Goal: Information Seeking & Learning: Learn about a topic

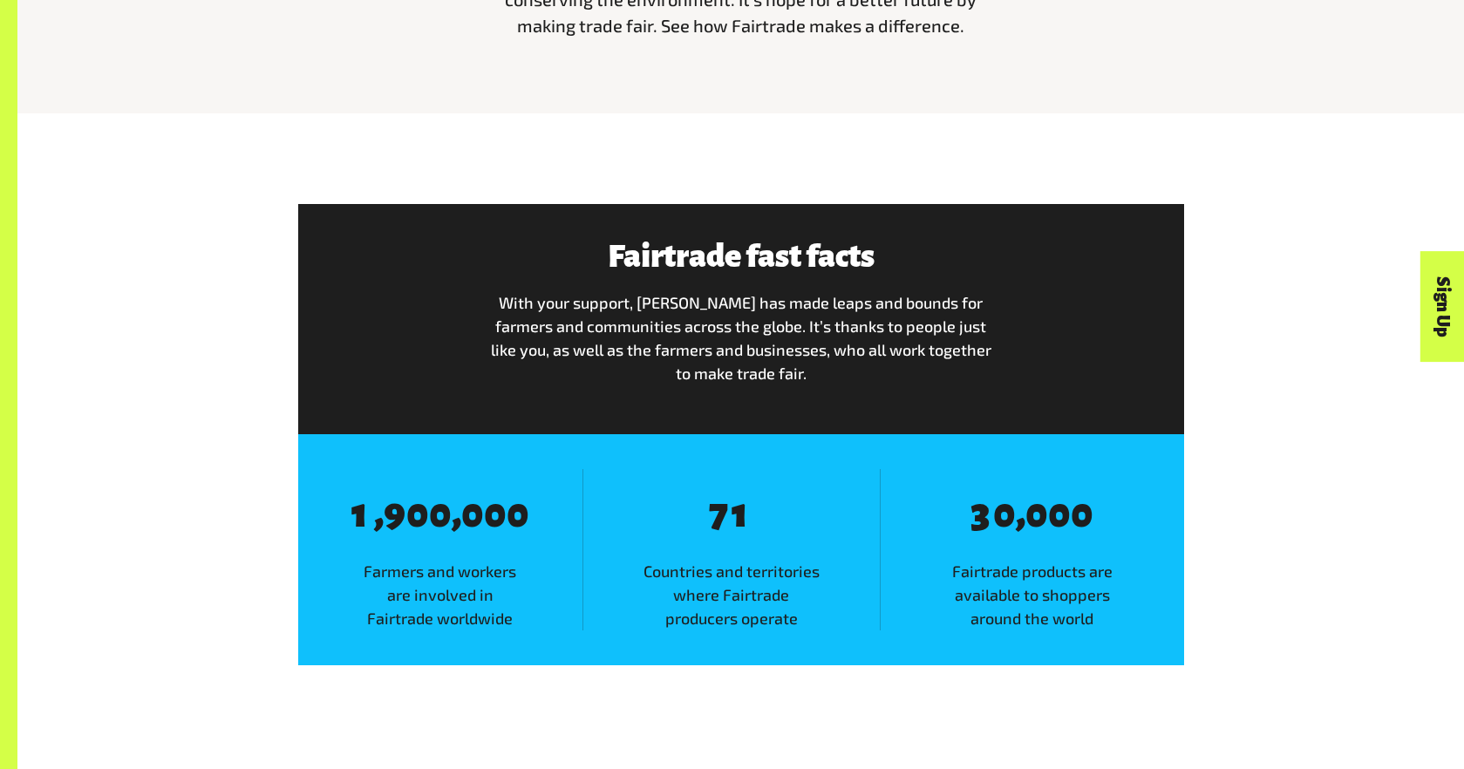
scroll to position [936, 0]
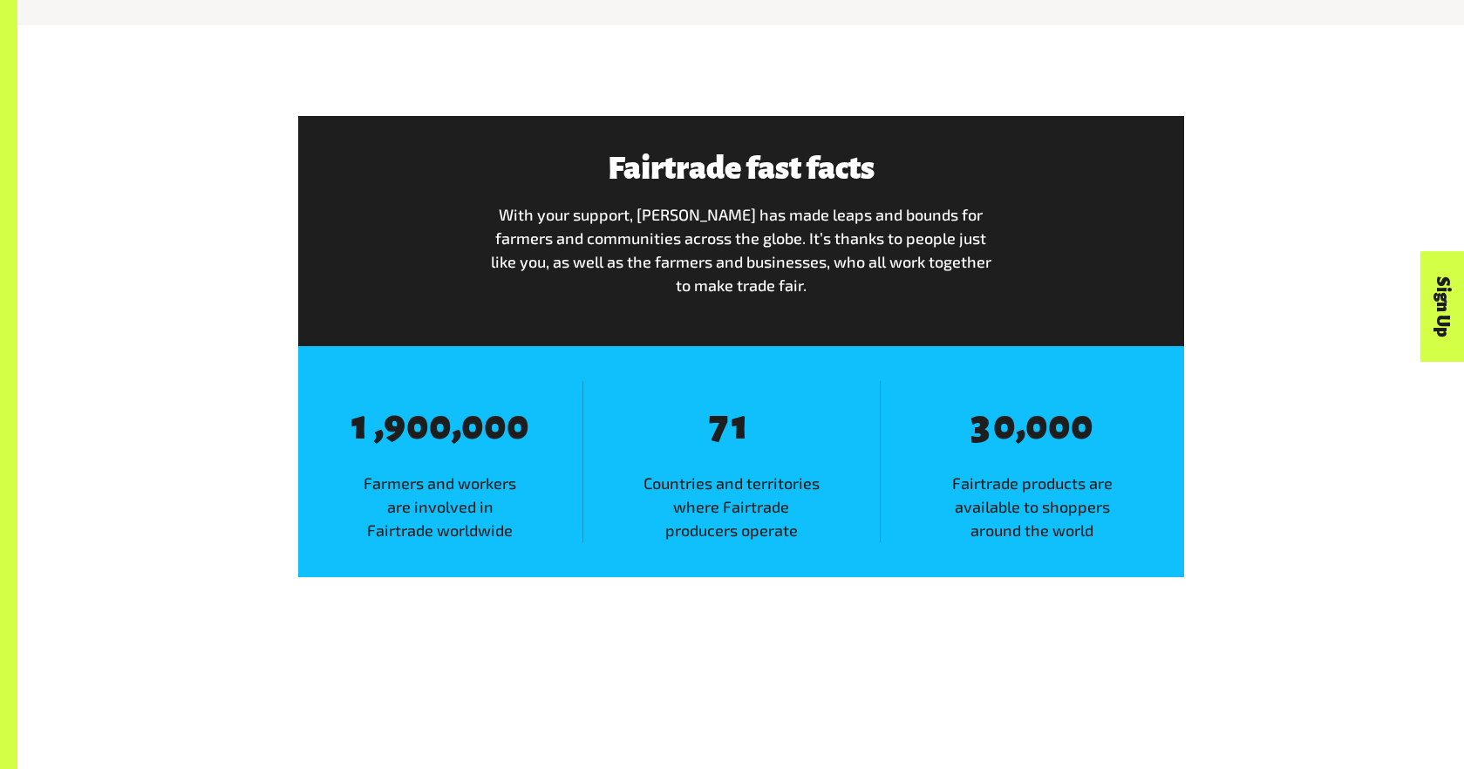
click at [1279, 497] on div "Fairtrade fast facts With your support, Fairtrade has made leaps and bounds for…" at bounding box center [741, 347] width 1088 height 462
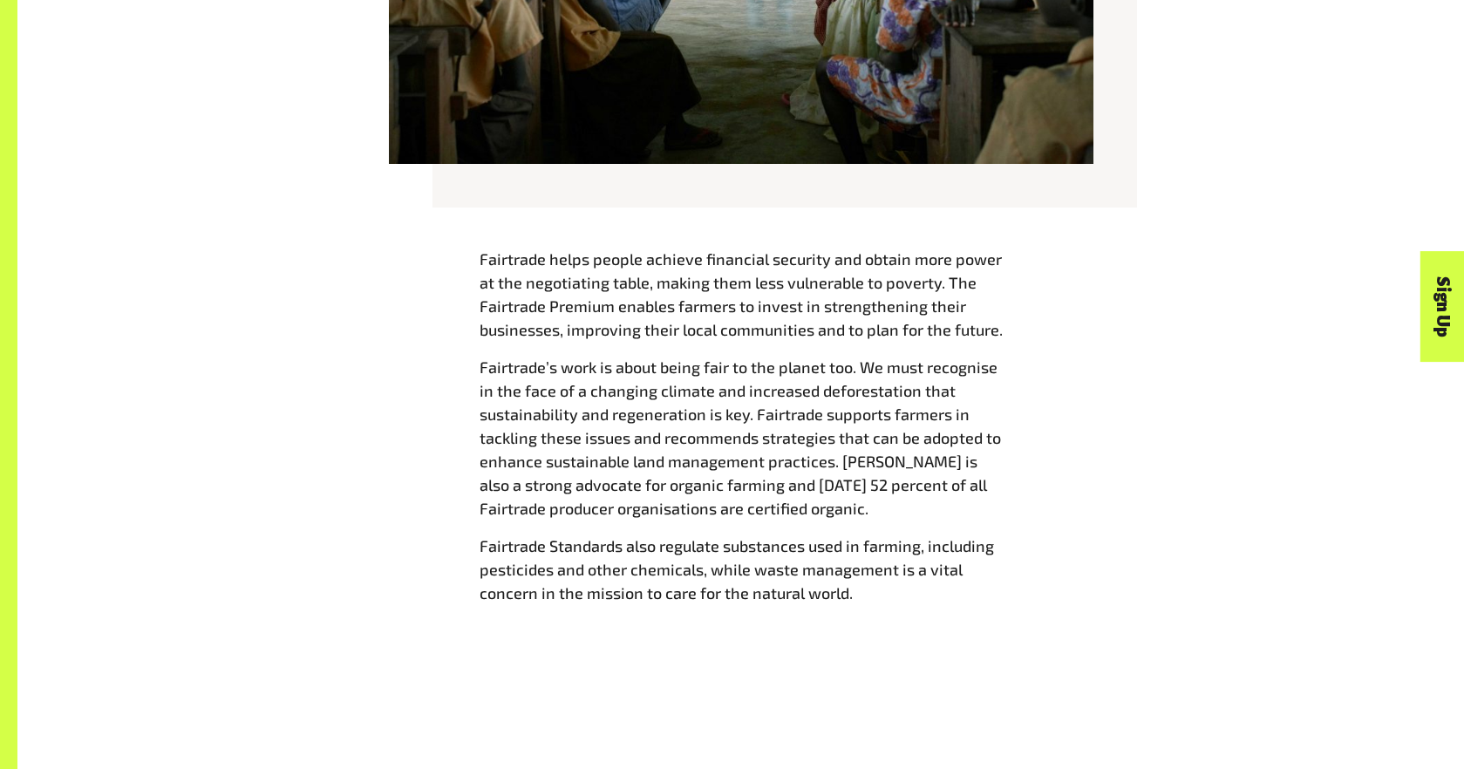
scroll to position [1907, 0]
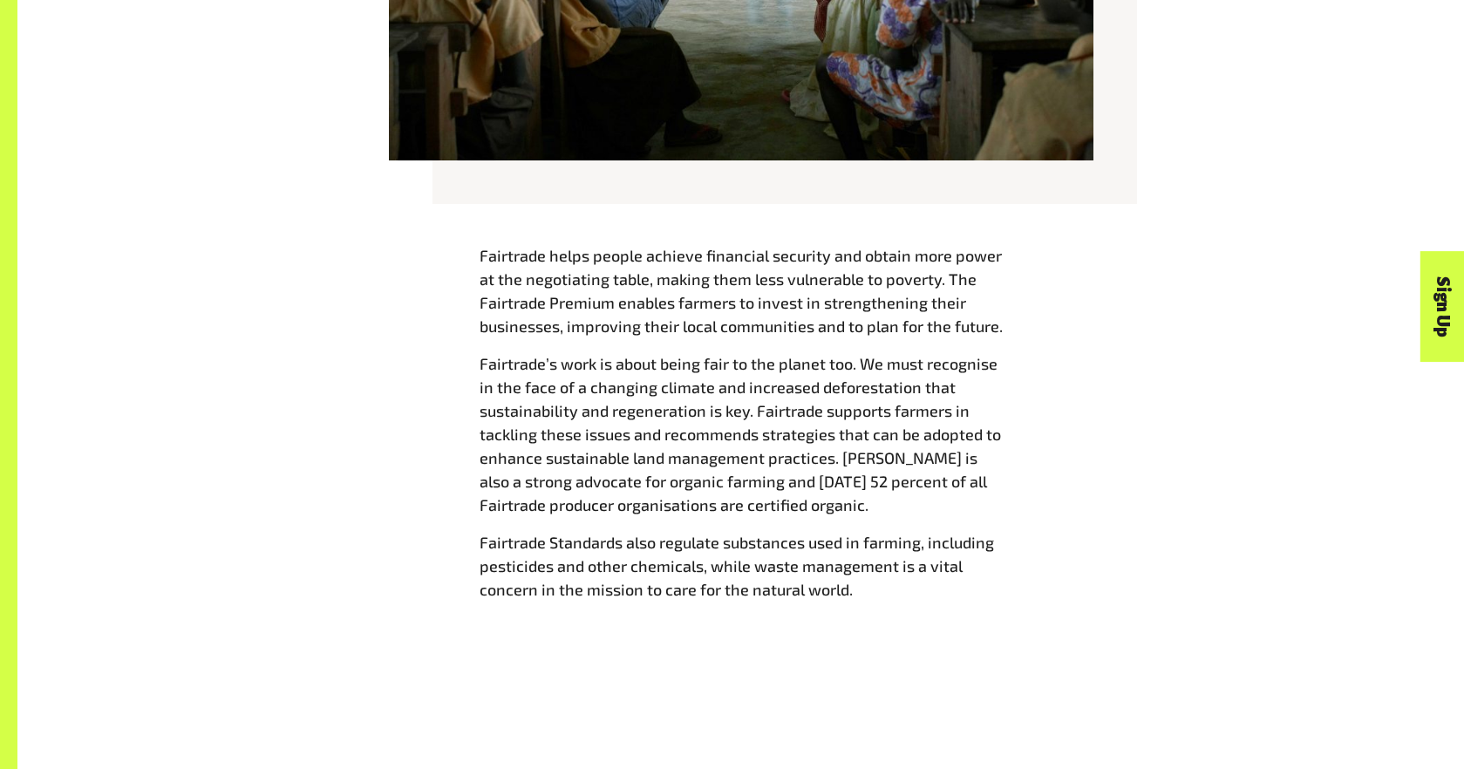
click at [1256, 609] on div "Fairtrade helps people achieve financial security and obtain more power at the …" at bounding box center [741, 429] width 1088 height 371
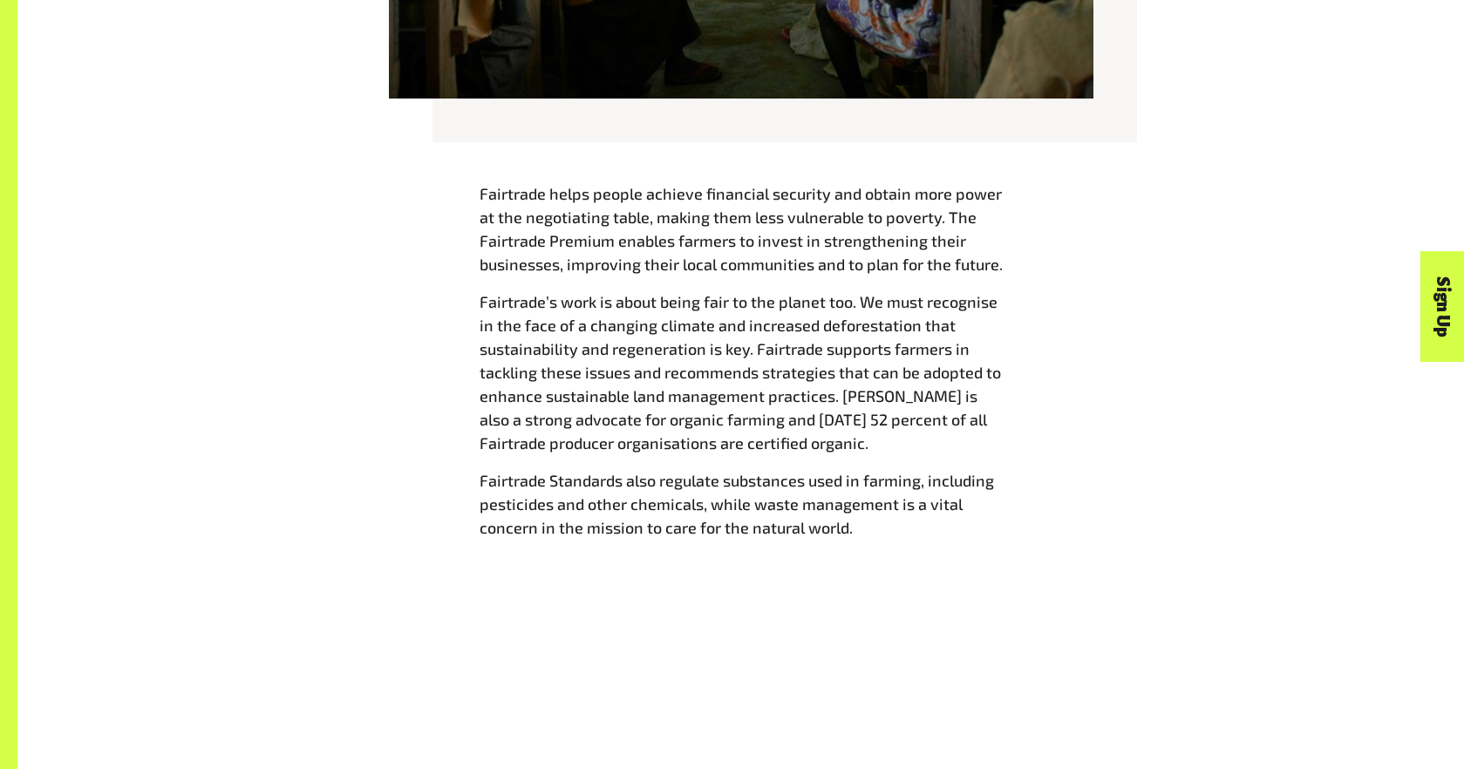
scroll to position [2222, 0]
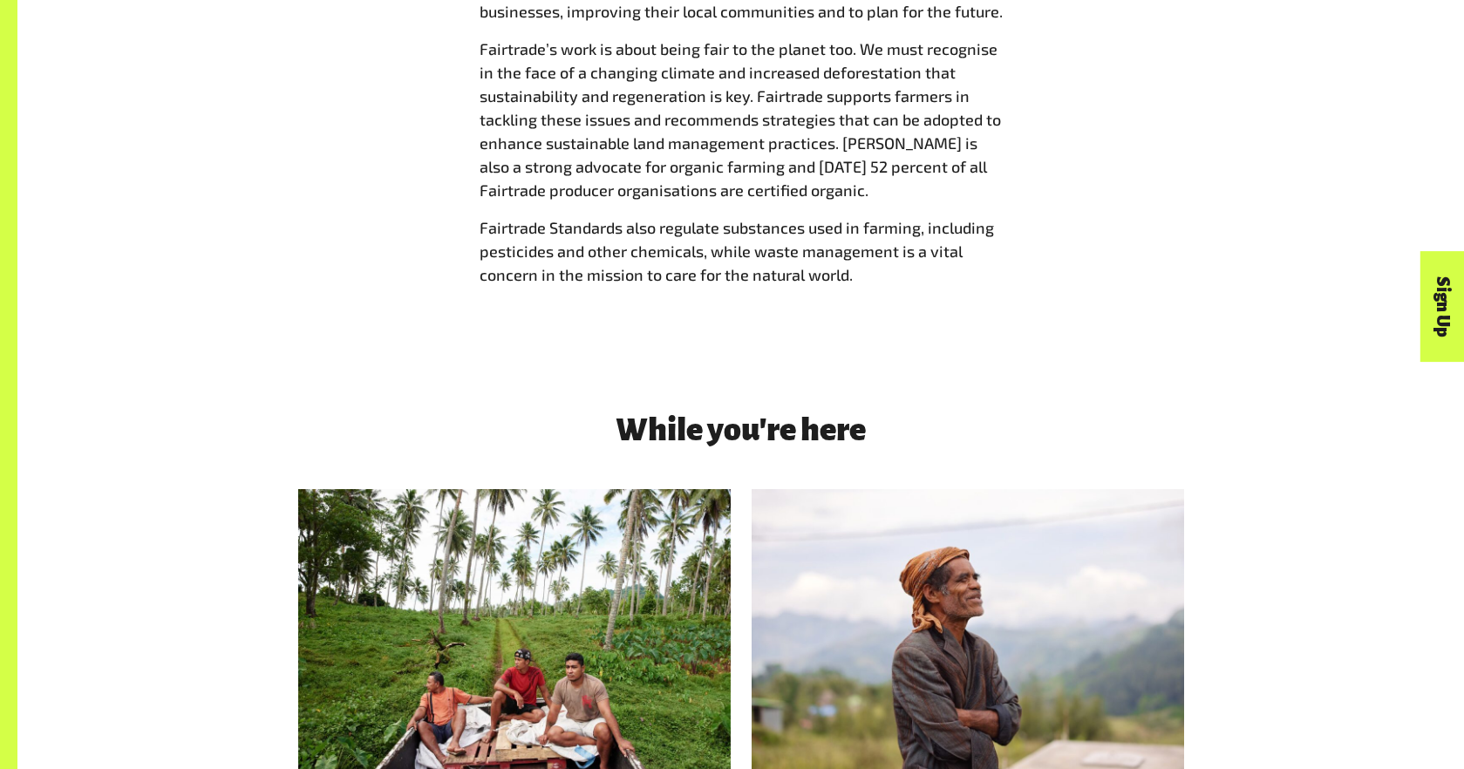
click at [590, 187] on span "Fairtrade’s work is about being fair to the planet too. We must recognise in th…" at bounding box center [740, 119] width 521 height 160
click at [840, 227] on span "Fairtrade Standards also regulate substances used in farming, including pestici…" at bounding box center [737, 251] width 514 height 66
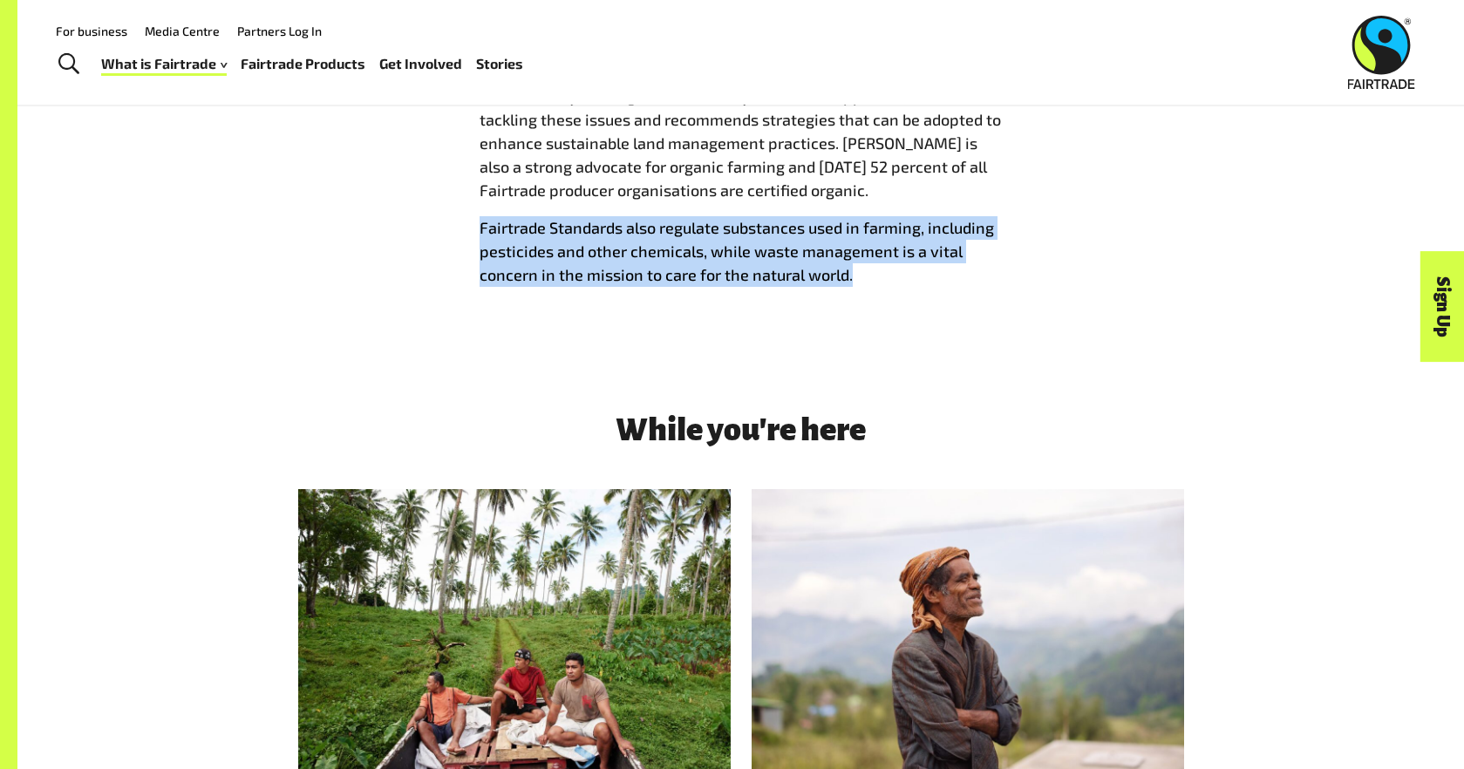
drag, startPoint x: 864, startPoint y: 272, endPoint x: 398, endPoint y: 228, distance: 468.5
click at [398, 228] on div "Fairtrade helps people achieve financial security and obtain more power at the …" at bounding box center [741, 114] width 1088 height 371
copy span "Fairtrade Standards also regulate substances used in farming, including pestici…"
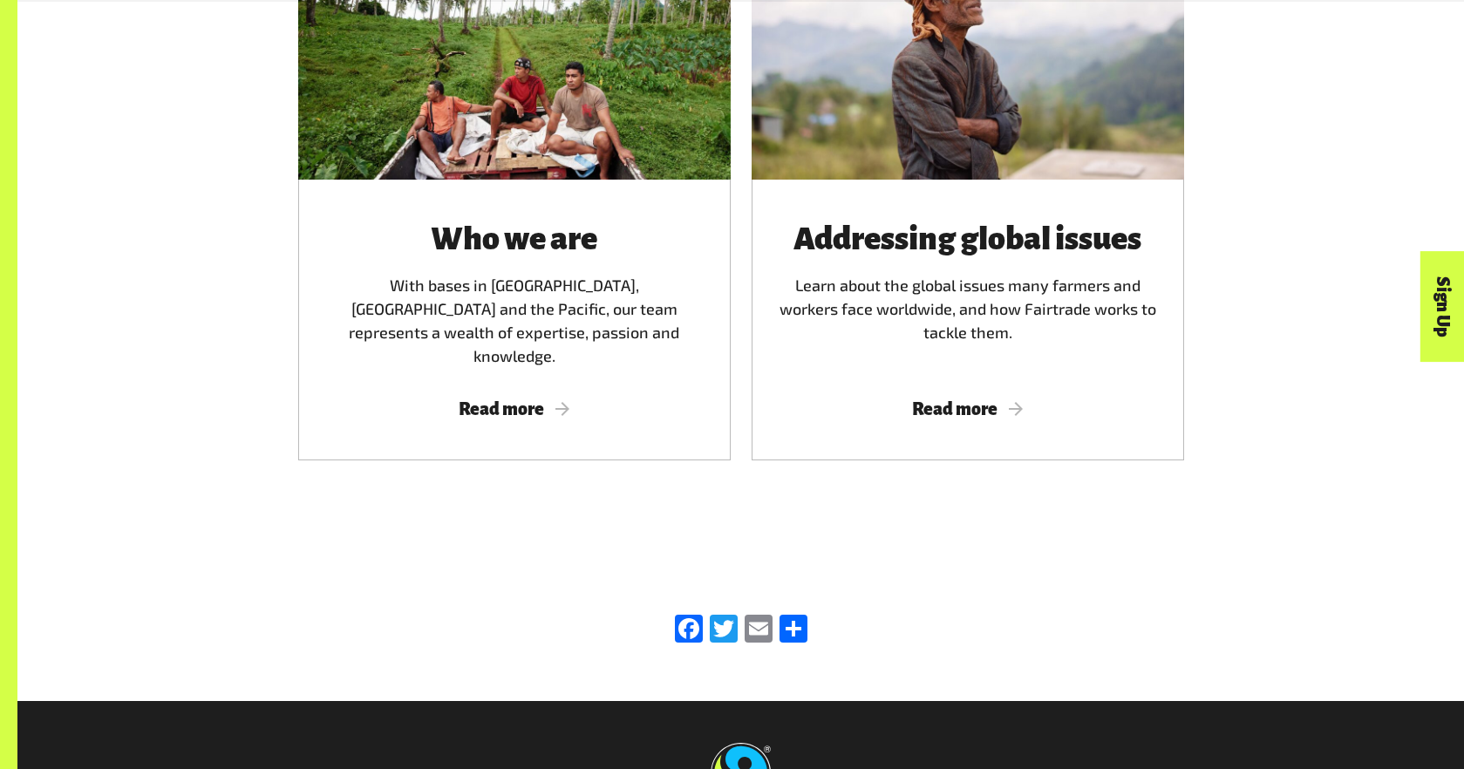
scroll to position [2815, 0]
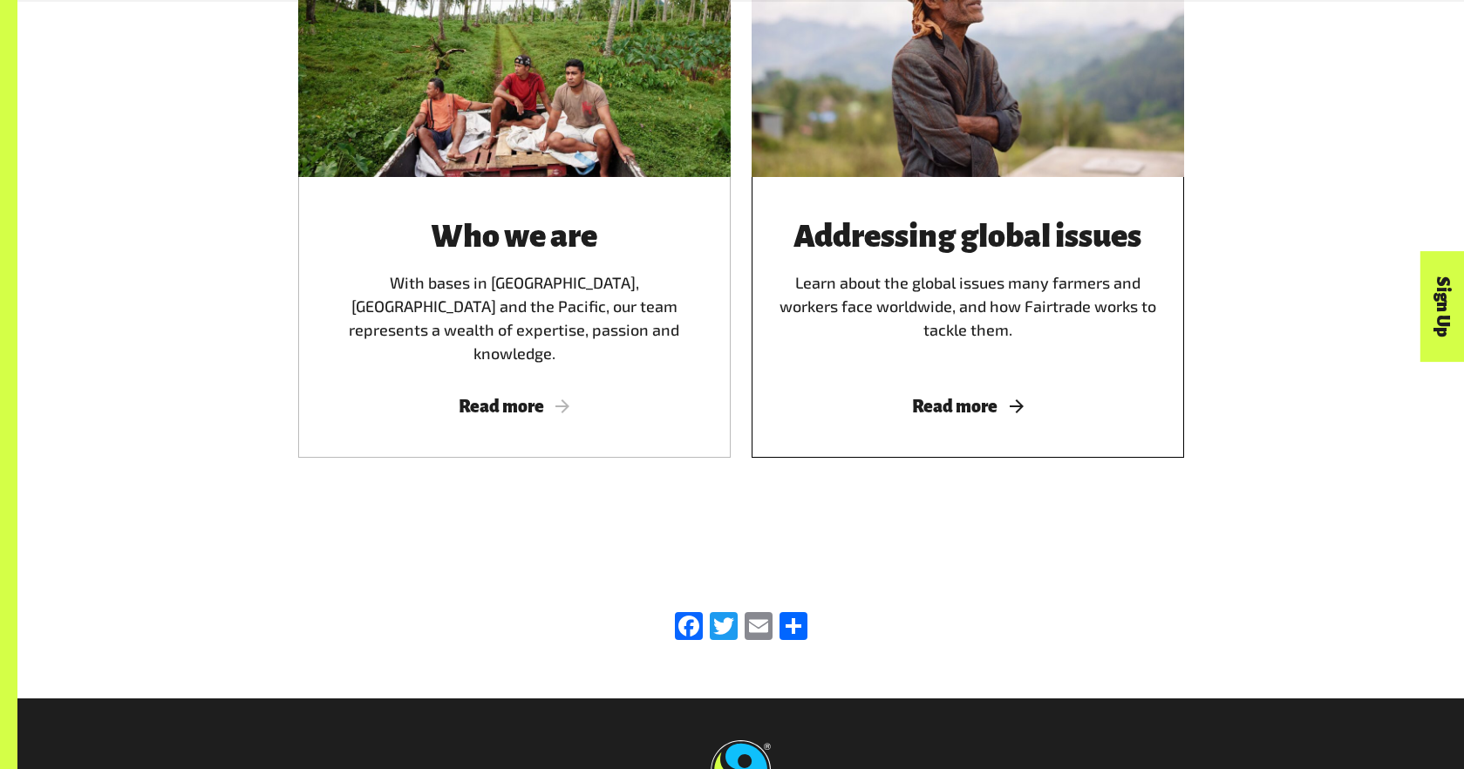
click at [929, 397] on span "Read more" at bounding box center [967, 406] width 391 height 19
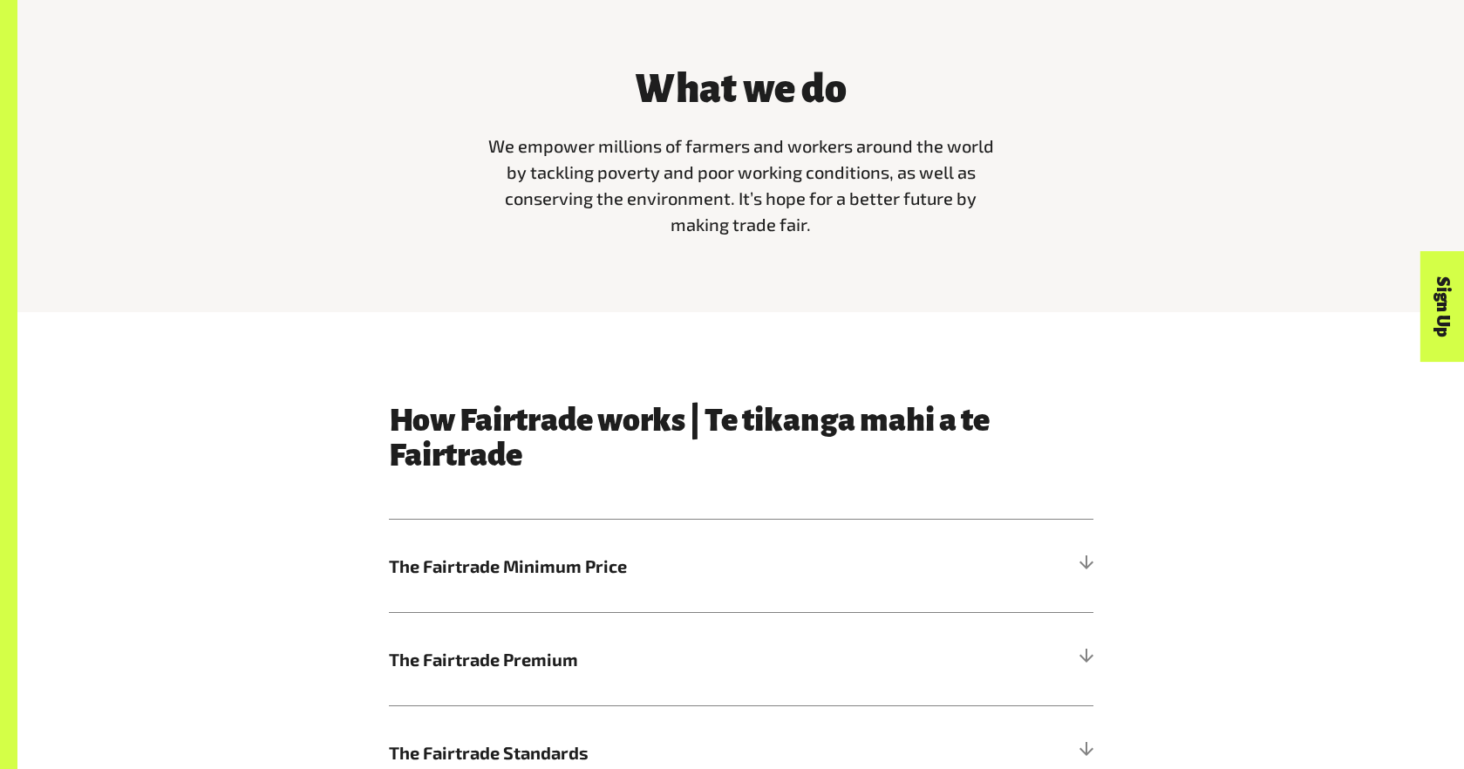
scroll to position [895, 0]
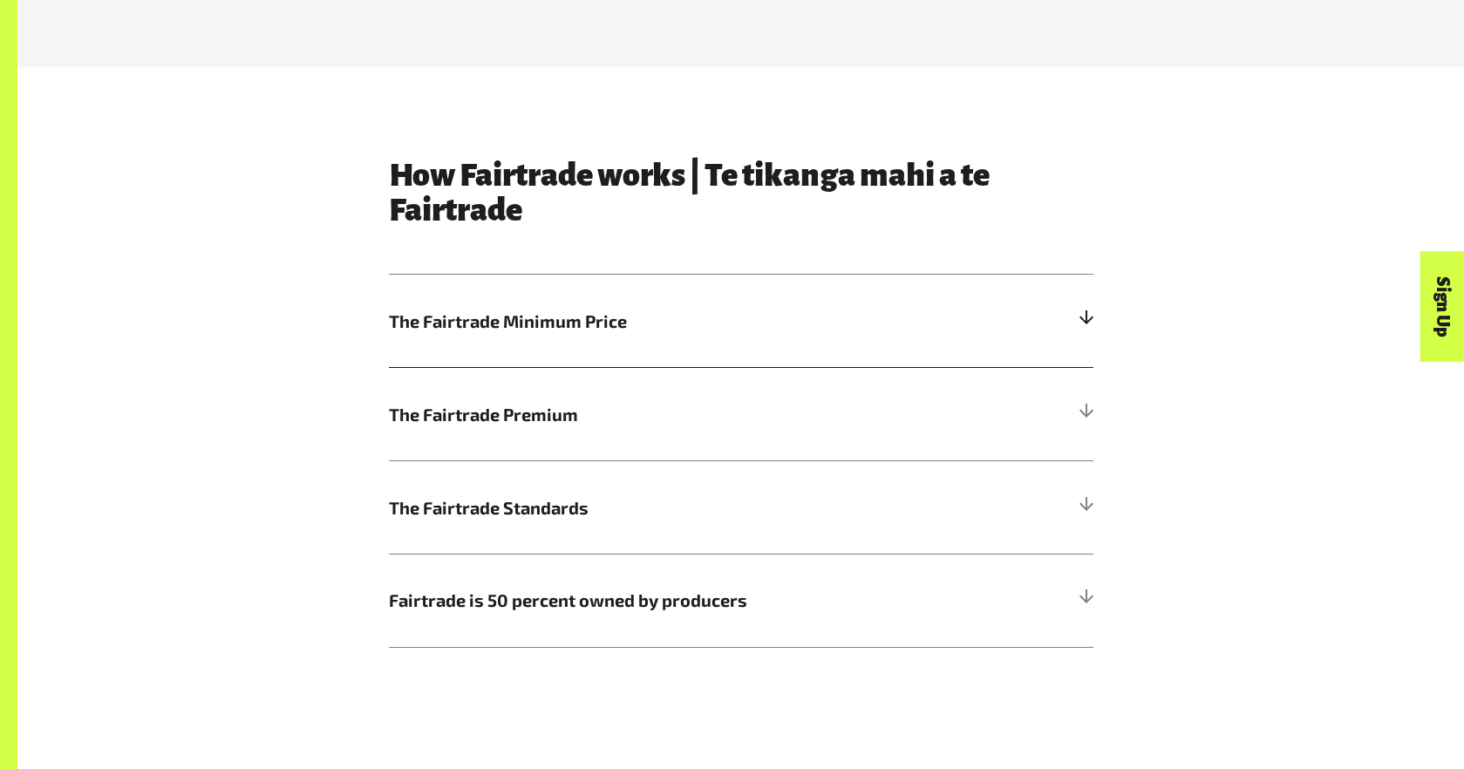
click at [1091, 325] on div at bounding box center [1086, 321] width 16 height 16
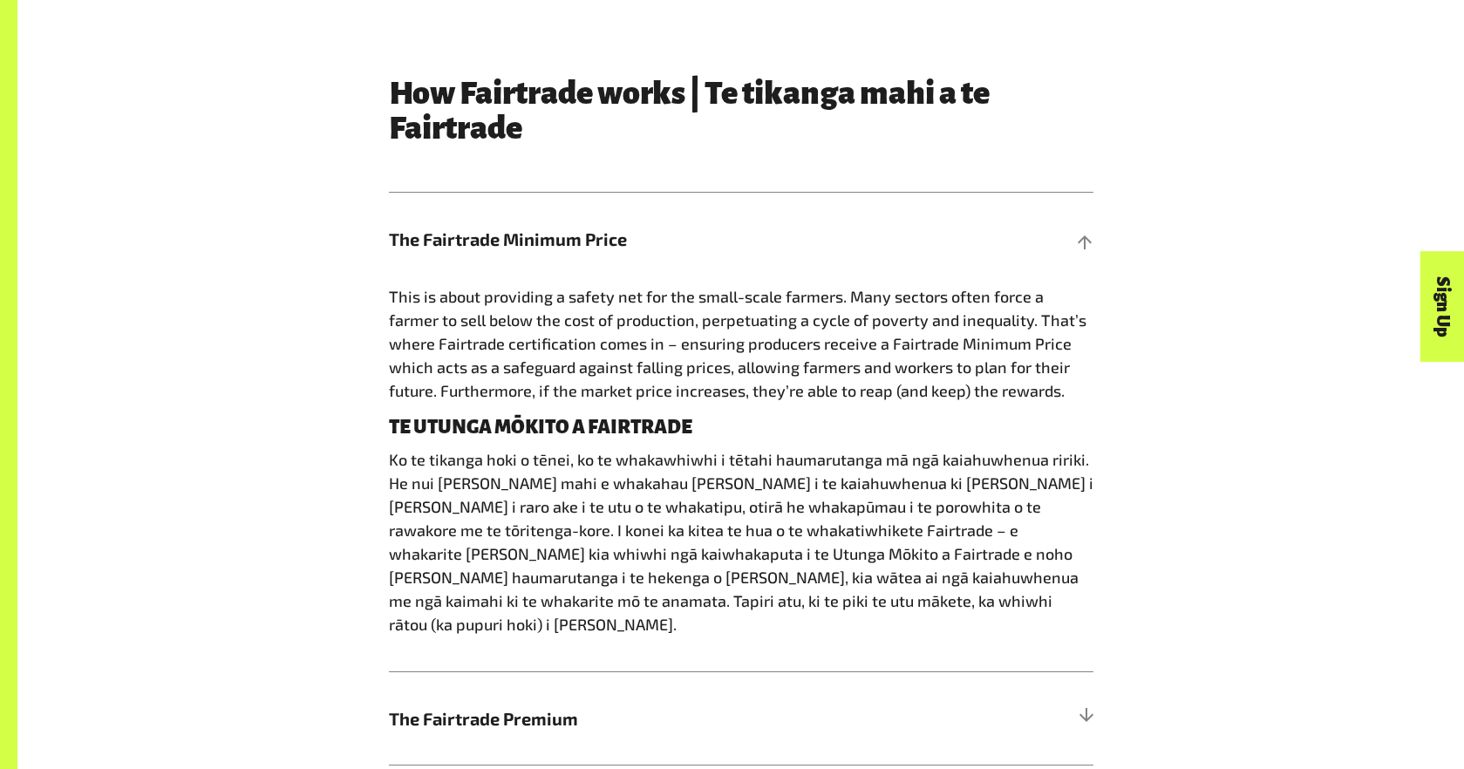
scroll to position [997, 0]
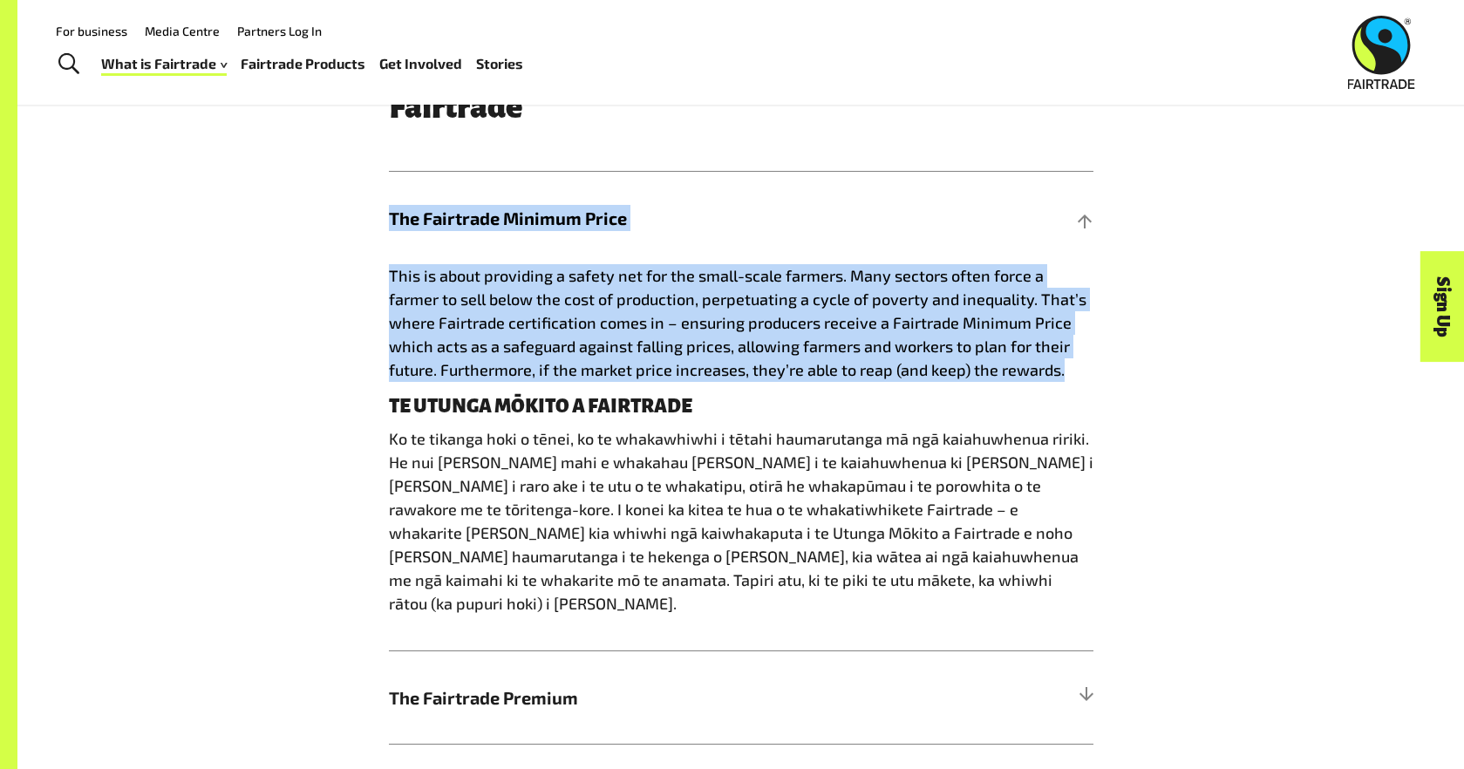
drag, startPoint x: 1006, startPoint y: 369, endPoint x: 379, endPoint y: 216, distance: 645.2
click at [379, 216] on div "How Fairtrade works | Te tikanga mahi a te Fairtrade The Fairtrade Minimum Pric…" at bounding box center [740, 493] width 725 height 876
copy div "The Fairtrade Minimum Price This is about providing a safety net for the small-…"
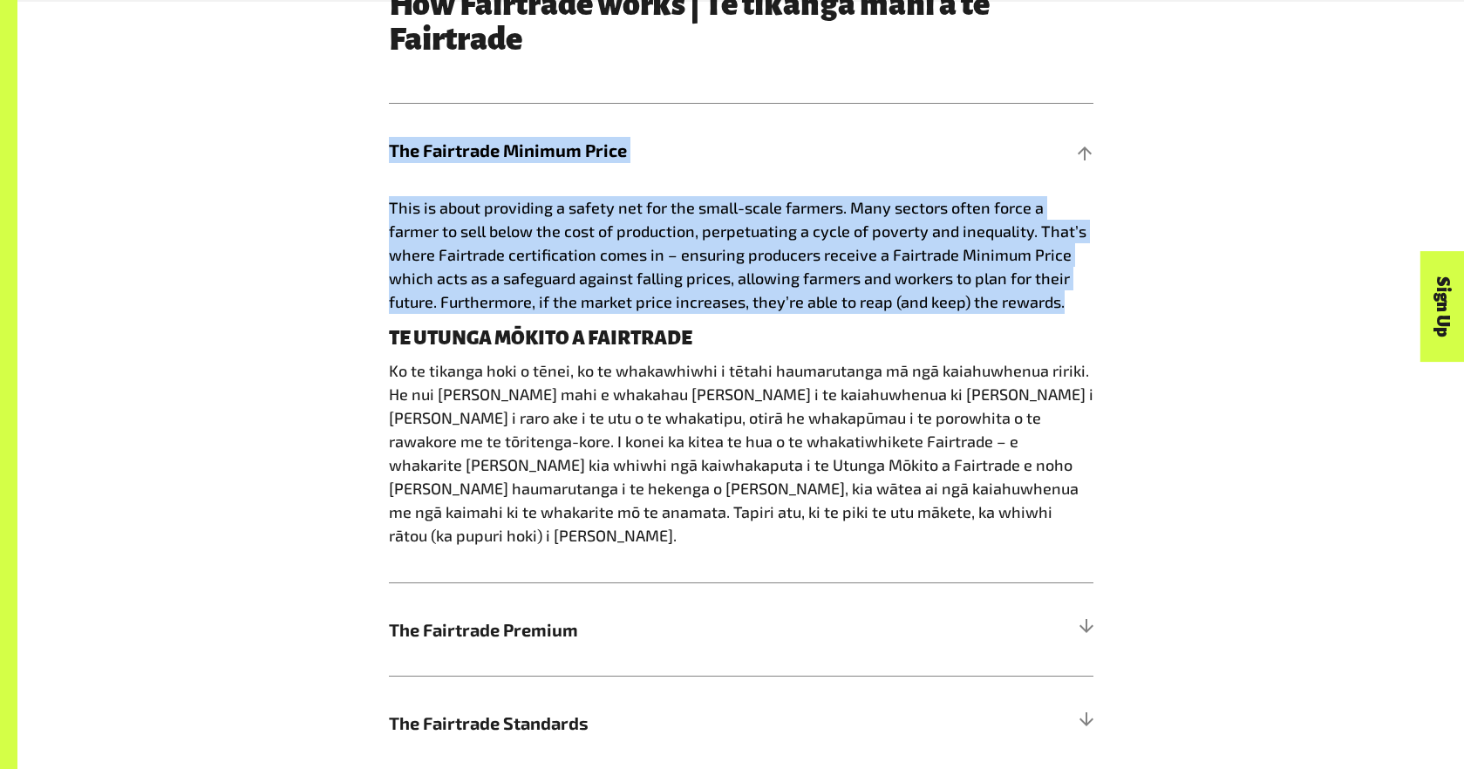
scroll to position [1146, 0]
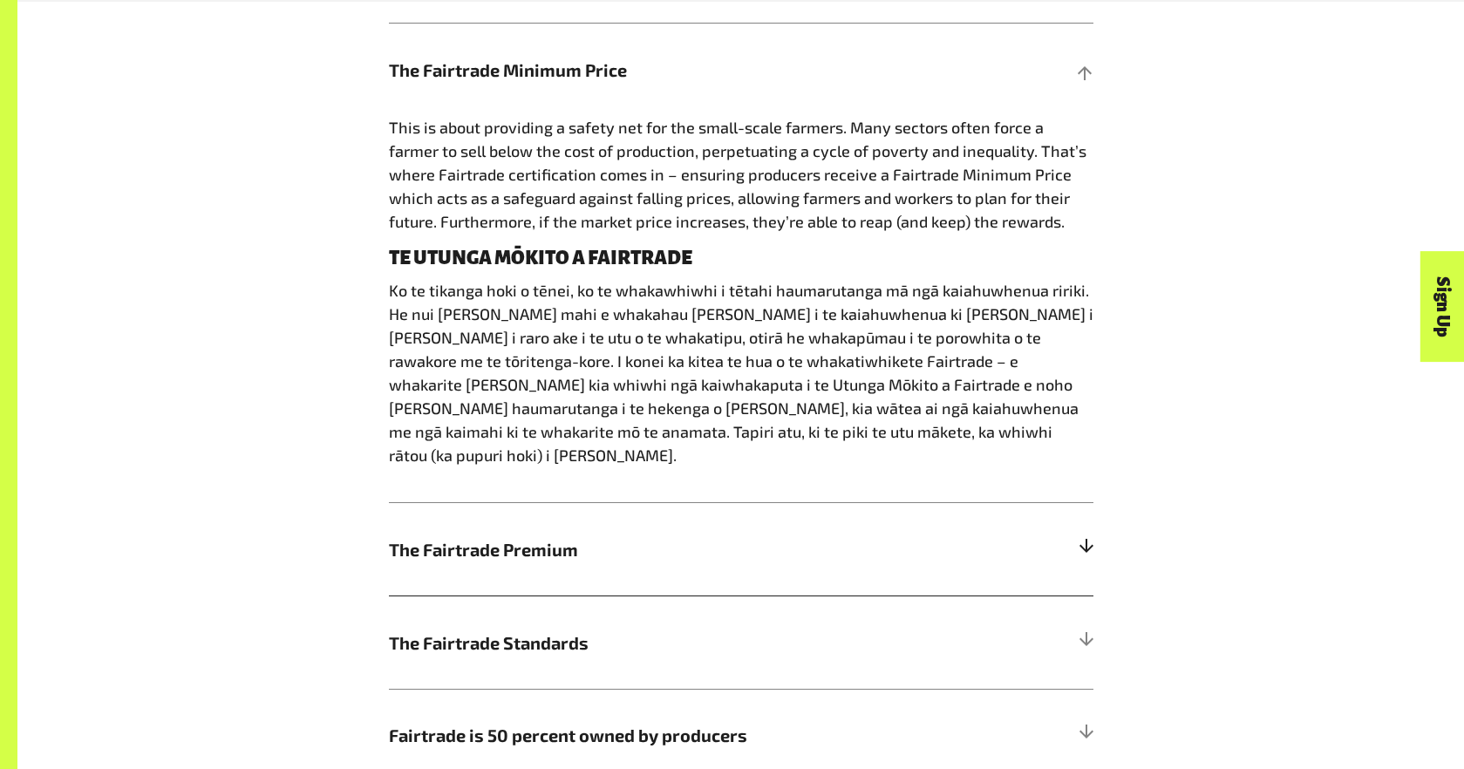
click at [419, 539] on span "The Fairtrade Premium" at bounding box center [653, 549] width 528 height 26
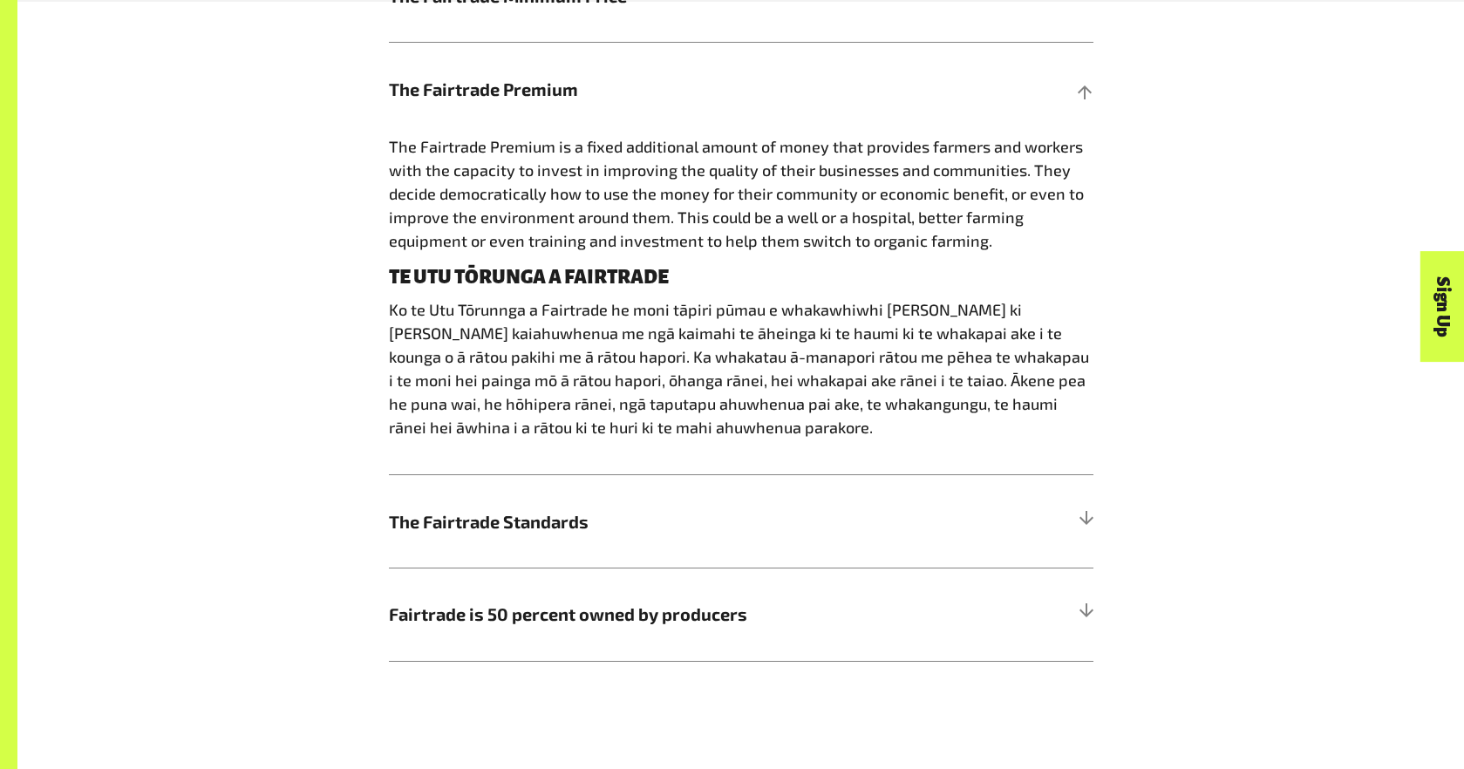
scroll to position [1237, 0]
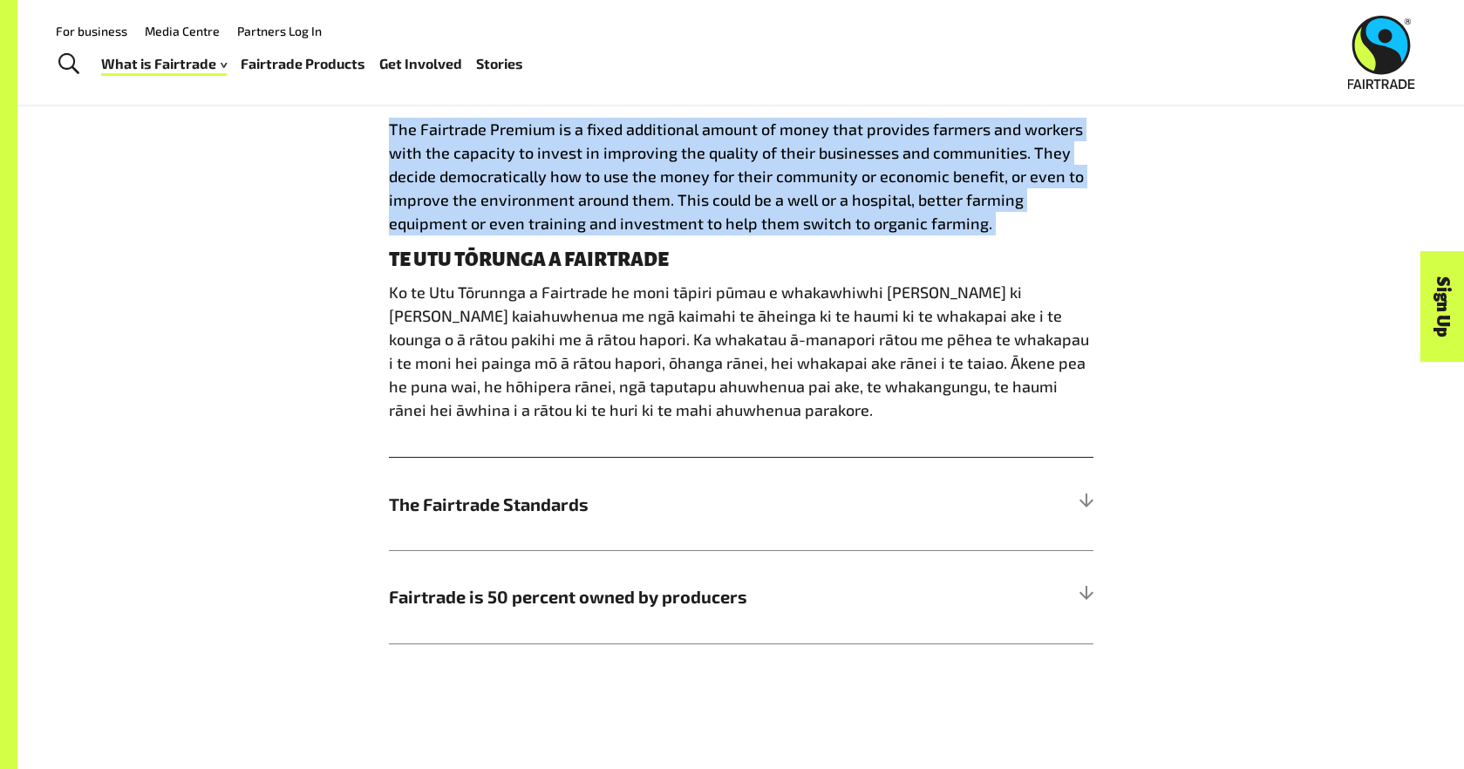
drag, startPoint x: 525, startPoint y: 139, endPoint x: 1067, endPoint y: 251, distance: 553.9
click at [1067, 251] on div "How Fairtrade works | Te tikanga mahi a te Fairtrade The Fairtrade Minimum Pric…" at bounding box center [740, 229] width 725 height 829
copy div "The Fairtrade Premium is a fixed additional amount of money that provides farme…"
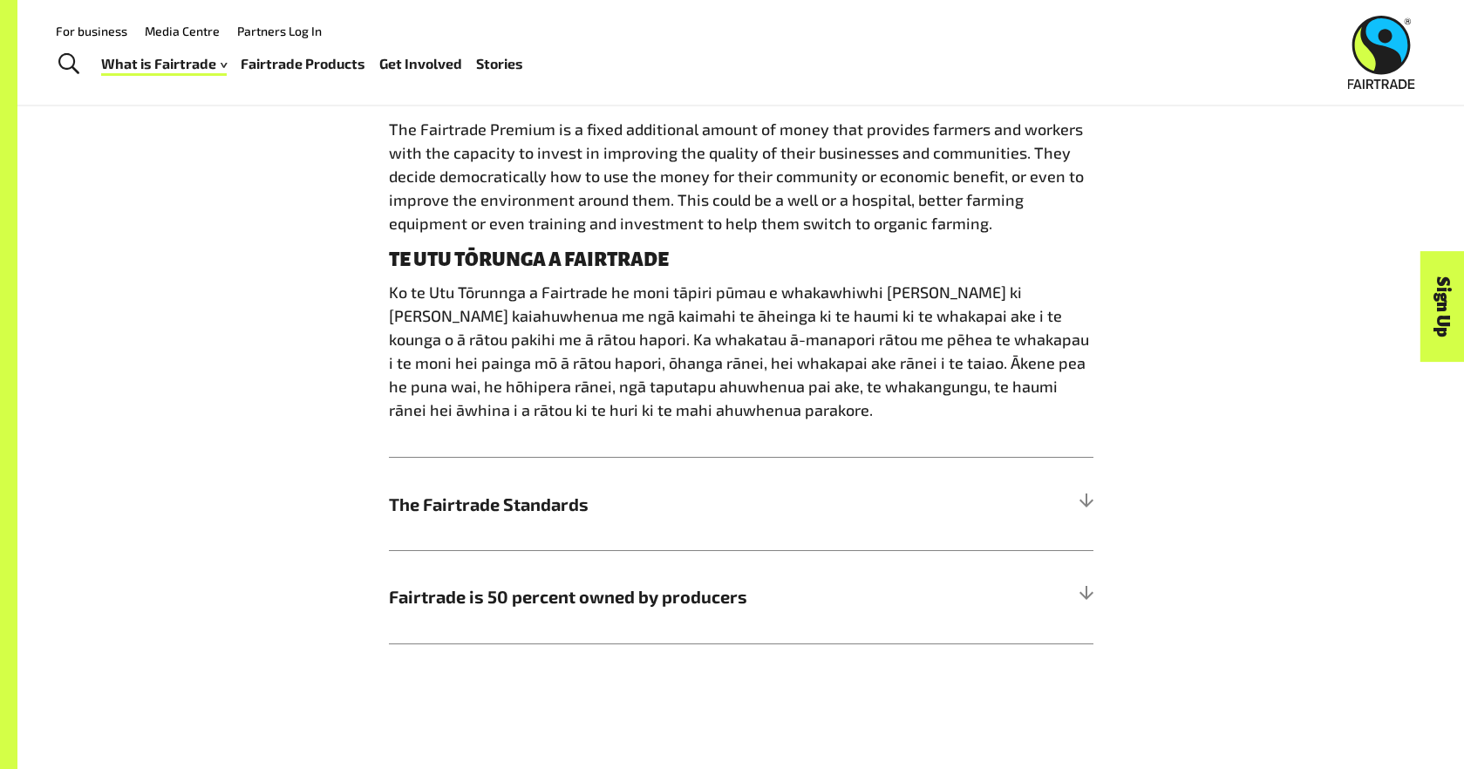
drag, startPoint x: 1169, startPoint y: 261, endPoint x: 1250, endPoint y: 354, distance: 123.6
click at [1169, 261] on div "How Fairtrade works | Te tikanga mahi a te Fairtrade The Fairtrade Minimum Pric…" at bounding box center [741, 229] width 1088 height 829
click at [444, 510] on span "The Fairtrade Standards" at bounding box center [653, 504] width 528 height 26
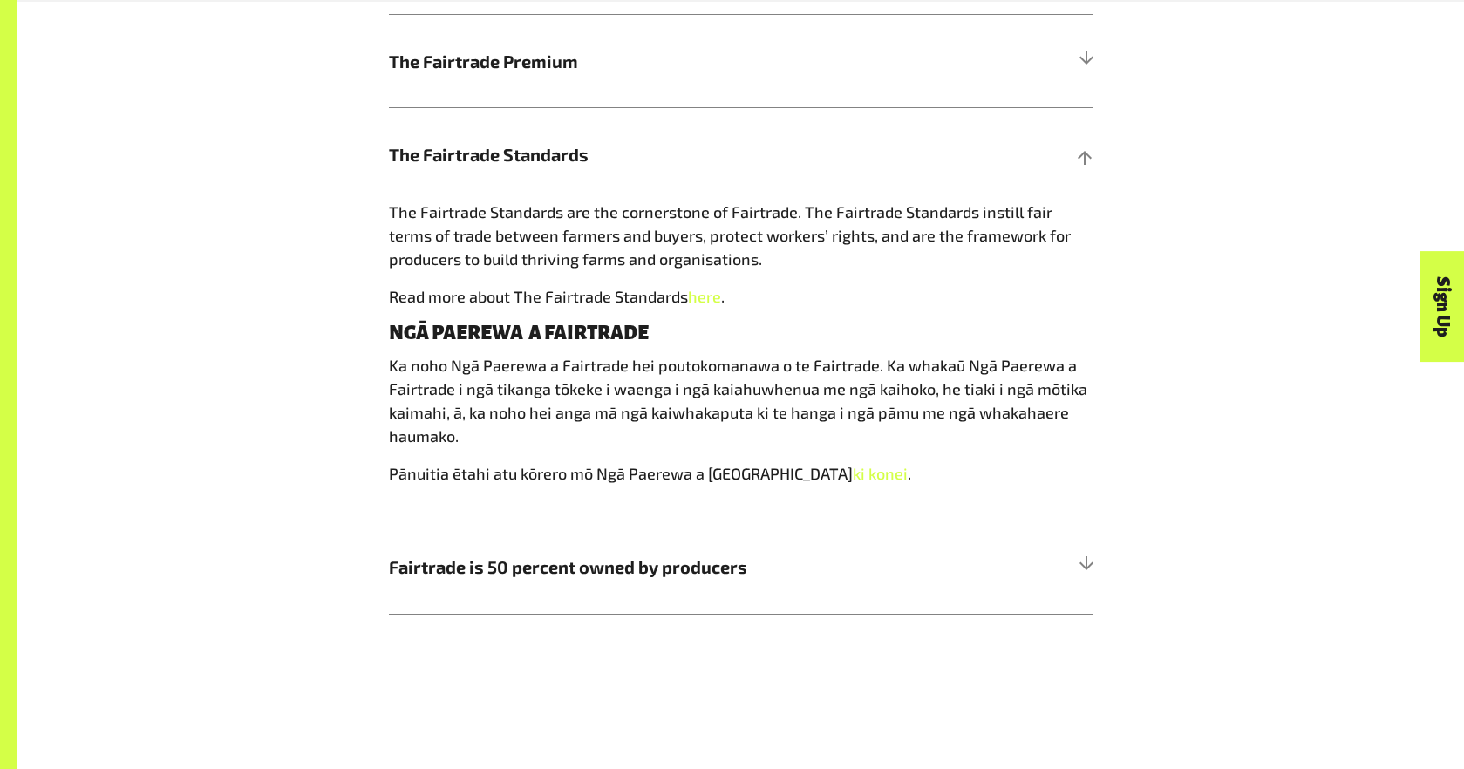
scroll to position [1259, 0]
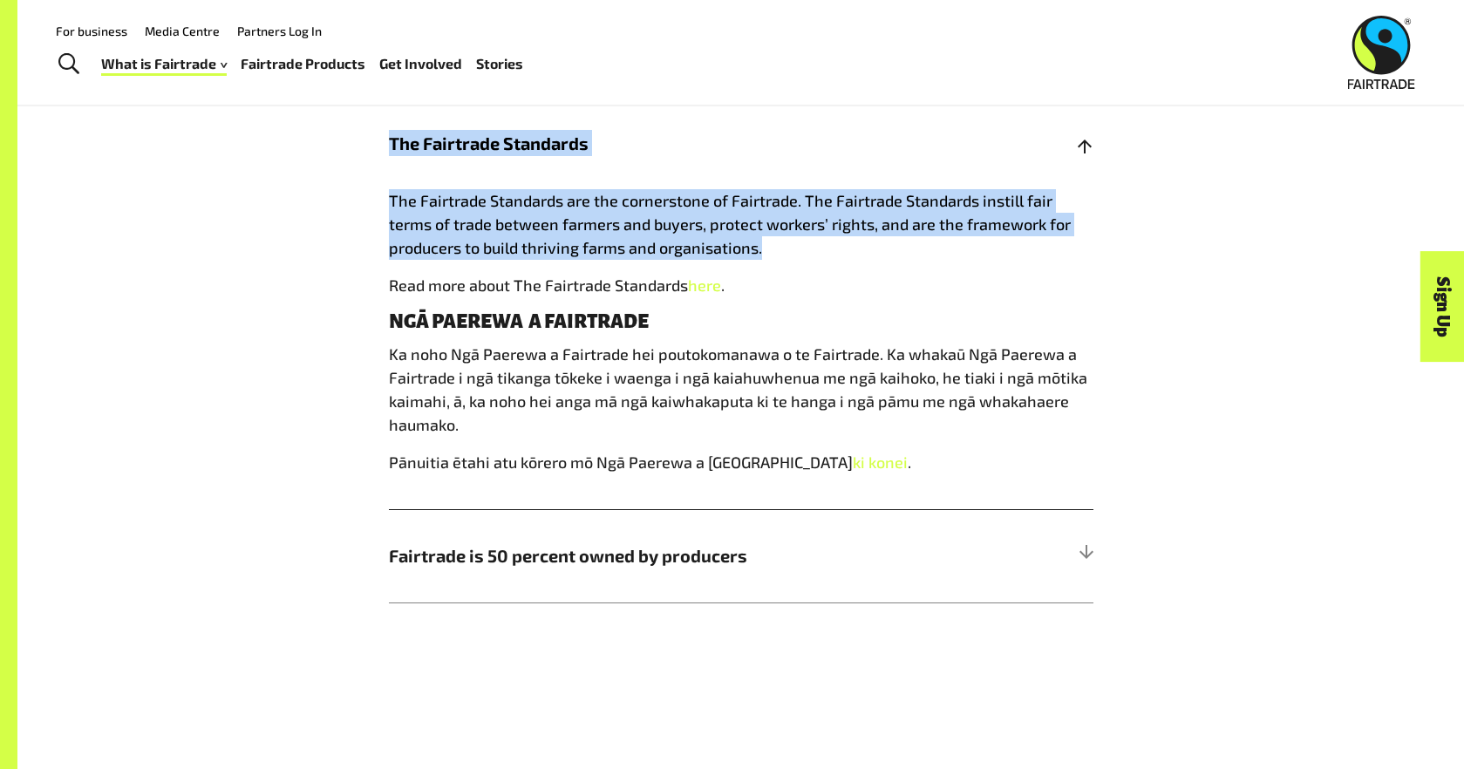
drag, startPoint x: 362, startPoint y: 144, endPoint x: 800, endPoint y: 272, distance: 456.1
click at [800, 272] on div "How Fairtrade works | Te tikanga mahi a te Fairtrade The Fairtrade Minimum Pric…" at bounding box center [741, 198] width 1088 height 810
copy div "The Fairtrade Standards The Fairtrade Standards are the cornerstone of Fairtrad…"
click at [853, 471] on span "ki konei" at bounding box center [880, 462] width 55 height 19
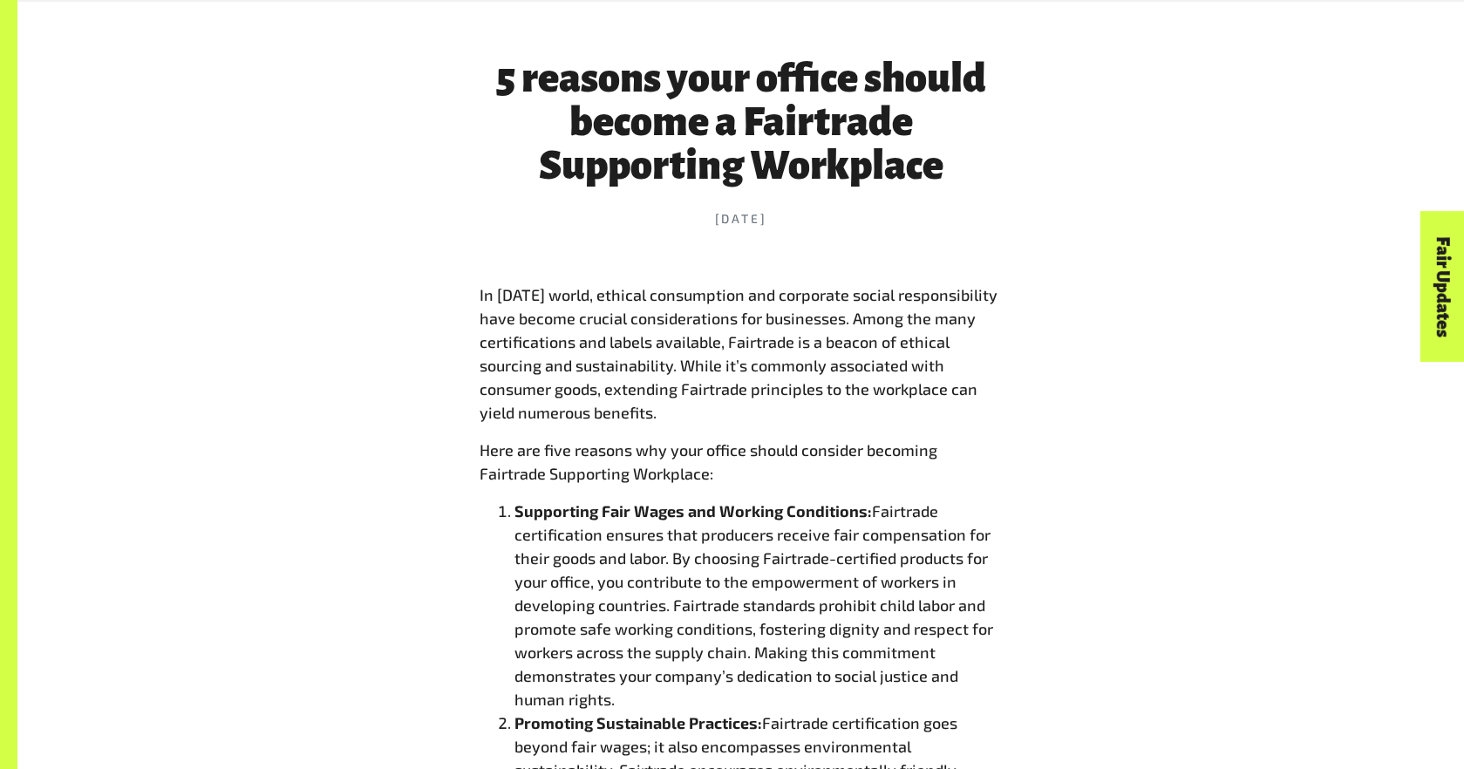
scroll to position [694, 0]
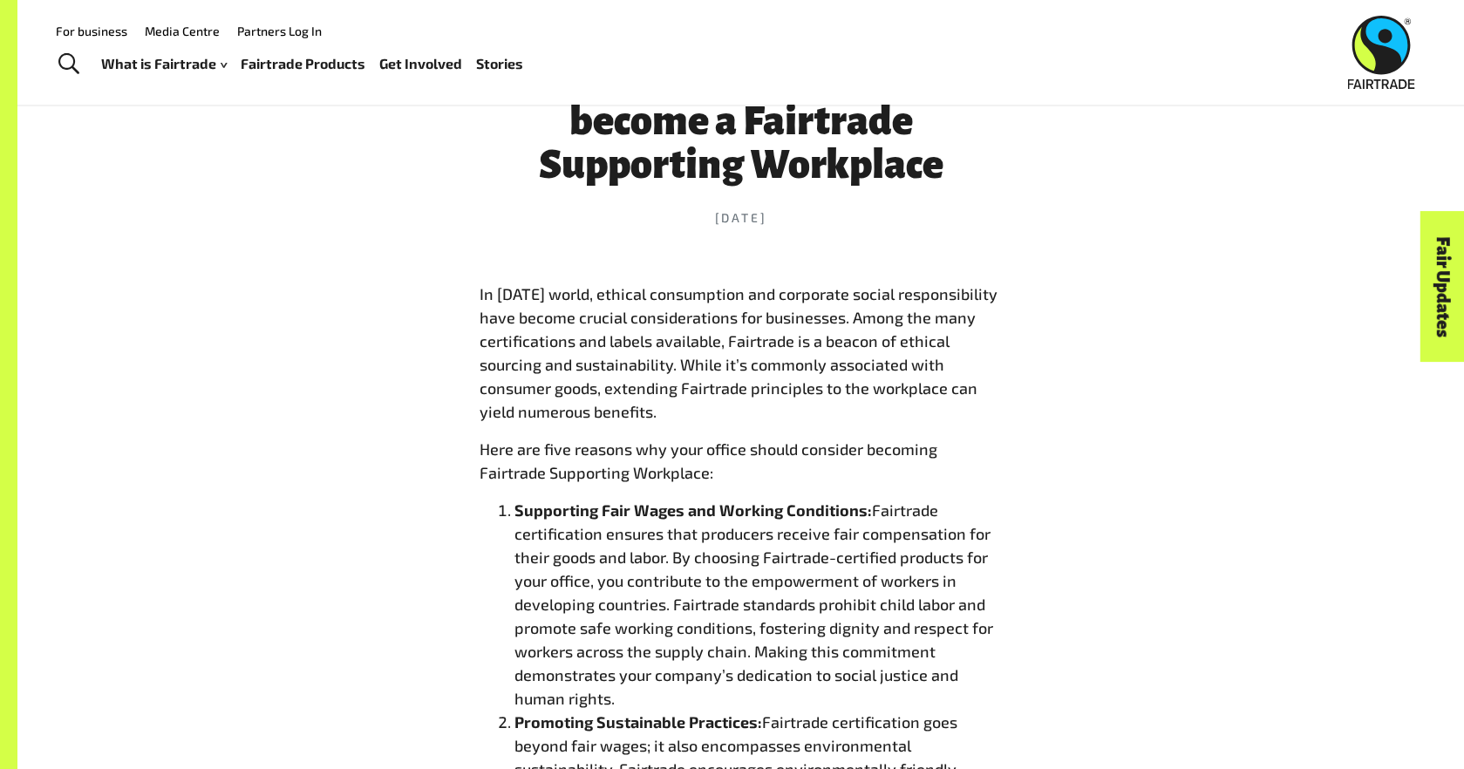
click at [730, 227] on header "5 reasons your office should become a Fairtrade Supporting Workplace 23 May 2024" at bounding box center [741, 141] width 523 height 282
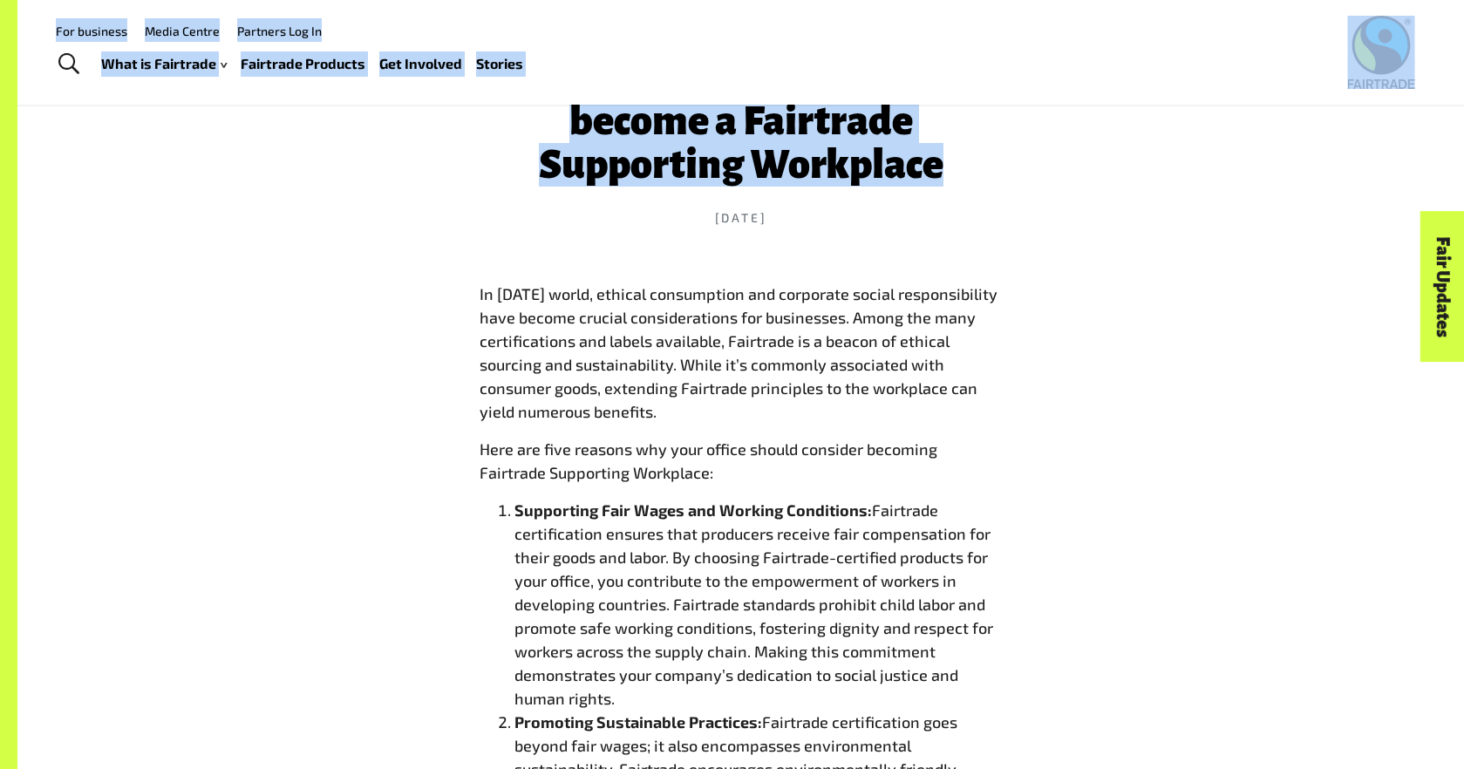
drag, startPoint x: 1008, startPoint y: 177, endPoint x: 550, endPoint y: 93, distance: 465.3
click at [645, 133] on h1 "5 reasons your office should become a Fairtrade Supporting Workplace" at bounding box center [741, 121] width 523 height 131
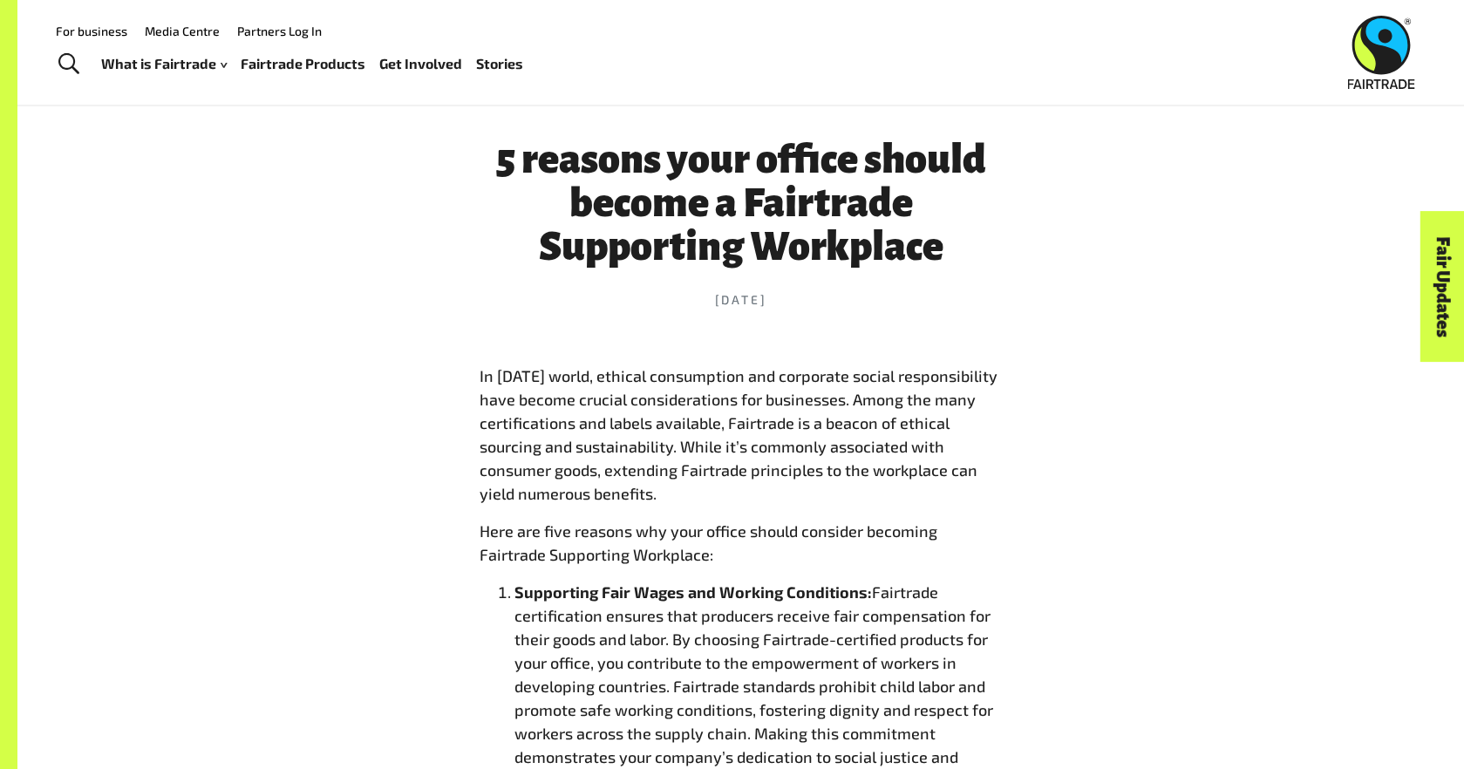
scroll to position [501, 0]
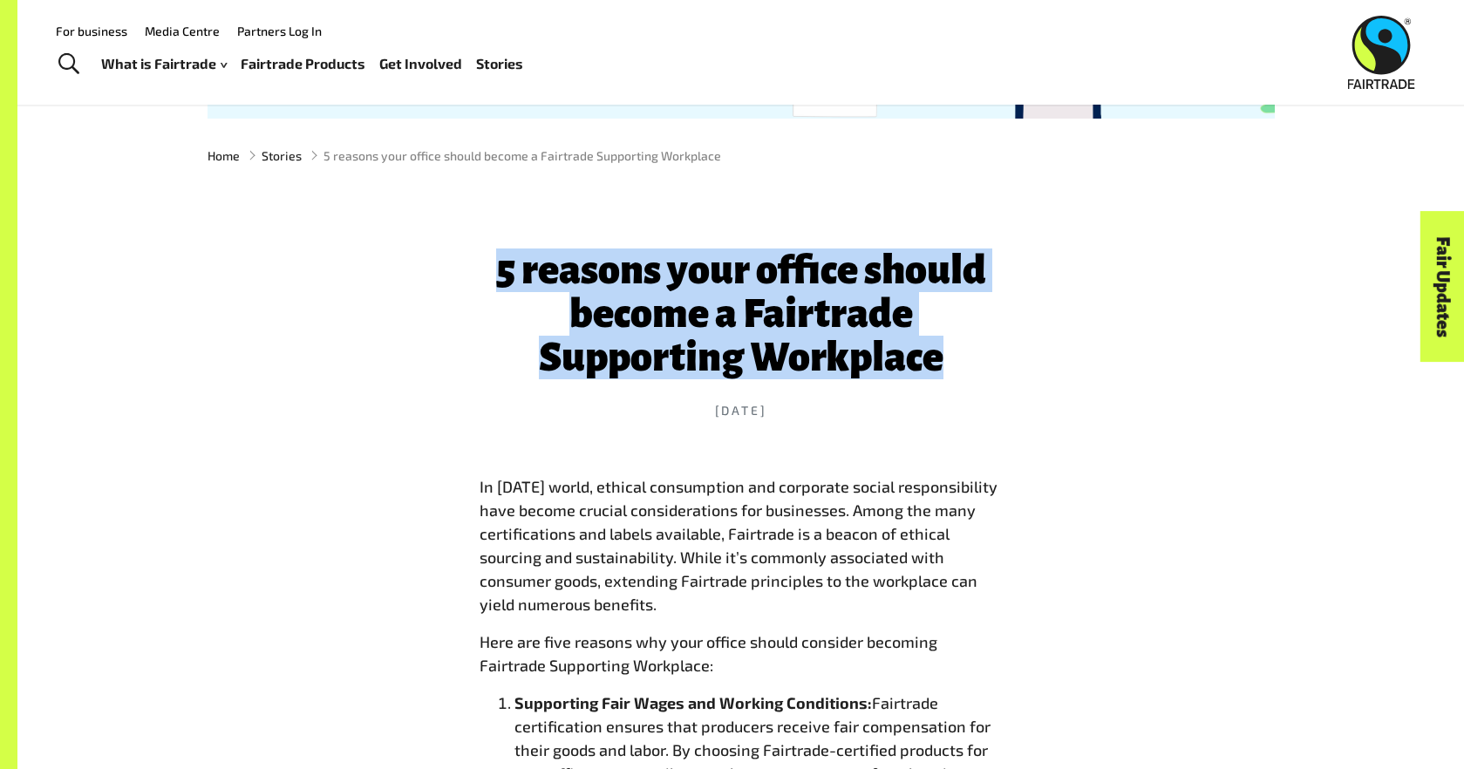
drag, startPoint x: 487, startPoint y: 269, endPoint x: 986, endPoint y: 359, distance: 507.6
click at [986, 359] on h1 "5 reasons your office should become a Fairtrade Supporting Workplace" at bounding box center [741, 313] width 523 height 131
copy h1 "5 reasons your office should become a Fairtrade Supporting Workplace"
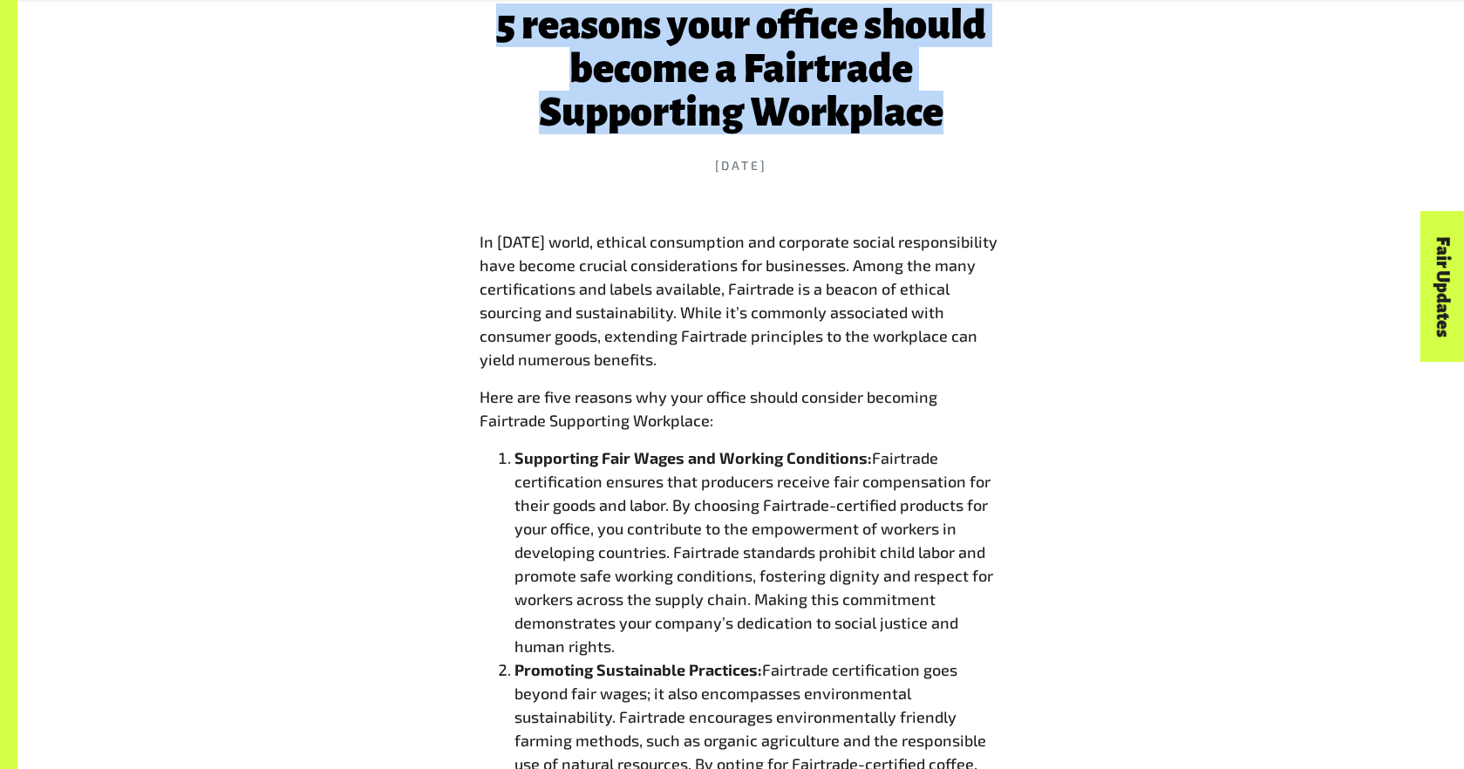
scroll to position [767, 0]
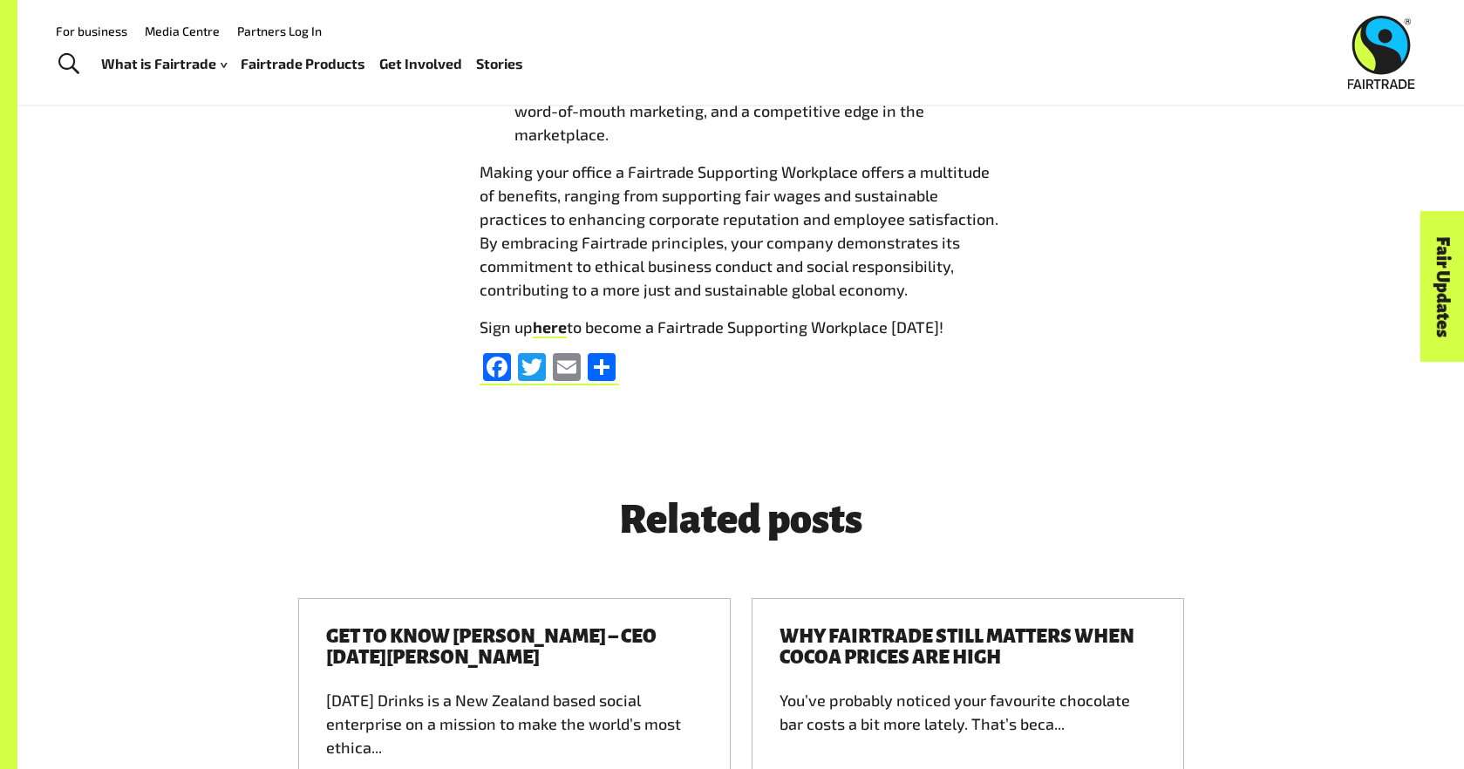
scroll to position [1836, 0]
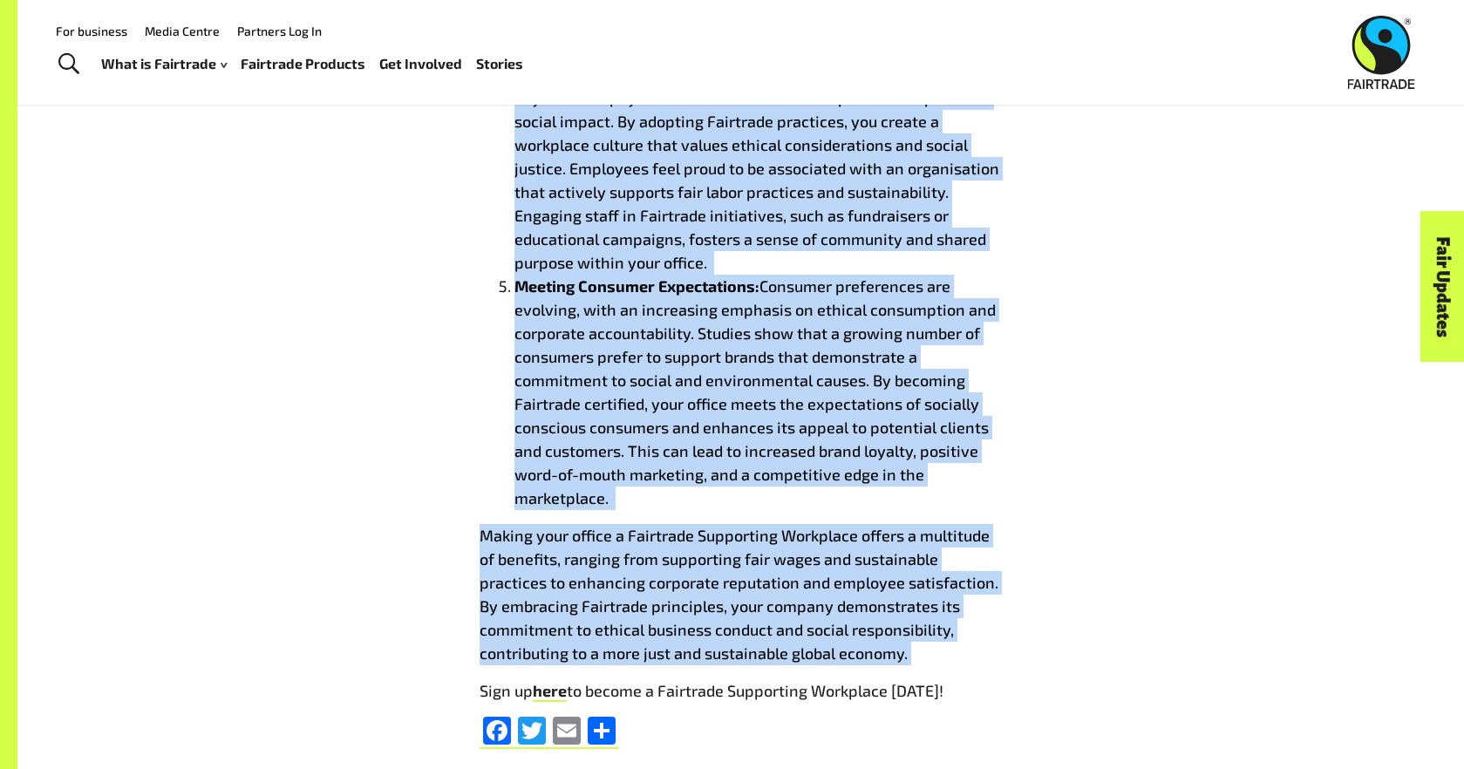
drag, startPoint x: 454, startPoint y: 220, endPoint x: 962, endPoint y: 668, distance: 677.0
copy div "In today’s world, ethical consumption and corporate social responsibility have …"
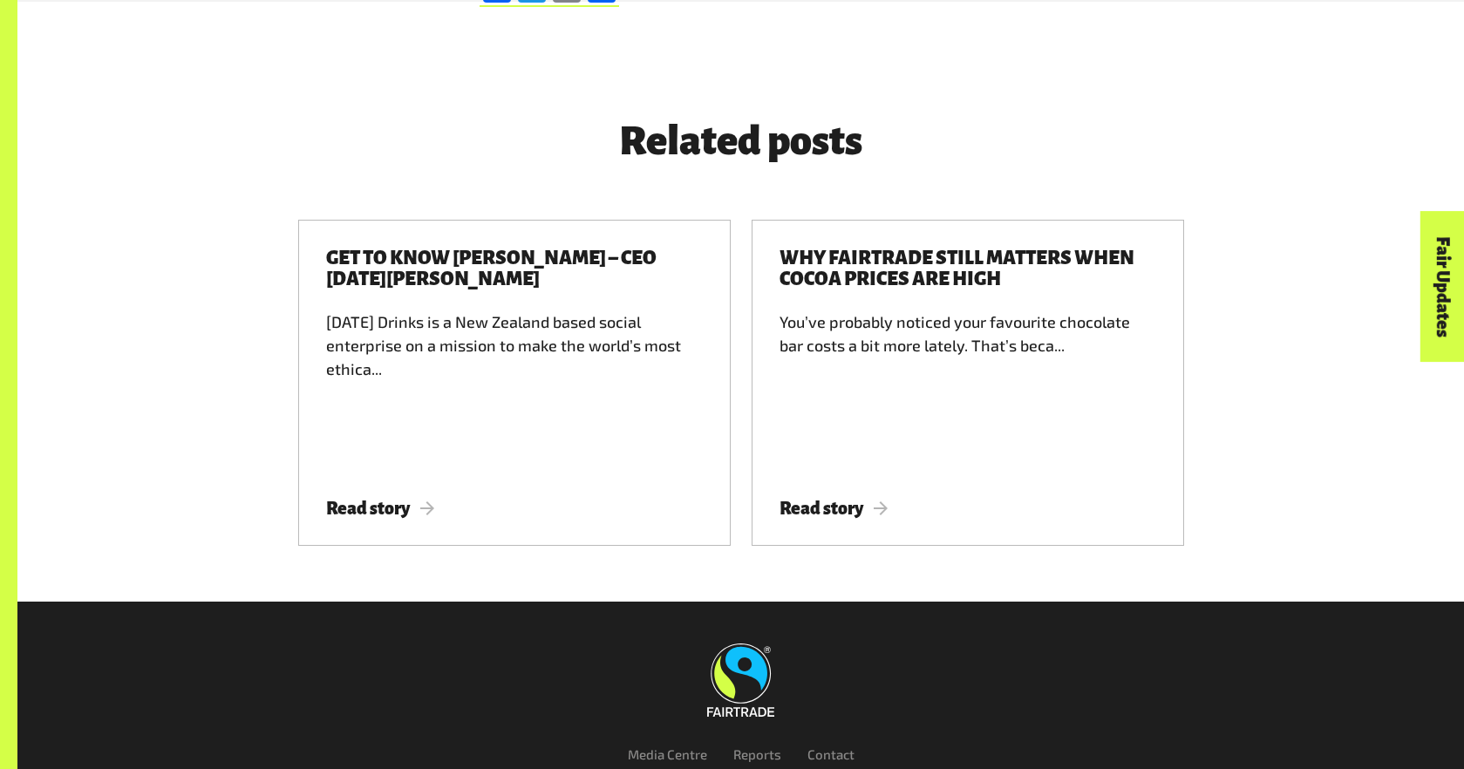
scroll to position [2589, 0]
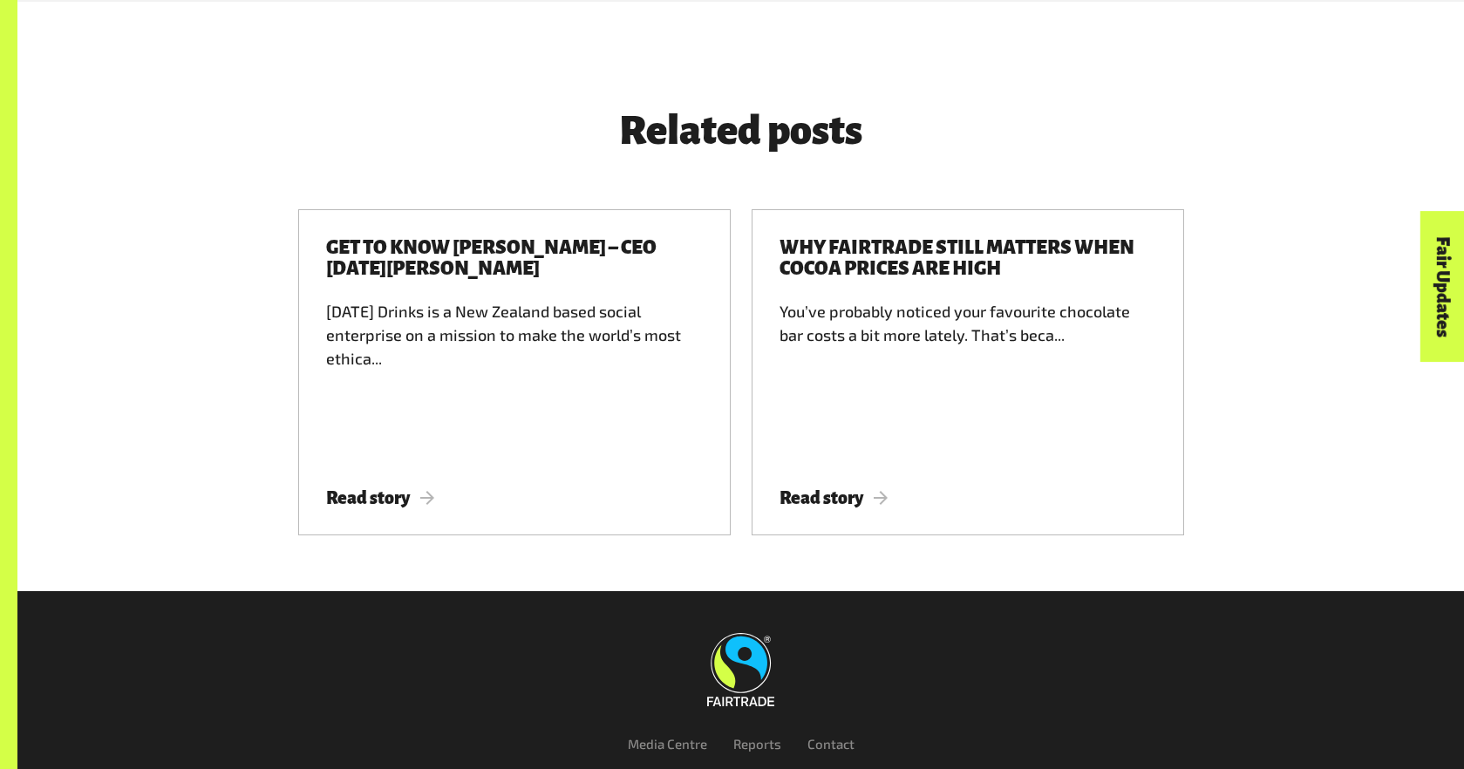
click at [1342, 438] on footer "Related posts Get to know Jonny Harrison – CEO Karma Drinks Karma Drinks is a N…" at bounding box center [740, 321] width 1446 height 539
click at [1201, 386] on div "Get to know Jonny Harrison – CEO Karma Drinks Karma Drinks is a New Zealand bas…" at bounding box center [741, 382] width 1088 height 347
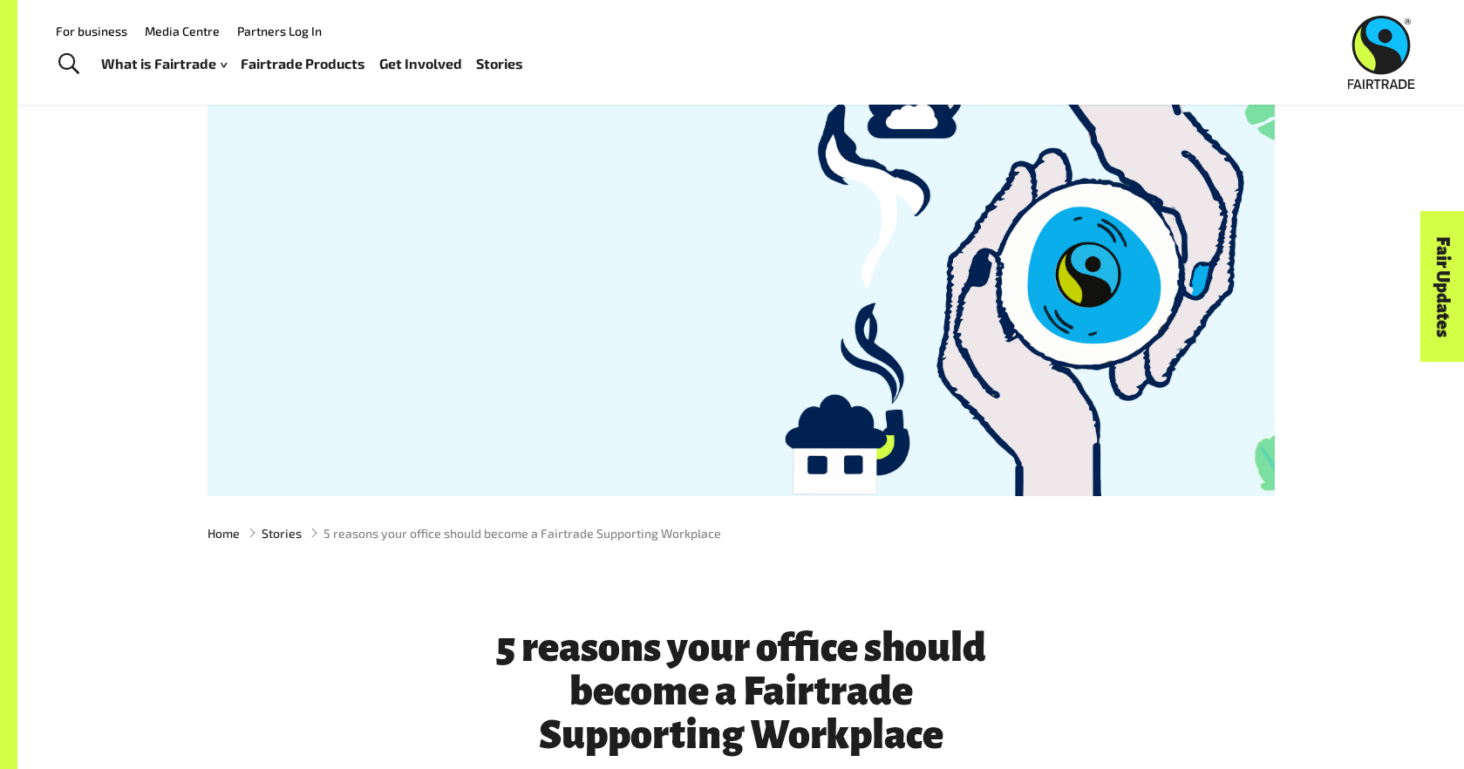
scroll to position [0, 0]
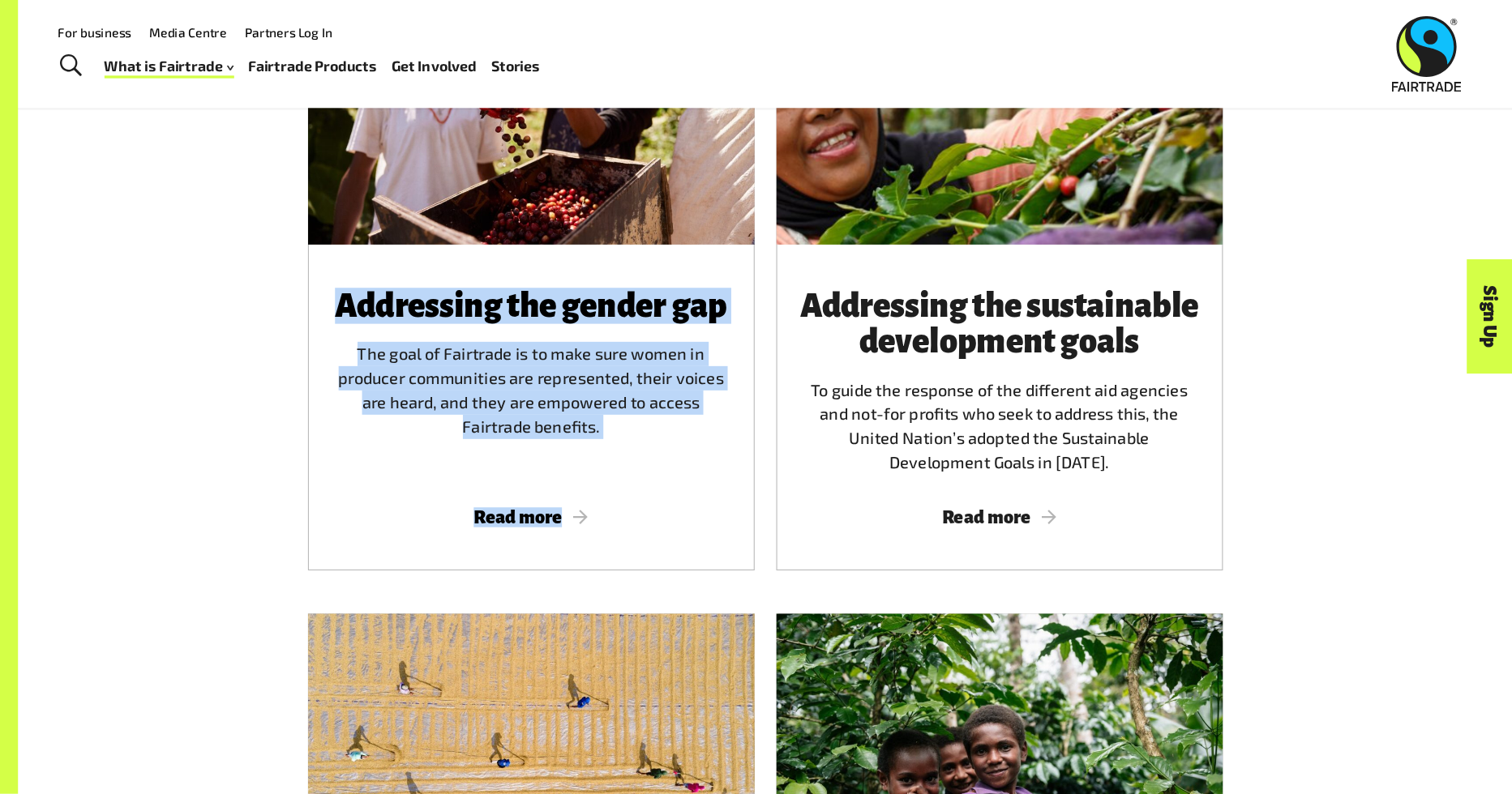
scroll to position [2223, 0]
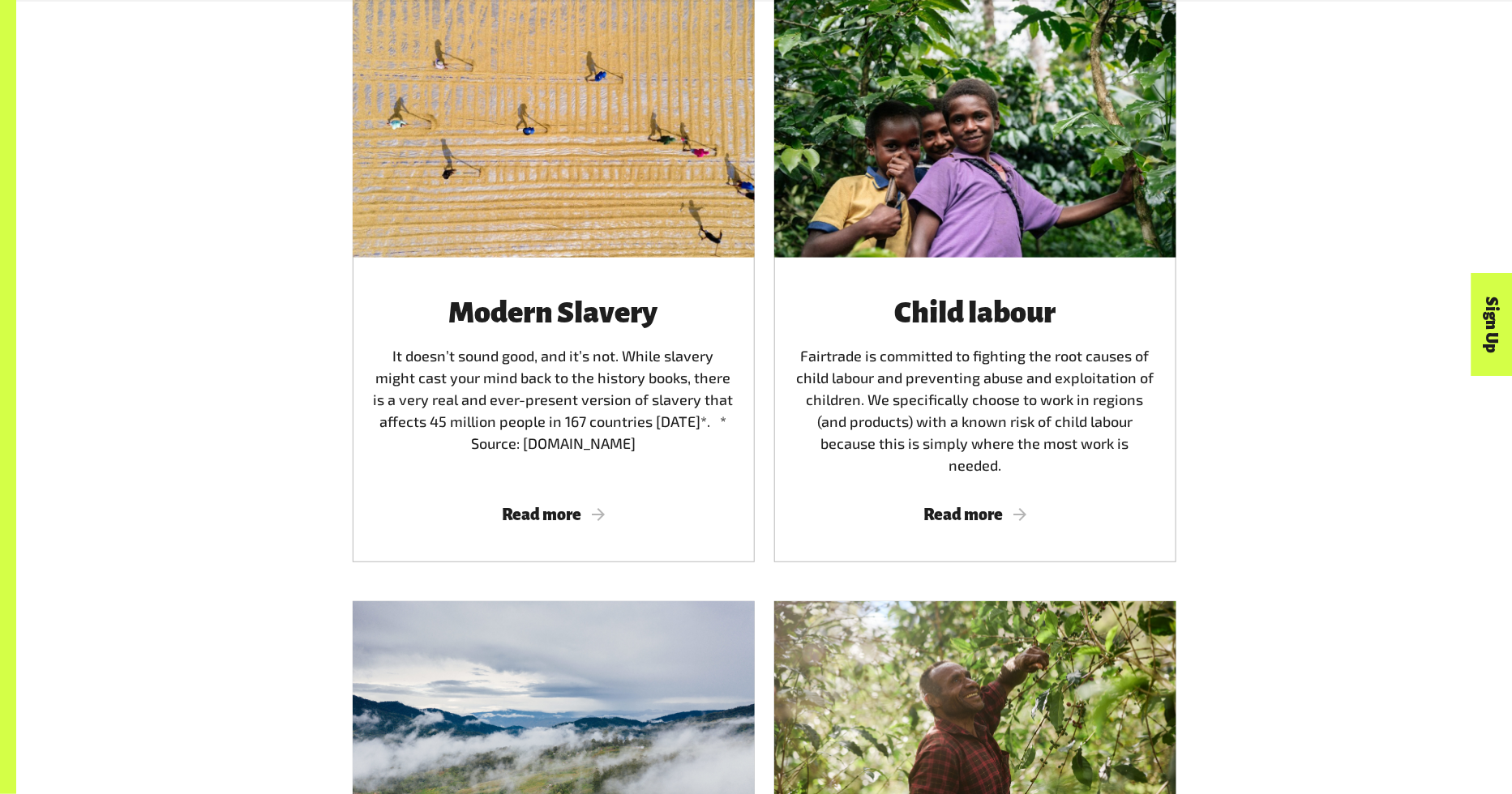
scroll to position [1343, 0]
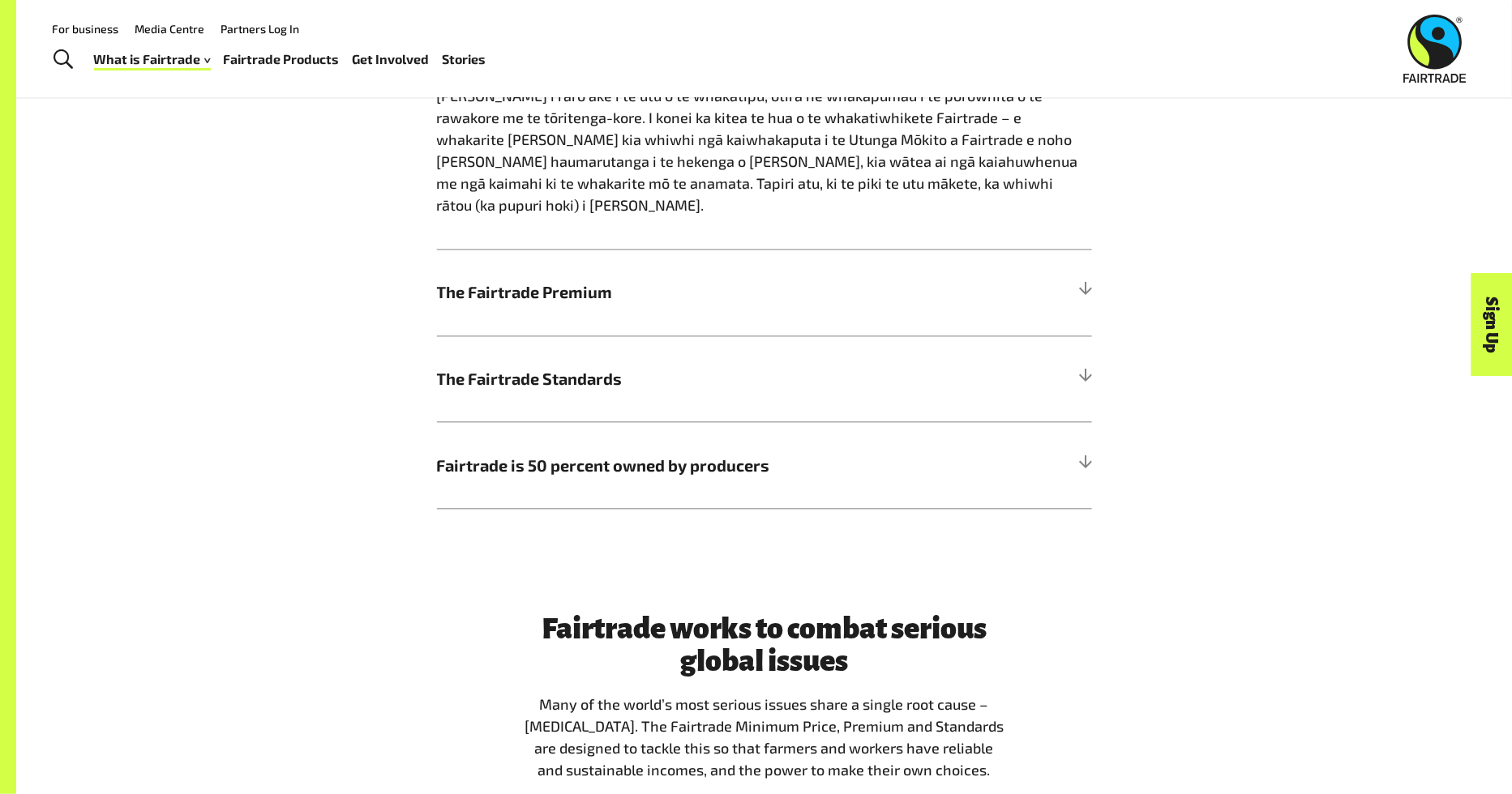
click at [1246, 205] on div "How Fairtrade works | Te tikanga mahi a te Fairtrade The Fairtrade Minimum Pric…" at bounding box center [764, 102] width 1012 height 814
click at [1147, 629] on div "Fairtrade works to combat serious global issues Many of the world’s most seriou…" at bounding box center [764, 704] width 1012 height 181
click at [1055, 433] on h5 "Fairtrade is 50 percent owned by producers" at bounding box center [764, 465] width 655 height 86
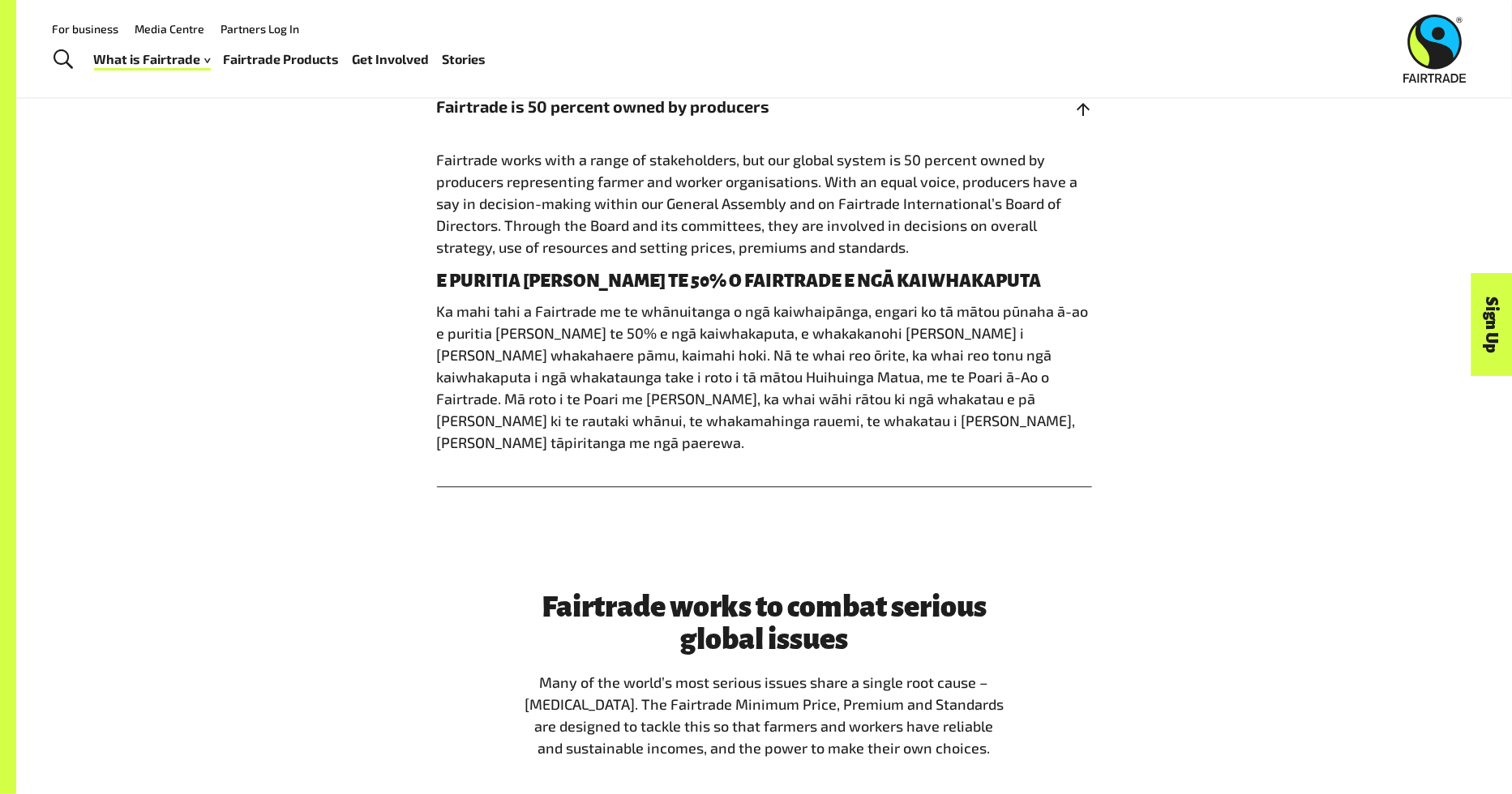
scroll to position [1312, 0]
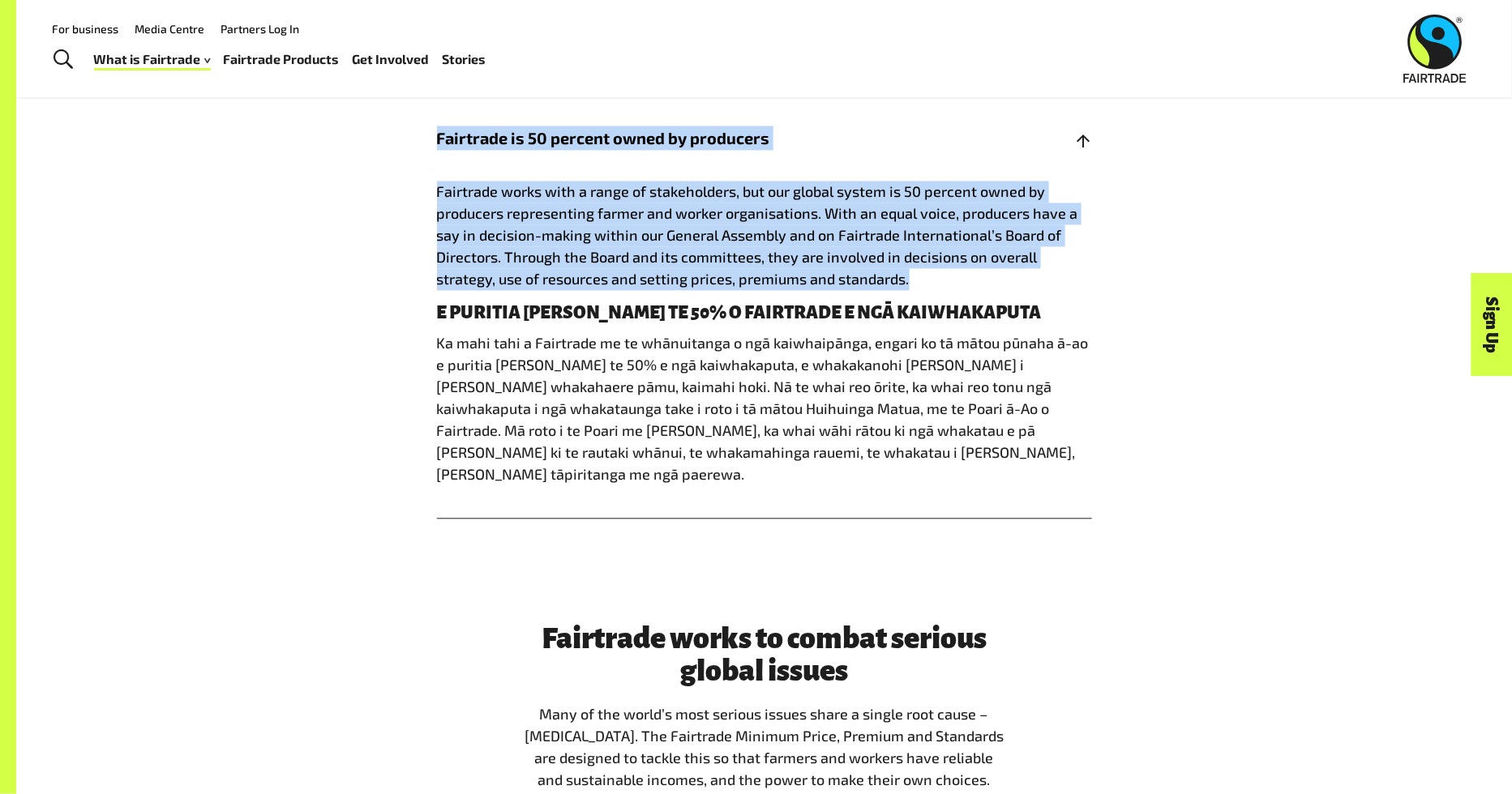
drag, startPoint x: 866, startPoint y: 270, endPoint x: 439, endPoint y: 142, distance: 445.8
click at [439, 142] on div "Fairtrade is 50 percent owned by producers Fairtrade works with a range of stak…" at bounding box center [764, 307] width 655 height 425
copy div "Fairtrade is 50 percent owned by producers Fairtrade works with a range of stak…"
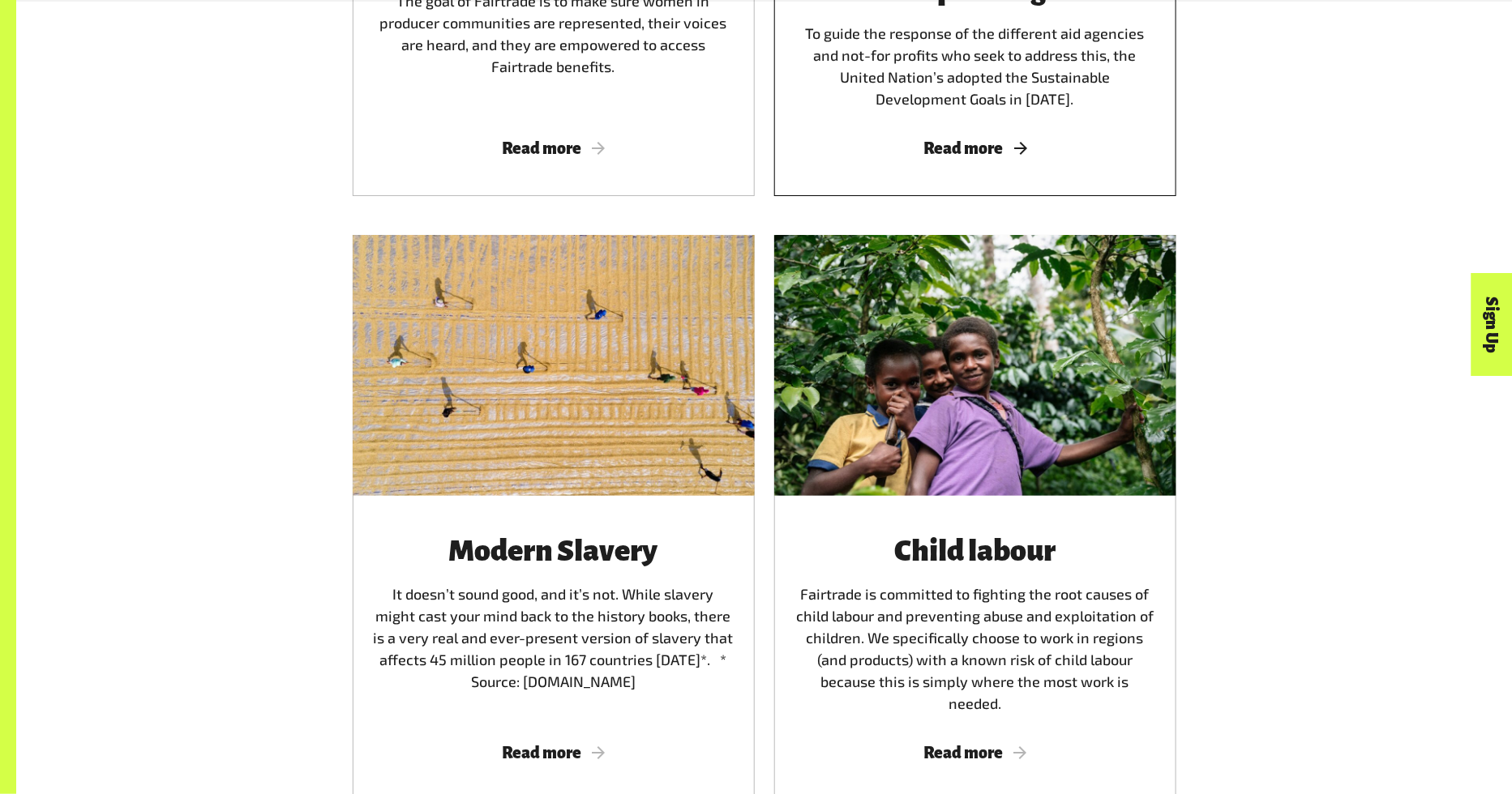
scroll to position [2703, 0]
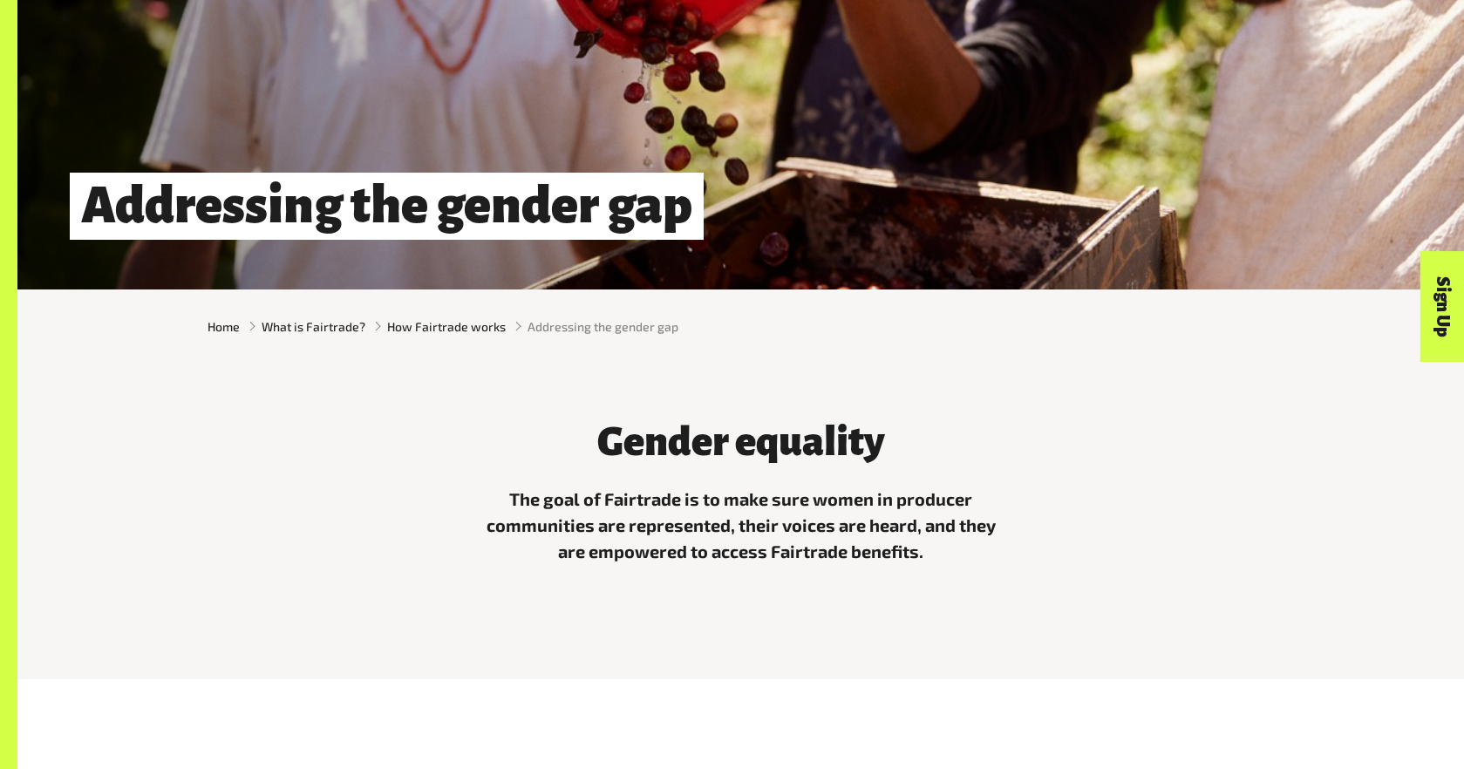
scroll to position [308, 0]
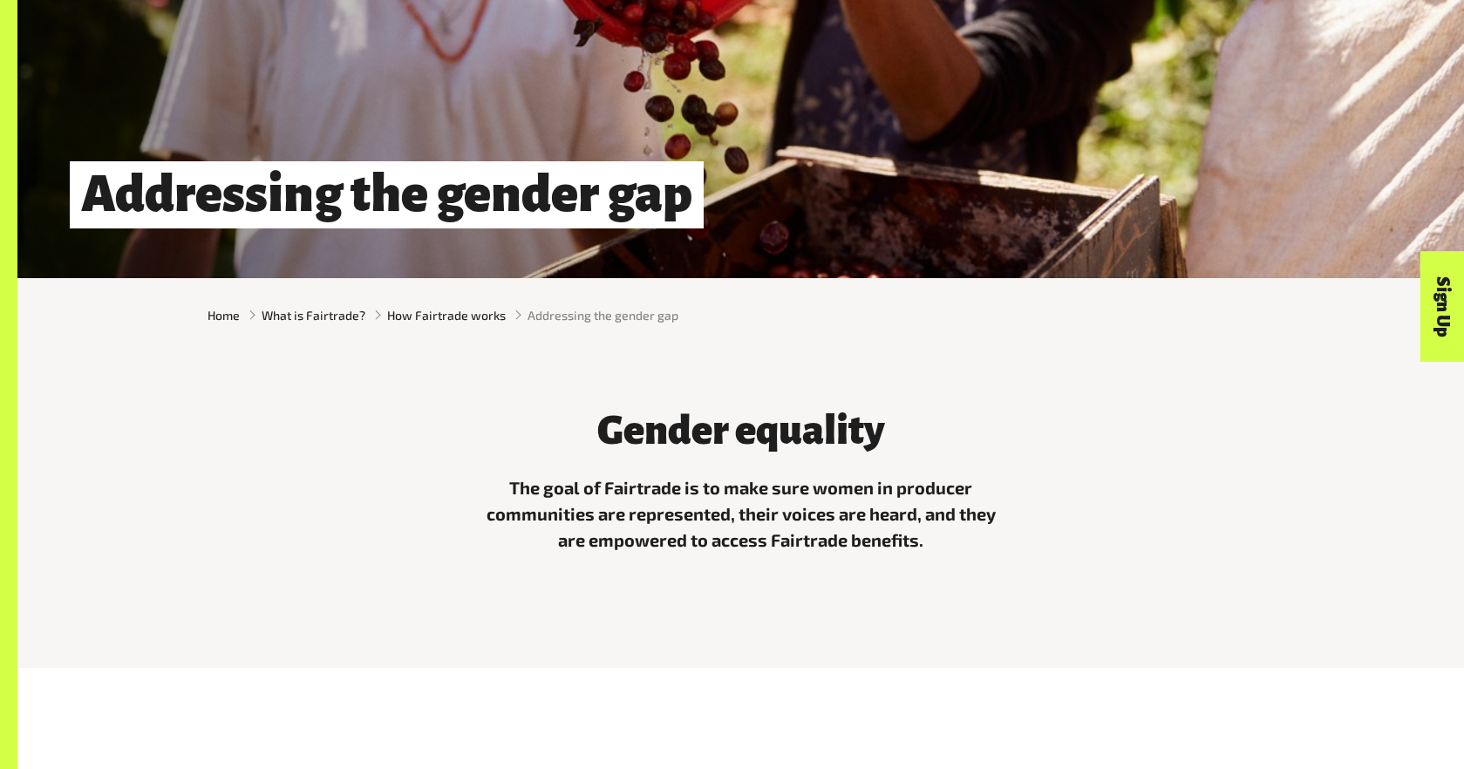
click at [952, 566] on div "The goal of Fairtrade is to make sure women in producer communities are represe…" at bounding box center [741, 533] width 523 height 119
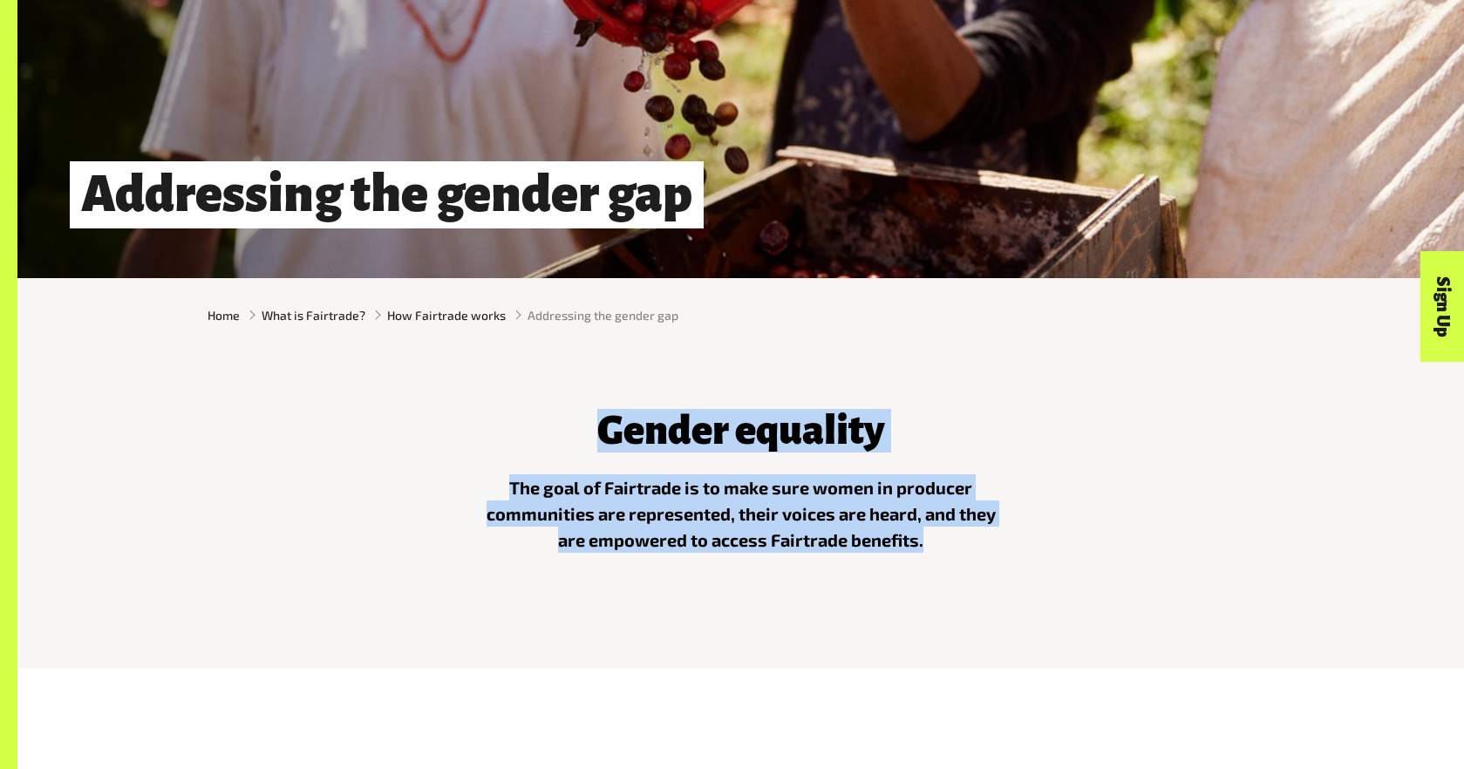
drag, startPoint x: 939, startPoint y: 550, endPoint x: 535, endPoint y: 420, distance: 424.1
click at [535, 420] on div "Gender equality The goal of Fairtrade is to make sure women in producer communi…" at bounding box center [741, 497] width 544 height 220
copy div "Gender equality The goal of Fairtrade is to make sure women in producer communi…"
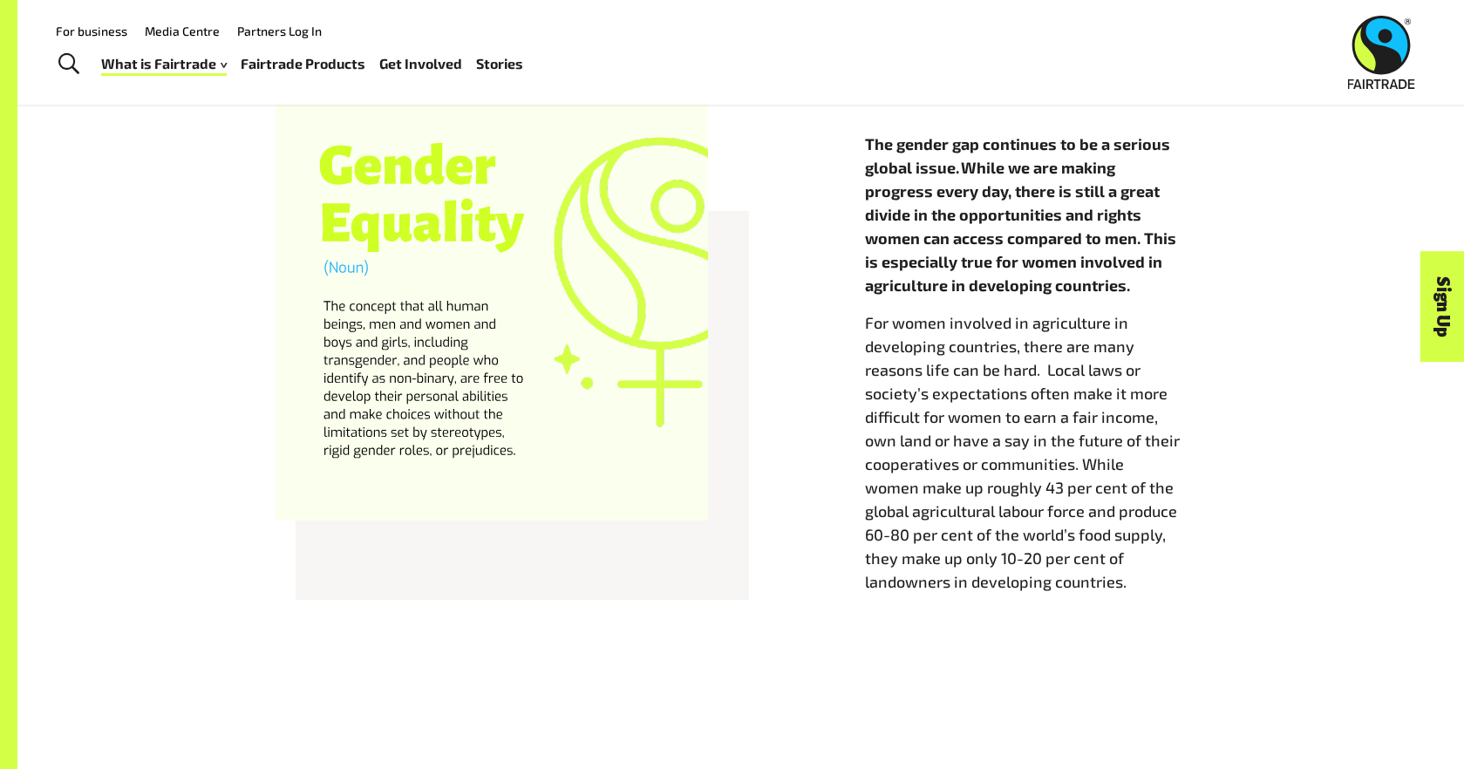
scroll to position [917, 0]
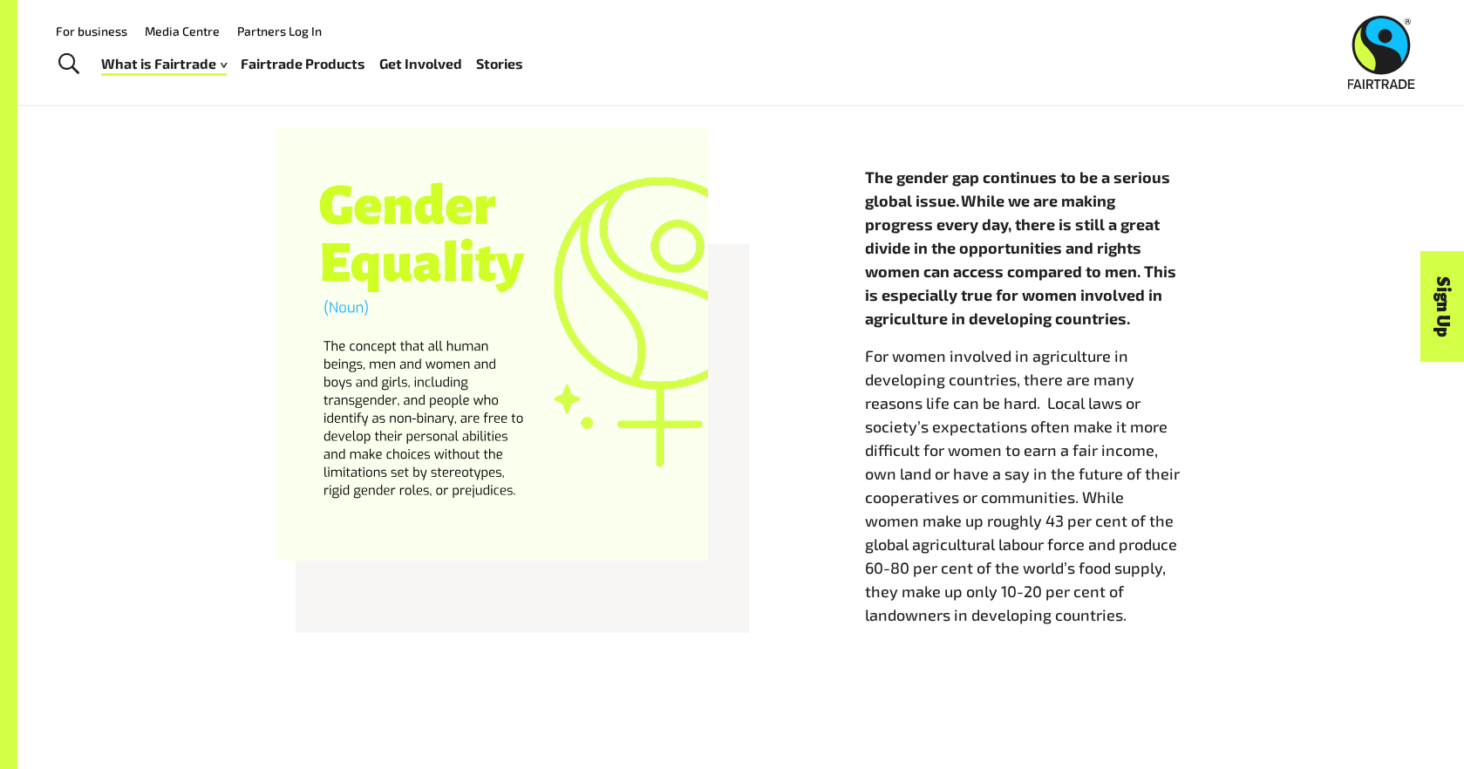
drag, startPoint x: 515, startPoint y: 502, endPoint x: 293, endPoint y: 337, distance: 276.7
click at [293, 338] on div at bounding box center [492, 344] width 432 height 432
click at [335, 350] on div at bounding box center [492, 344] width 432 height 432
click at [1078, 276] on strong "The gender gap continues to be a serious global issue. While we are making prog…" at bounding box center [1020, 247] width 311 height 160
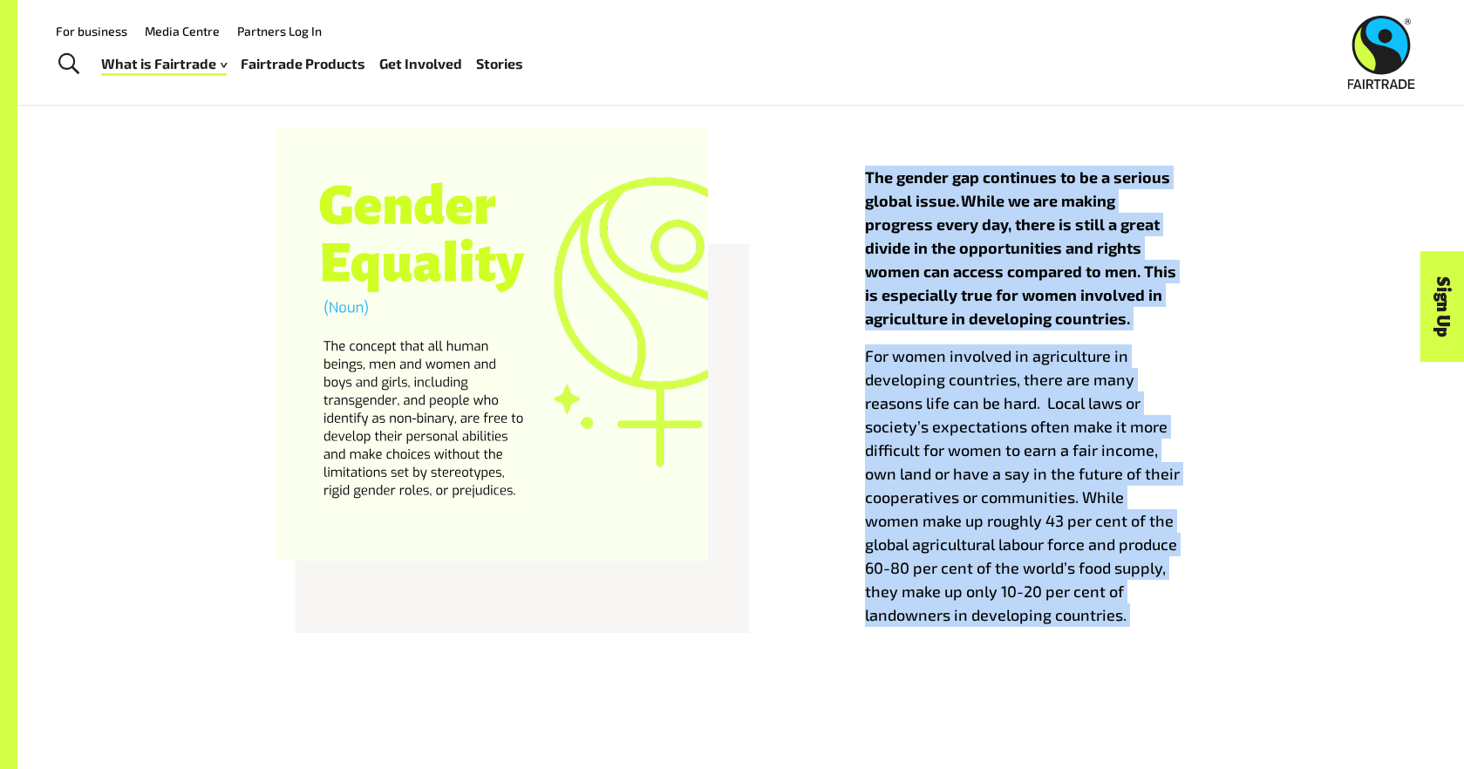
drag, startPoint x: 836, startPoint y: 169, endPoint x: 1065, endPoint y: 669, distance: 549.7
click at [1065, 669] on div "The gender gap continues to be a serious global issue. While we are making prog…" at bounding box center [740, 405] width 1446 height 624
copy div "The gender gap continues to be a serious global issue. While we are making prog…"
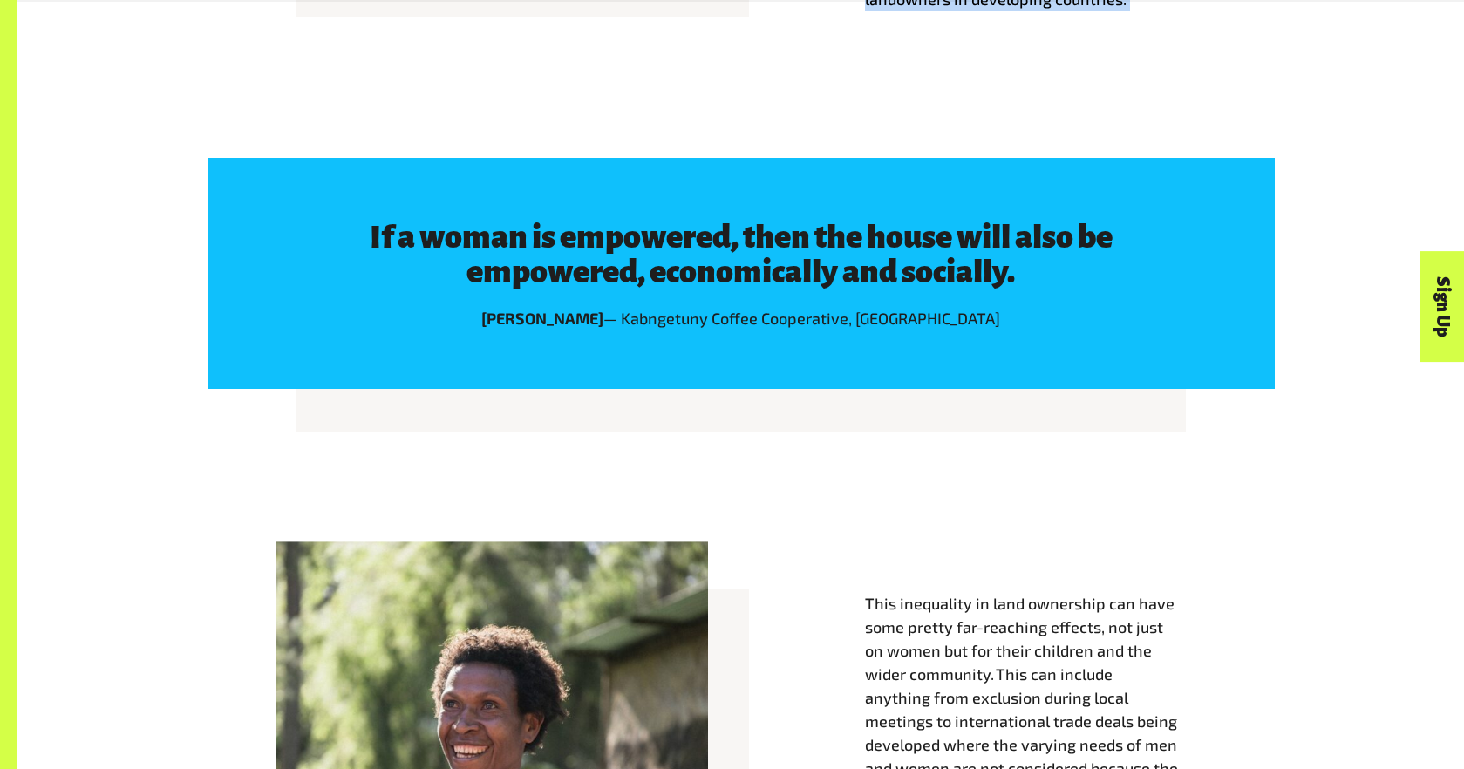
scroll to position [1536, 0]
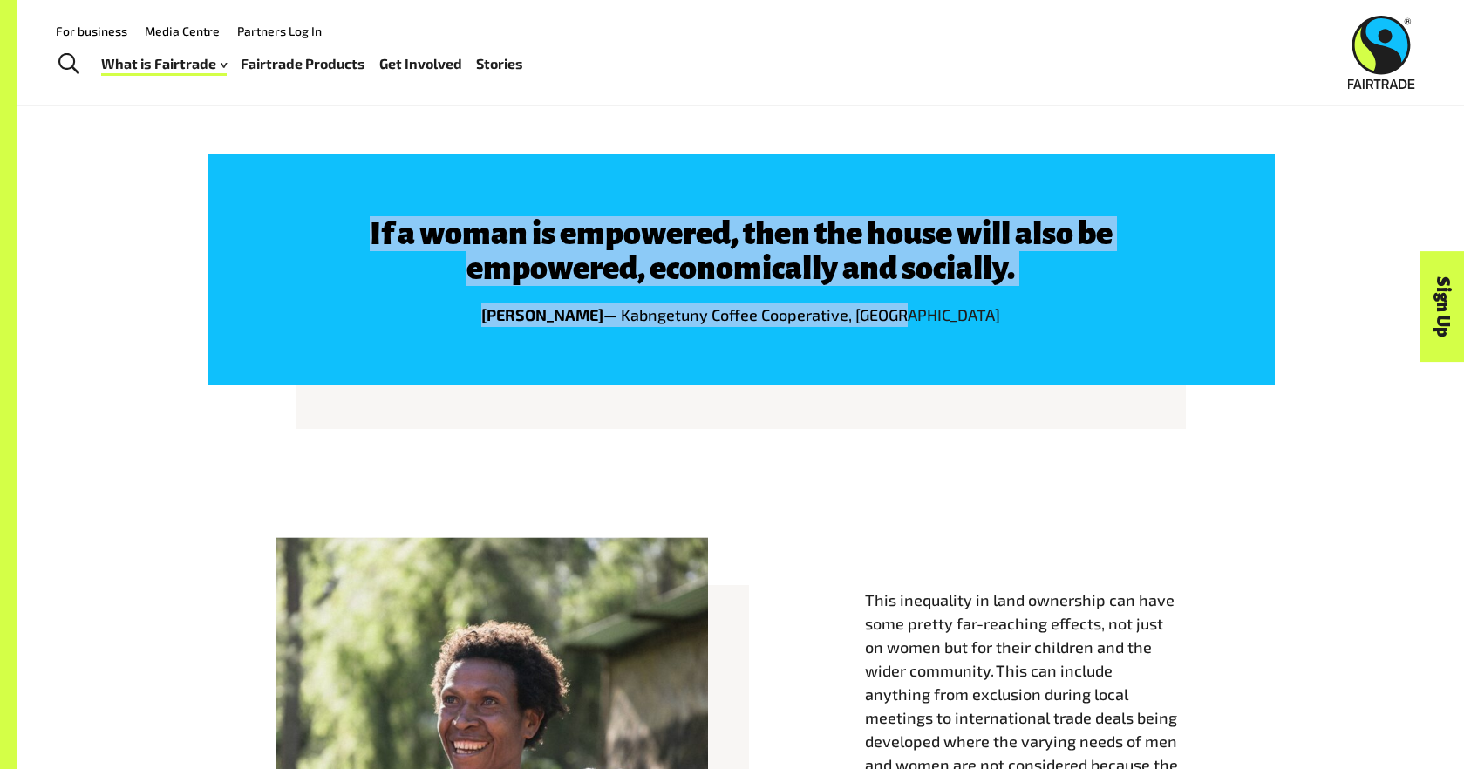
drag, startPoint x: 312, startPoint y: 235, endPoint x: 977, endPoint y: 330, distance: 671.3
click at [977, 327] on div "If a woman is empowered, then the house will also be empowered, economically an…" at bounding box center [740, 271] width 889 height 111
copy div "If a woman is empowered, then the house will also be empowered, economically an…"
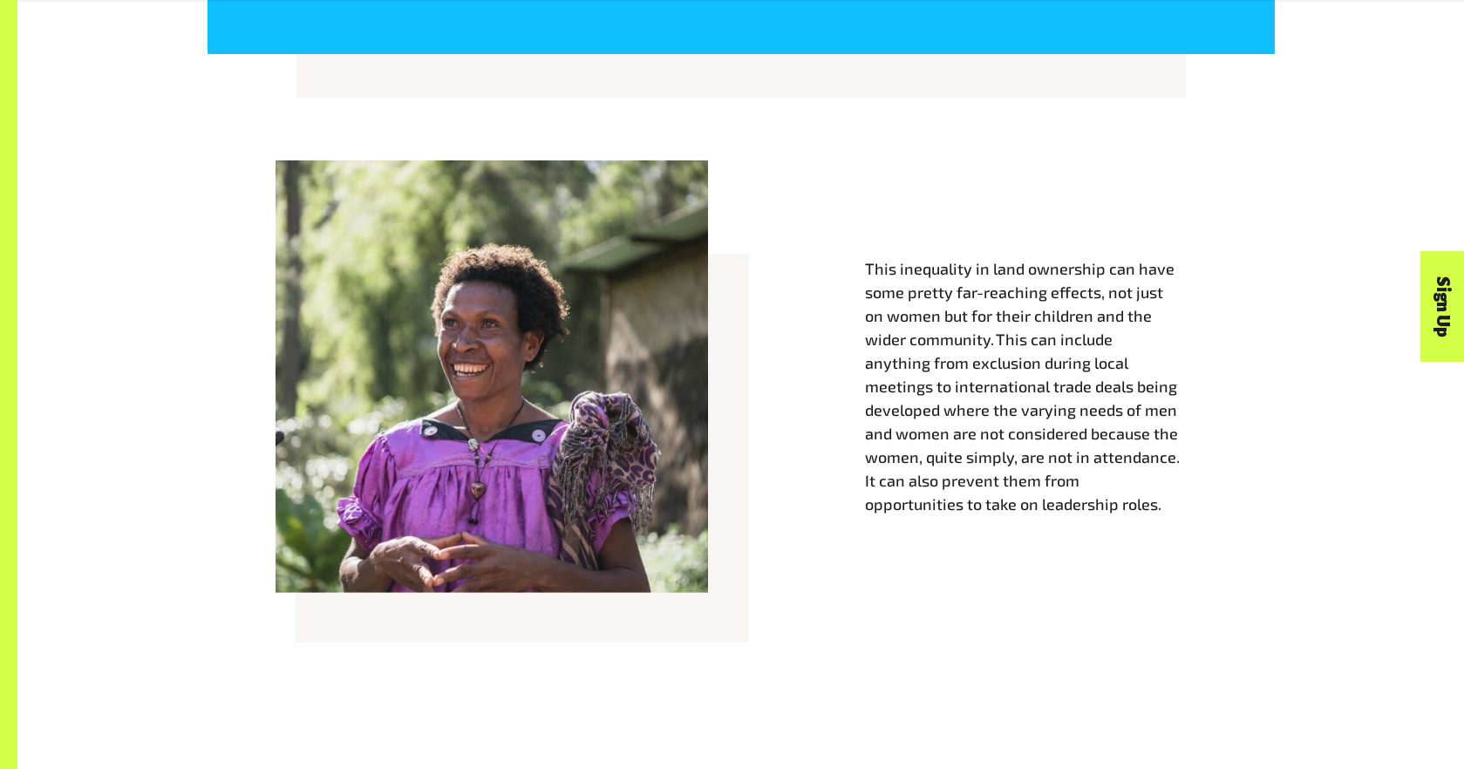
scroll to position [1878, 0]
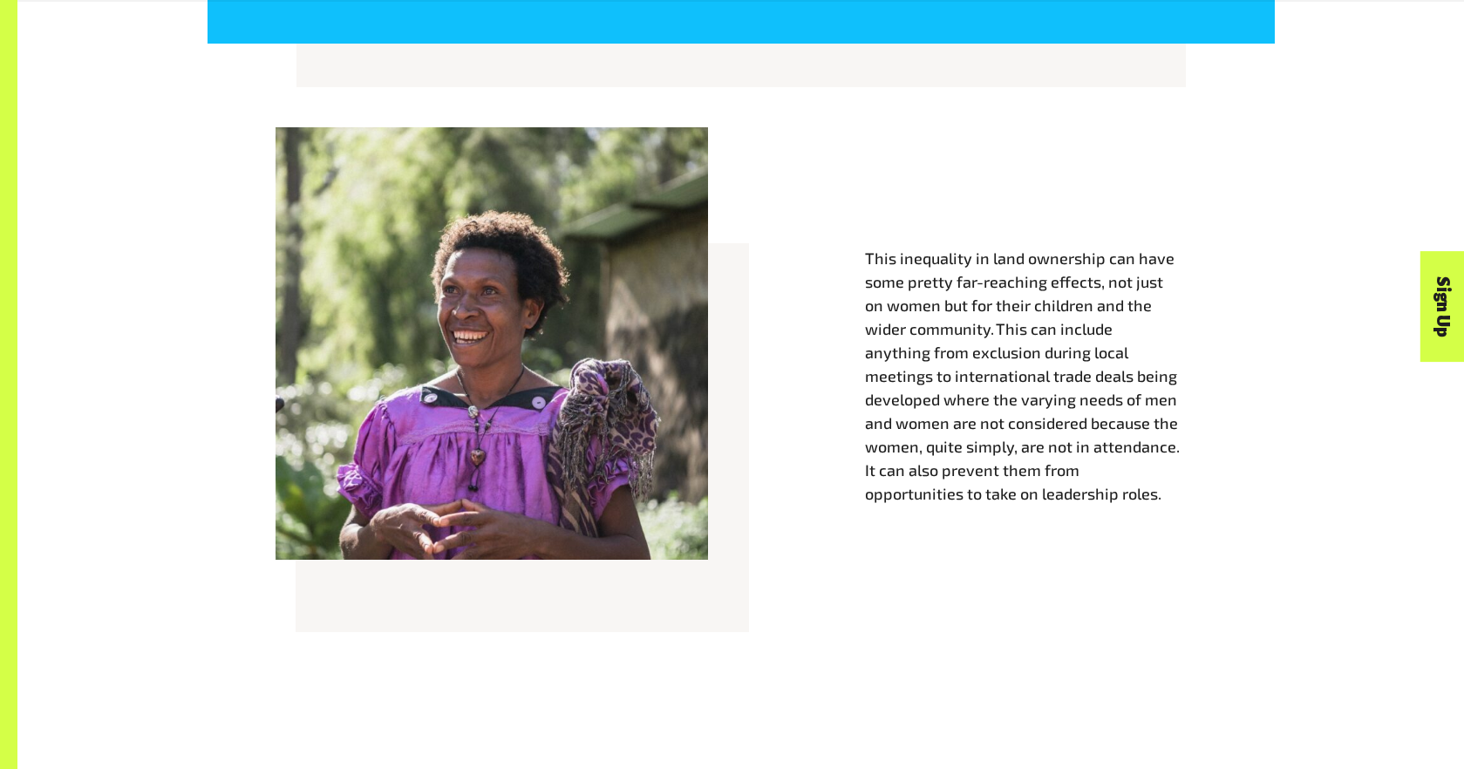
click at [1099, 493] on p "This inequality in land ownership can have some pretty far-reaching effects, no…" at bounding box center [1036, 376] width 342 height 259
click at [1058, 497] on span "This inequality in land ownership can have some pretty far-reaching effects, no…" at bounding box center [1022, 375] width 315 height 255
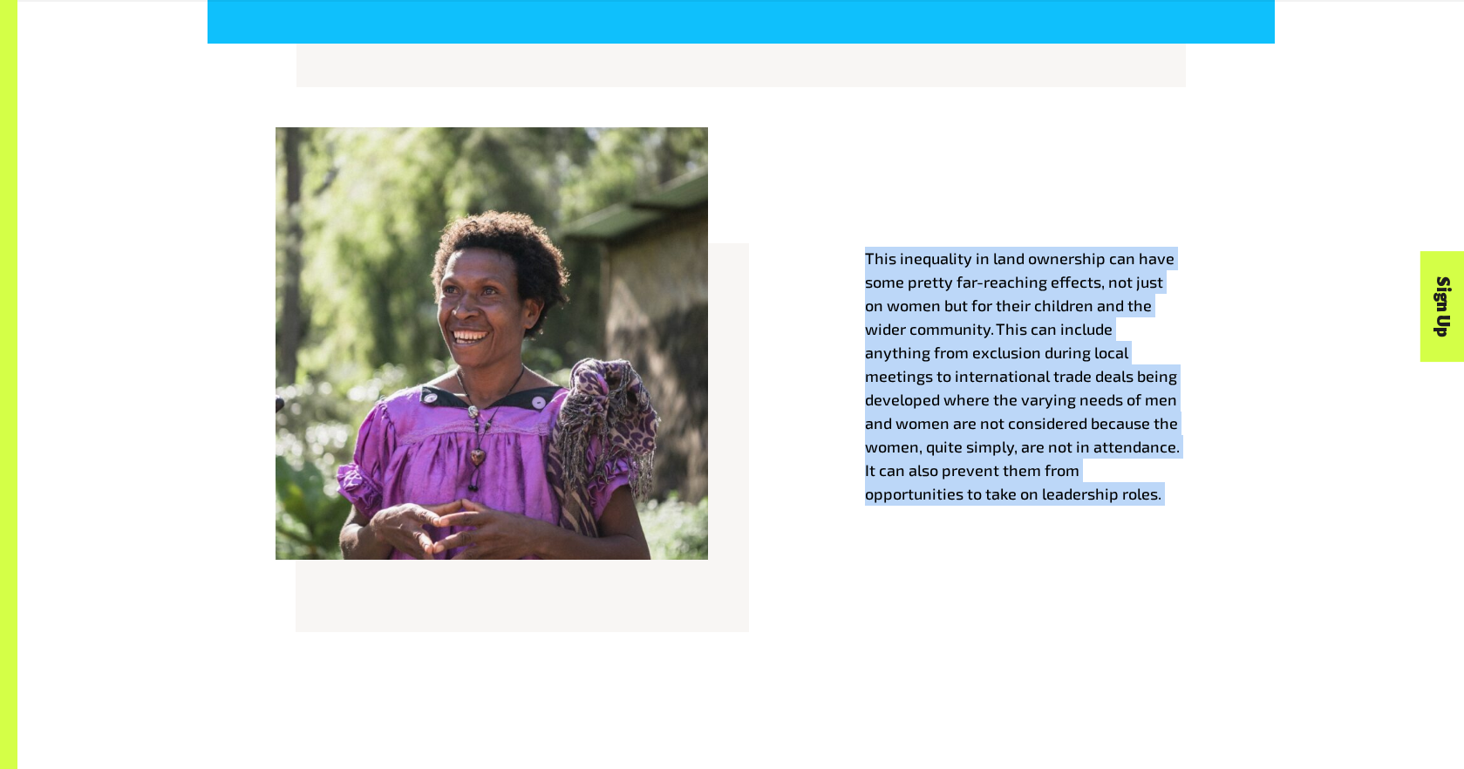
drag, startPoint x: 1067, startPoint y: 500, endPoint x: 852, endPoint y: 268, distance: 316.5
click at [852, 268] on div "This inequality in land ownership can have some pretty far-reaching effects, no…" at bounding box center [741, 394] width 1088 height 432
copy p "This inequality in land ownership can have some pretty far-reaching effects, no…"
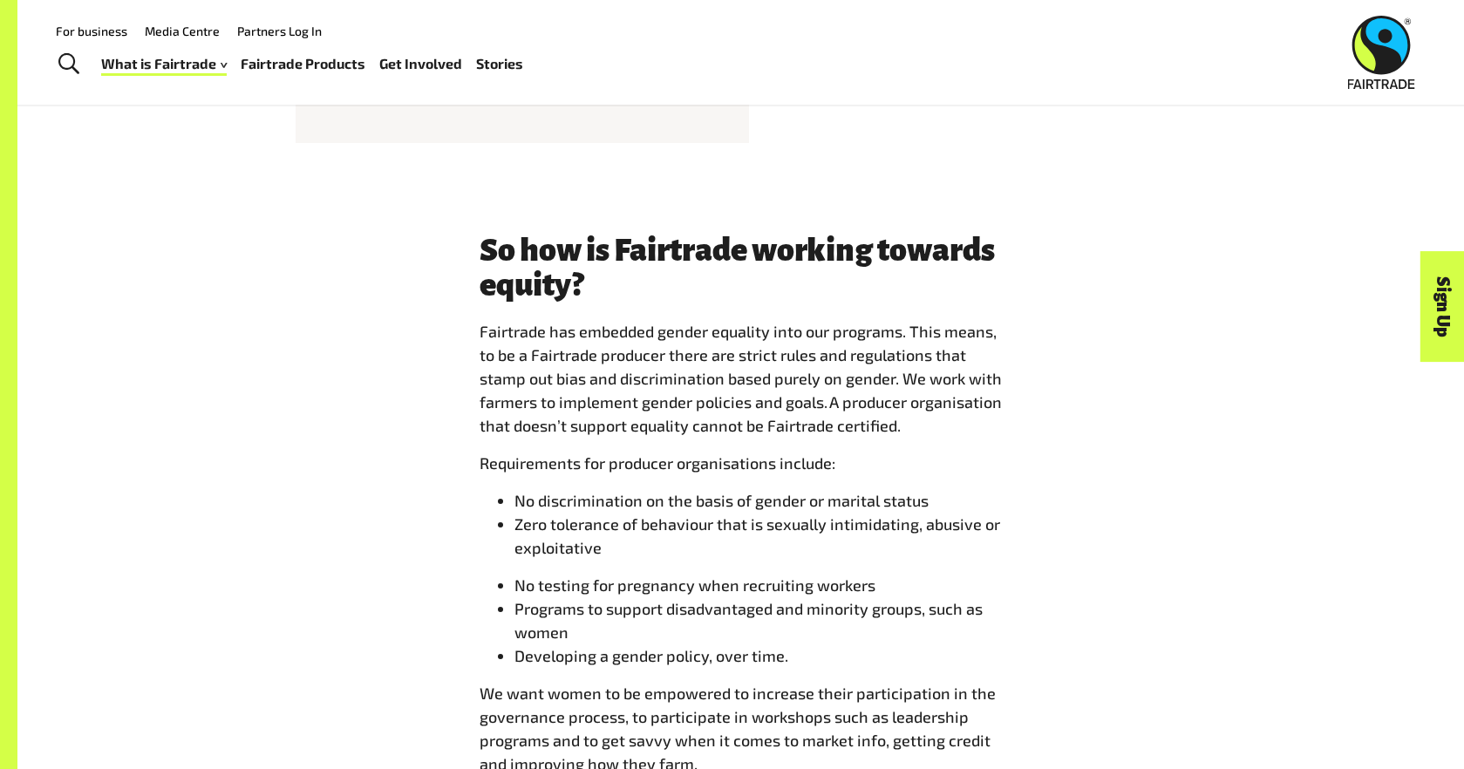
scroll to position [2362, 0]
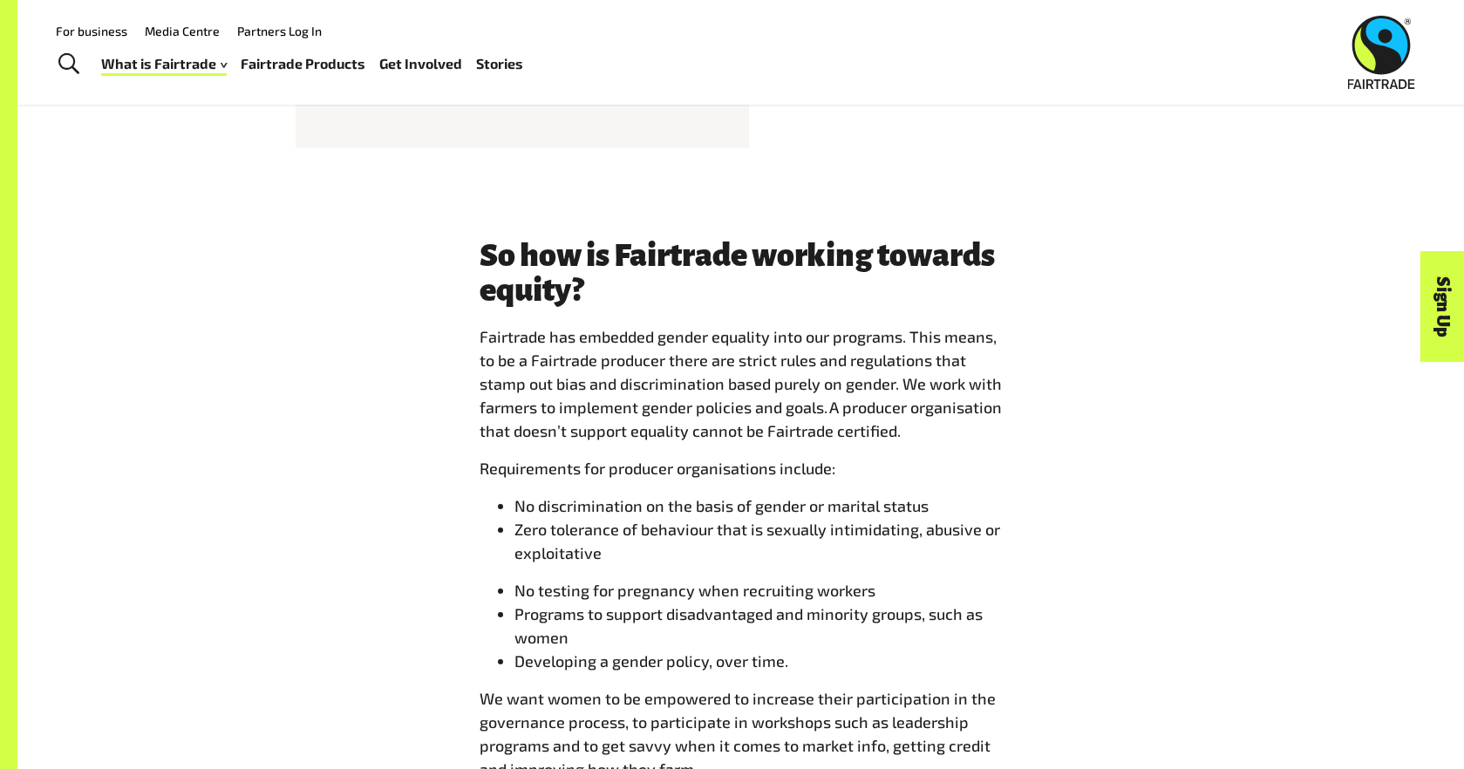
click at [605, 587] on span "No testing for pregnancy when recruiting workers" at bounding box center [694, 590] width 361 height 19
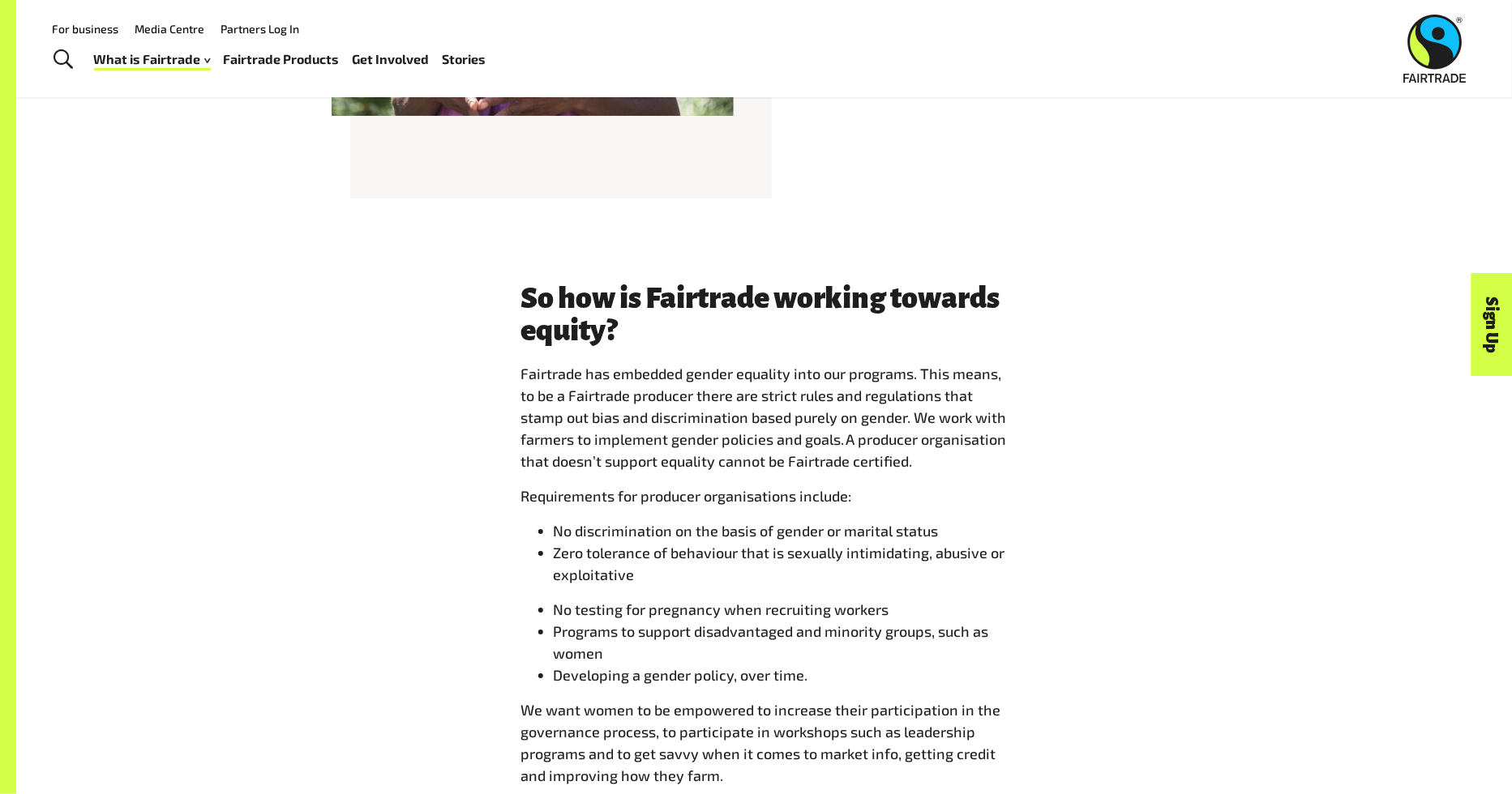
click at [1191, 608] on div "So how is Fairtrade working towards equity? Fairtrade has embedded gender equal…" at bounding box center [764, 540] width 1012 height 518
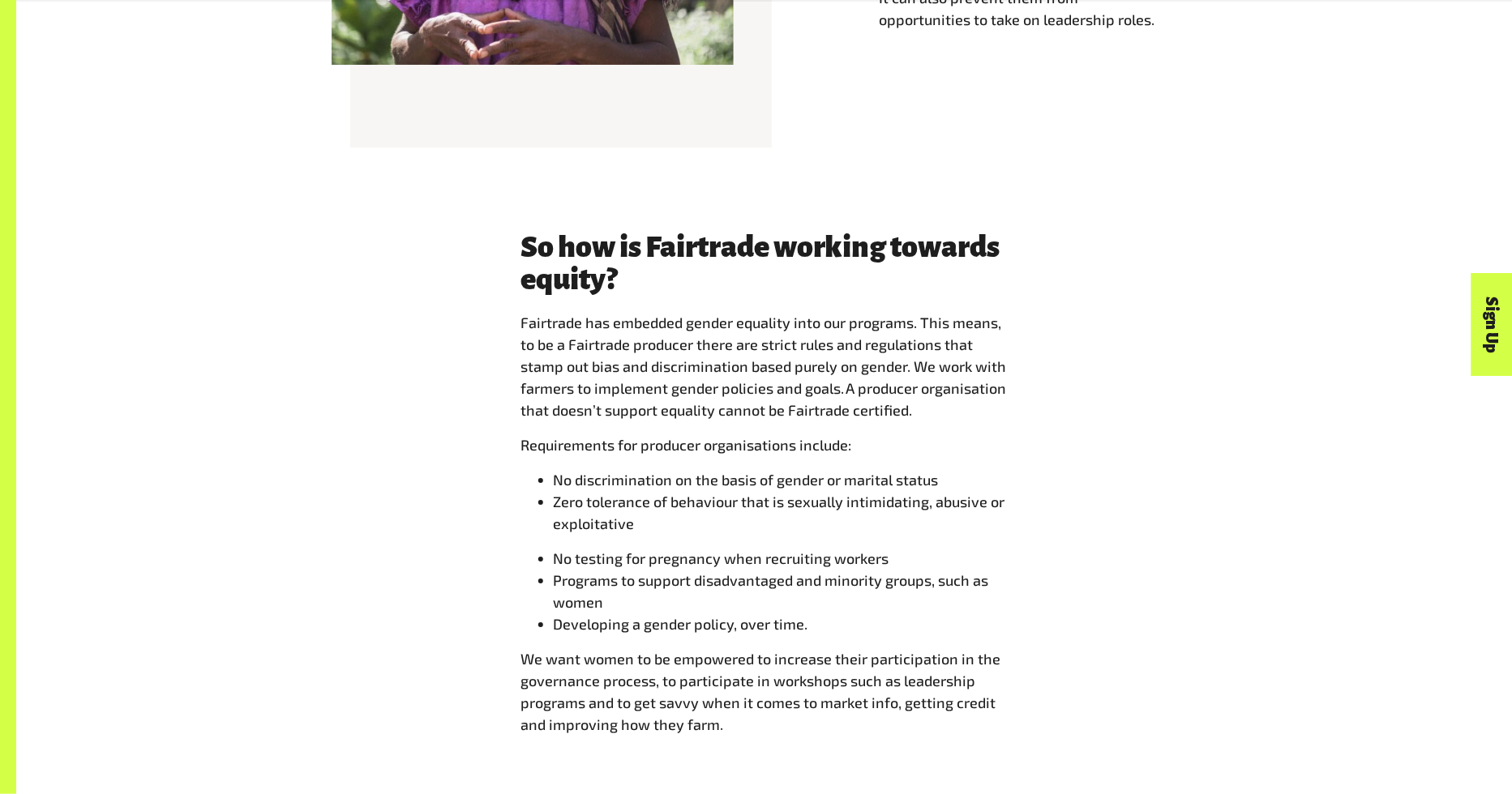
scroll to position [2264, 0]
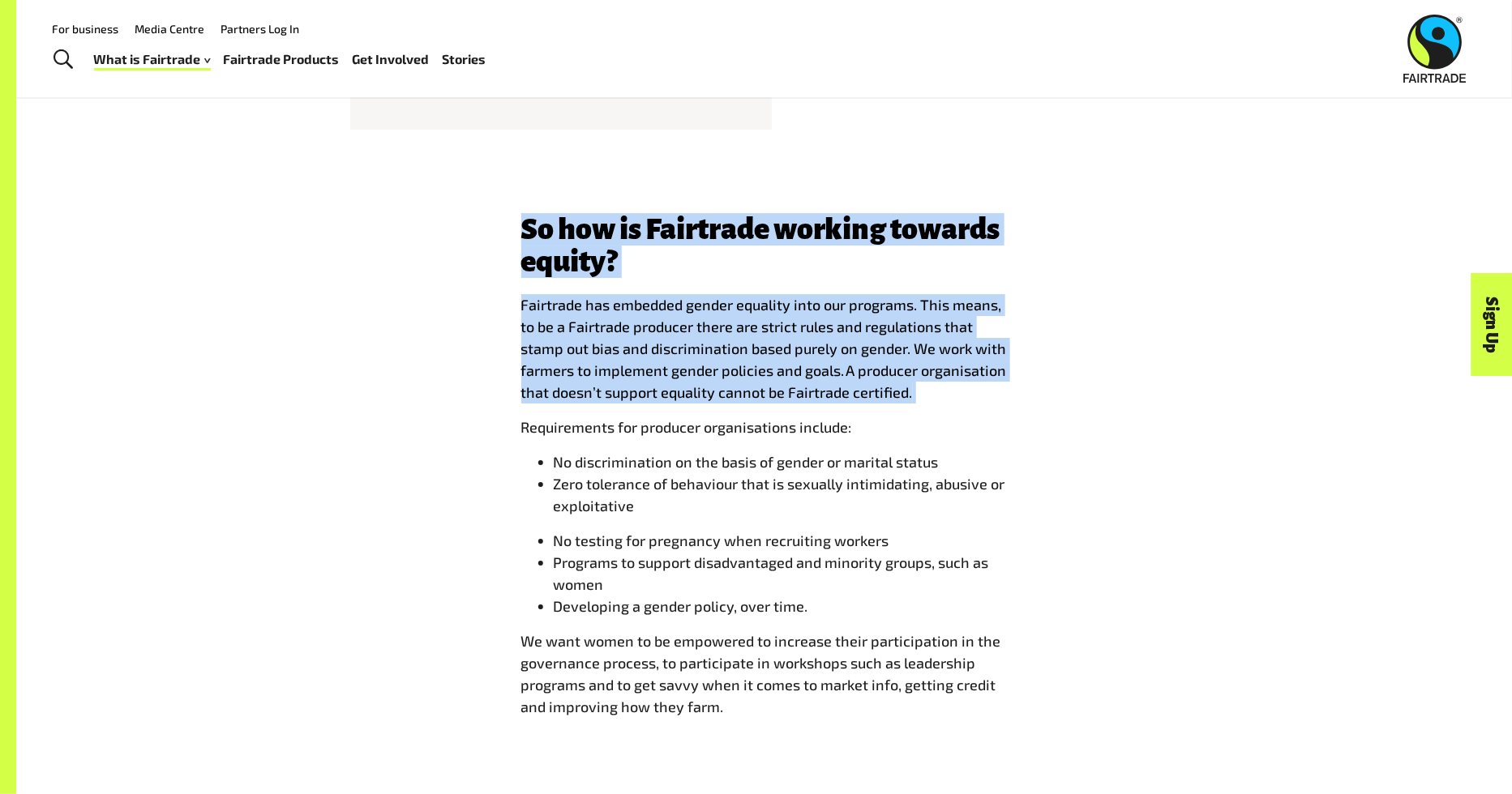
drag, startPoint x: 757, startPoint y: 708, endPoint x: 430, endPoint y: 206, distance: 599.1
click at [429, 204] on div "So how is Fairtrade working towards equity? Fairtrade has embedded gender equal…" at bounding box center [763, 472] width 1496 height 622
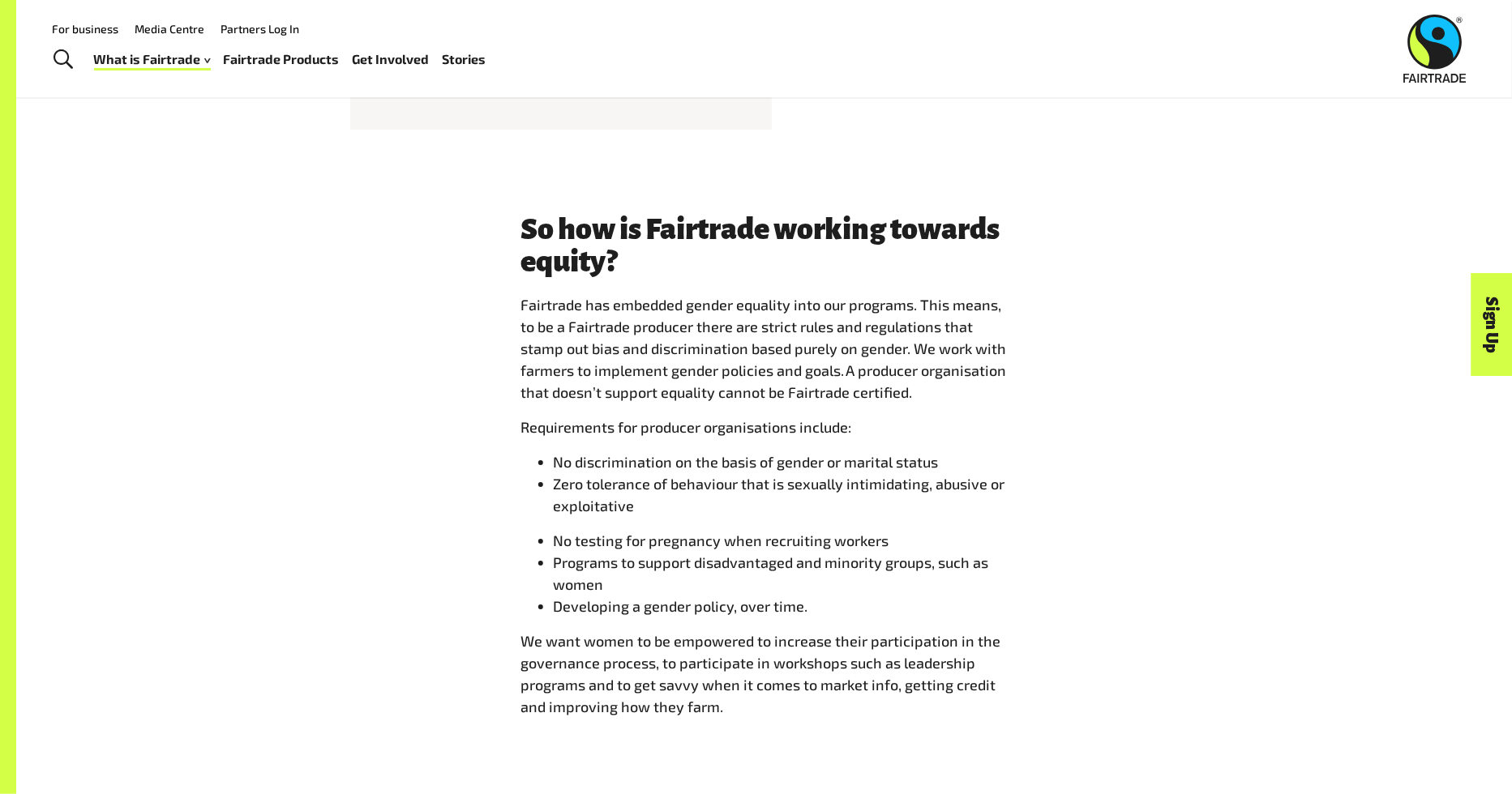
click at [534, 289] on div "So how is Fairtrade working towards equity? Fairtrade has embedded gender equal…" at bounding box center [764, 471] width 506 height 518
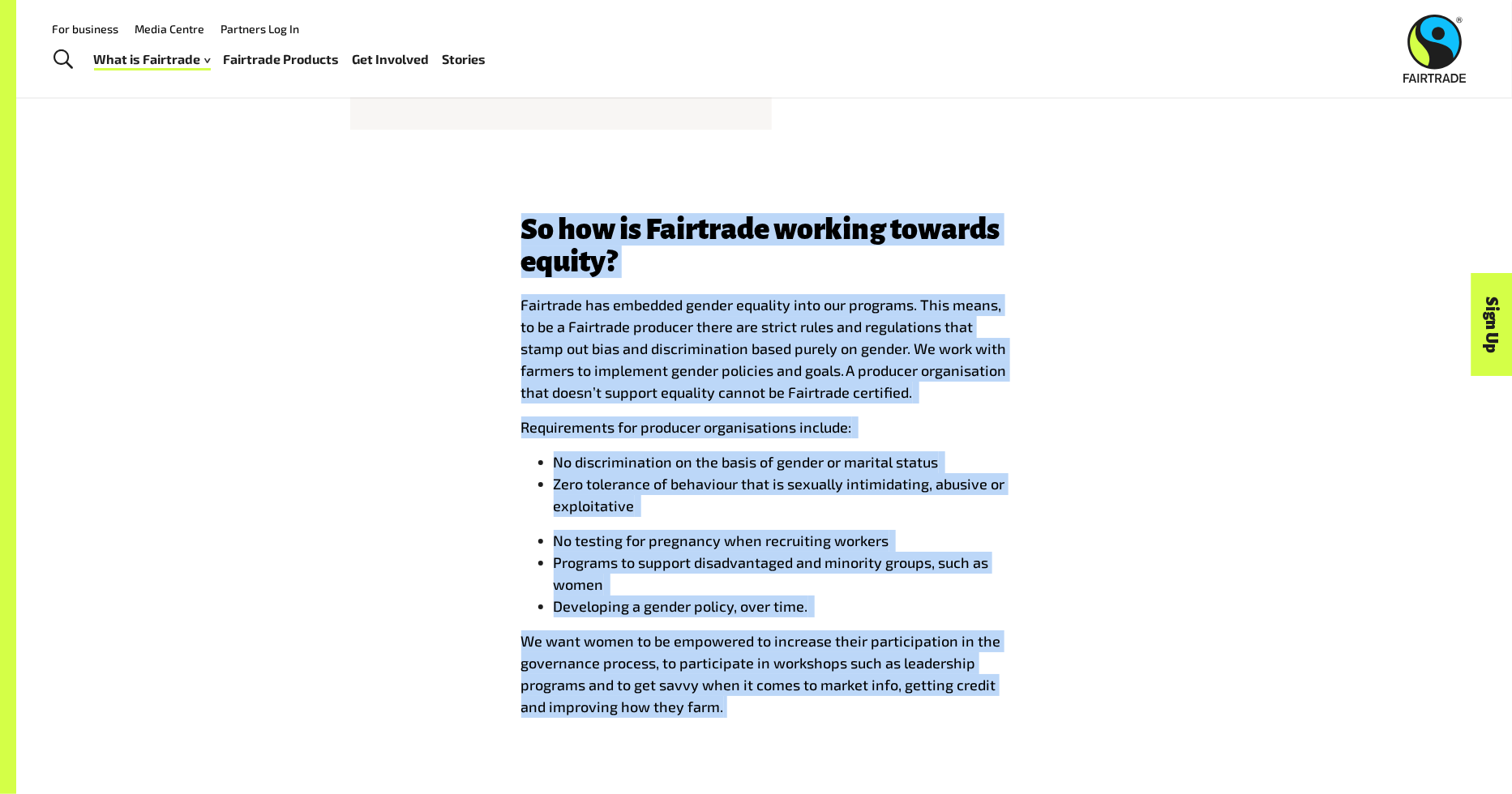
drag, startPoint x: 505, startPoint y: 219, endPoint x: 724, endPoint y: 708, distance: 535.8
click at [724, 708] on div "So how is Fairtrade working towards equity? Fairtrade has embedded gender equal…" at bounding box center [764, 471] width 1012 height 518
copy div "So how is Fairtrade working towards equity? Fairtrade has embedded gender equal…"
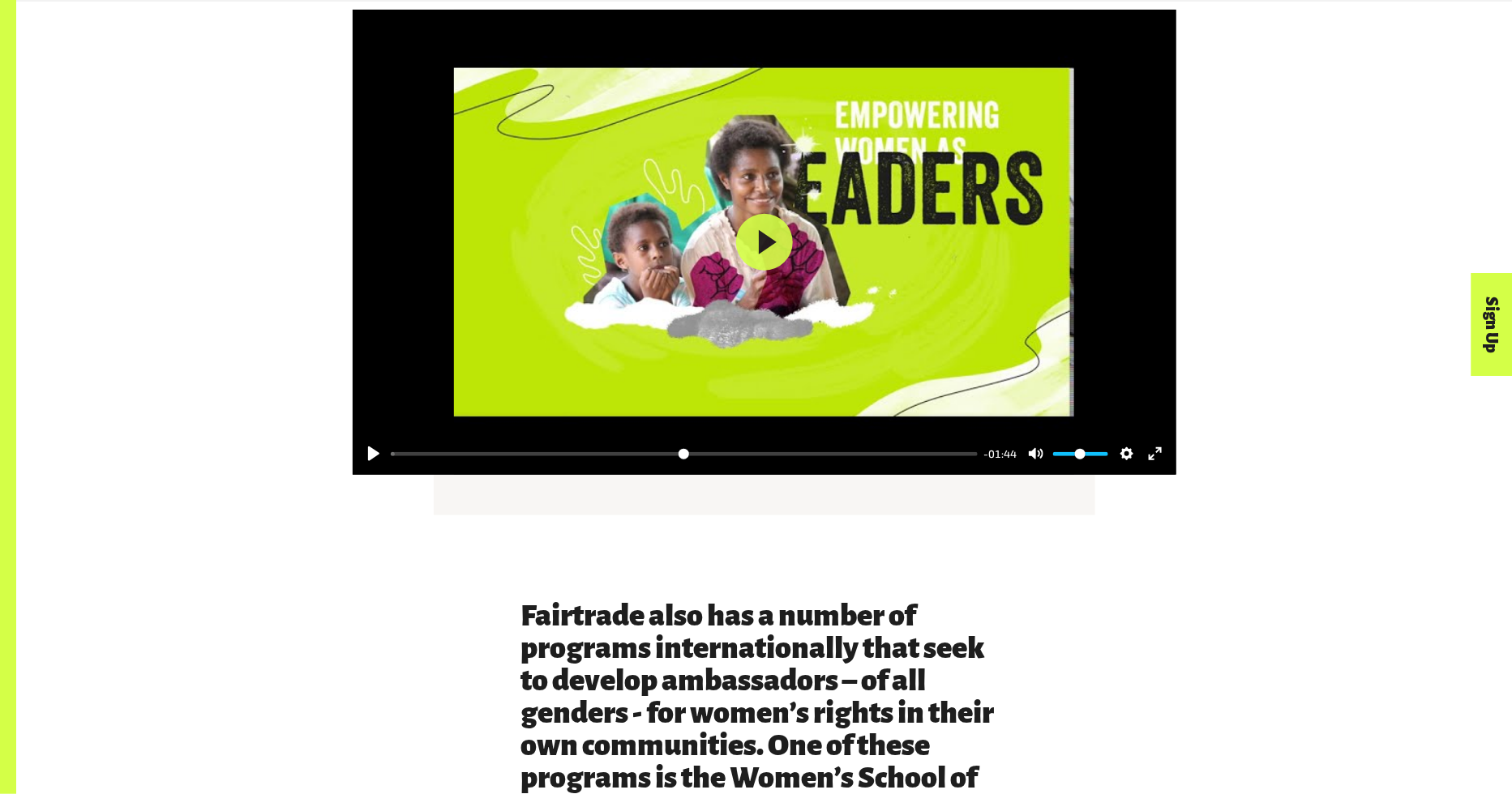
scroll to position [3250, 0]
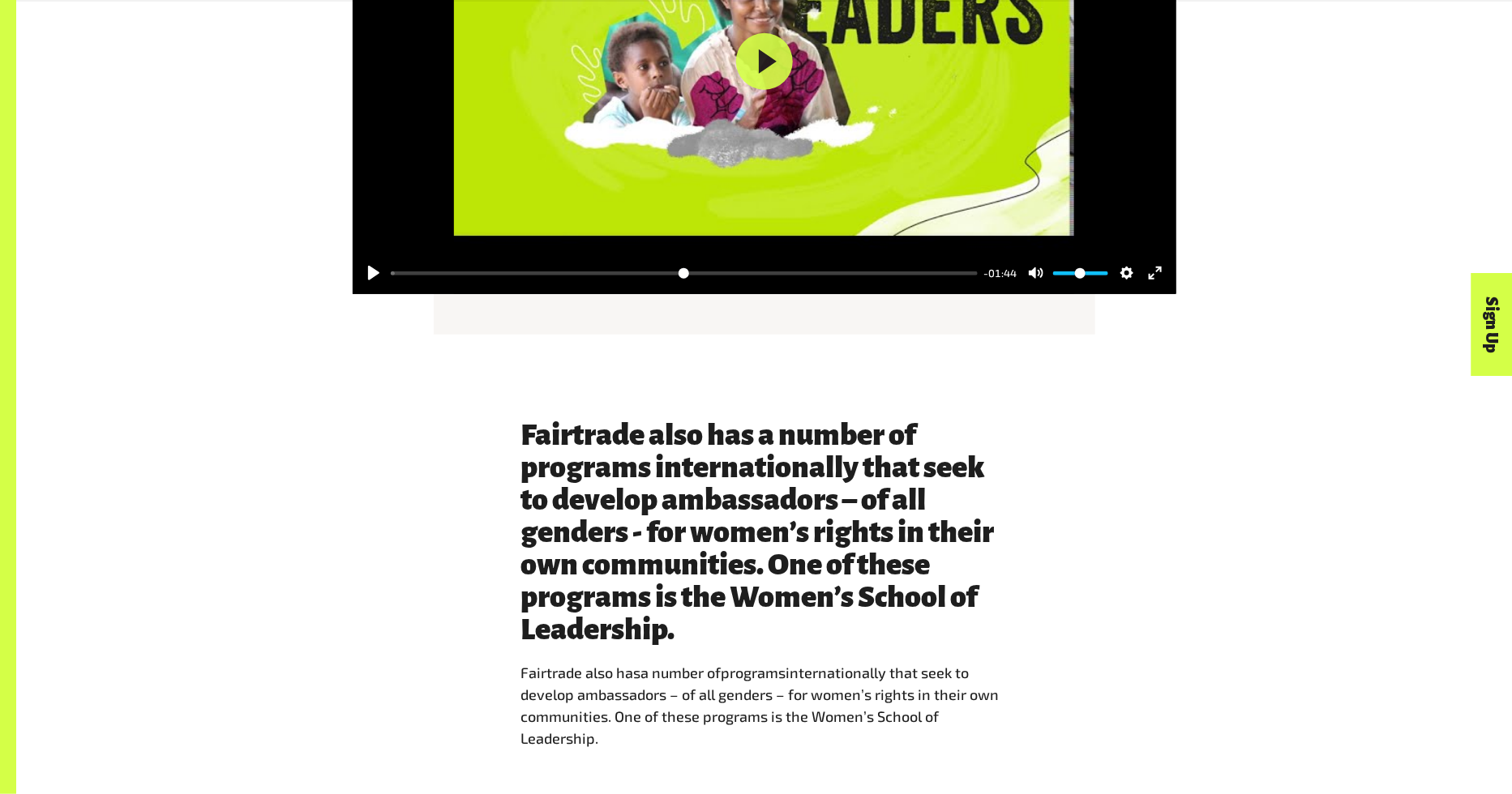
click at [282, 521] on div "Fairtrade also has a number of programs internationally that seek to develop am…" at bounding box center [764, 591] width 1012 height 344
click at [1198, 562] on div "Fairtrade also has a number of programs internationally that seek to develop am…" at bounding box center [764, 591] width 1012 height 344
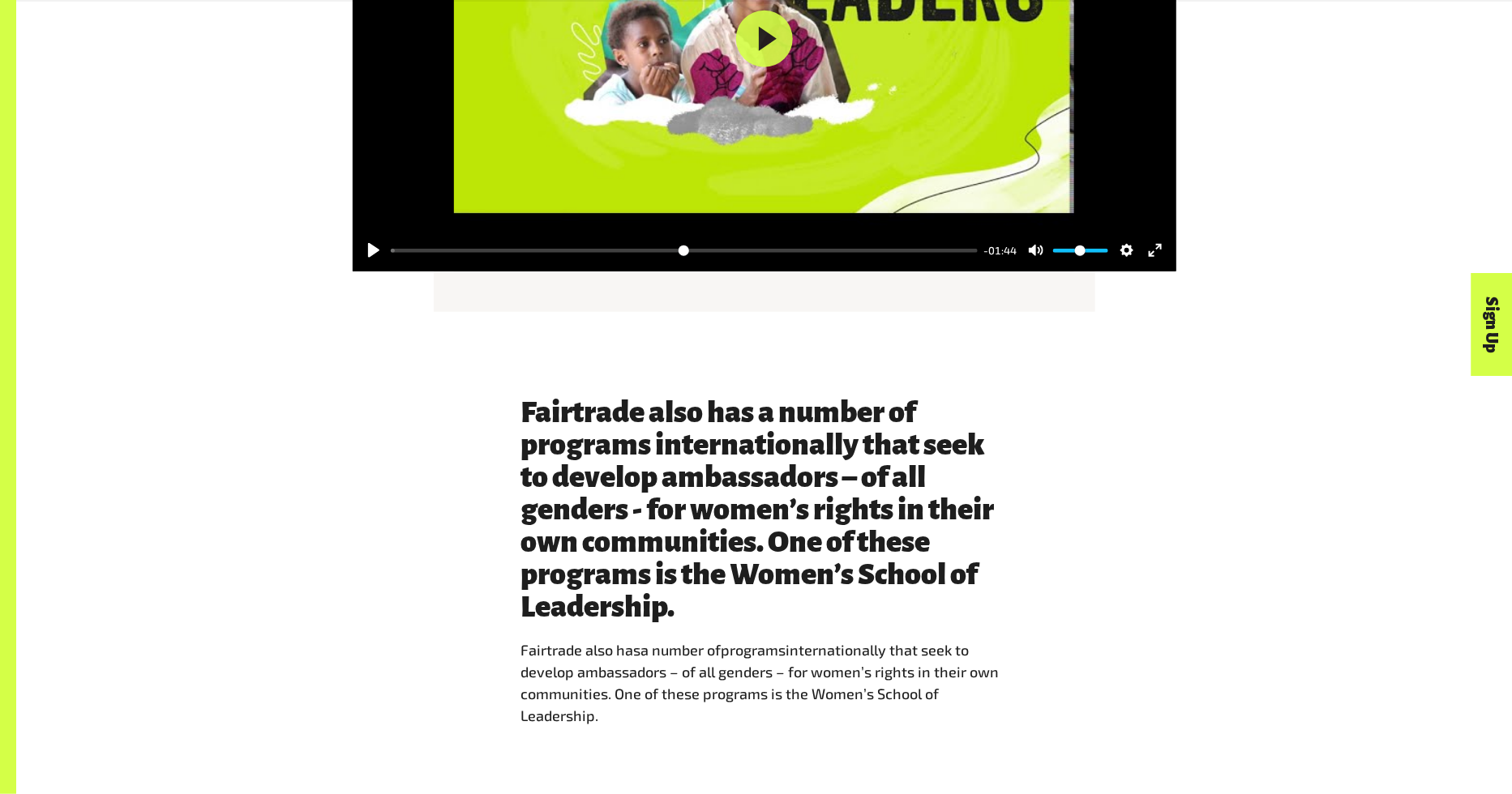
scroll to position [3281, 0]
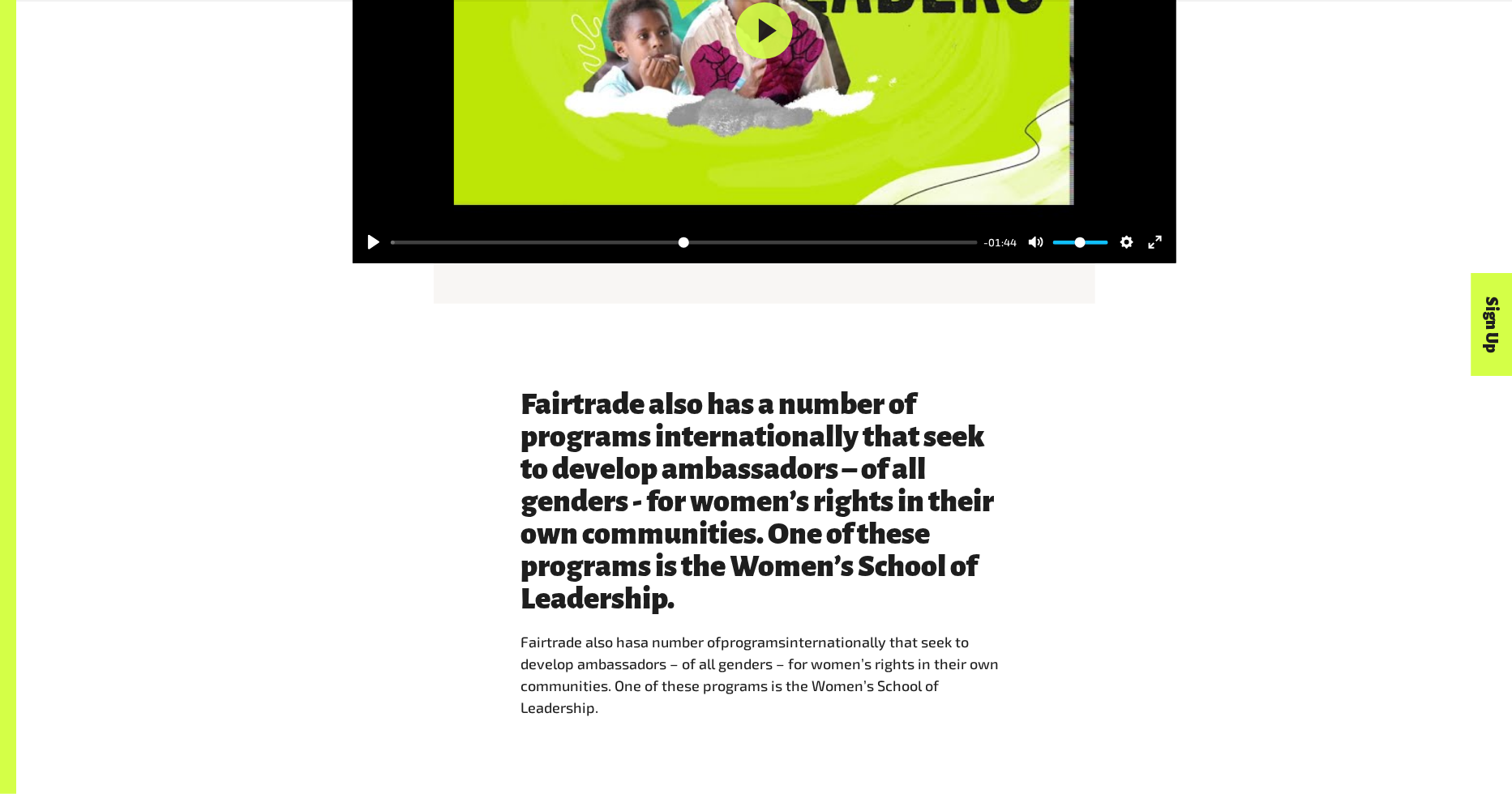
click at [1072, 619] on div "Fairtrade also has a number of programs internationally that seek to develop am…" at bounding box center [764, 561] width 1012 height 344
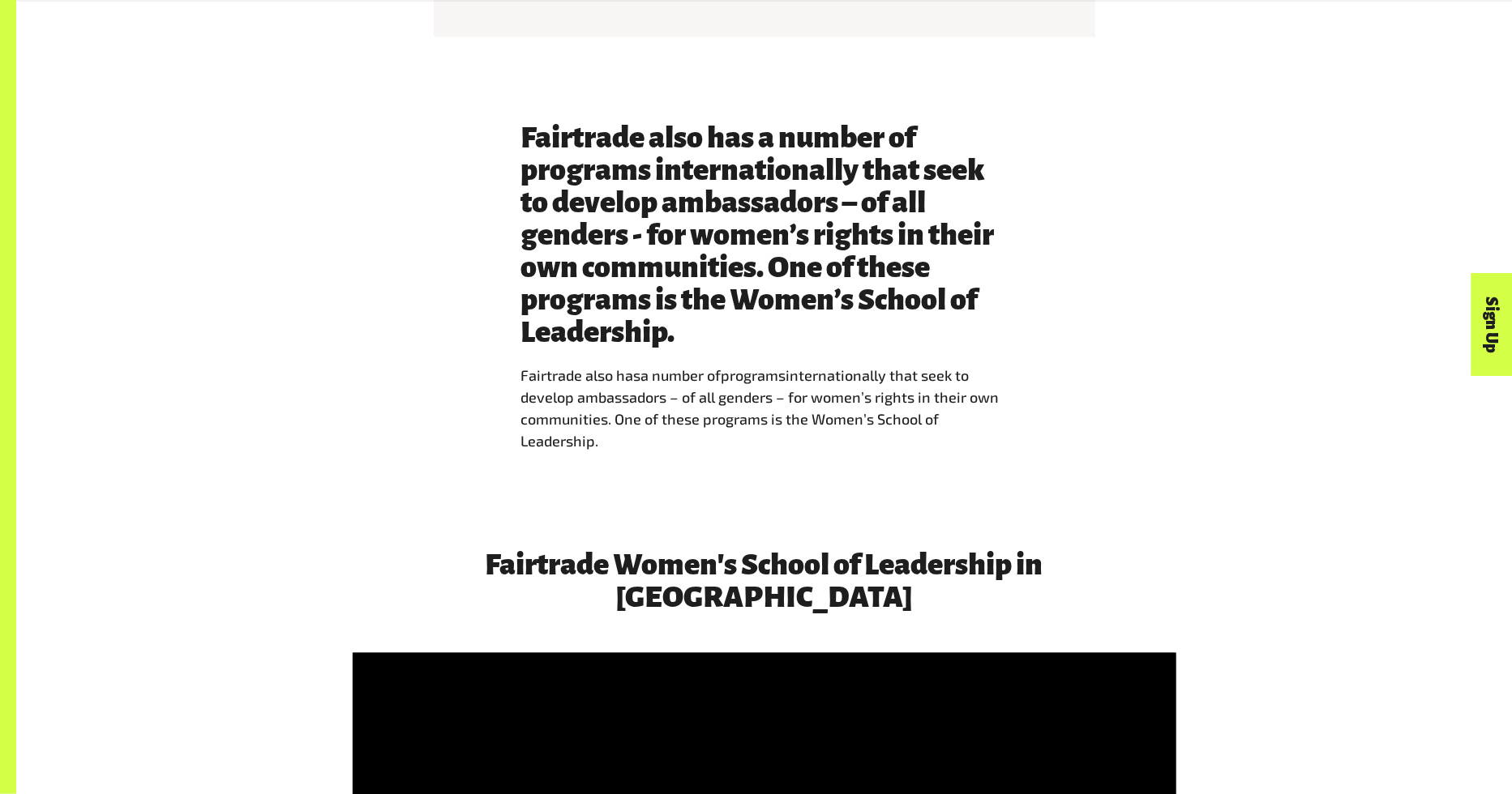
scroll to position [3568, 0]
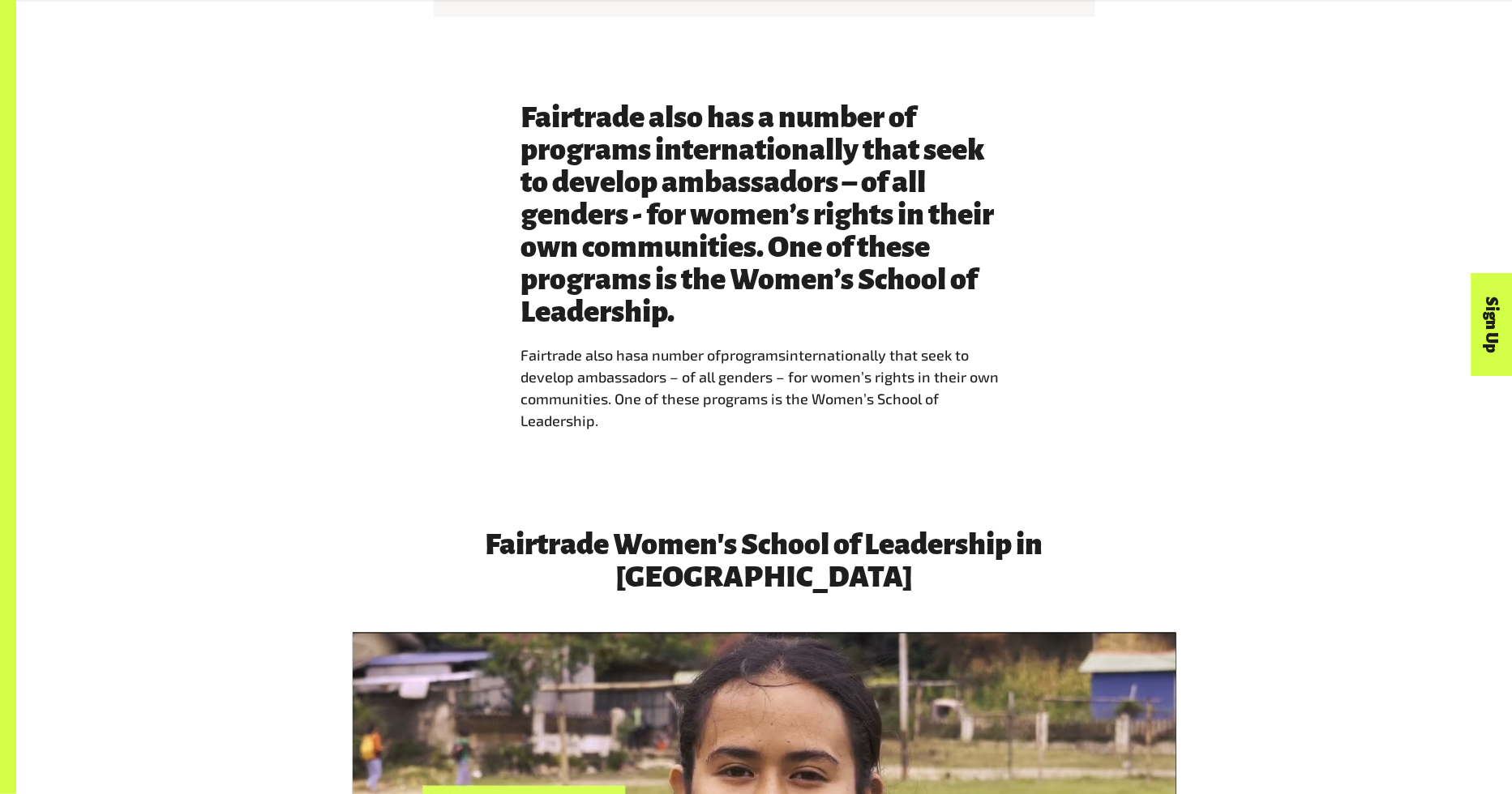
click at [561, 453] on div "Fairtrade also has a number of programs internationally that seek to develop am…" at bounding box center [763, 272] width 1496 height 447
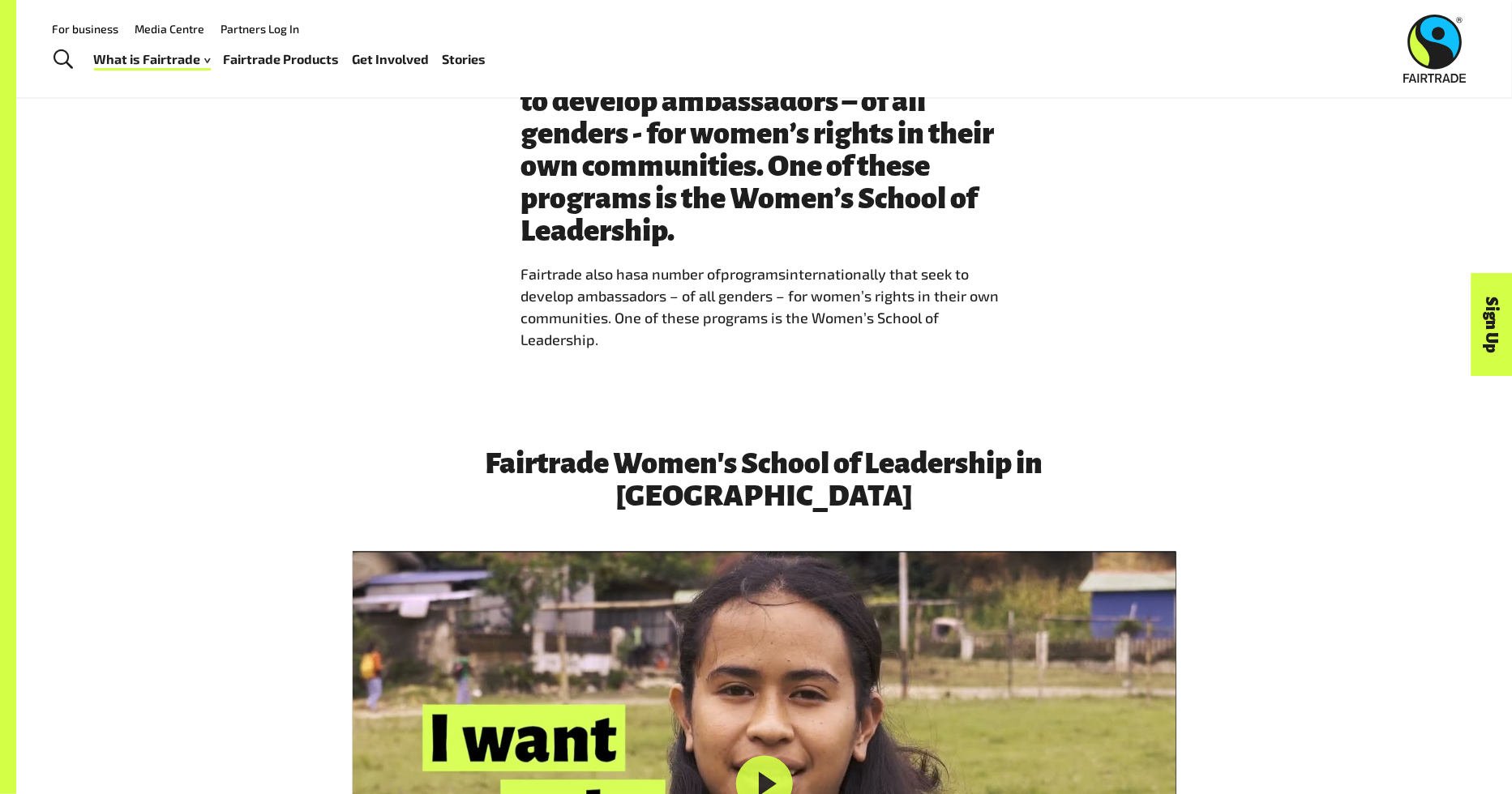
scroll to position [3648, 0]
click at [1147, 284] on div "Fairtrade also has a number of programs internationally that seek to develop am…" at bounding box center [764, 193] width 1012 height 344
click at [868, 351] on p "Fairtrade also has a number of program s internationally that seek to develop a…" at bounding box center [764, 308] width 486 height 87
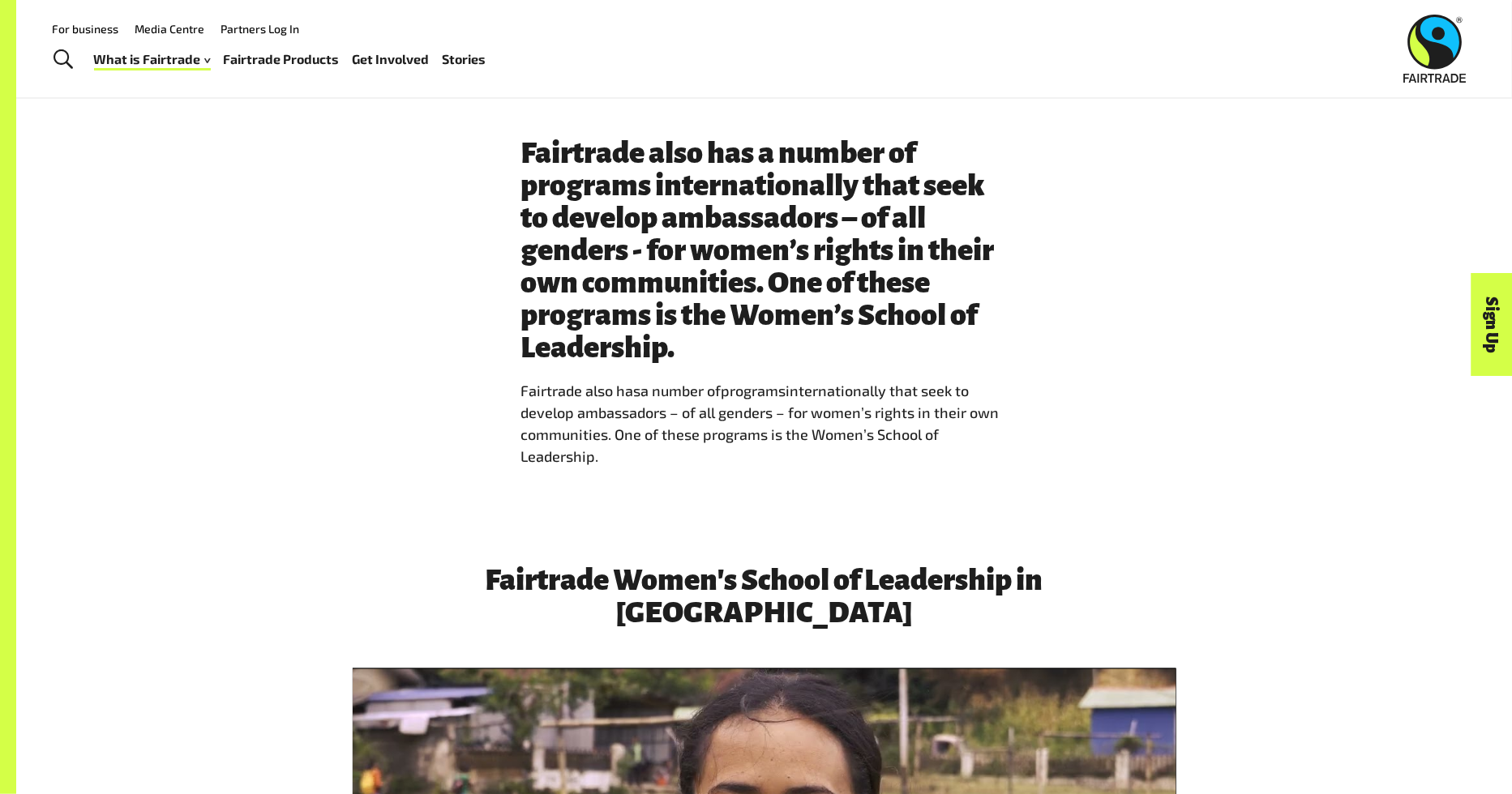
scroll to position [3530, 0]
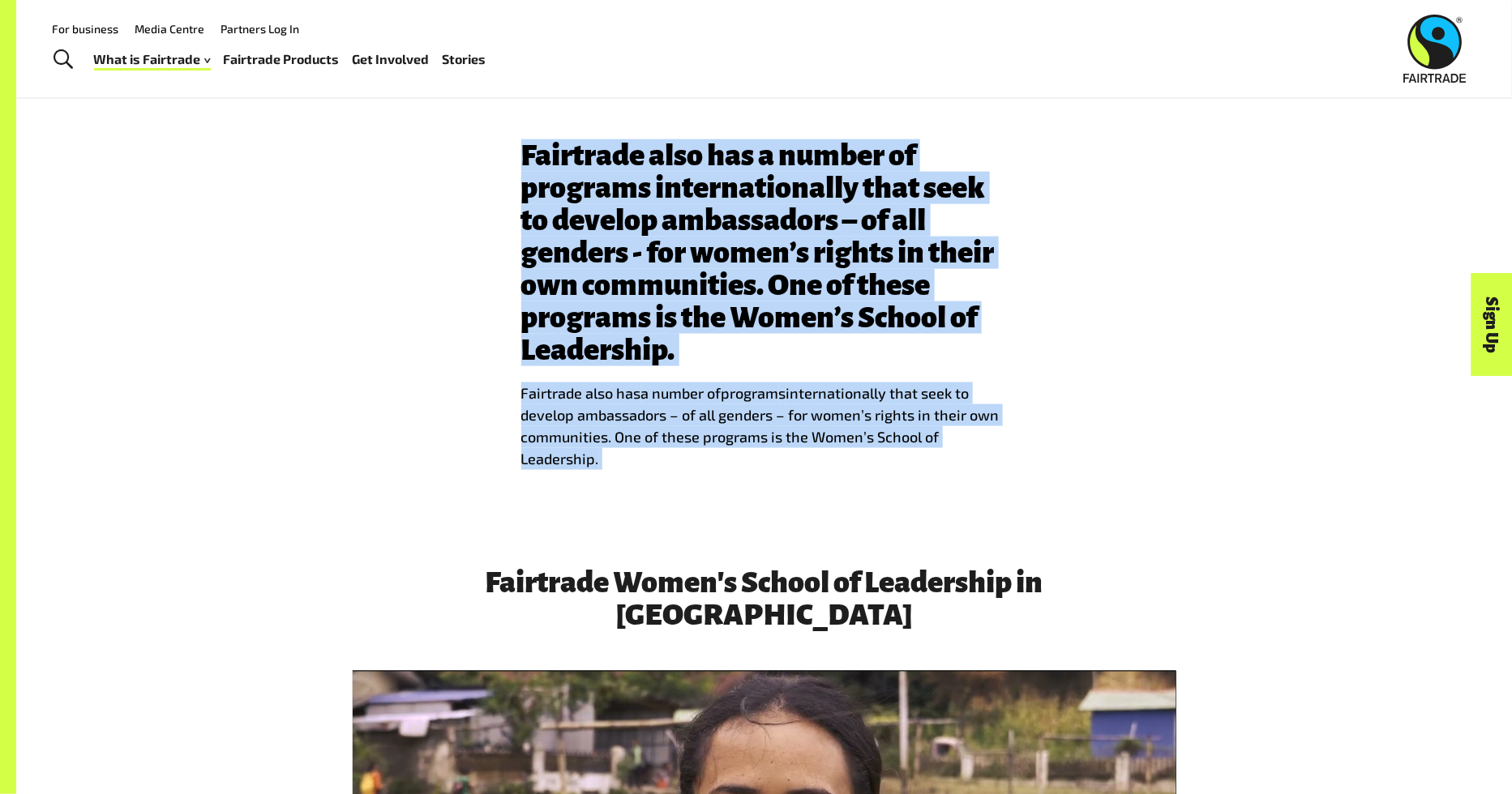
drag, startPoint x: 619, startPoint y: 463, endPoint x: 497, endPoint y: 161, distance: 325.7
click at [497, 161] on div "Fairtrade also has a number of programs internationally that seek to develop am…" at bounding box center [764, 311] width 1012 height 344
copy div "Fairtrade also has a number of programs internationally that seek to develop am…"
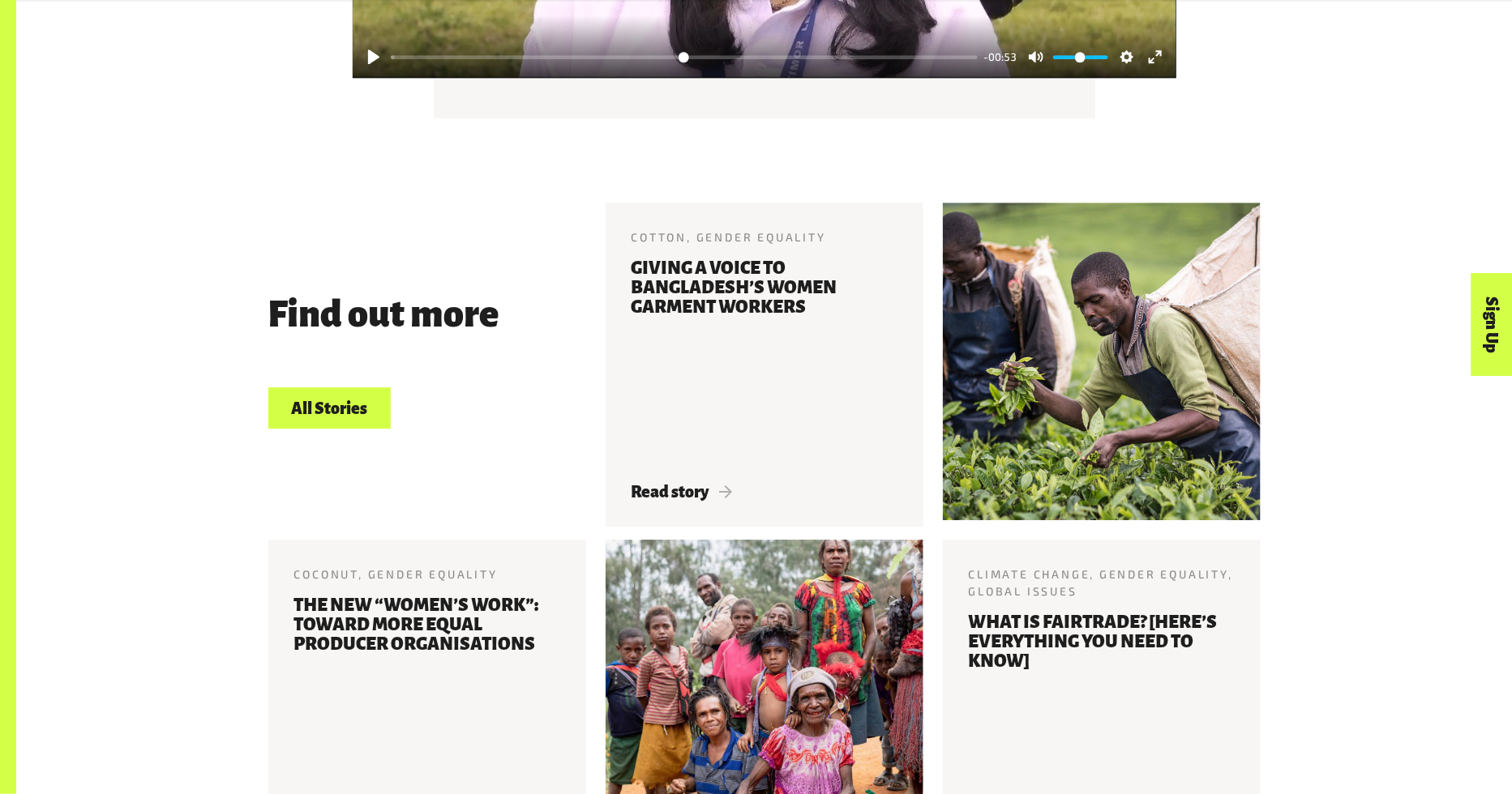
scroll to position [4860, 0]
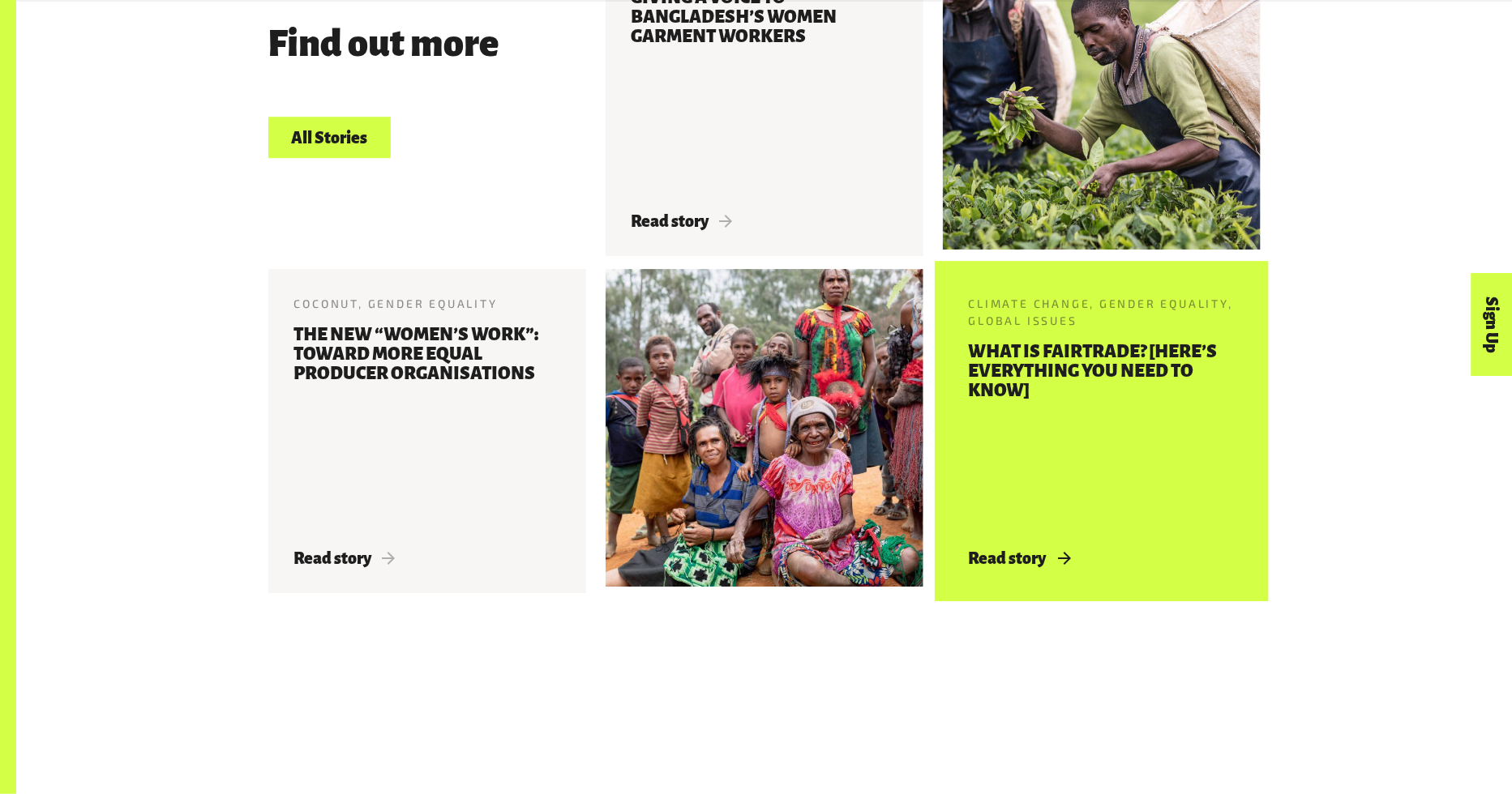
click at [995, 549] on span "Read story" at bounding box center [1019, 558] width 101 height 18
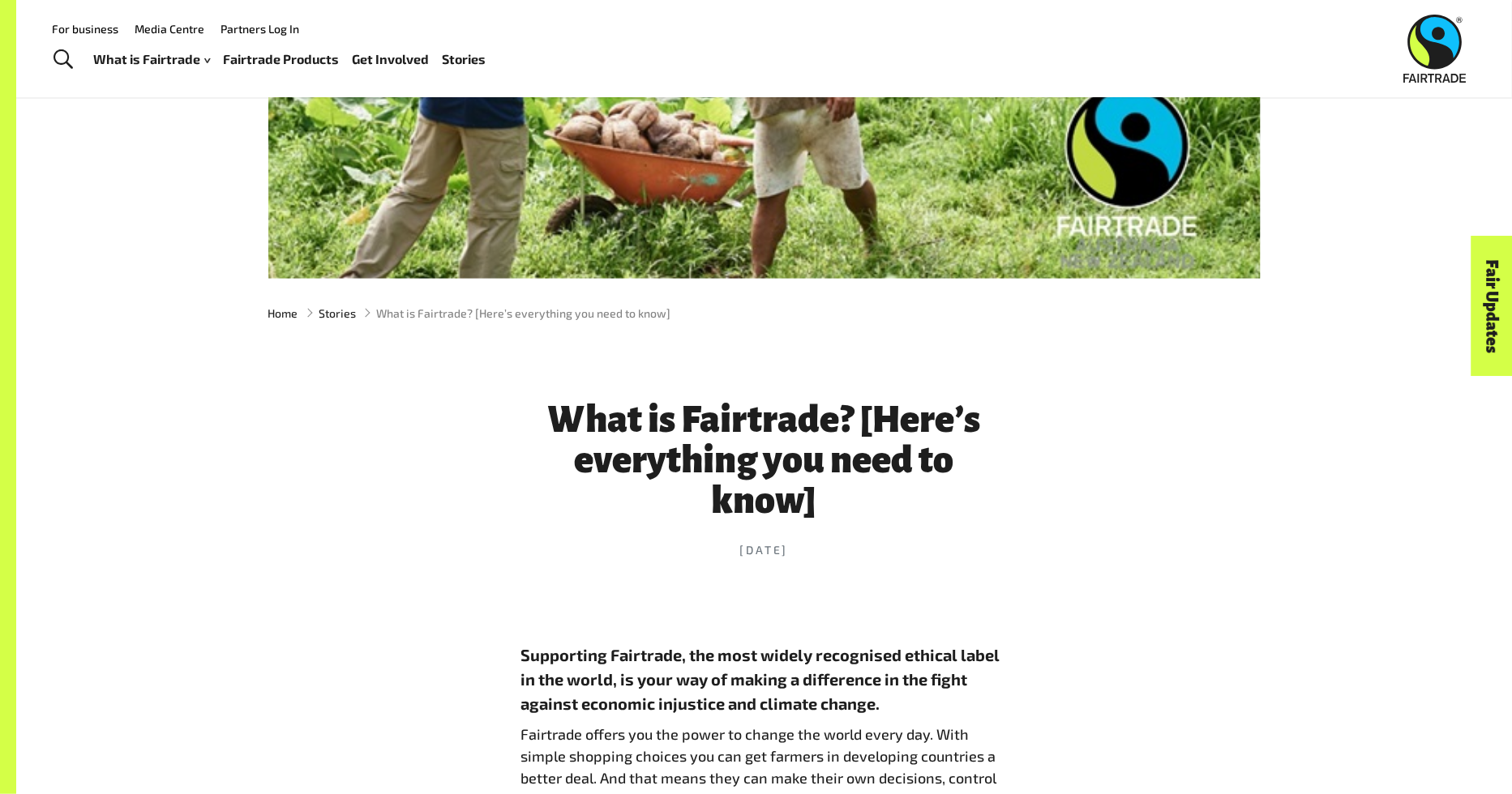
scroll to position [294, 0]
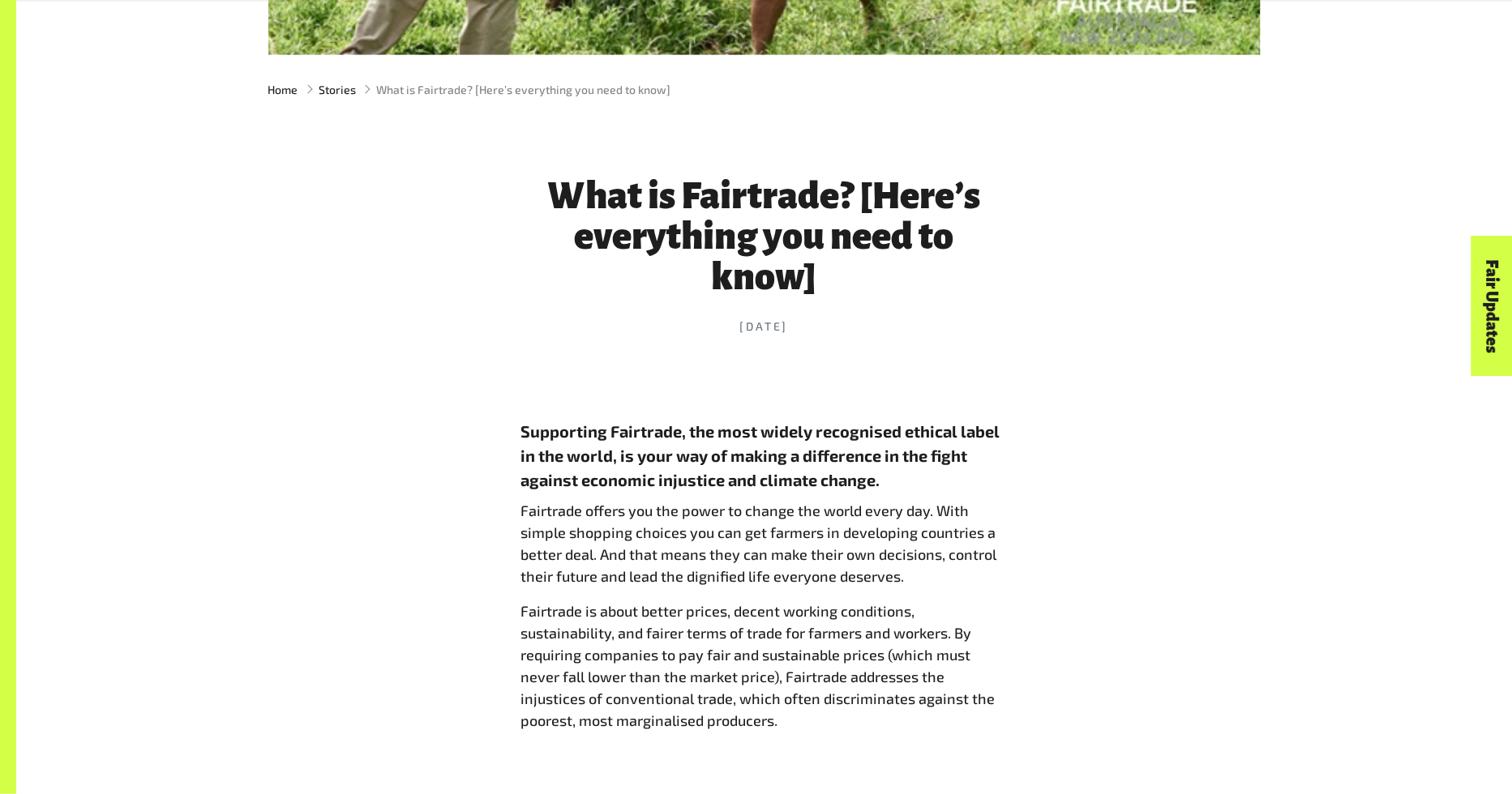
scroll to position [655, 0]
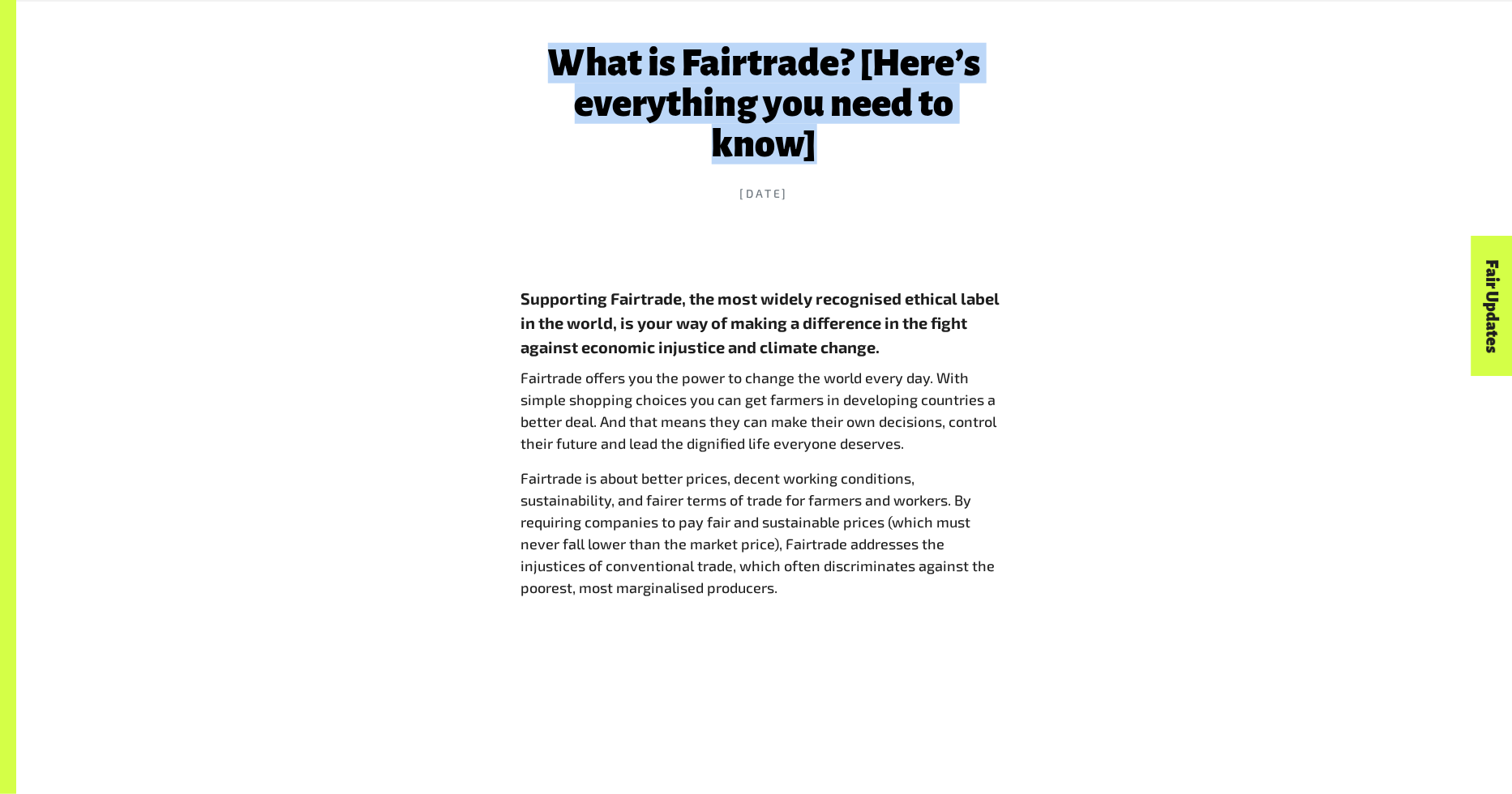
drag, startPoint x: 851, startPoint y: 150, endPoint x: 528, endPoint y: 49, distance: 338.4
click at [528, 49] on h1 "What is Fairtrade? [Here’s everything you need to know]" at bounding box center [764, 103] width 486 height 122
copy h1 "What is Fairtrade? [Here’s everything you need to know]"
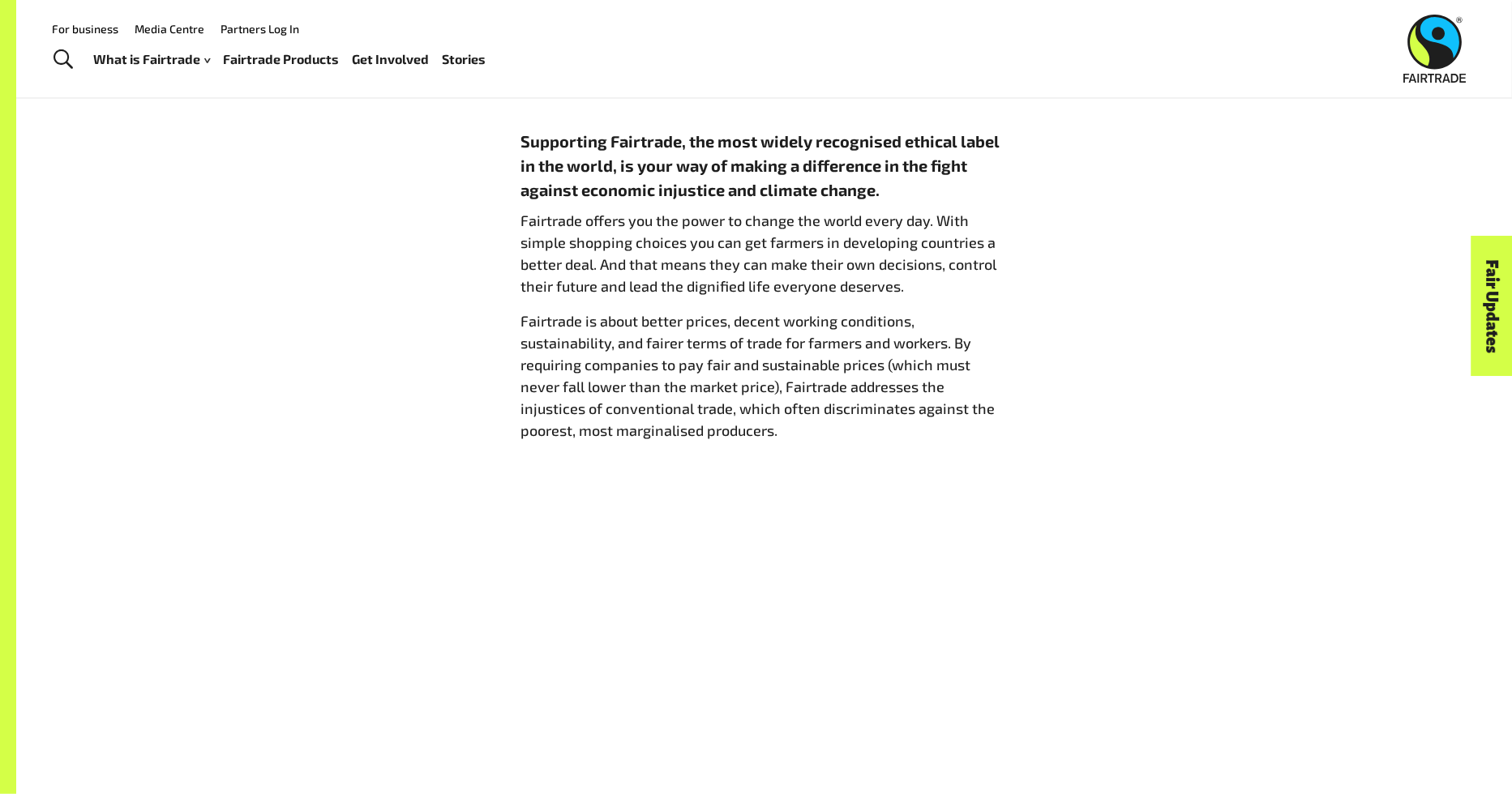
scroll to position [762, 0]
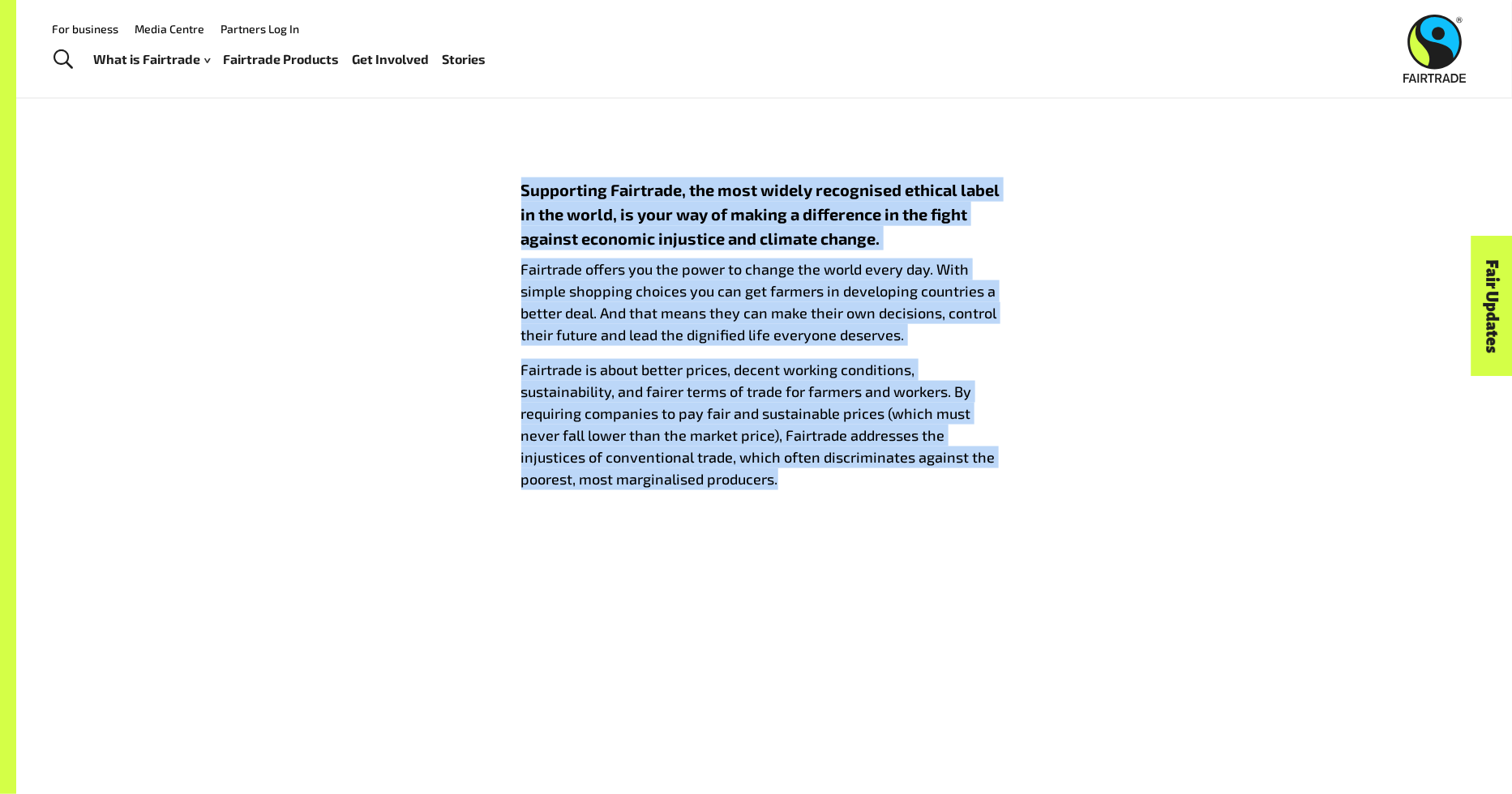
drag, startPoint x: 696, startPoint y: 478, endPoint x: 419, endPoint y: 146, distance: 432.4
copy div "Supporting Fairtrade, the most widely recognised ethical label in the world, is…"
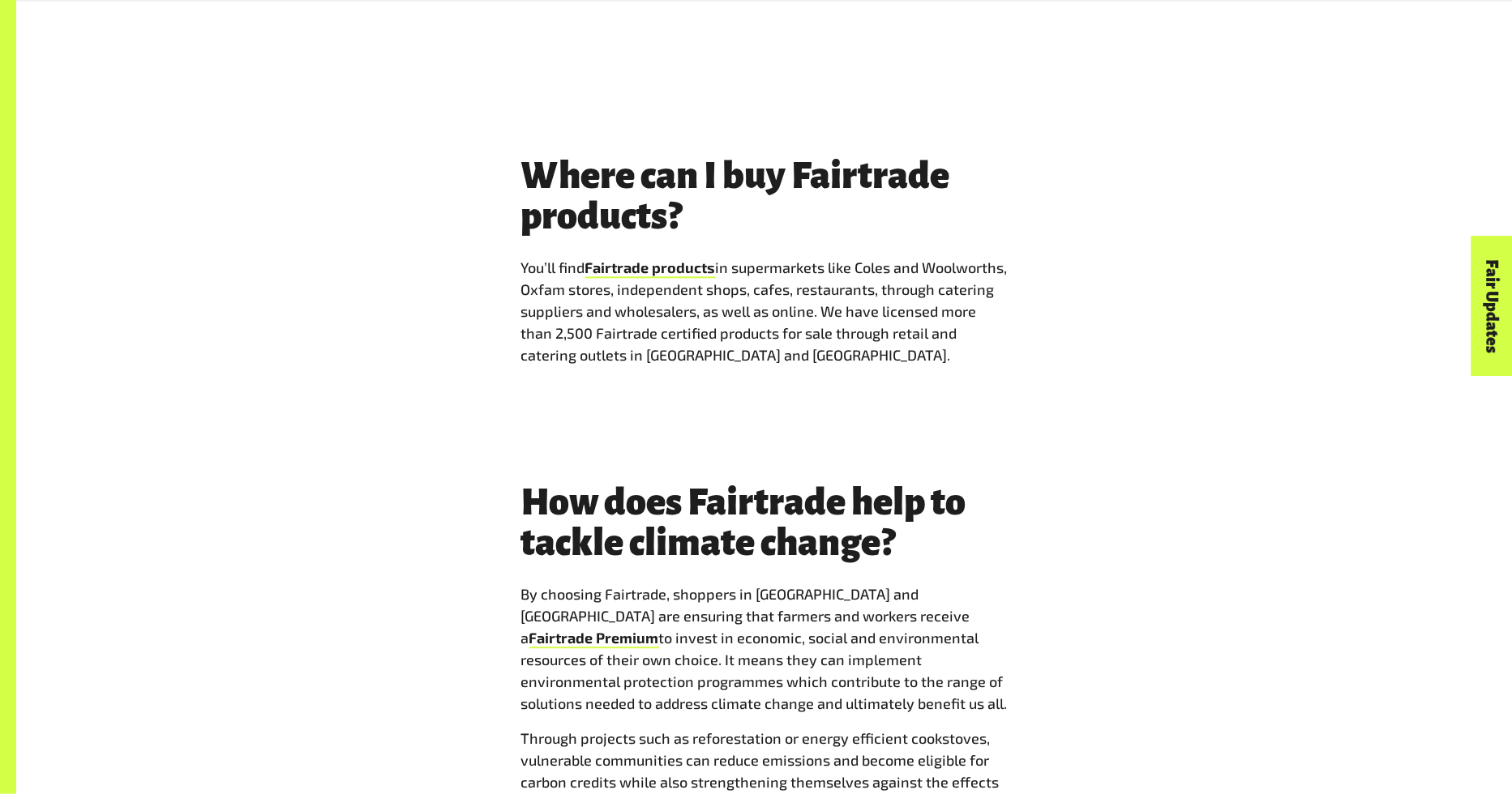
scroll to position [1502, 0]
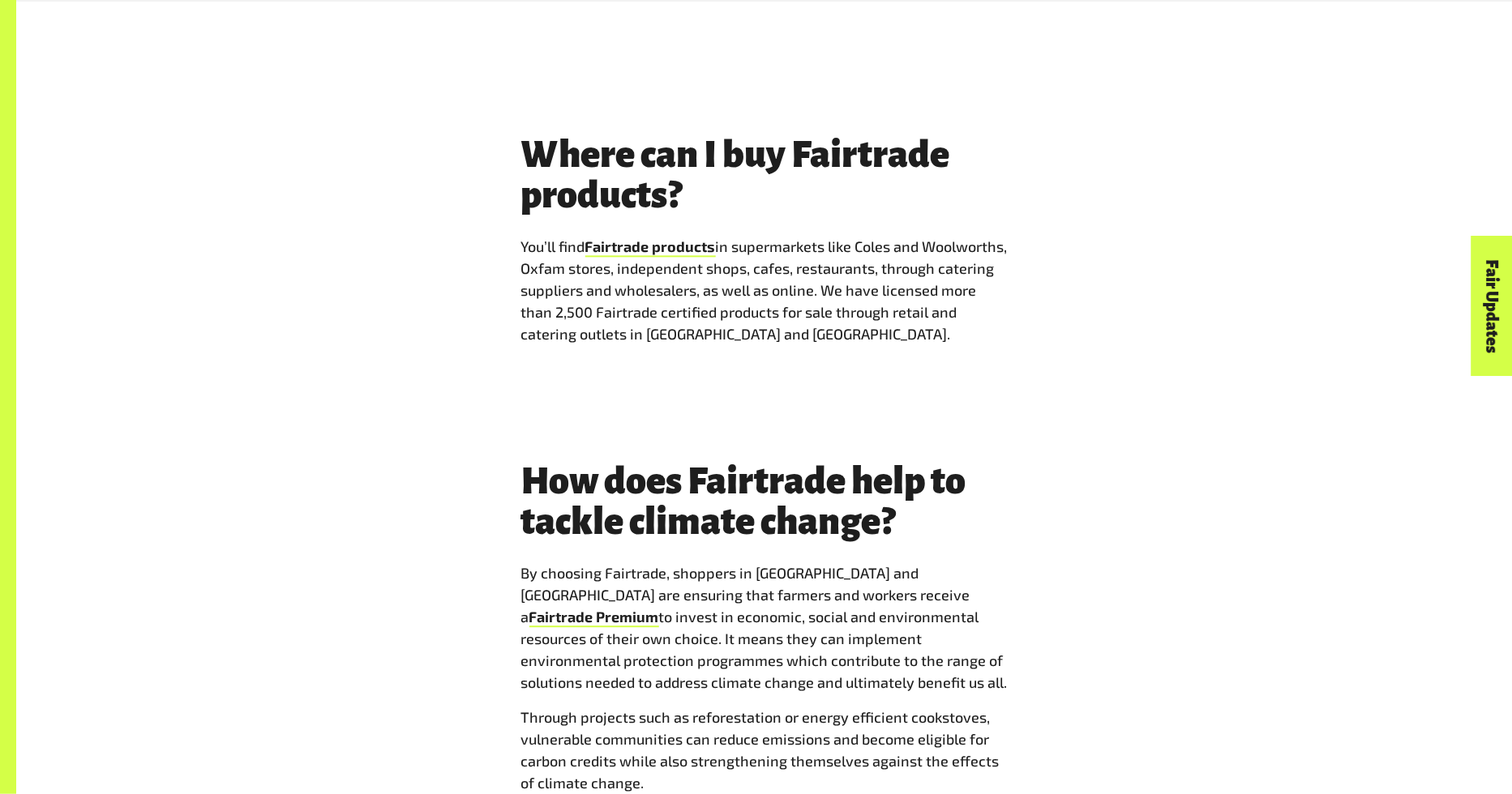
click at [973, 340] on p "You’ll find Fairtrade products in supermarkets like Coles and Woolworths, Oxfam…" at bounding box center [764, 291] width 486 height 110
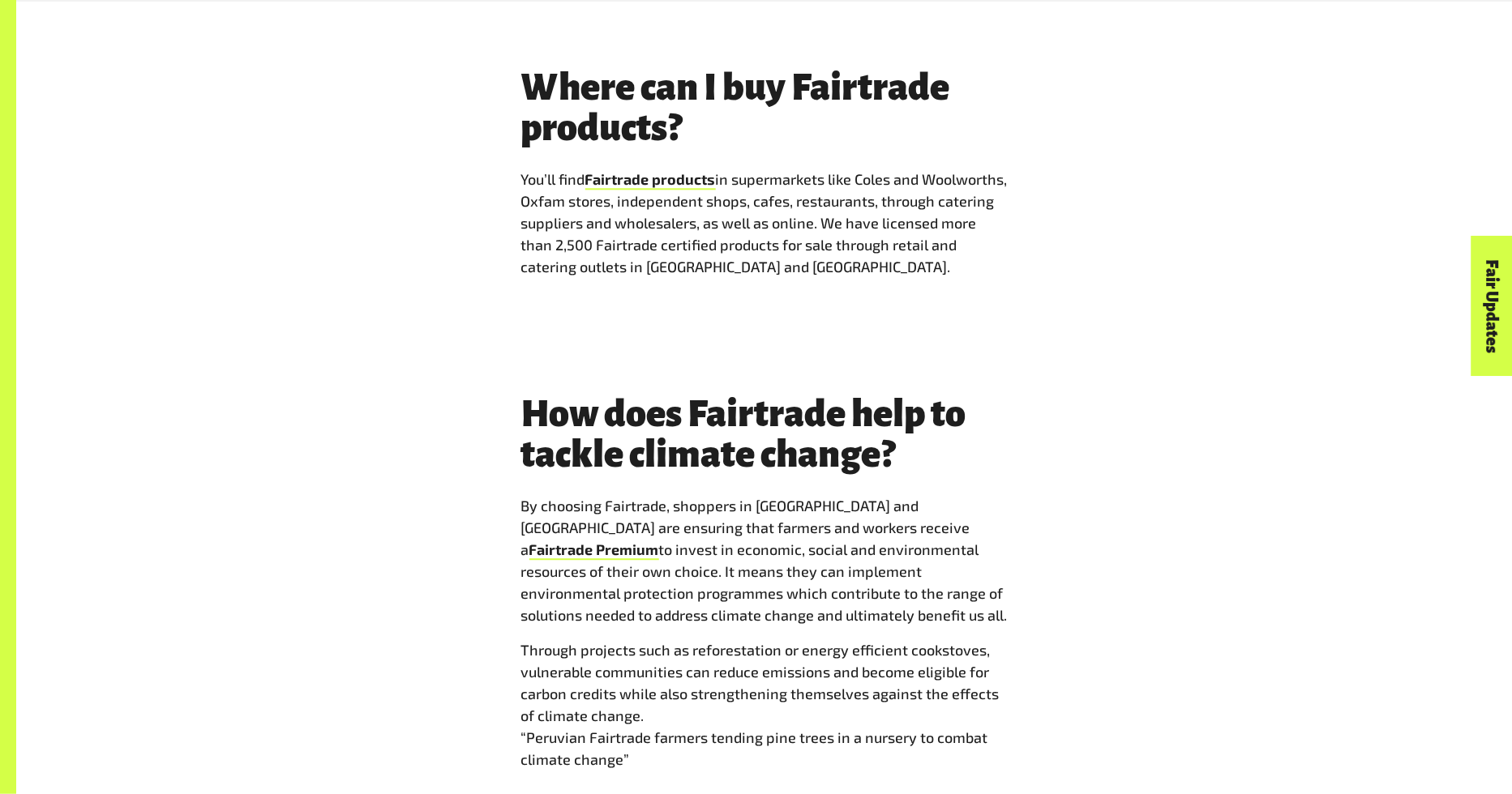
scroll to position [1789, 0]
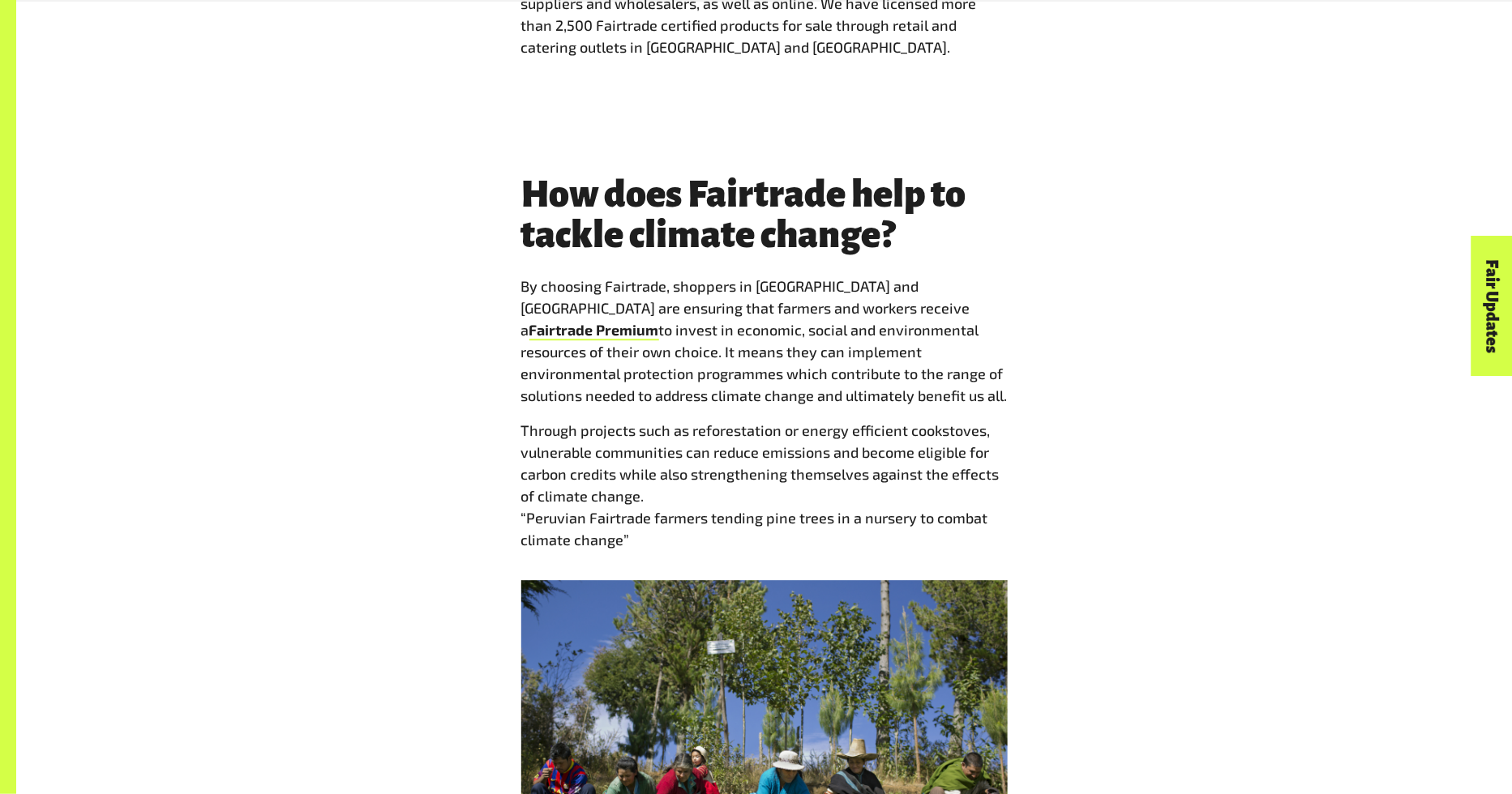
drag, startPoint x: 642, startPoint y: 540, endPoint x: 525, endPoint y: 188, distance: 370.9
copy div "How does Fairtrade help to tackle climate change? By choosing Fairtrade, shoppe…"
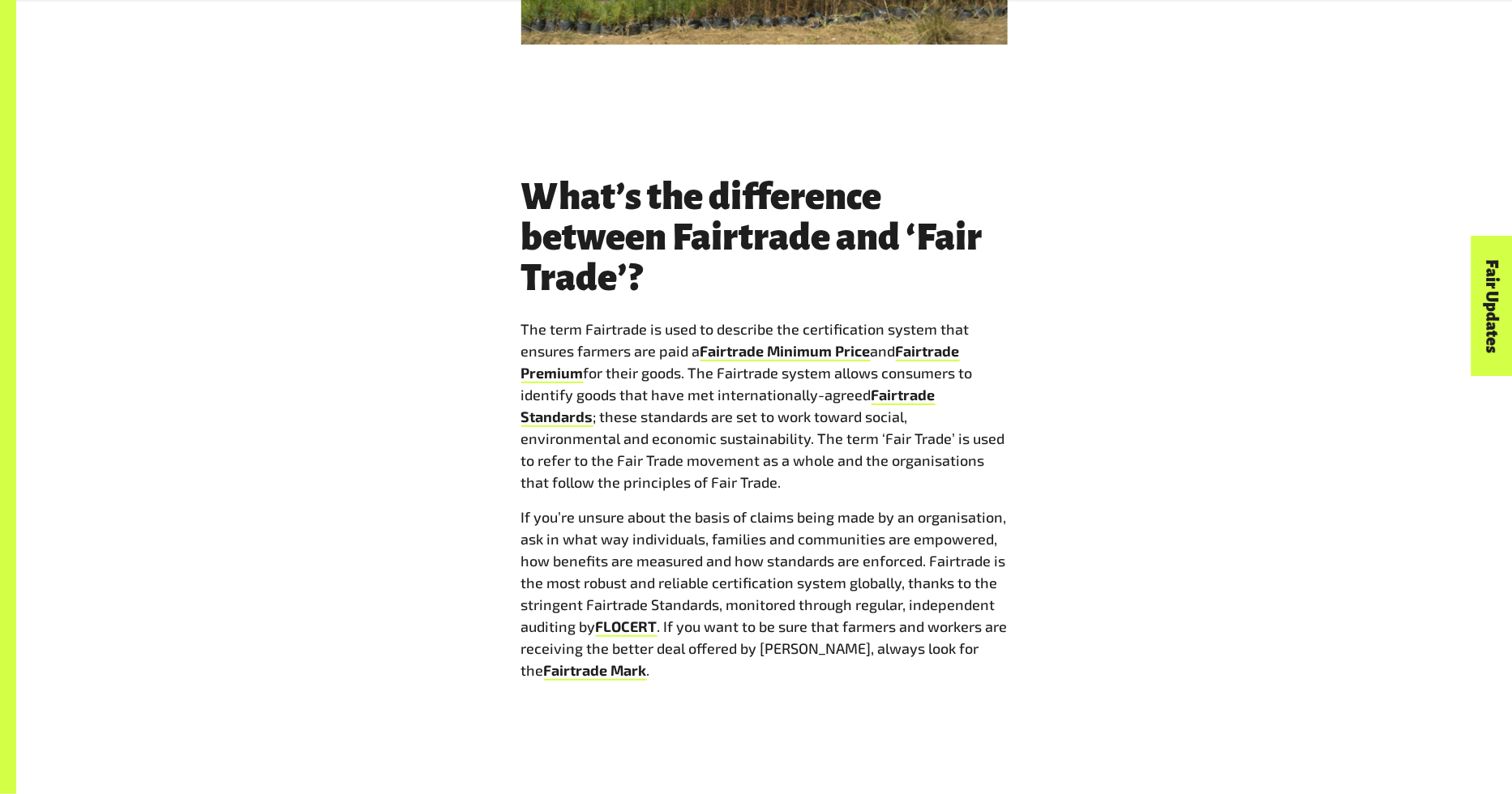
scroll to position [2687, 0]
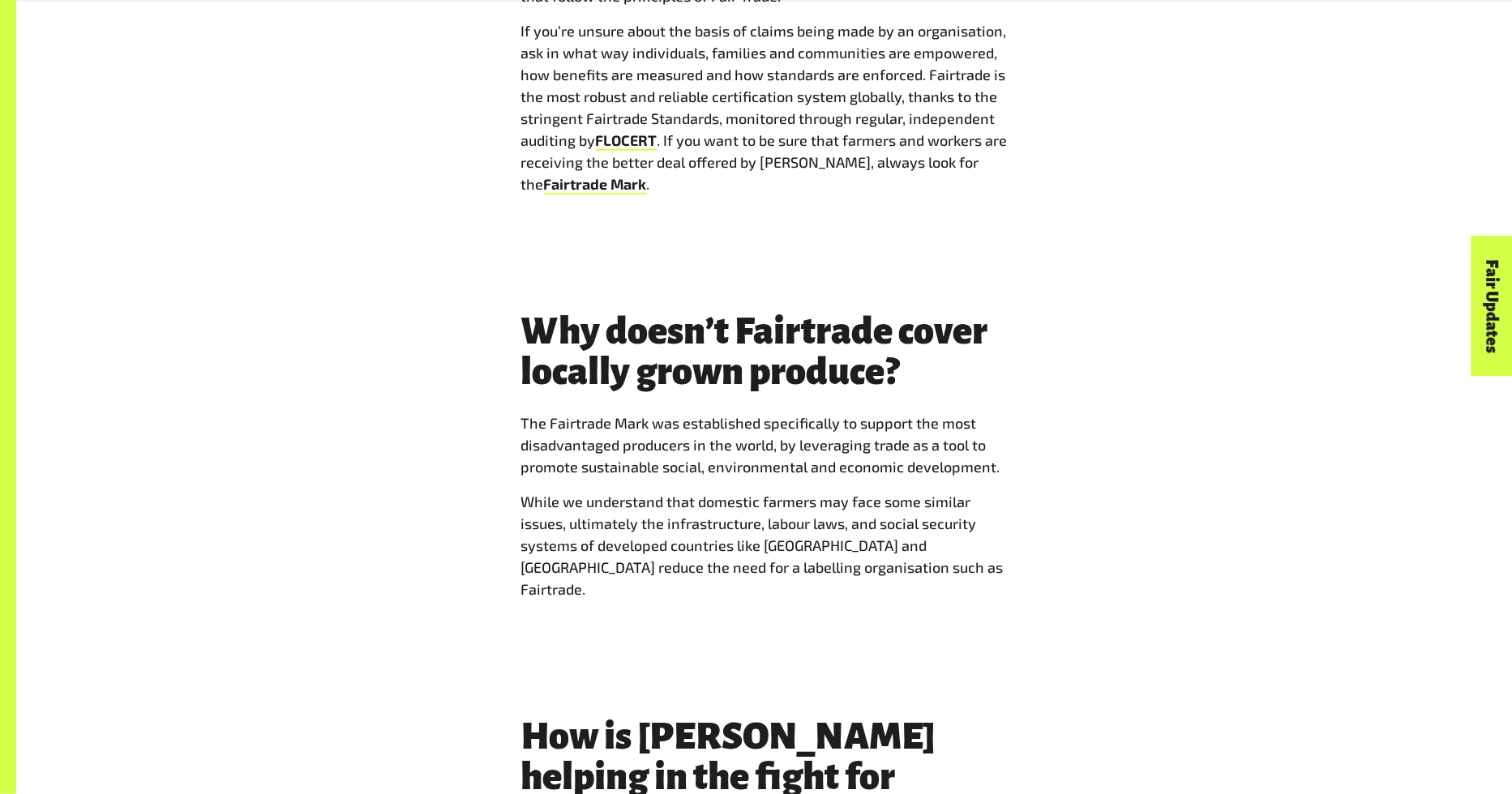
scroll to position [3183, 0]
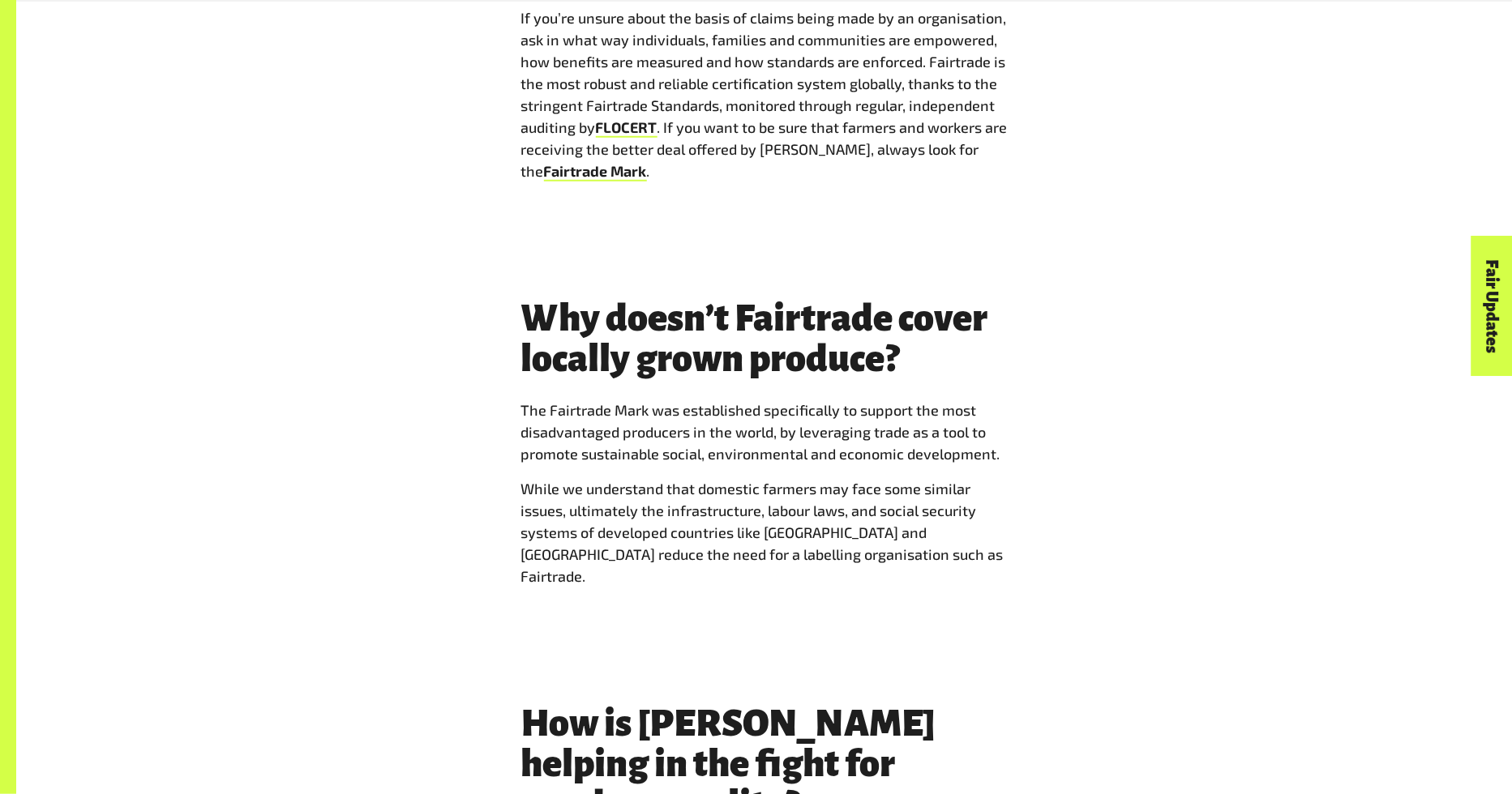
click at [1101, 619] on div "What is Fairtrade? [Here’s everything you need to know] 1 Feb 2019 Supporting F…" at bounding box center [764, 700] width 1012 height 6478
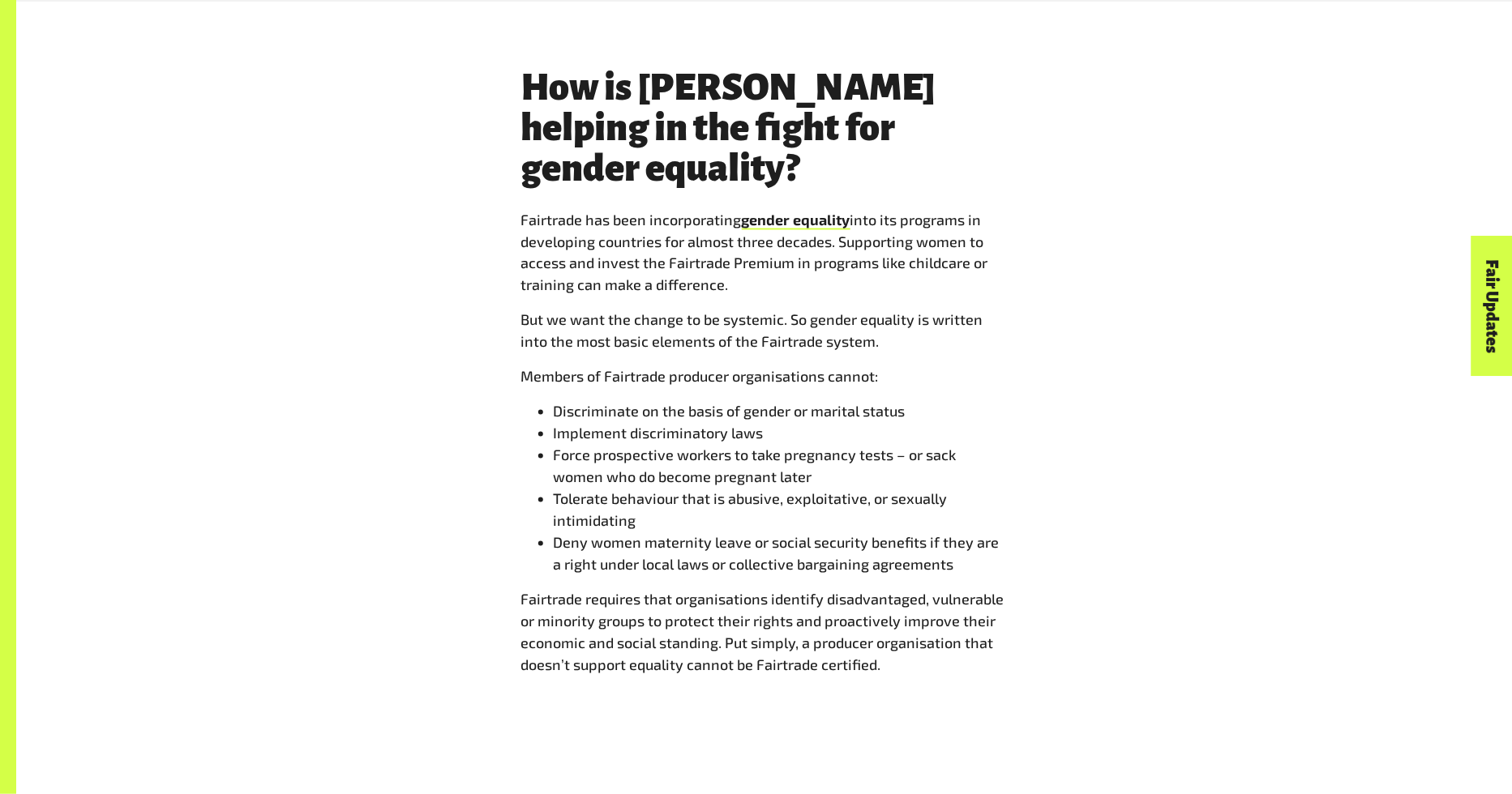
scroll to position [3868, 0]
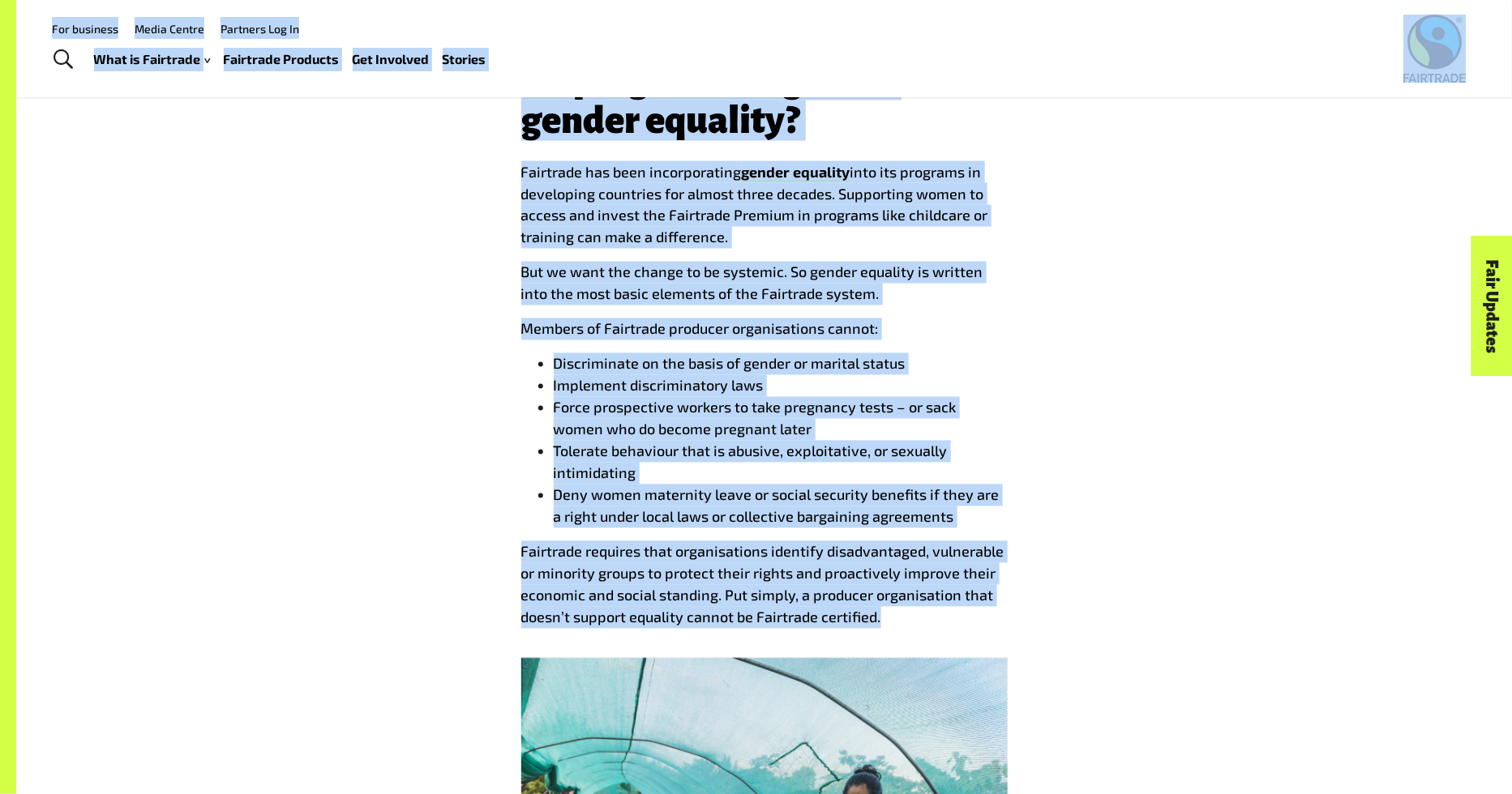
drag, startPoint x: 739, startPoint y: 352, endPoint x: 530, endPoint y: 96, distance: 330.5
click at [530, 96] on body "Menu For business Media Centre Partners Log In What is Fairtrade How Fairtrade …" at bounding box center [756, 82] width 1512 height 7899
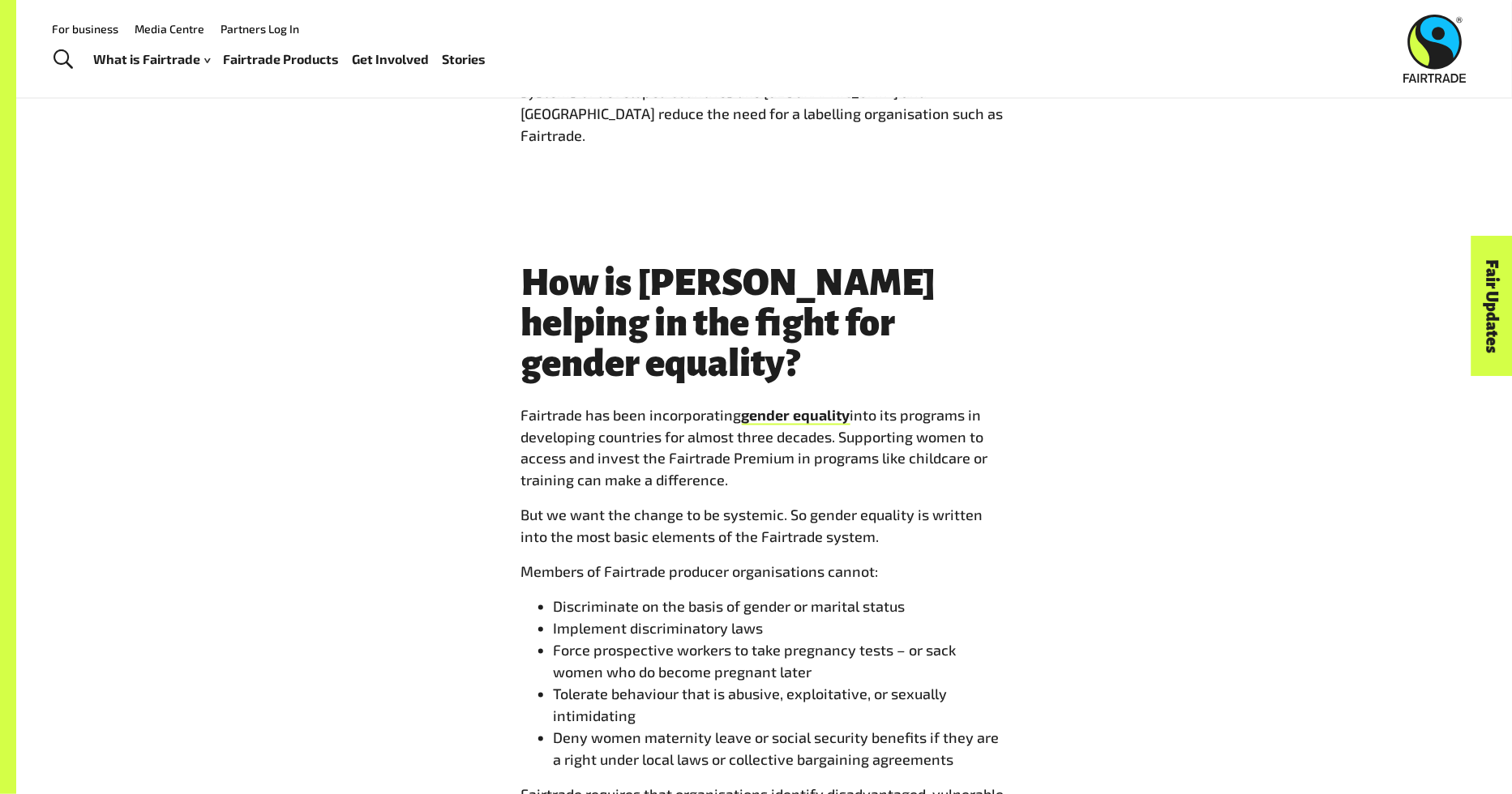
scroll to position [3540, 0]
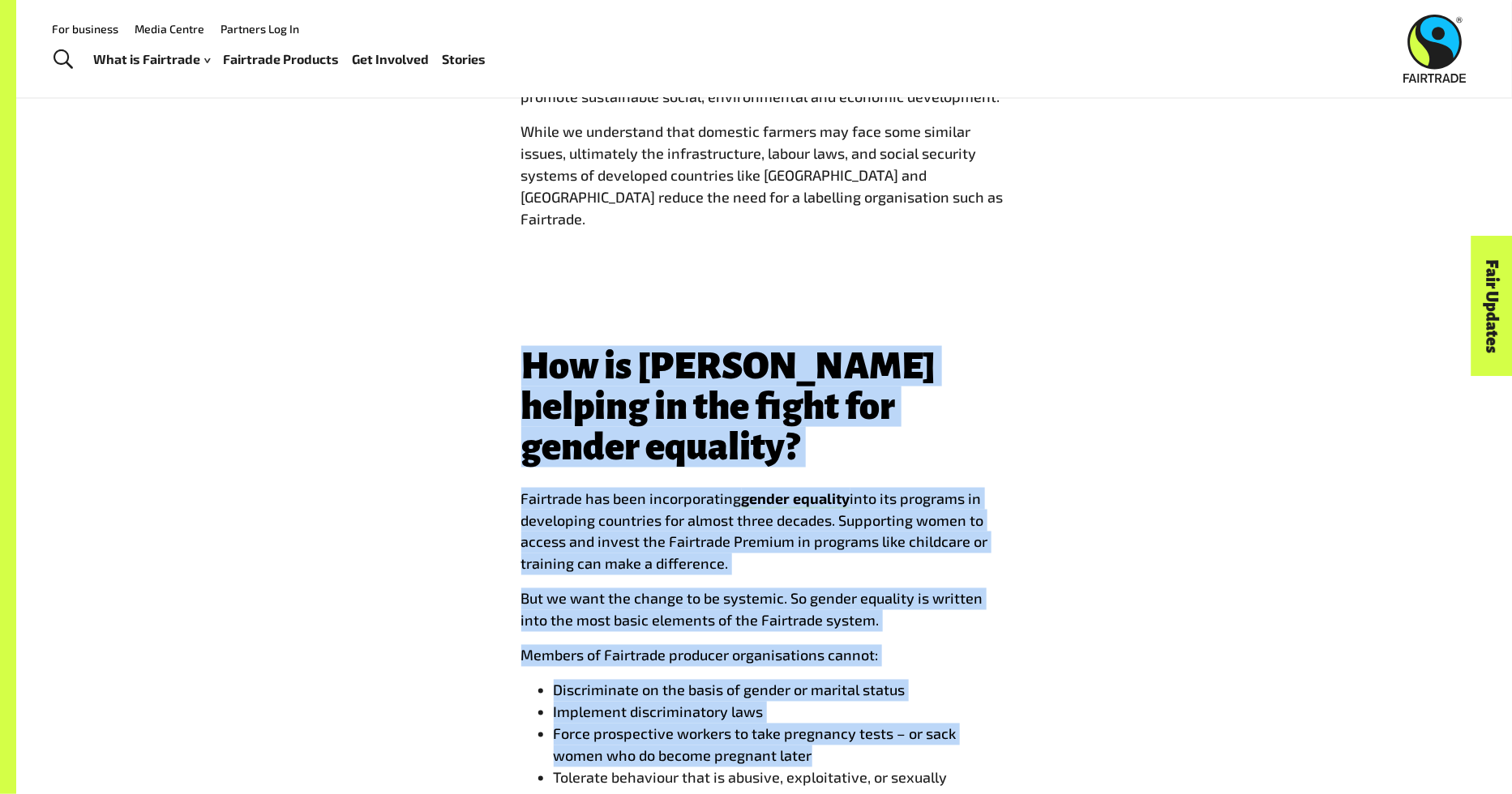
drag, startPoint x: 677, startPoint y: 459, endPoint x: 902, endPoint y: 687, distance: 320.3
click at [902, 687] on div "What is Fairtrade? [Here’s everything you need to know] 1 Feb 2019 Supporting F…" at bounding box center [764, 343] width 1012 height 6478
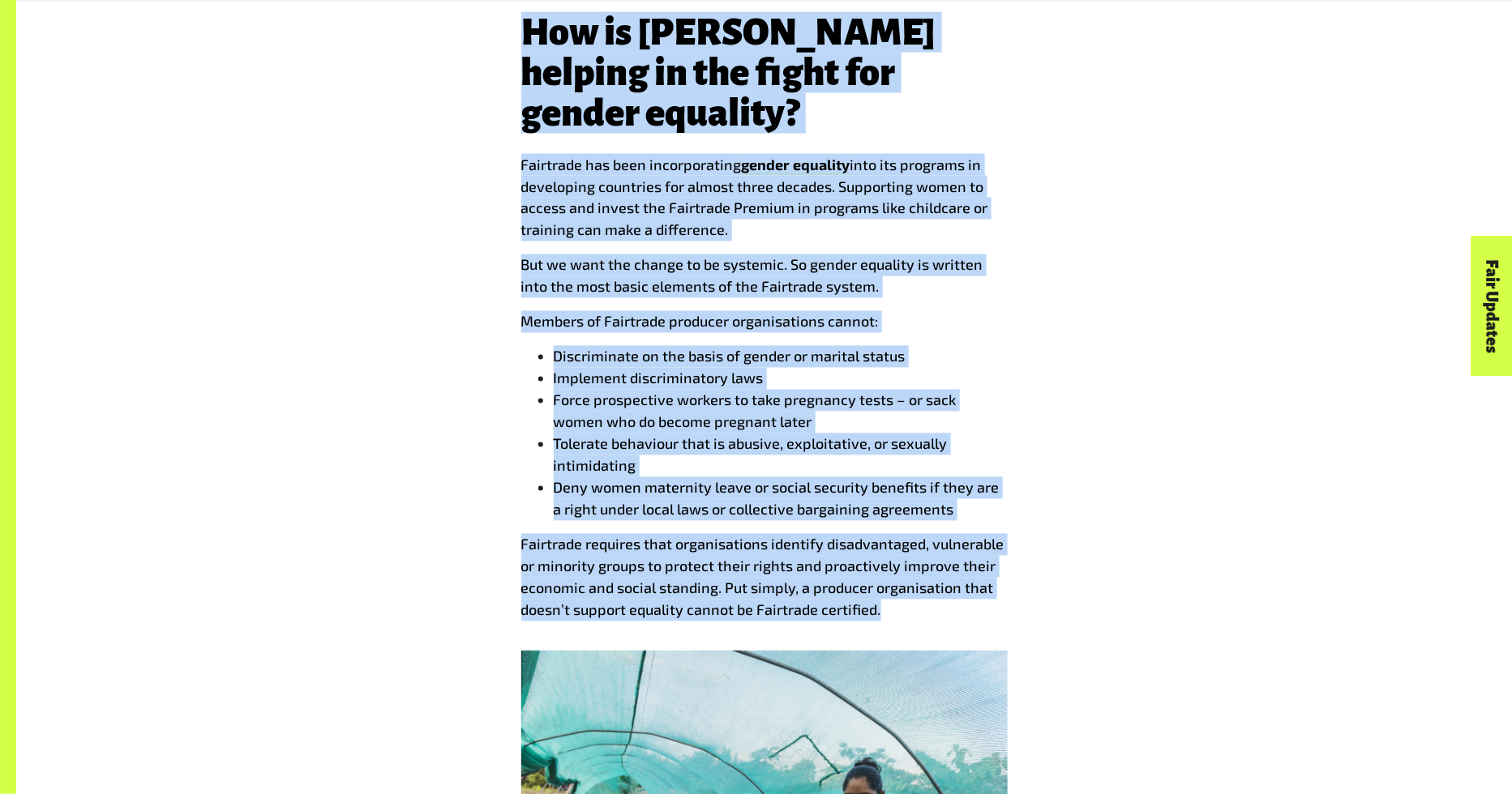
click at [900, 554] on p "Fairtrade requires that organisations identify disadvantaged, vulnerable or min…" at bounding box center [764, 578] width 486 height 87
copy div "How is Fairtrade helping in the fight for gender equality? Fairtrade has been i…"
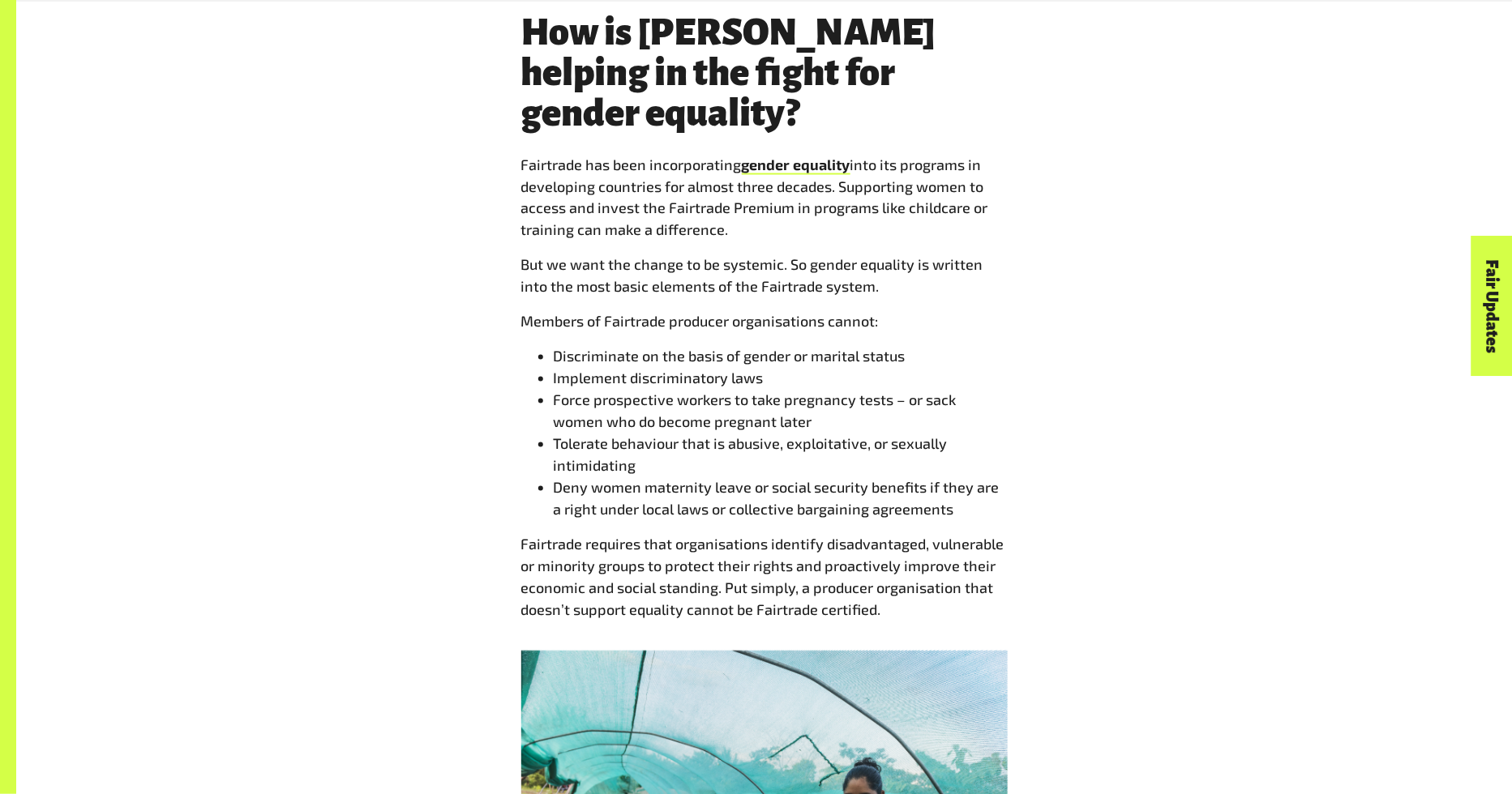
click at [1121, 551] on div "What is Fairtrade? [Here’s everything you need to know] 1 Feb 2019 Supporting F…" at bounding box center [764, 8] width 1012 height 6478
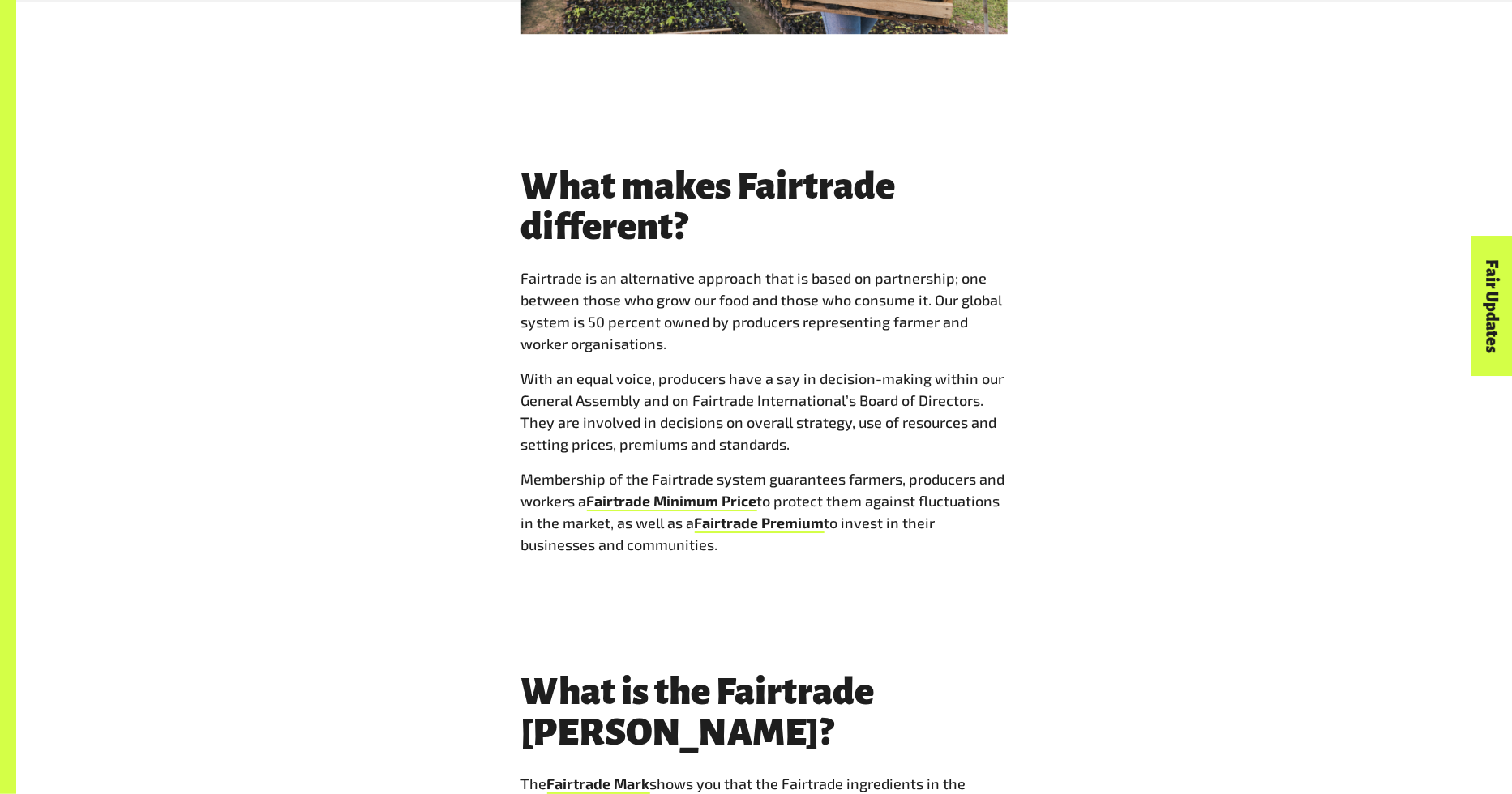
scroll to position [4860, 0]
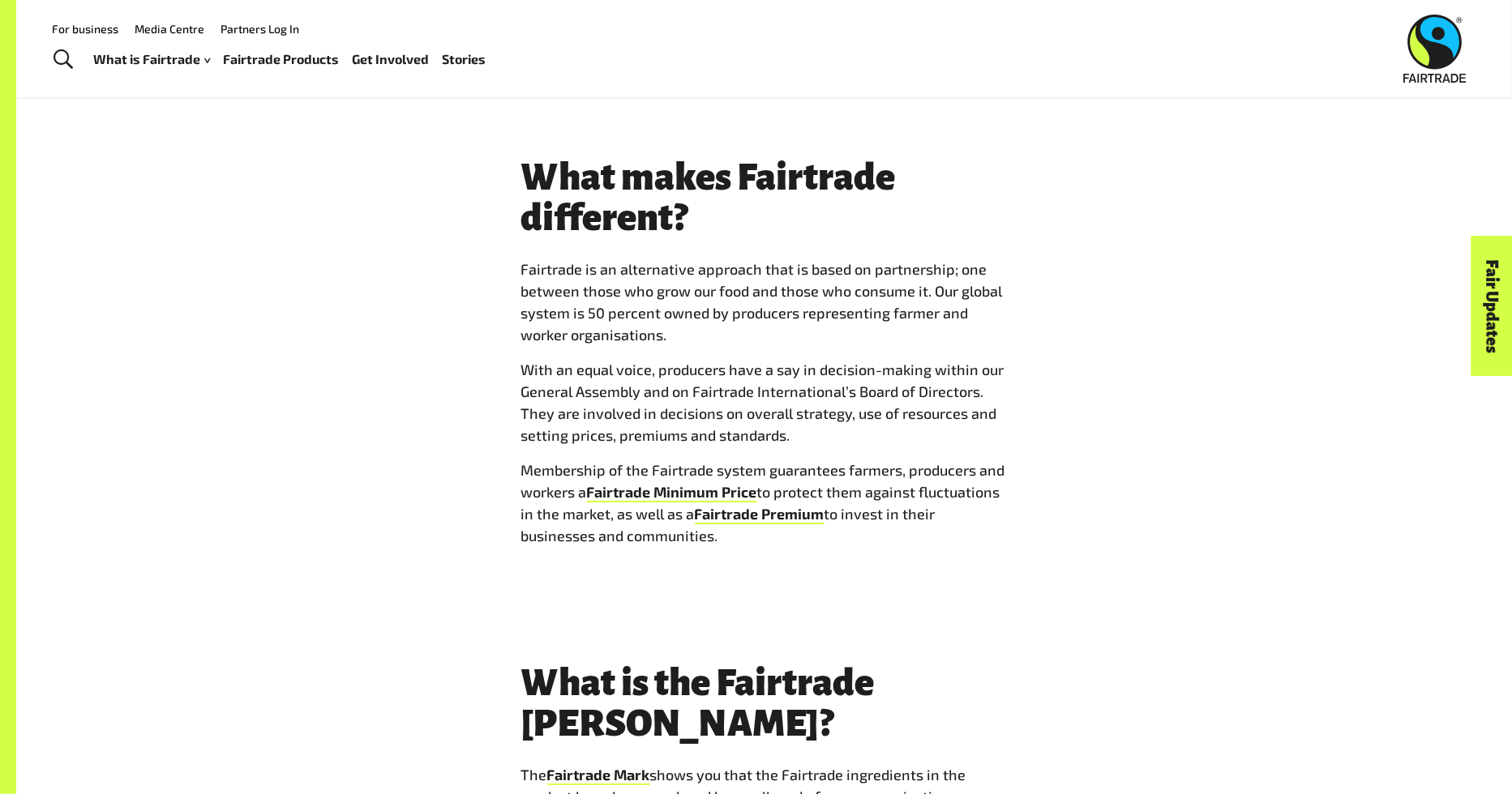
drag, startPoint x: 737, startPoint y: 471, endPoint x: 488, endPoint y: 113, distance: 436.1
copy div "What makes Fairtrade different? Fairtrade is an alternative approach that is ba…"
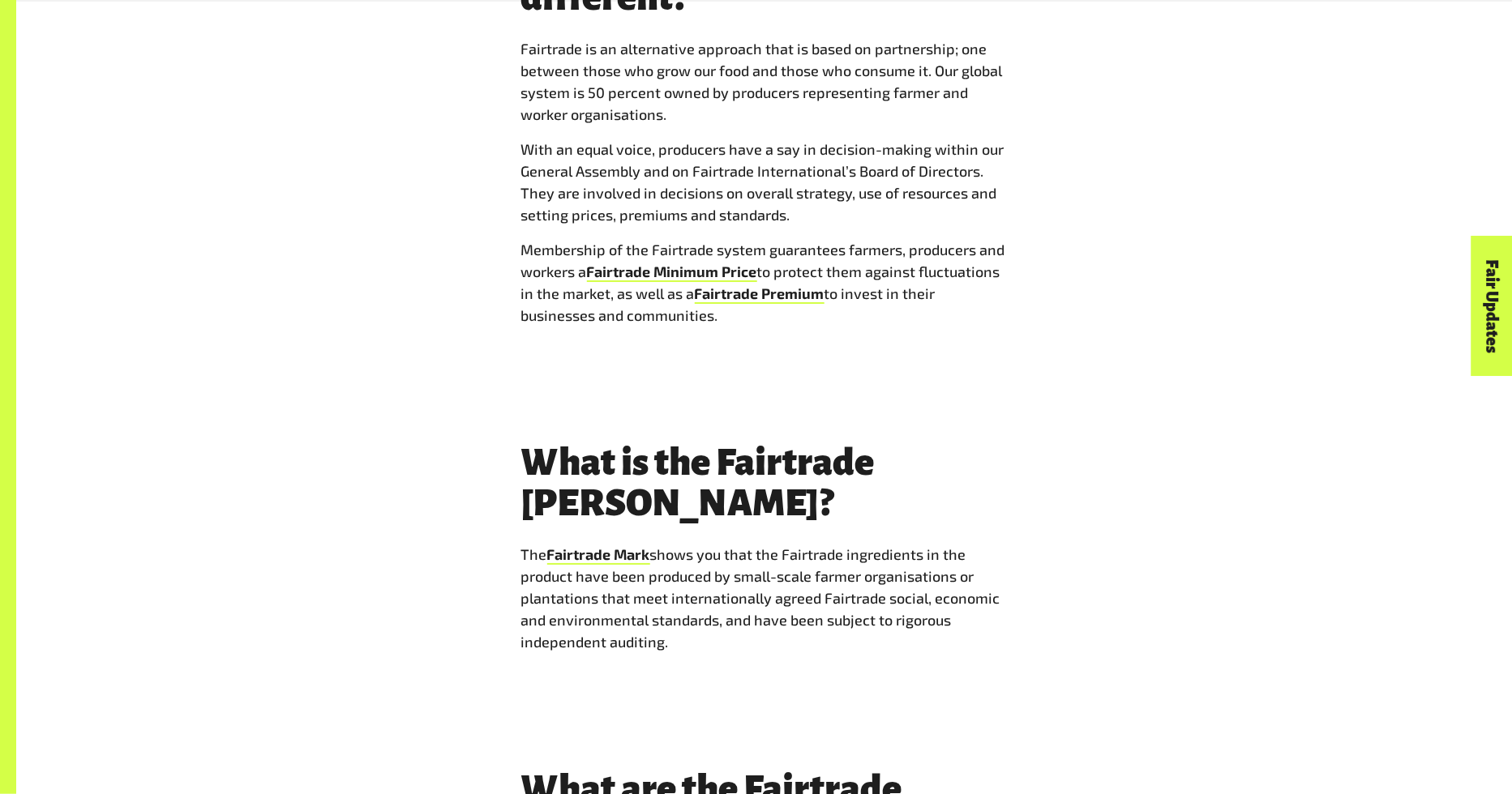
scroll to position [5225, 0]
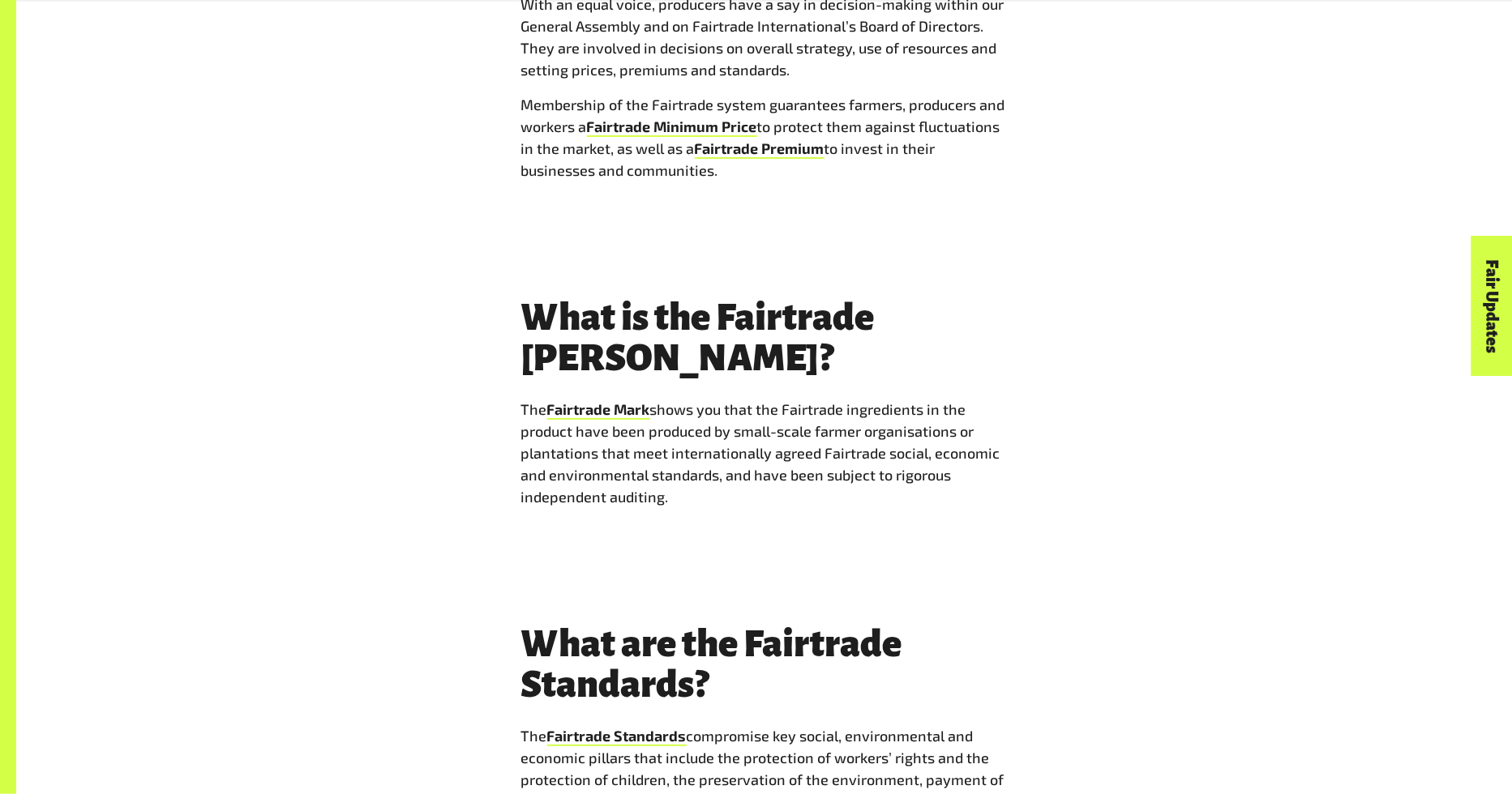
click at [751, 399] on p "The Fairtrade Mark shows you that the Fairtrade ingredients in the product have…" at bounding box center [764, 454] width 486 height 110
click at [718, 408] on div "What makes Fairtrade different? Fairtrade is an alternative approach that is ba…" at bounding box center [764, 797] width 486 height 2011
drag, startPoint x: 717, startPoint y: 404, endPoint x: 513, endPoint y: 244, distance: 259.3
copy div "What is the Fairtrade Mark? The Fairtrade Mark shows you that the Fairtrade ing…"
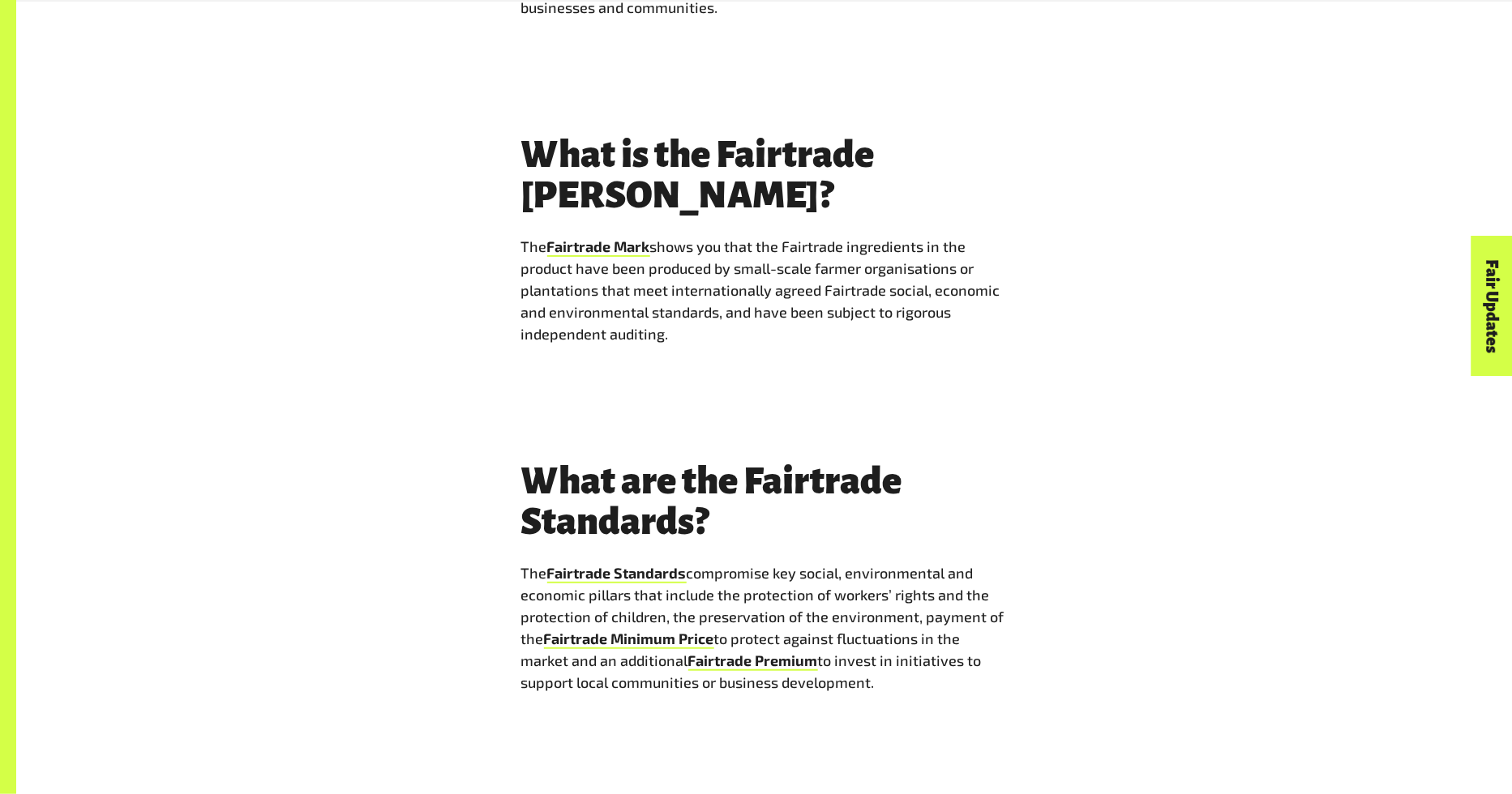
scroll to position [5562, 0]
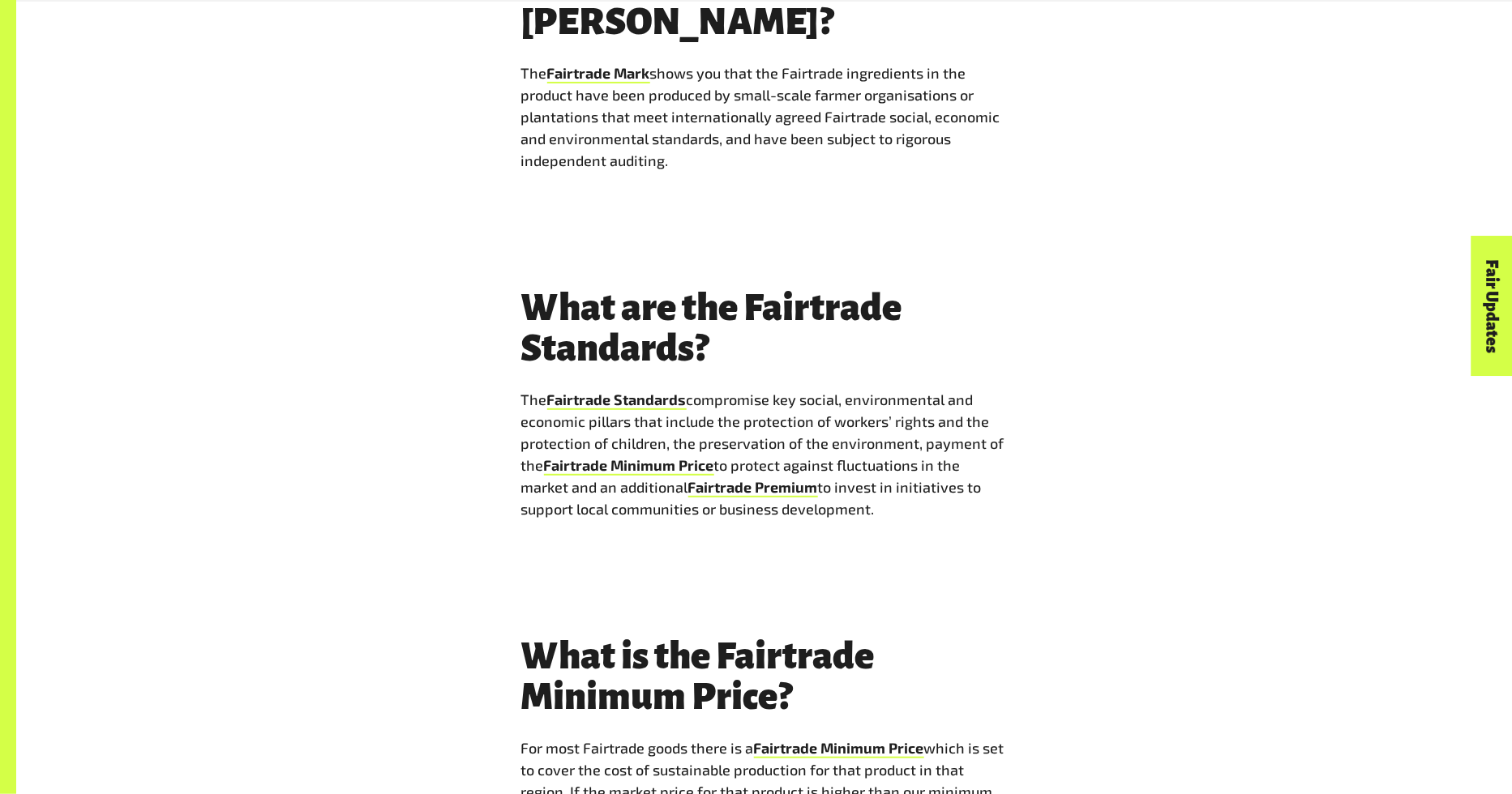
click at [585, 390] on p "The Fairtrade Standards compromise key social, environmental and economic pilla…" at bounding box center [764, 455] width 486 height 131
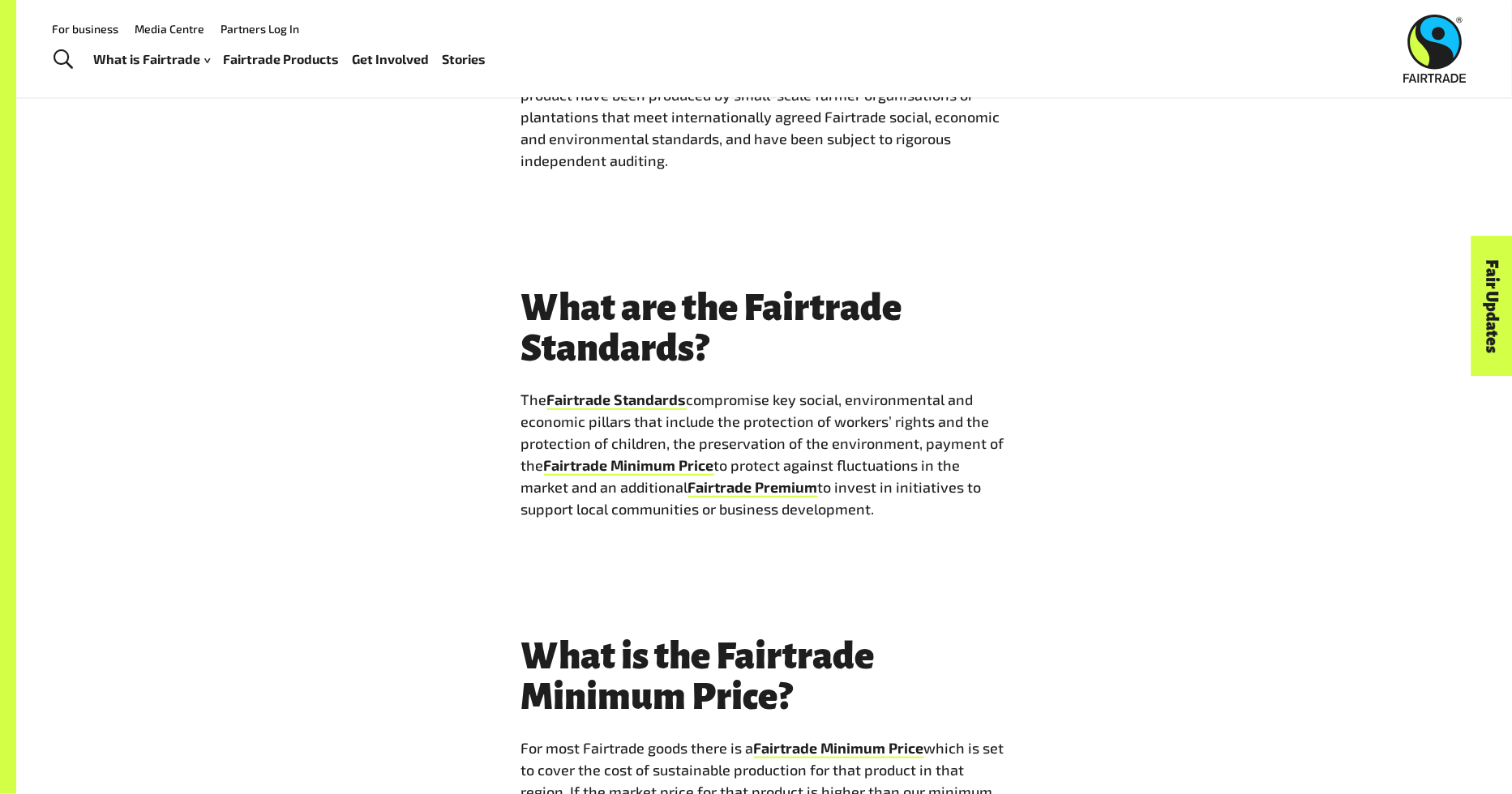
drag, startPoint x: 938, startPoint y: 405, endPoint x: 474, endPoint y: 199, distance: 507.7
copy div "What are the Fairtrade Standards? The Fairtrade Standards compromise key social…"
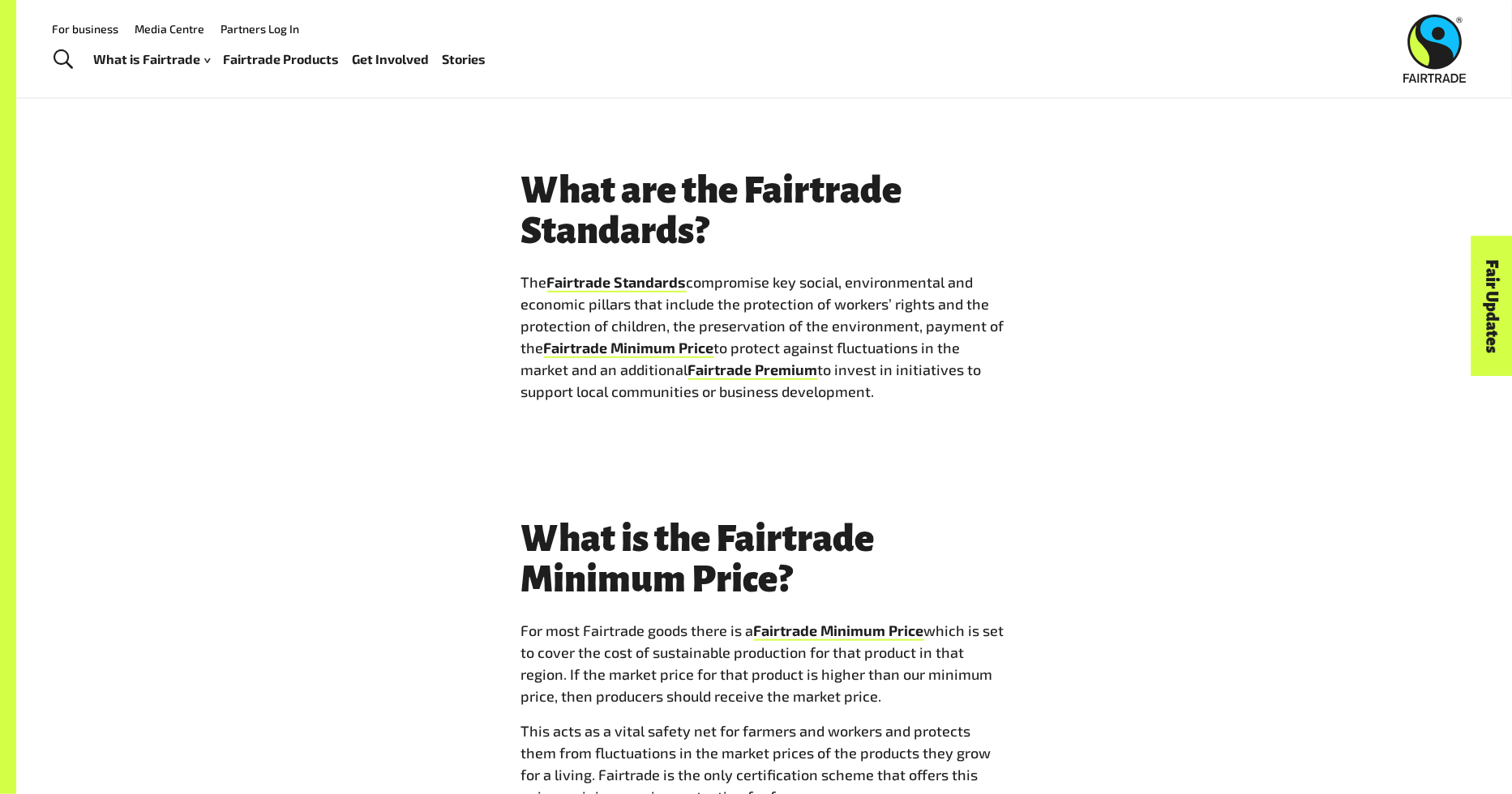
scroll to position [5907, 0]
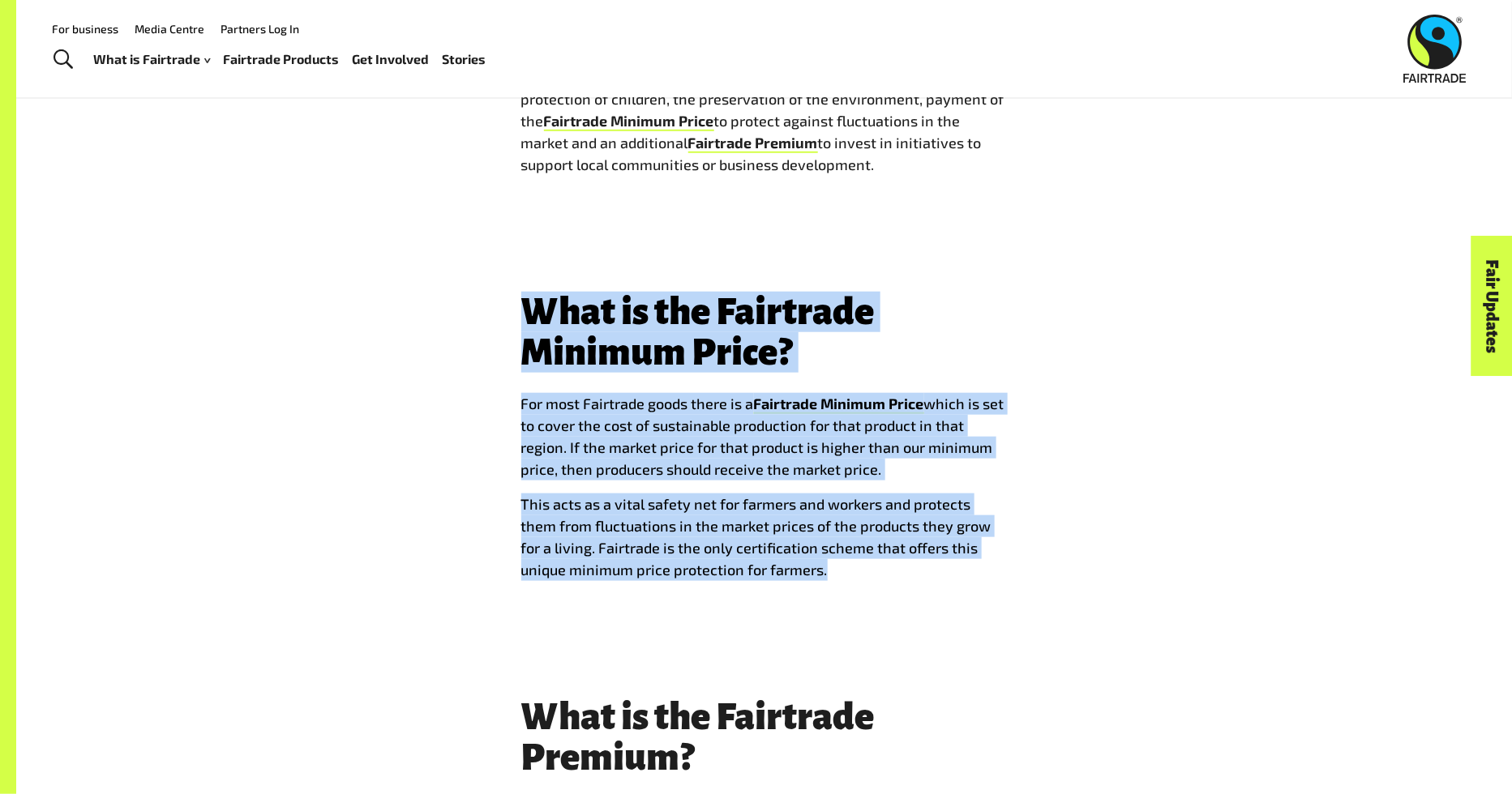
drag, startPoint x: 840, startPoint y: 474, endPoint x: 467, endPoint y: 192, distance: 467.6
copy div "What is the Fairtrade Minimum Price? For most Fairtrade goods there is a Fairtr…"
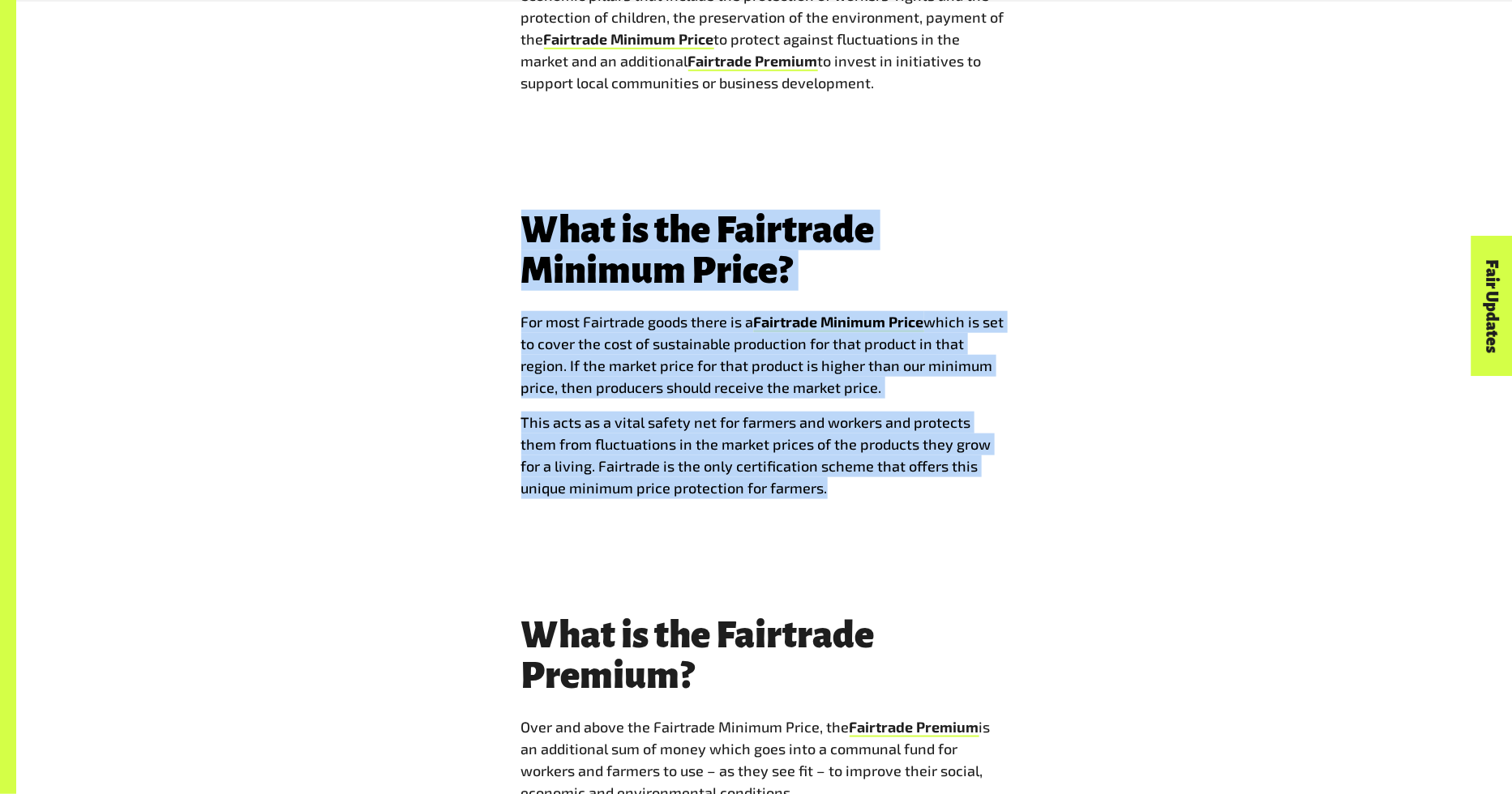
scroll to position [6210, 0]
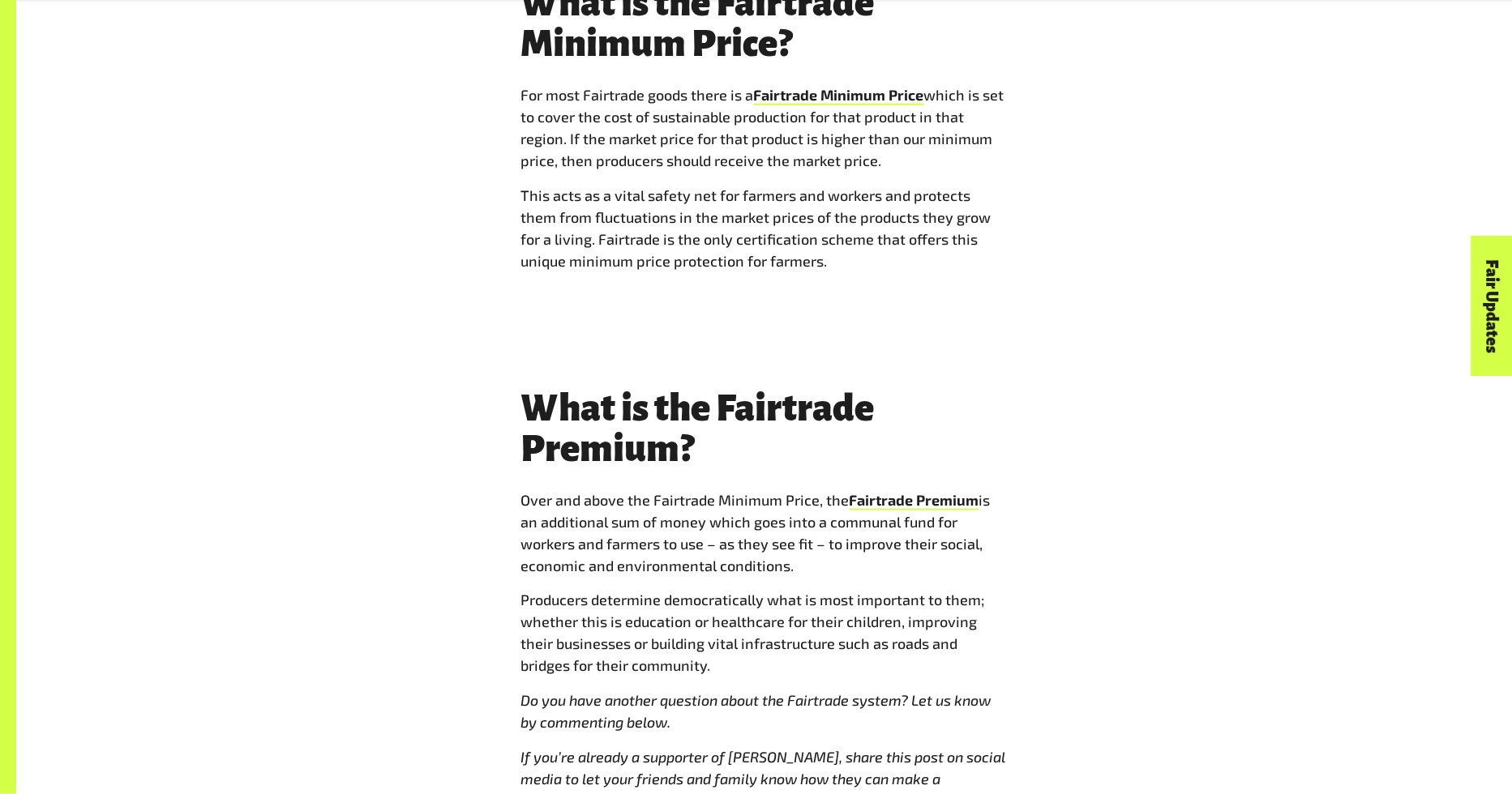
scroll to position [6221, 0]
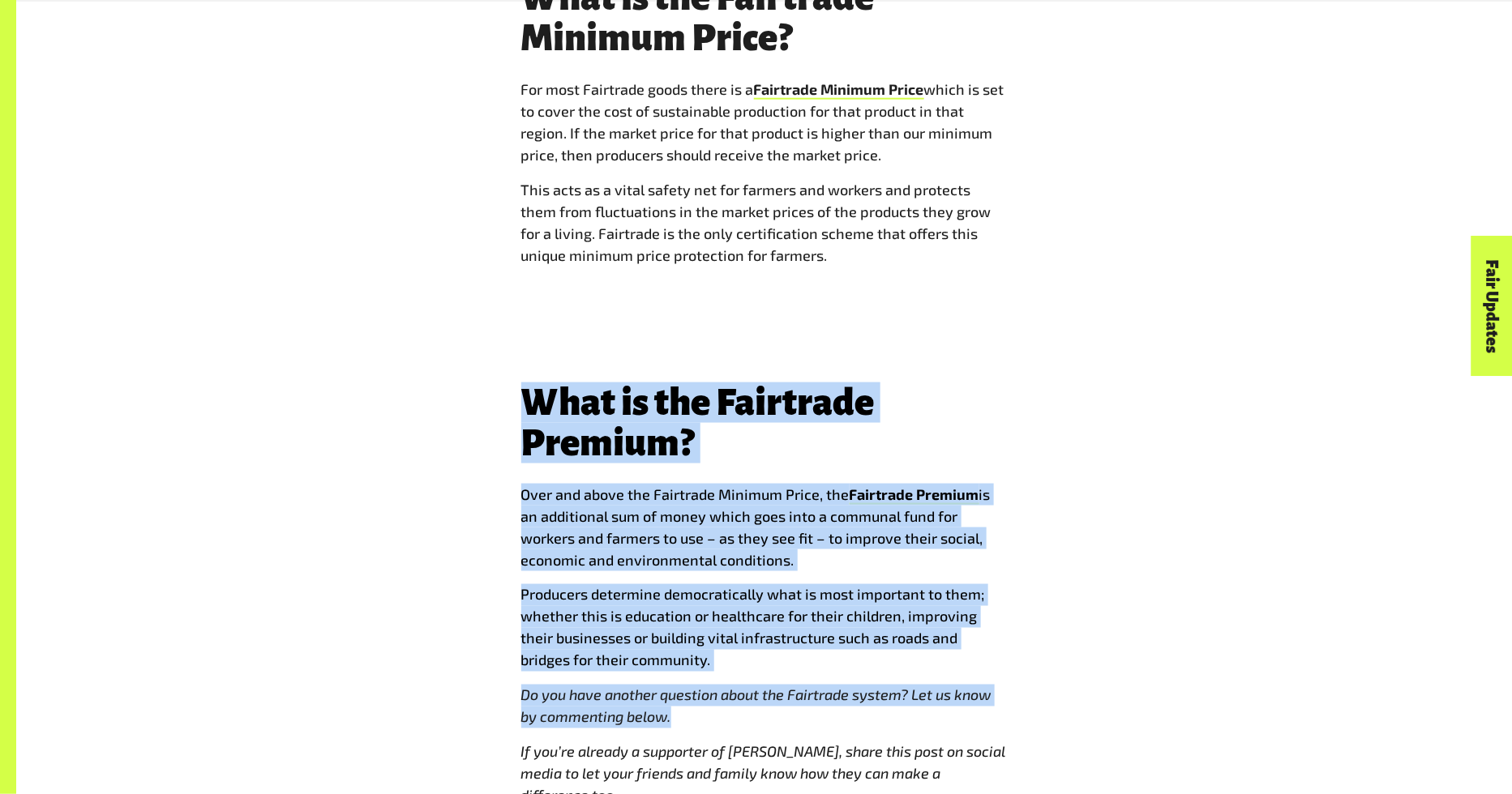
drag, startPoint x: 683, startPoint y: 613, endPoint x: 503, endPoint y: 302, distance: 359.3
copy div "What is the Fairtrade Premium? Over and above the Fairtrade Minimum Price, the …"
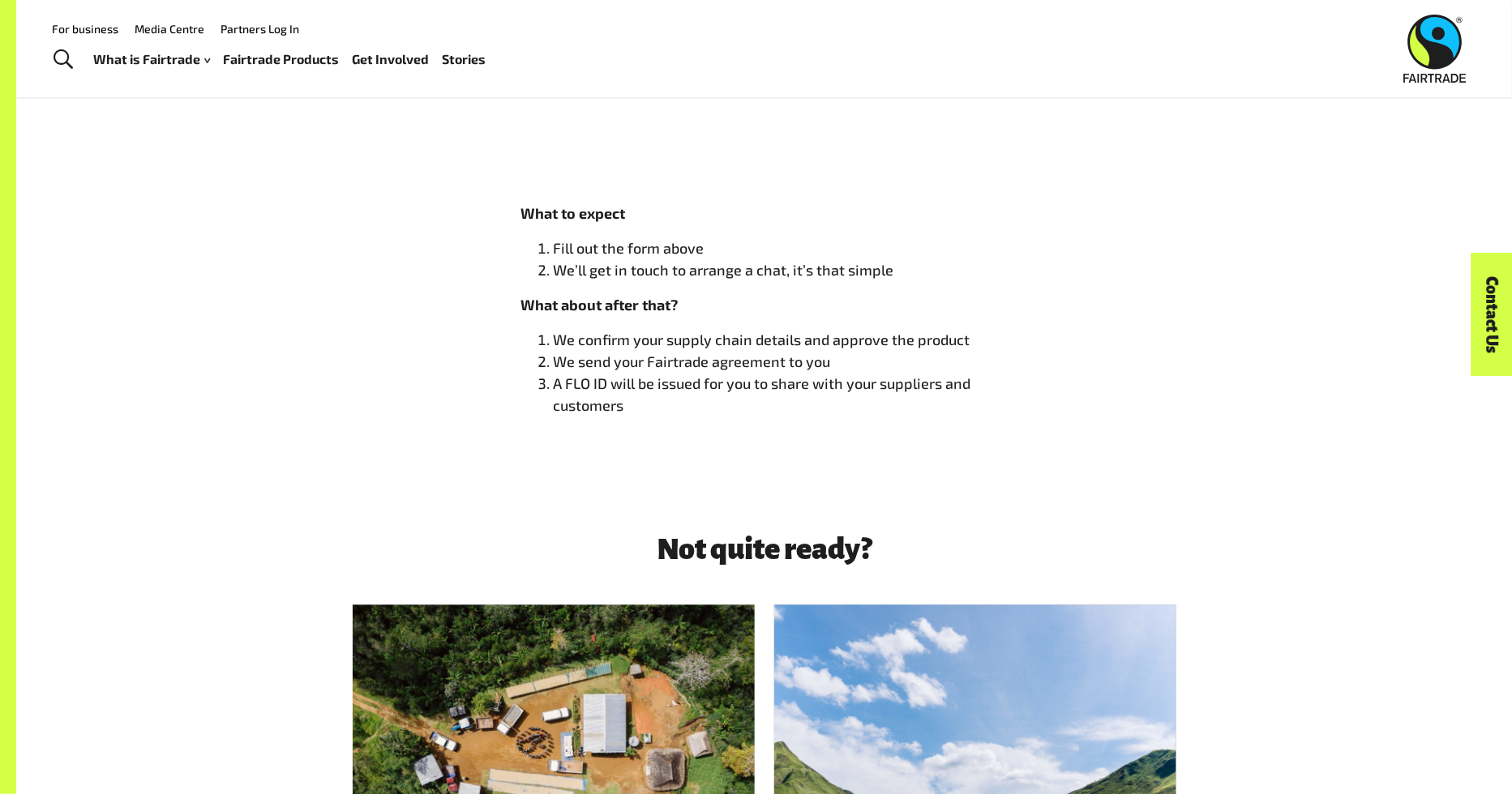
scroll to position [981, 0]
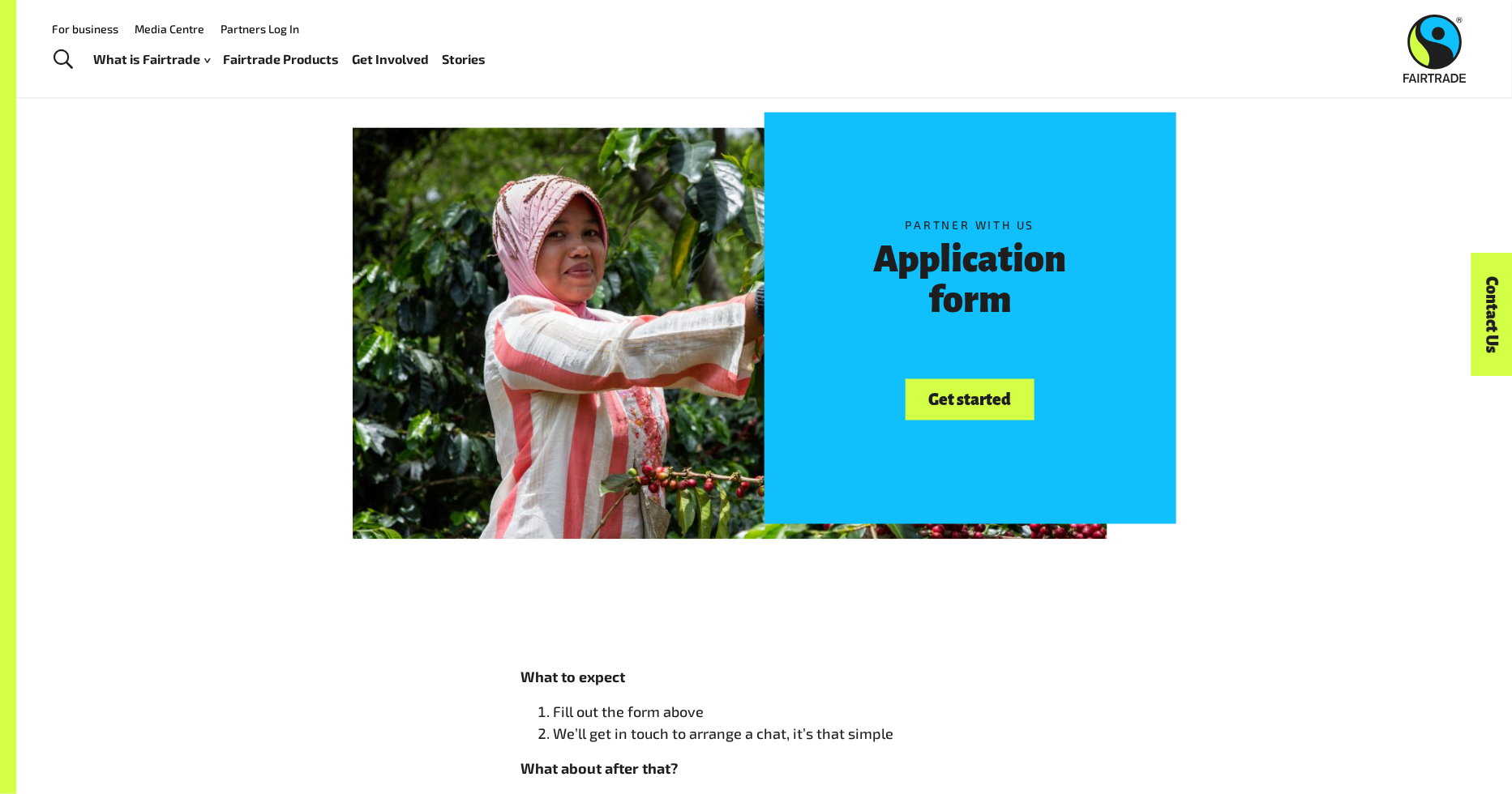
click at [188, 247] on div "Partner with us Application form Get started" at bounding box center [763, 319] width 1496 height 593
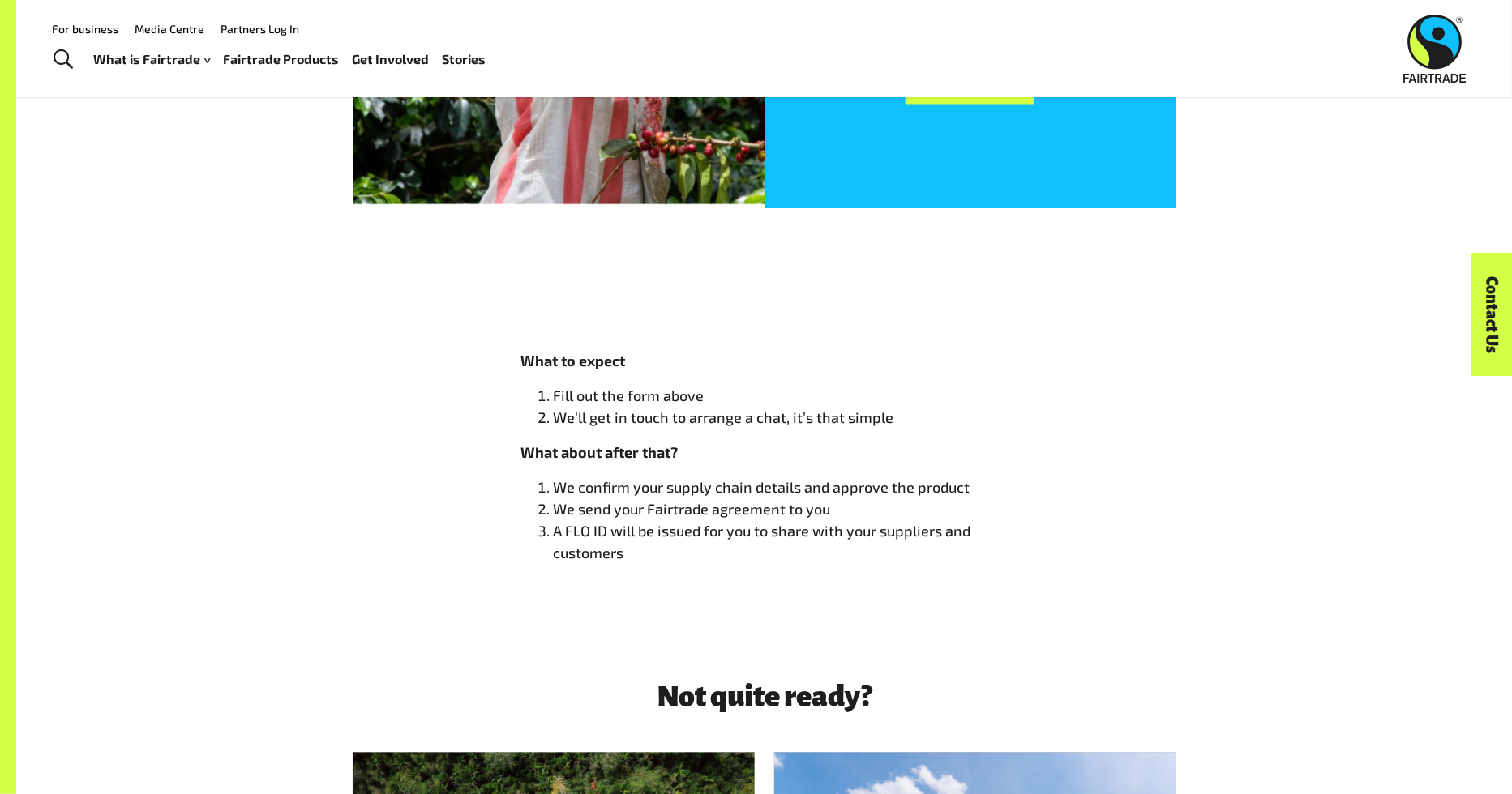
scroll to position [0, 0]
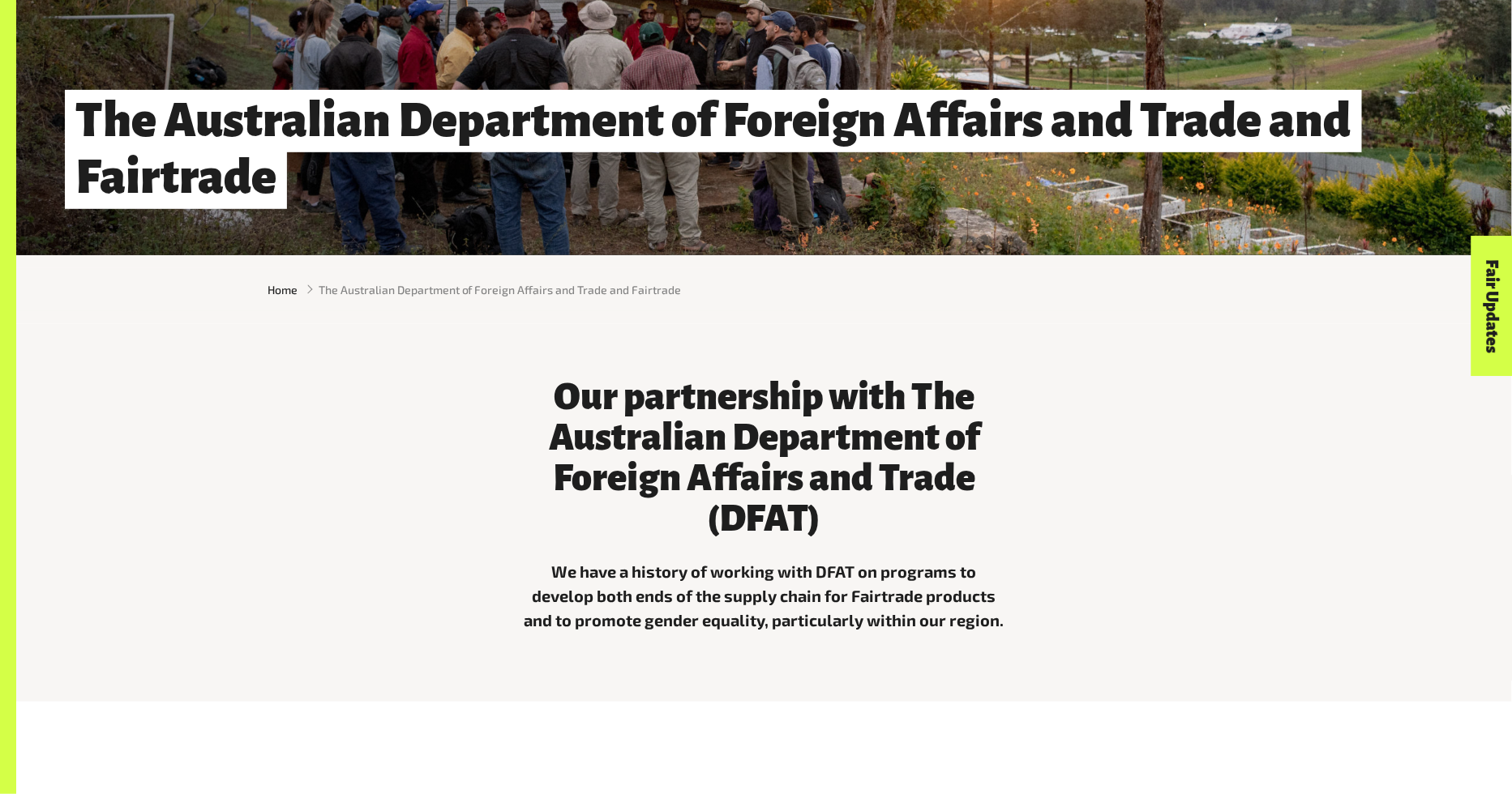
scroll to position [393, 0]
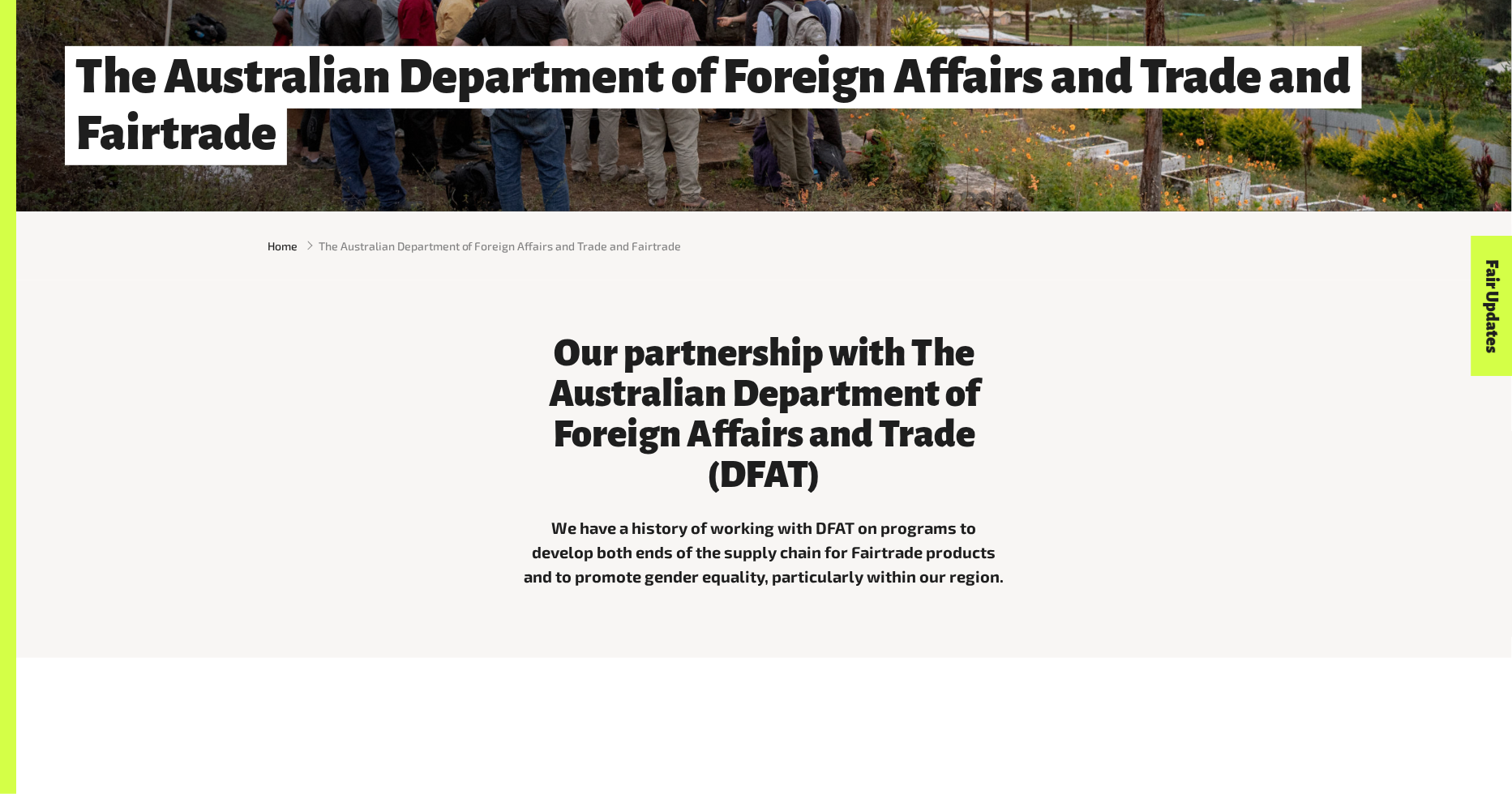
click at [424, 365] on div "Our partnership with The Australian Department of Foreign Affairs and Trade (DF…" at bounding box center [764, 457] width 1012 height 288
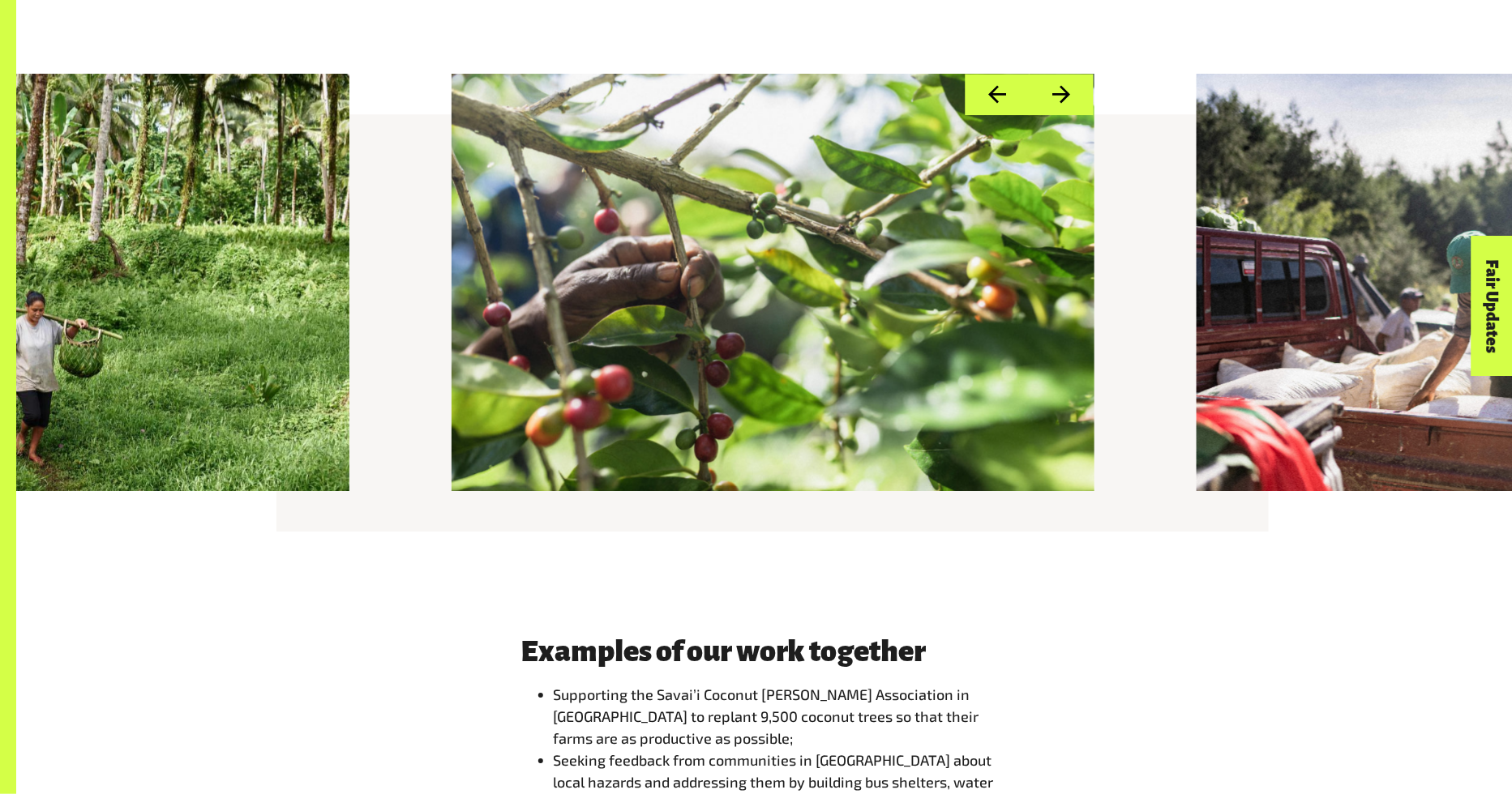
scroll to position [1875, 0]
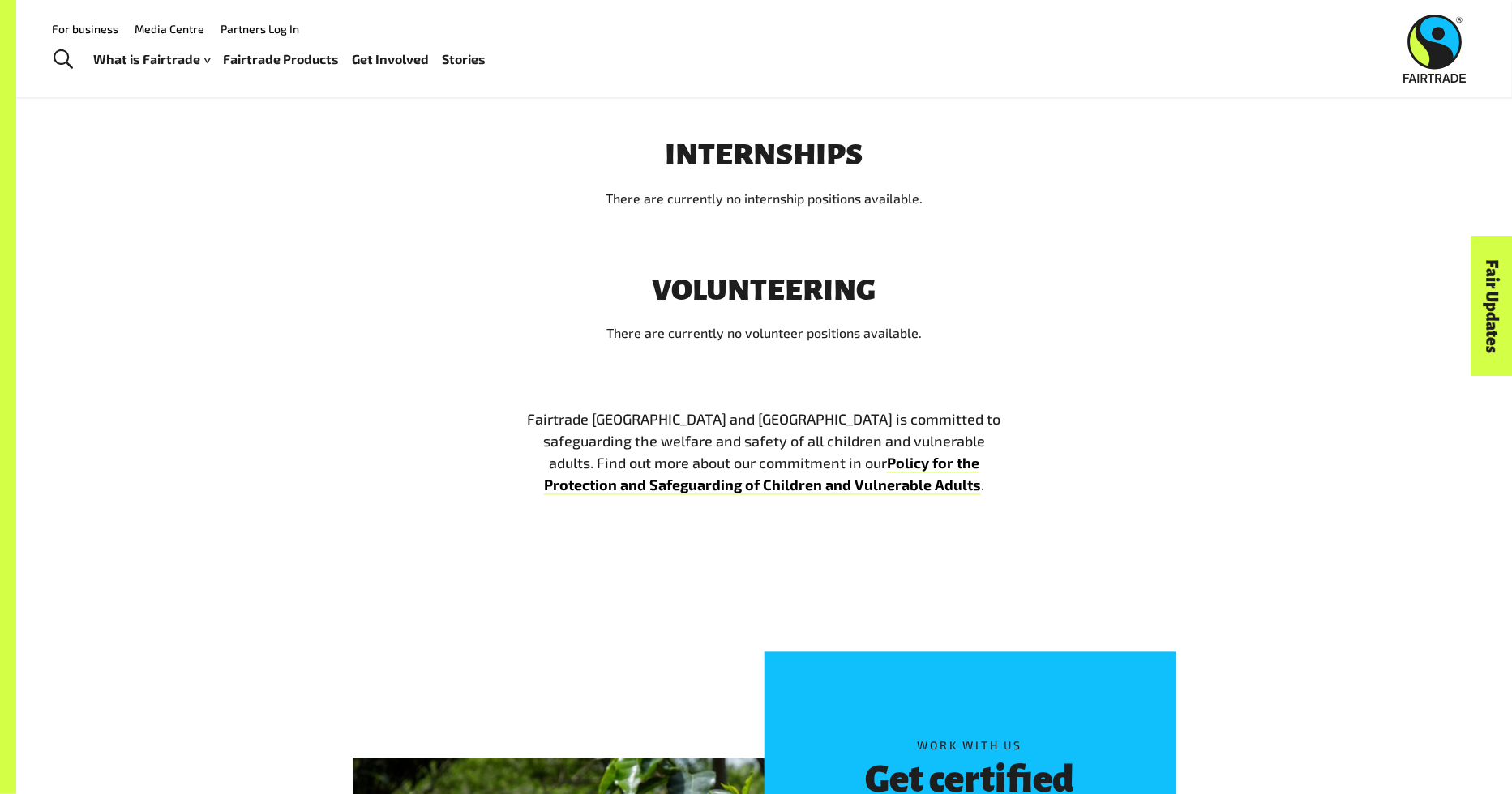
click at [282, 371] on div "VOLUNTEERING There are currently no volunteer positions available." at bounding box center [763, 342] width 1496 height 136
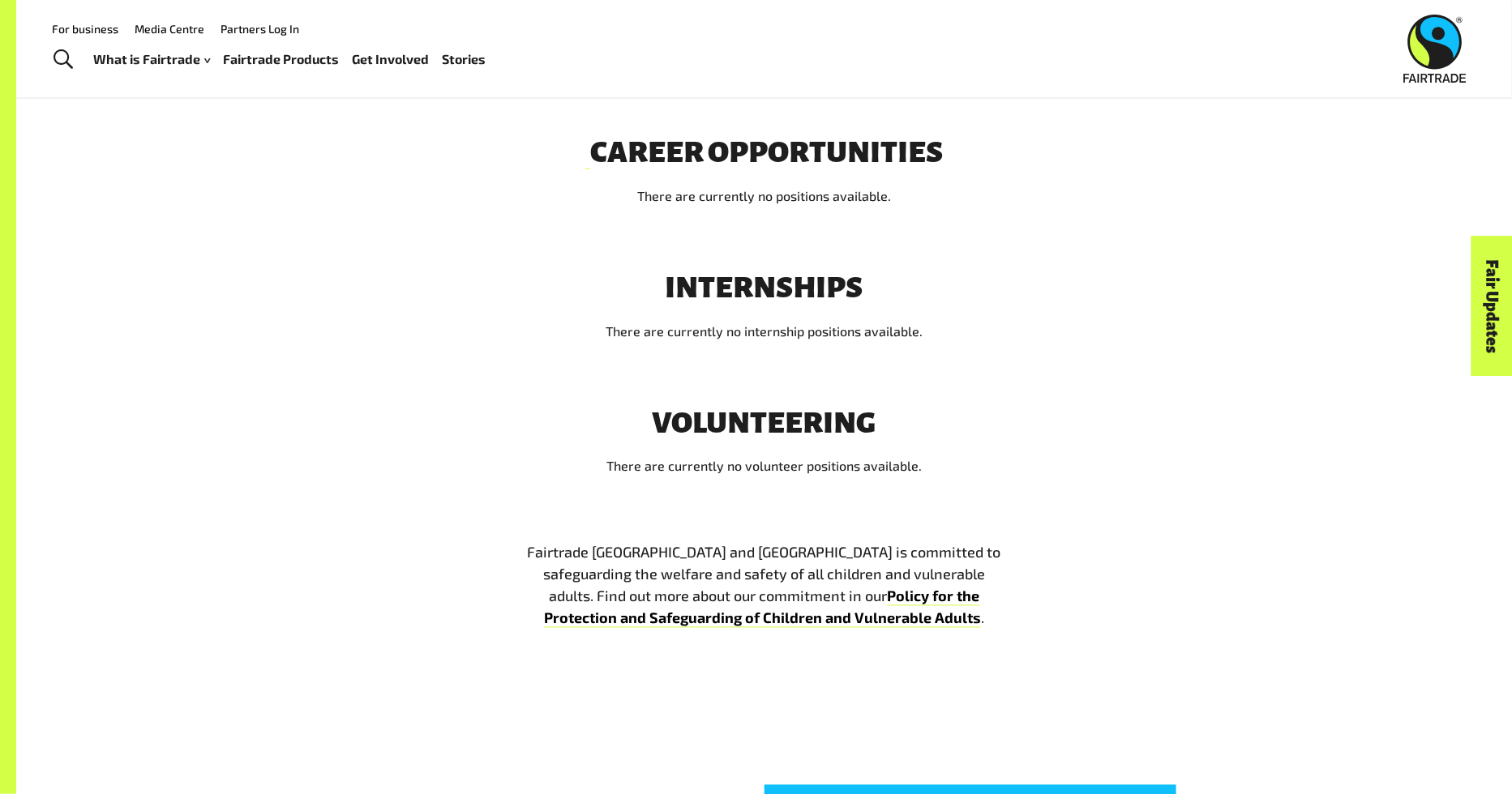
scroll to position [922, 0]
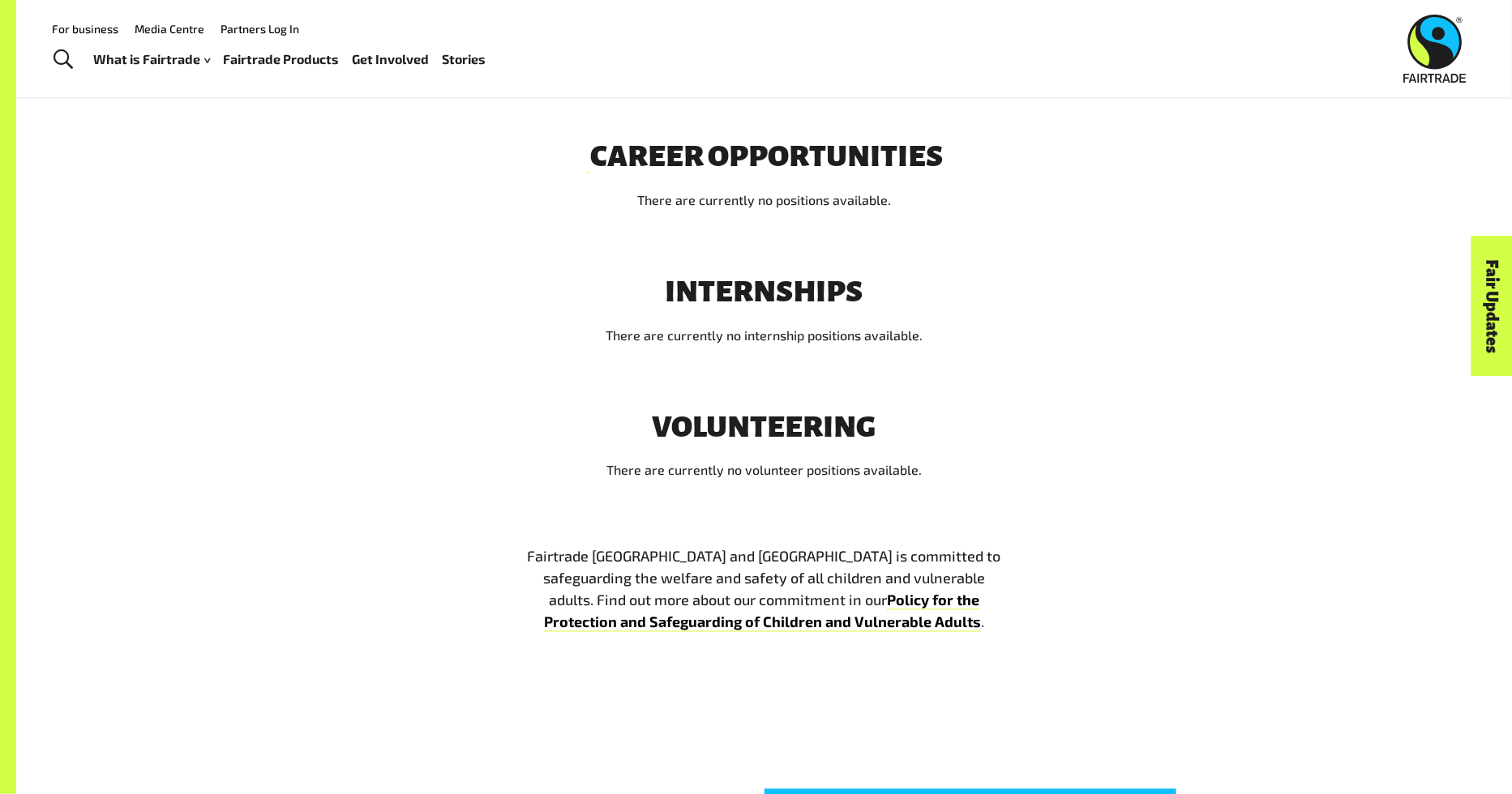
click at [977, 465] on div "VOLUNTEERING There are currently no volunteer positions available." at bounding box center [764, 453] width 506 height 84
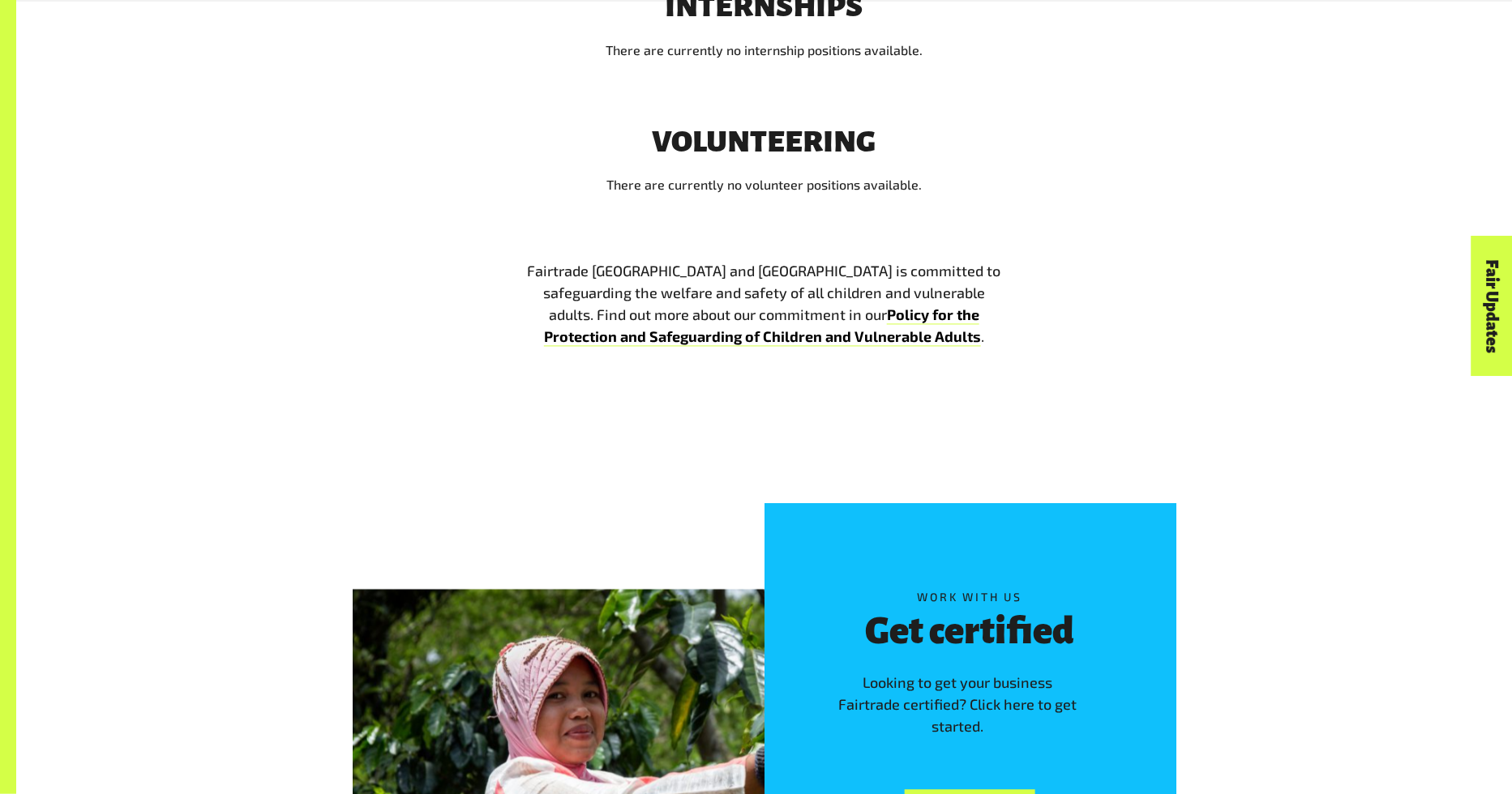
scroll to position [1476, 0]
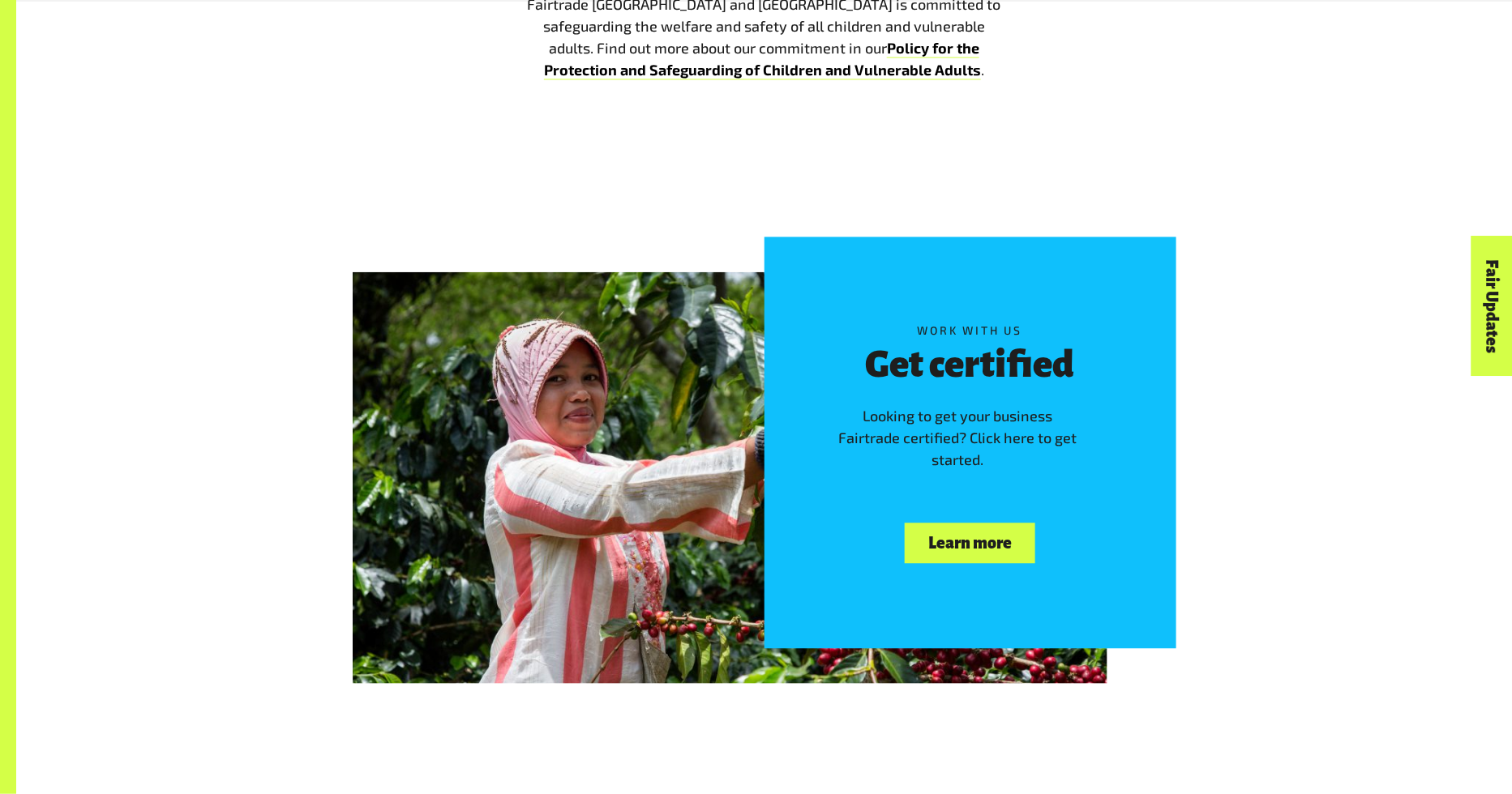
click at [1295, 236] on div "Work with us Get certified Looking to get your business Fairtrade certified? Cl…" at bounding box center [763, 443] width 1496 height 593
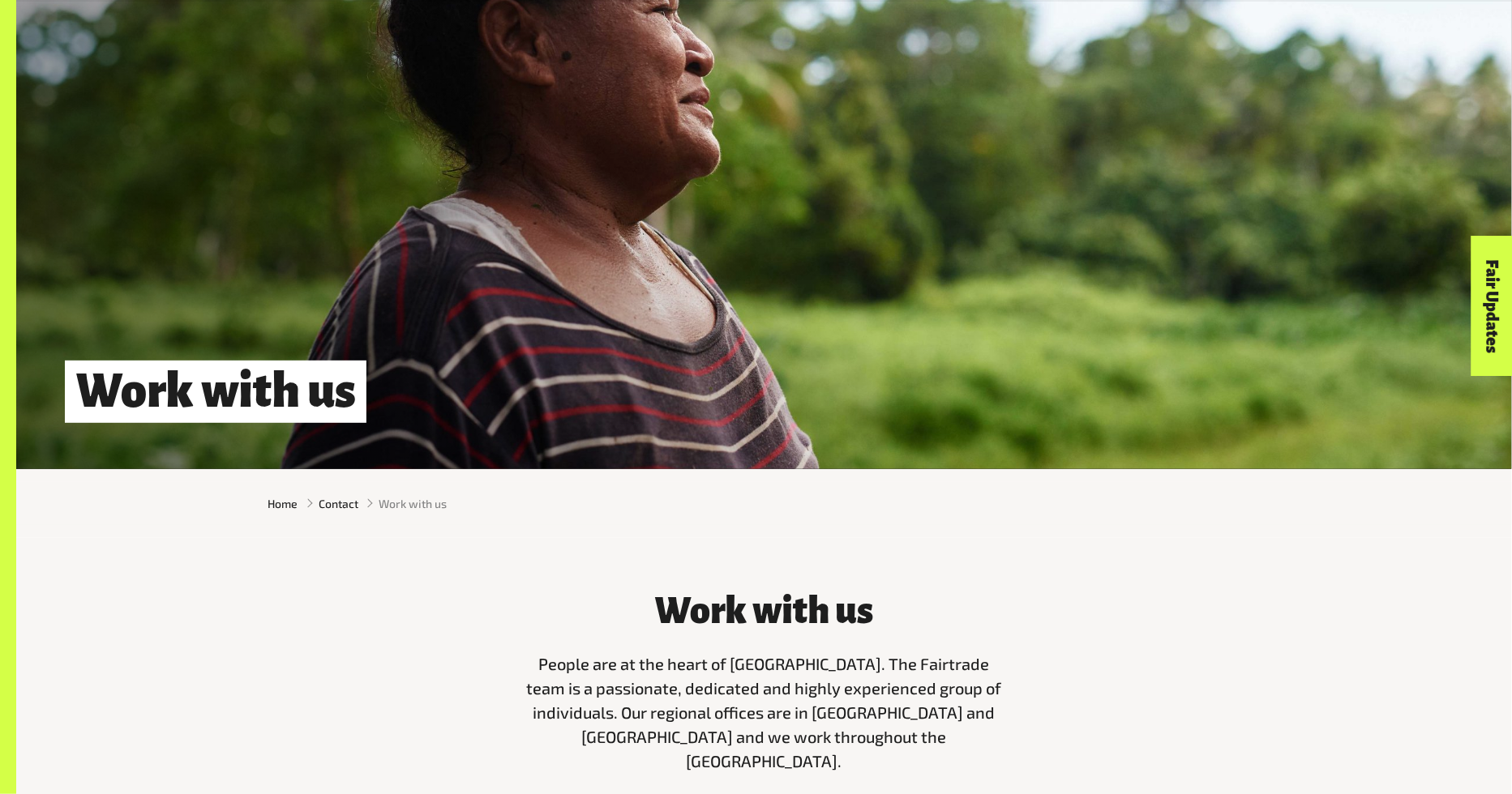
scroll to position [139, 0]
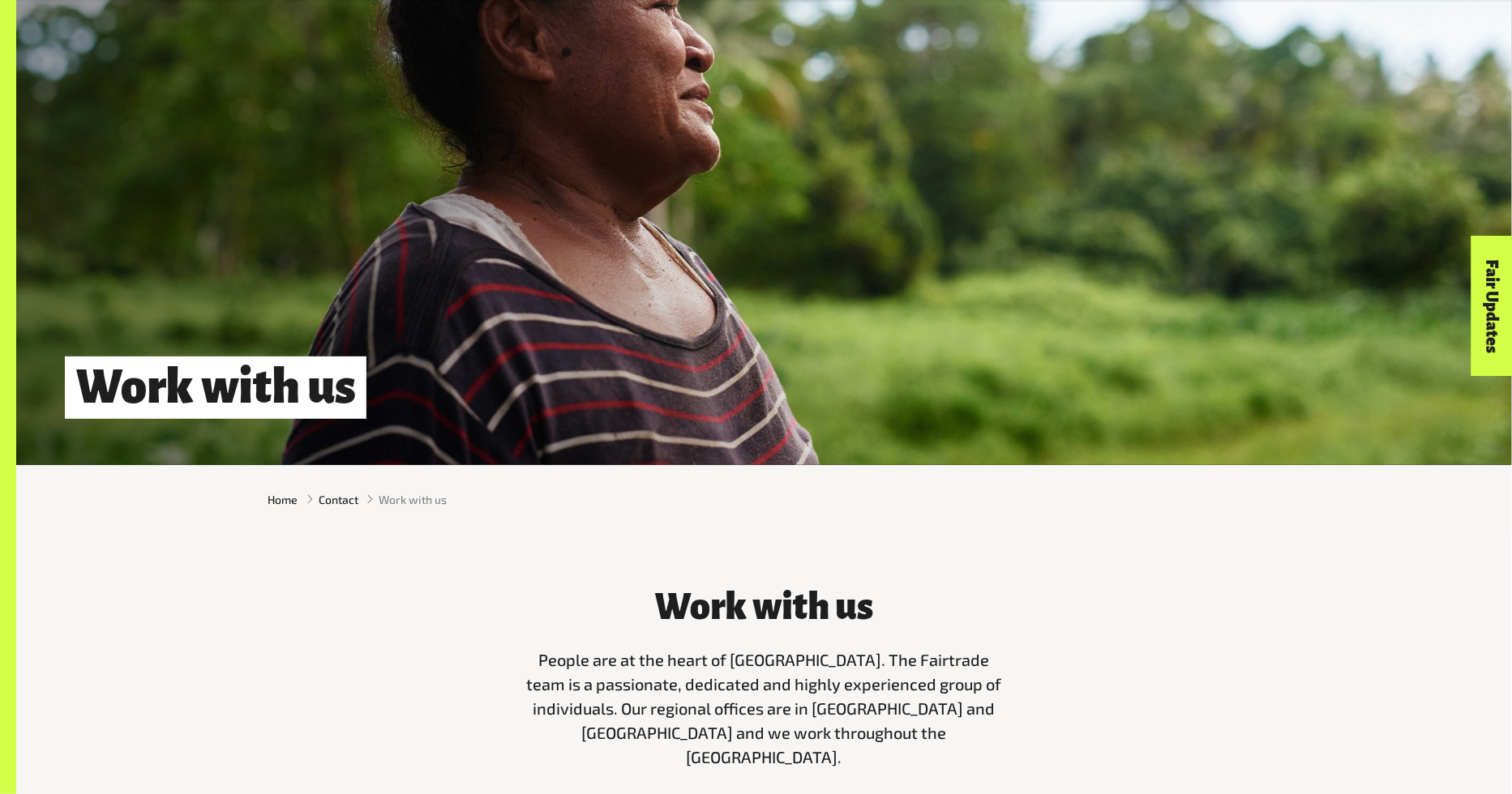
drag, startPoint x: 1079, startPoint y: 466, endPoint x: 1349, endPoint y: 4, distance: 535.1
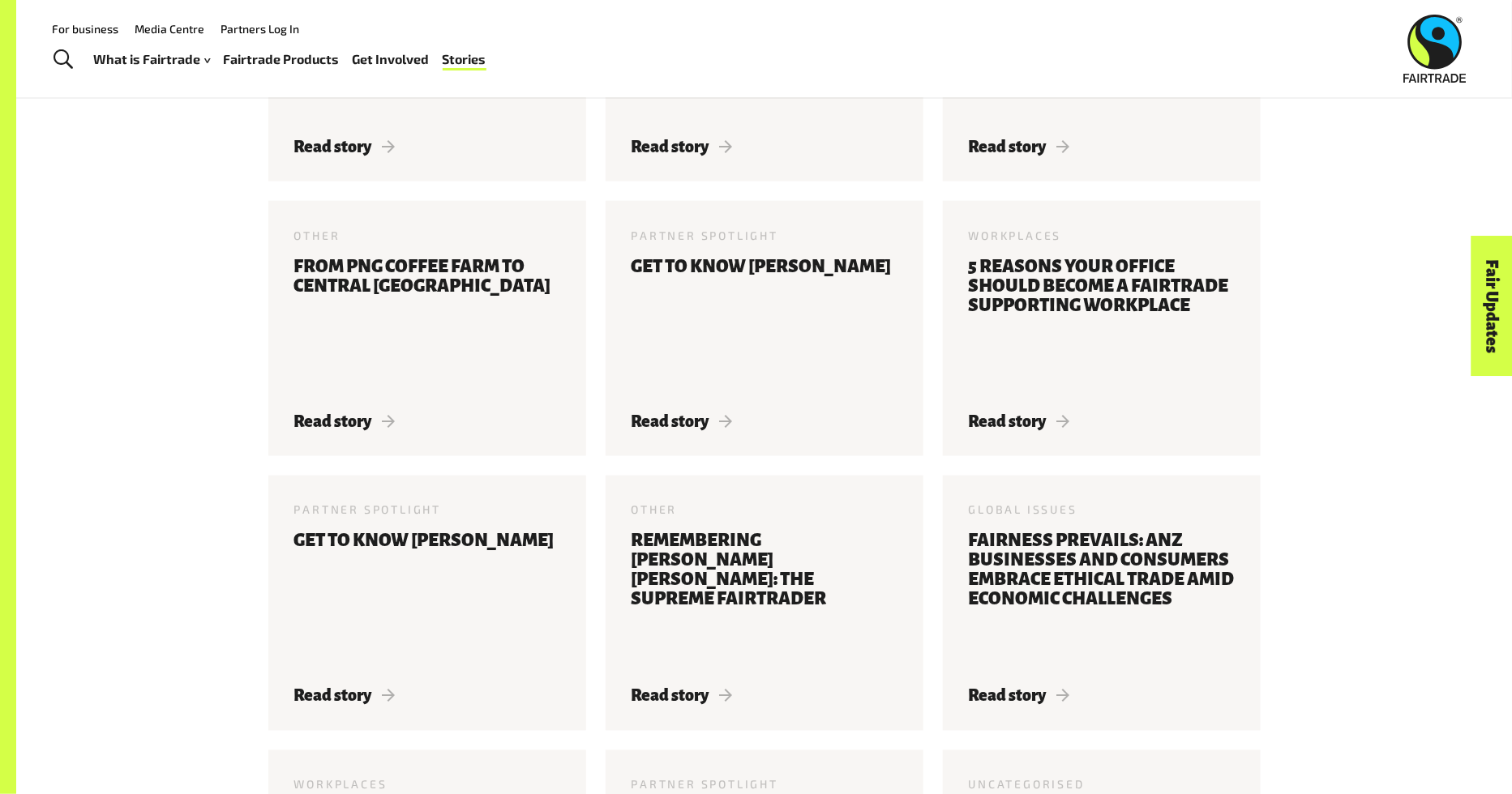
click at [196, 298] on form "**********" at bounding box center [763, 466] width 1496 height 1318
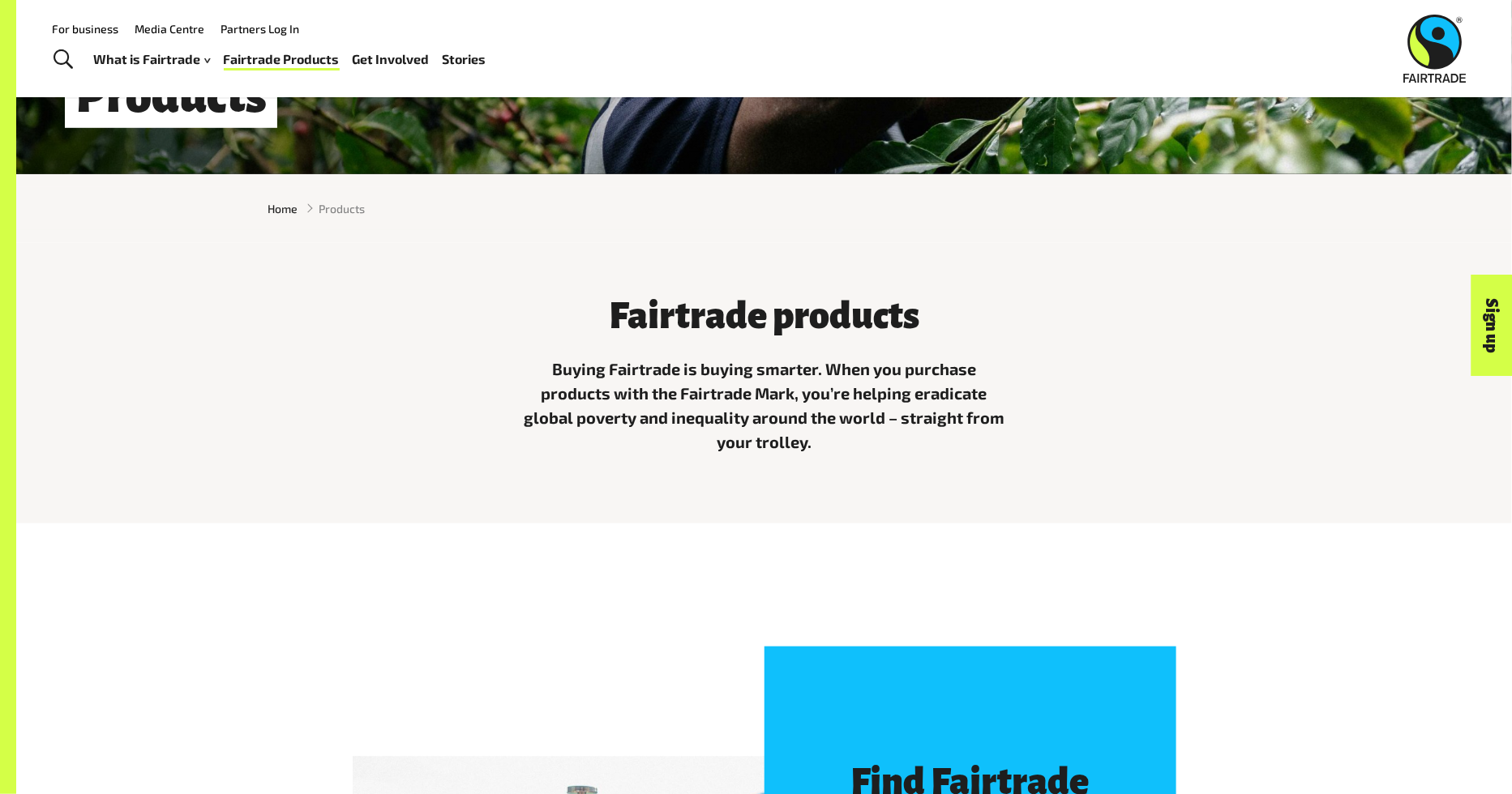
click at [236, 244] on div "Home Products" at bounding box center [763, 208] width 1496 height 69
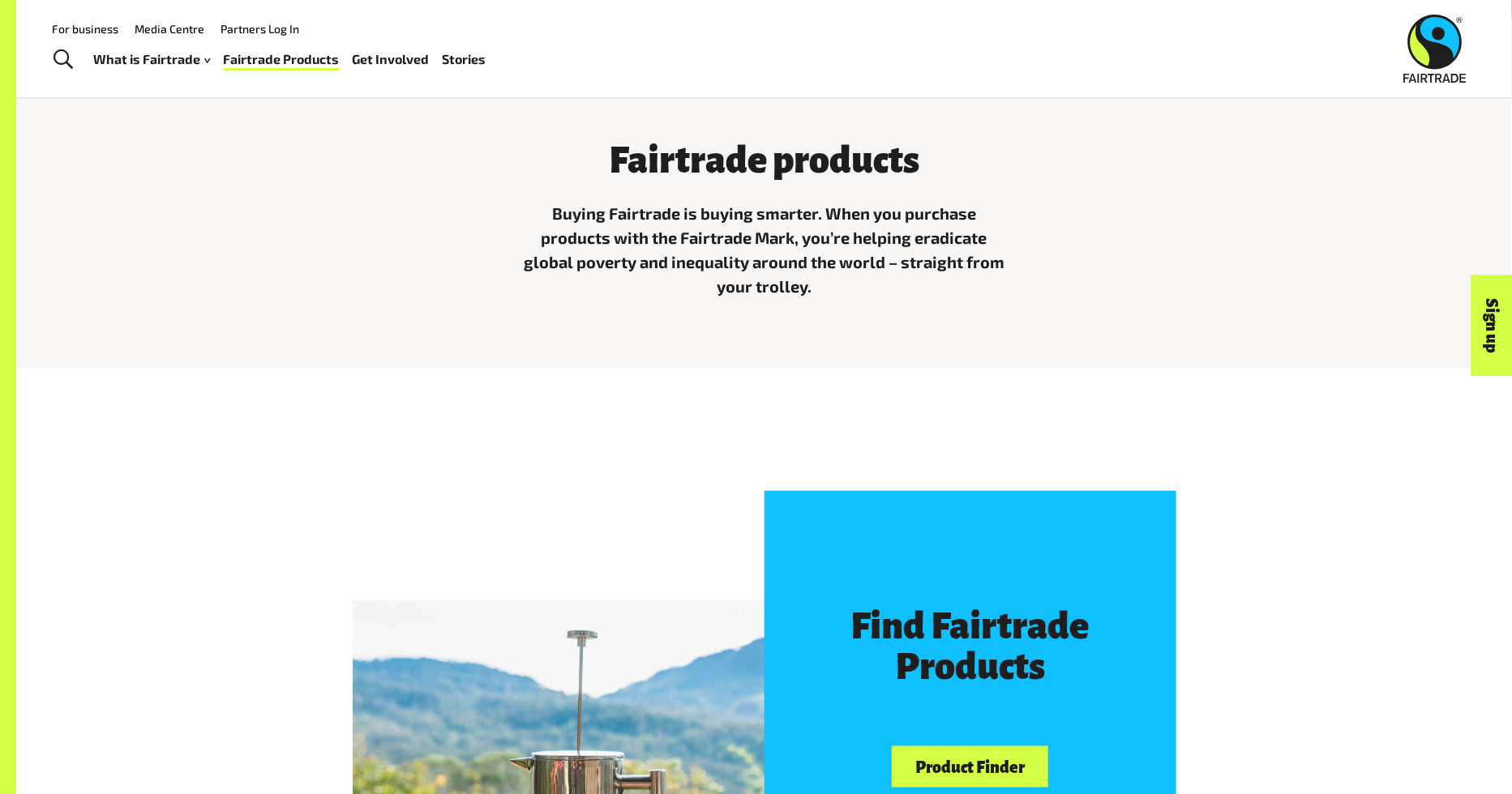
scroll to position [982, 0]
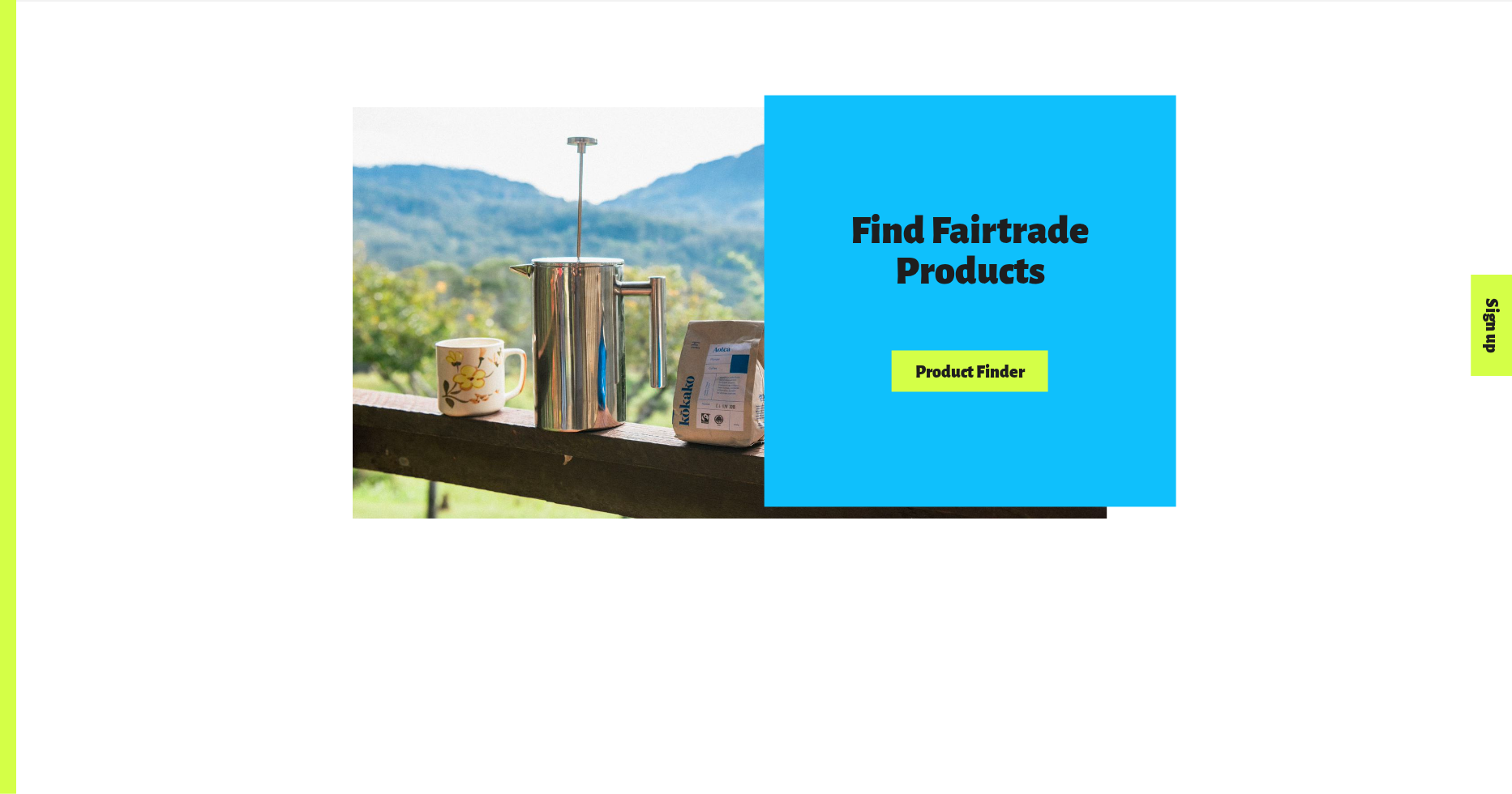
click at [981, 369] on link "Product Finder" at bounding box center [969, 372] width 155 height 41
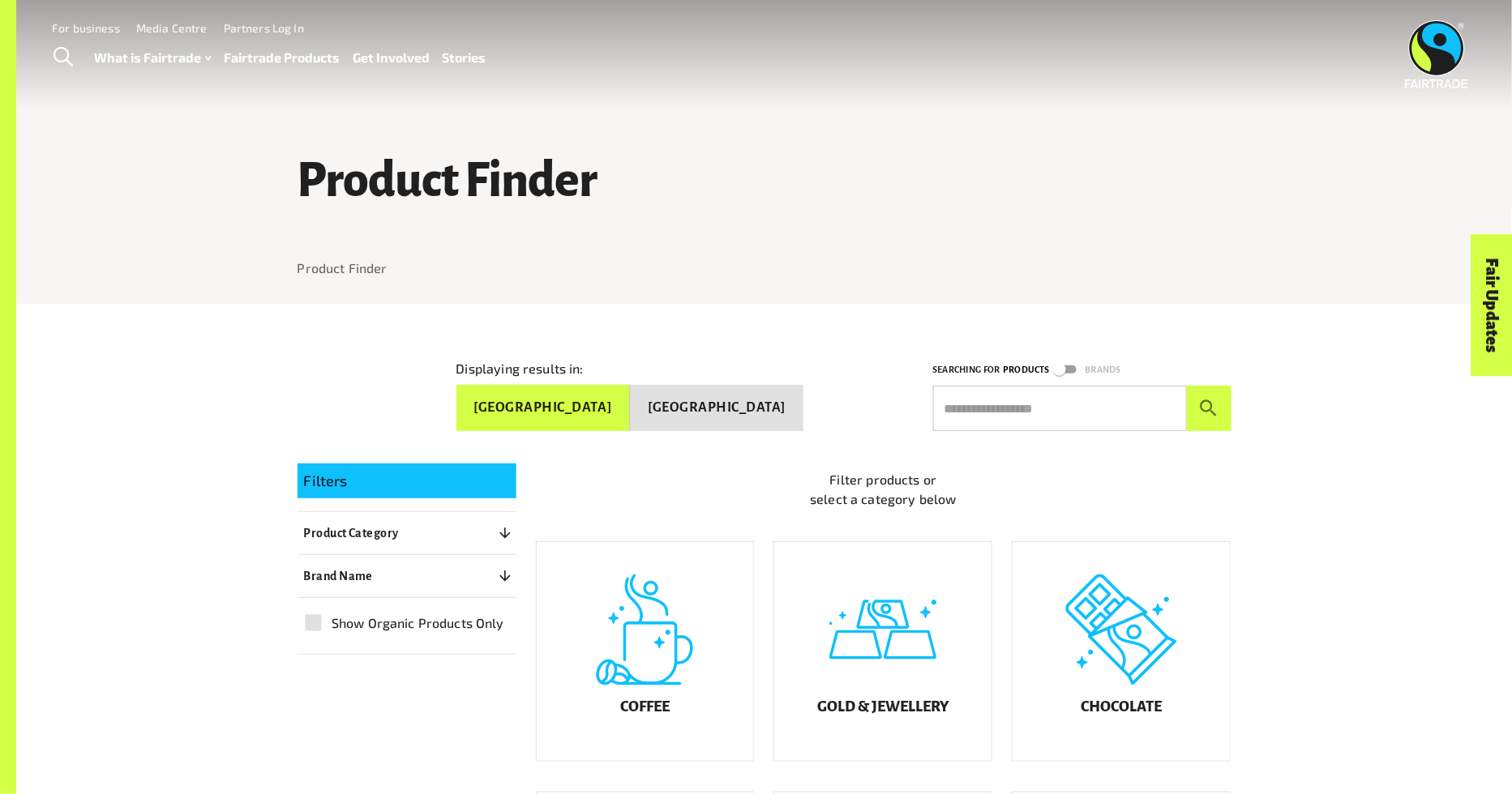
click at [1429, 534] on div "Product Finder Product Finder Displaying results in: [GEOGRAPHIC_DATA] [GEOGRAP…" at bounding box center [763, 789] width 1496 height 1580
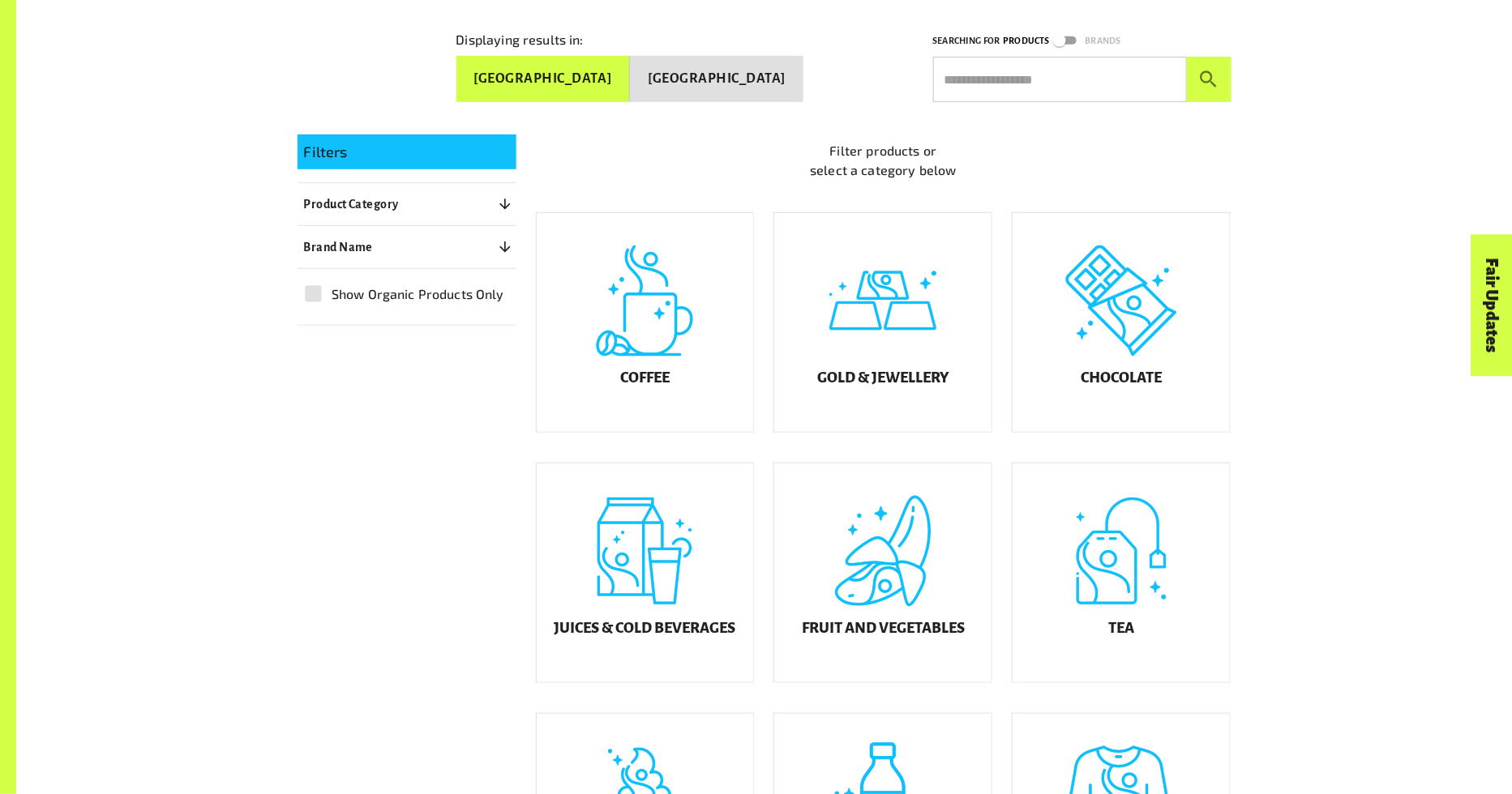
scroll to position [342, 0]
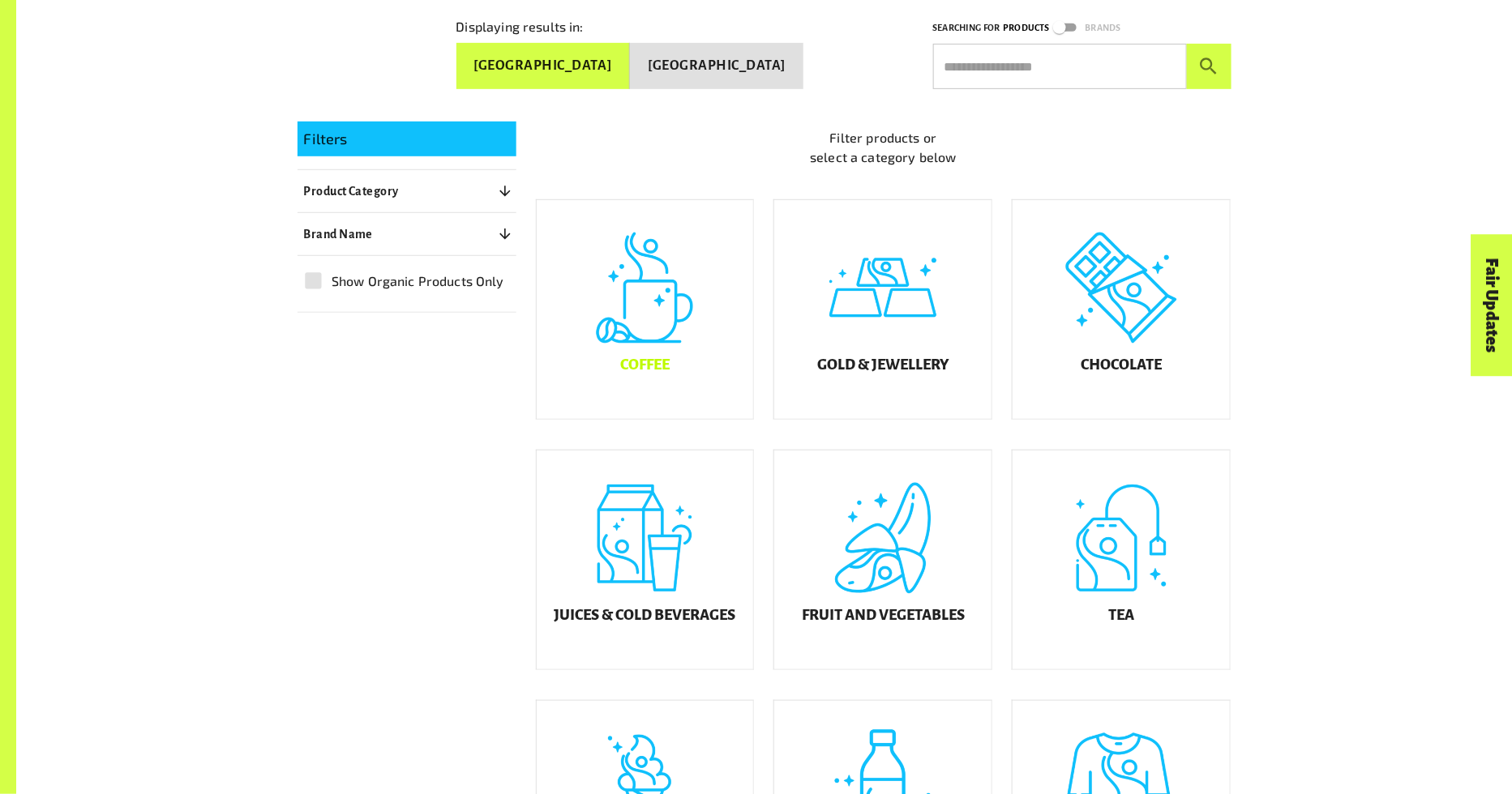
click at [652, 313] on div "Coffee" at bounding box center [645, 309] width 218 height 218
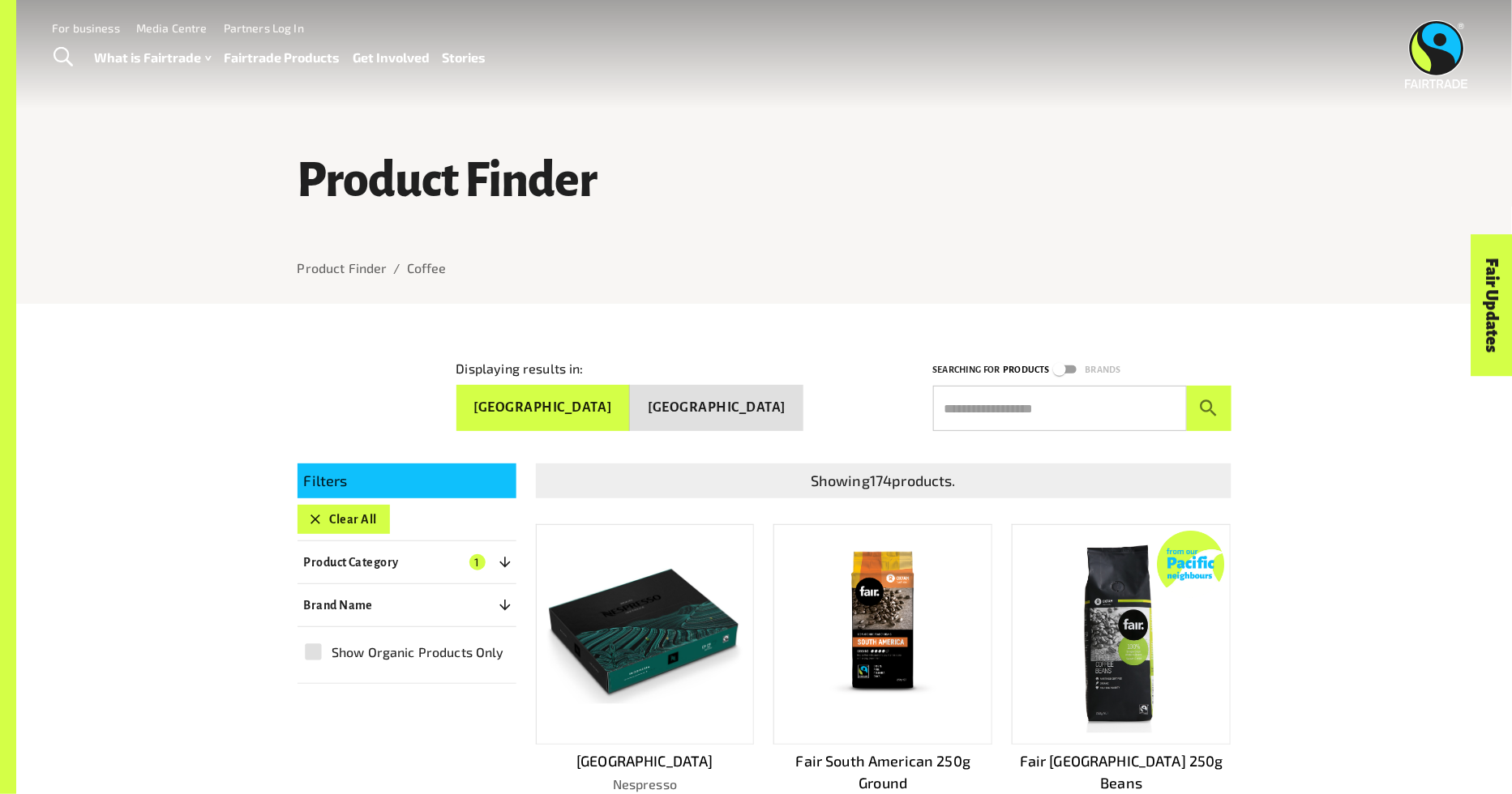
click at [154, 214] on div "Product Finder Product Finder / Coffee" at bounding box center [763, 152] width 1496 height 304
